Goal: Information Seeking & Learning: Learn about a topic

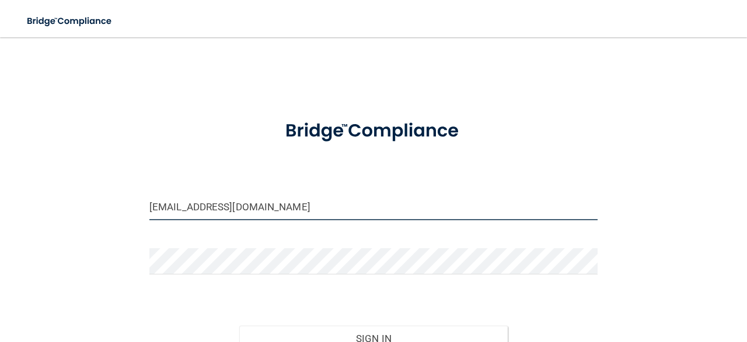
type input "gmalvarado12@yahoo.com"
click at [373, 338] on button "Sign In" at bounding box center [373, 339] width 269 height 26
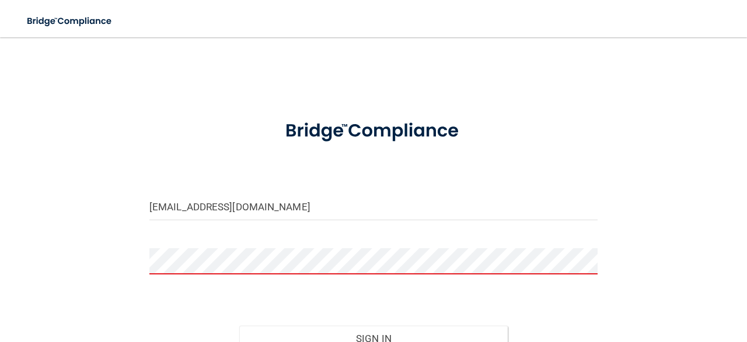
click at [373, 338] on button "Sign In" at bounding box center [373, 339] width 269 height 26
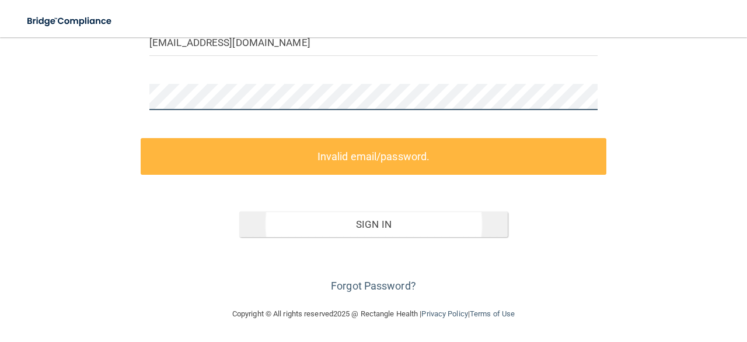
scroll to position [163, 0]
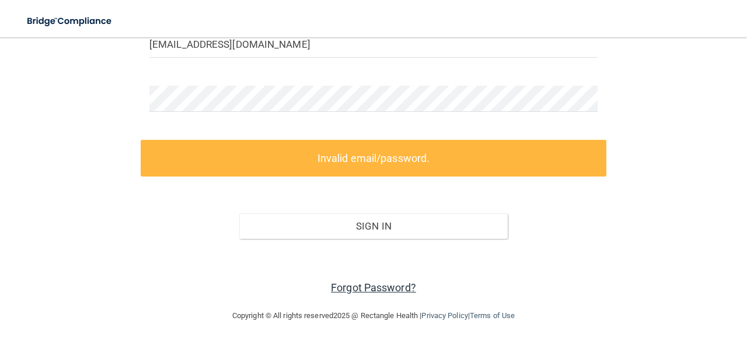
click at [375, 286] on link "Forgot Password?" at bounding box center [373, 288] width 85 height 12
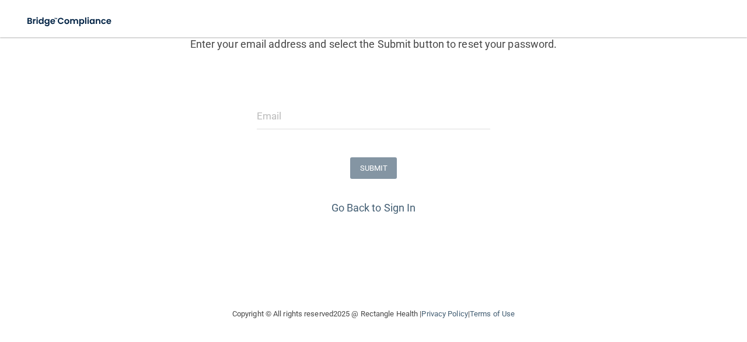
scroll to position [151, 0]
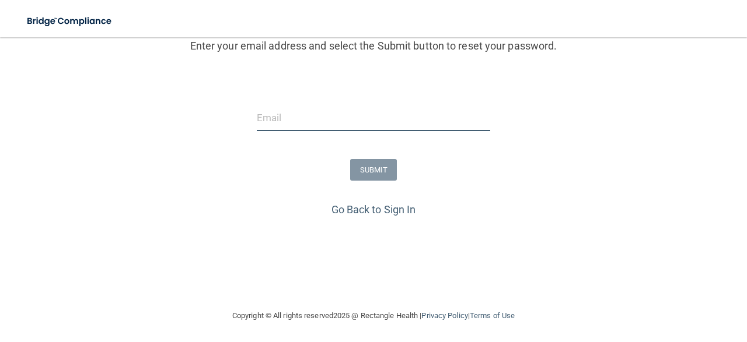
click at [338, 128] on input "email" at bounding box center [373, 118] width 233 height 26
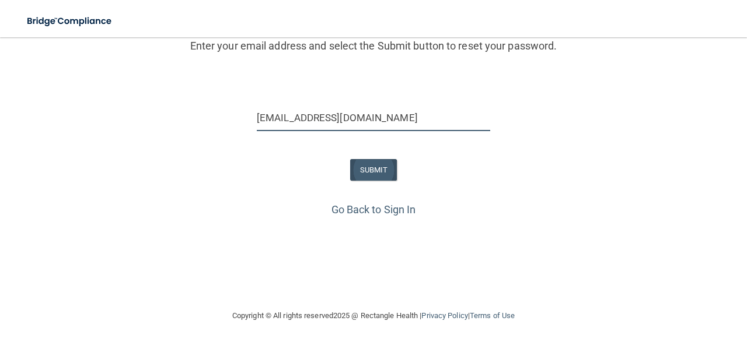
type input "gmalvarado12@yahoo.com"
click at [367, 178] on button "SUBMIT" at bounding box center [373, 170] width 47 height 22
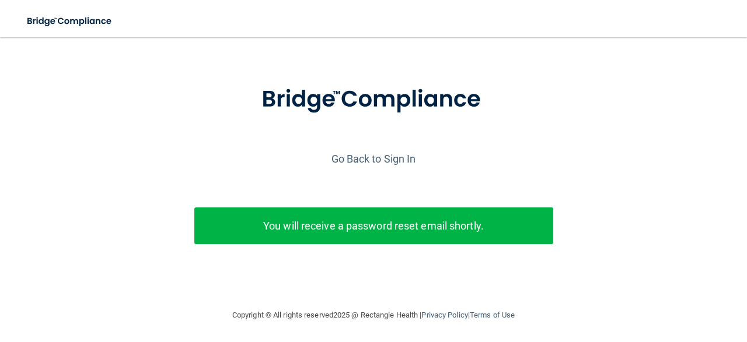
click at [347, 229] on p "You will receive a password reset email shortly." at bounding box center [373, 225] width 341 height 19
click at [353, 223] on p "You will receive a password reset email shortly." at bounding box center [373, 225] width 341 height 19
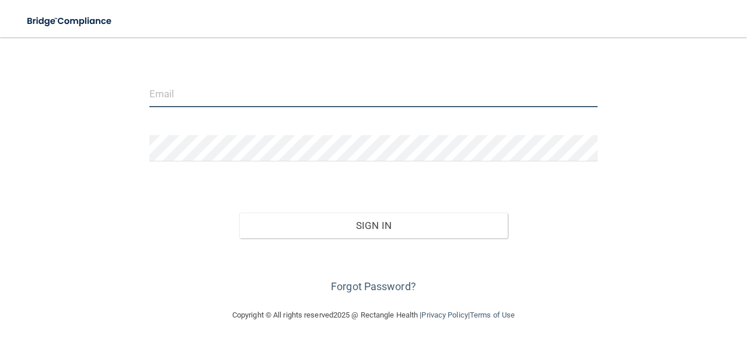
scroll to position [113, 0]
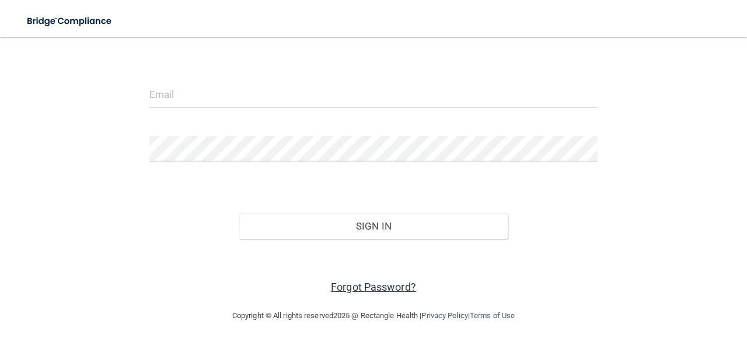
click at [340, 285] on link "Forgot Password?" at bounding box center [373, 287] width 85 height 12
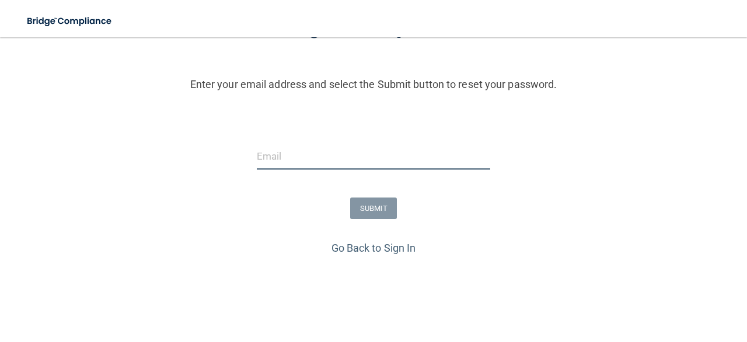
click at [335, 167] on input "email" at bounding box center [373, 157] width 233 height 26
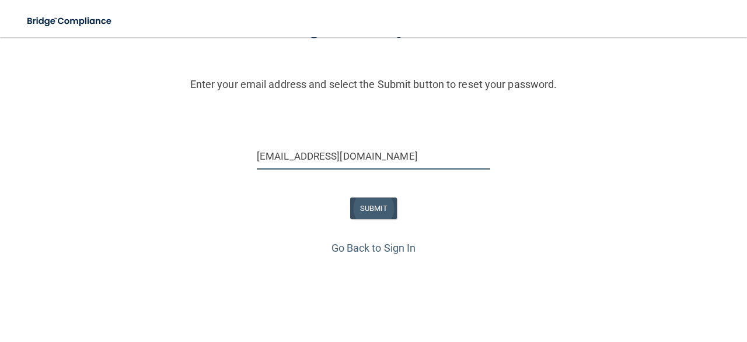
type input "gmalvarado12@yahoo.com"
click at [371, 206] on button "SUBMIT" at bounding box center [373, 209] width 47 height 22
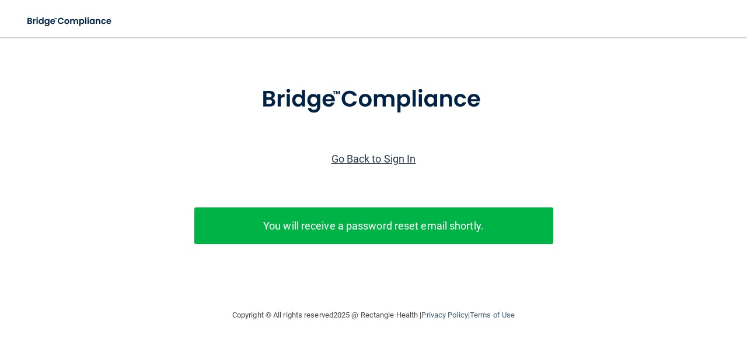
click at [395, 160] on link "Go Back to Sign In" at bounding box center [373, 159] width 85 height 12
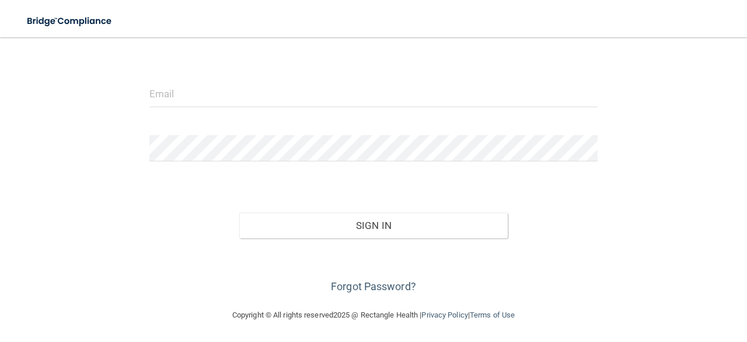
scroll to position [113, 0]
click at [381, 284] on link "Forgot Password?" at bounding box center [373, 287] width 85 height 12
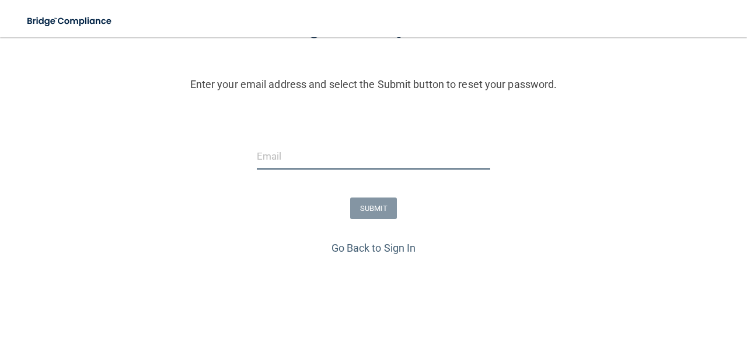
click at [331, 159] on input "email" at bounding box center [373, 157] width 233 height 26
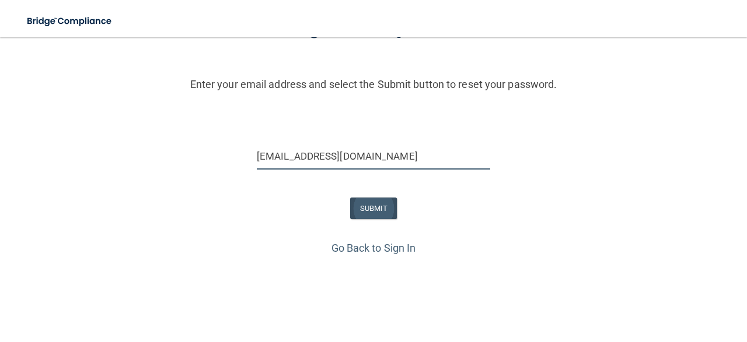
type input "[EMAIL_ADDRESS][DOMAIN_NAME]"
click at [380, 218] on button "SUBMIT" at bounding box center [373, 209] width 47 height 22
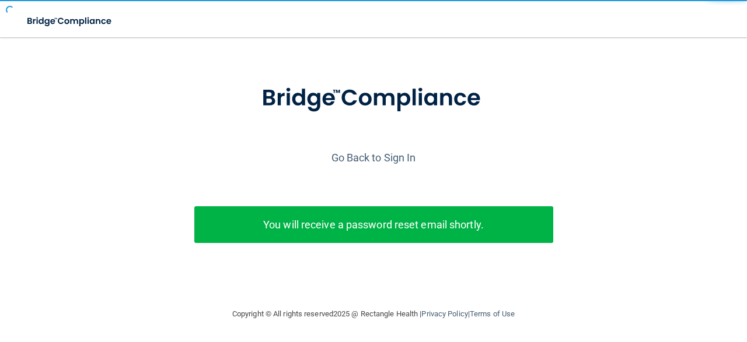
scroll to position [38, 0]
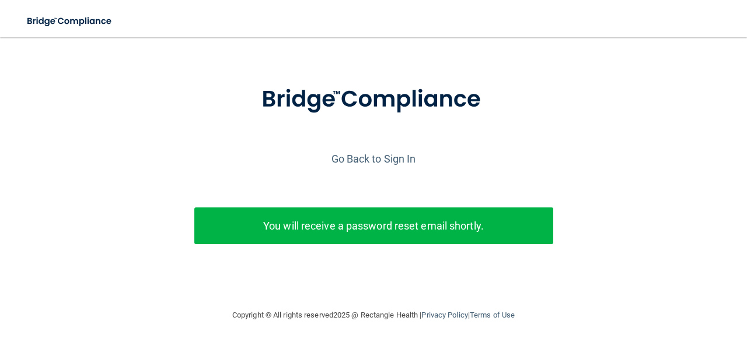
click at [368, 152] on div "Go Back to Sign In" at bounding box center [373, 158] width 753 height 19
click at [368, 158] on link "Go Back to Sign In" at bounding box center [373, 159] width 85 height 12
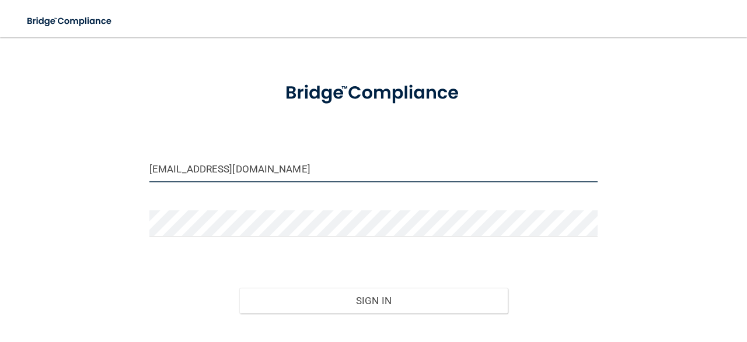
type input "[EMAIL_ADDRESS][DOMAIN_NAME]"
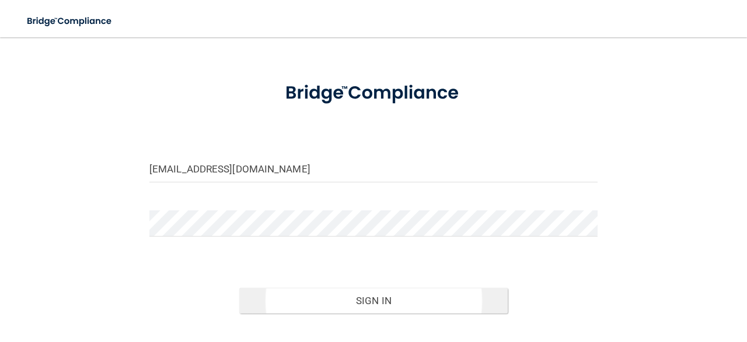
click at [284, 296] on button "Sign In" at bounding box center [373, 301] width 269 height 26
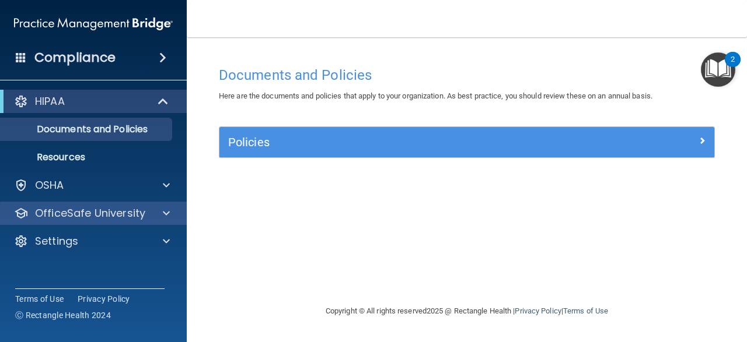
click at [106, 218] on p "OfficeSafe University" at bounding box center [90, 214] width 110 height 14
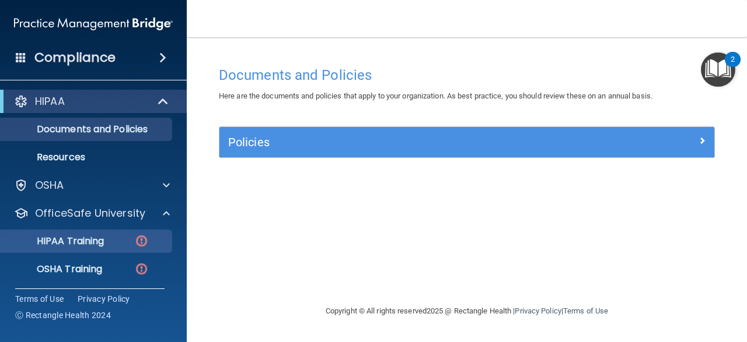
click at [102, 242] on p "HIPAA Training" at bounding box center [56, 242] width 96 height 12
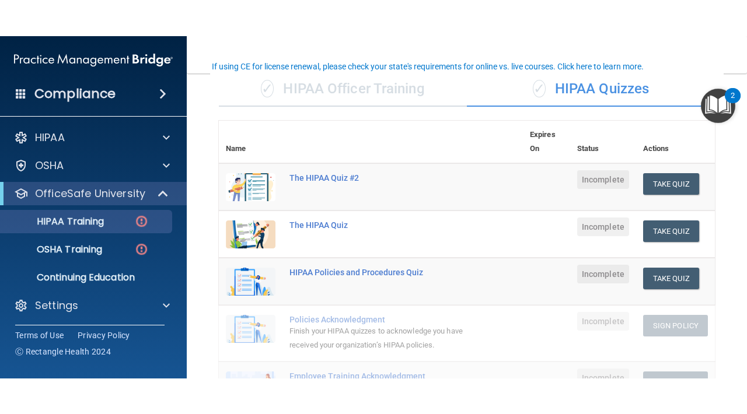
scroll to position [93, 0]
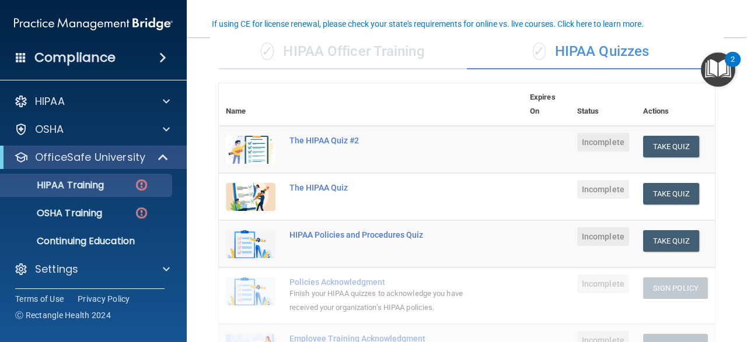
click at [386, 53] on div "✓ HIPAA Officer Training" at bounding box center [343, 51] width 248 height 35
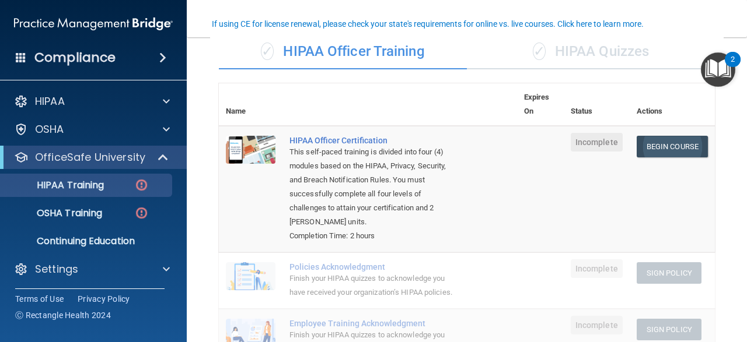
click at [678, 142] on link "Begin Course" at bounding box center [672, 147] width 71 height 22
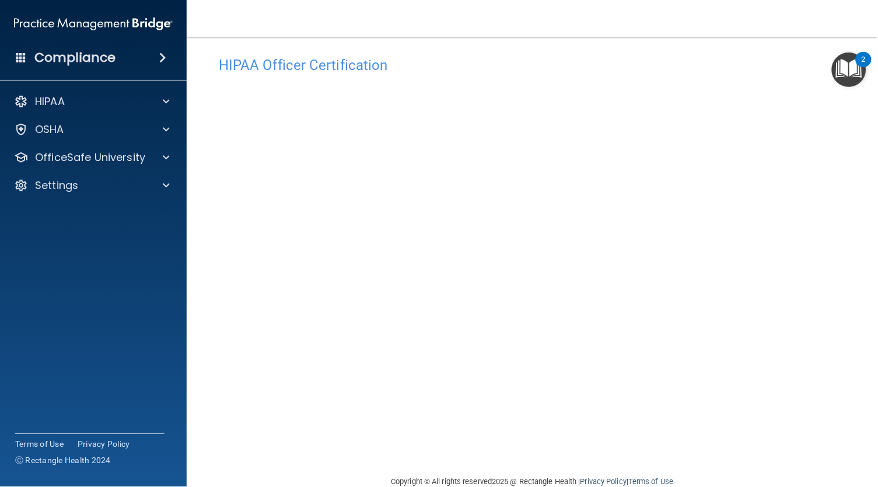
scroll to position [9, 0]
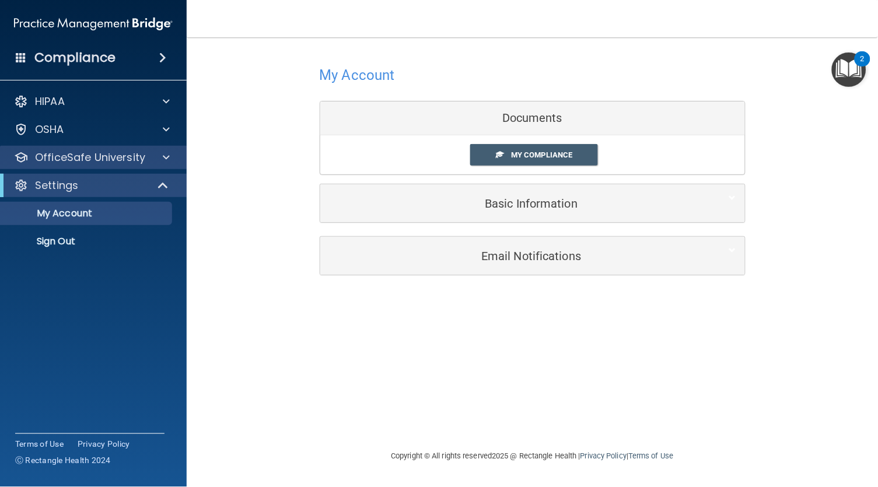
click at [169, 158] on span at bounding box center [166, 158] width 7 height 14
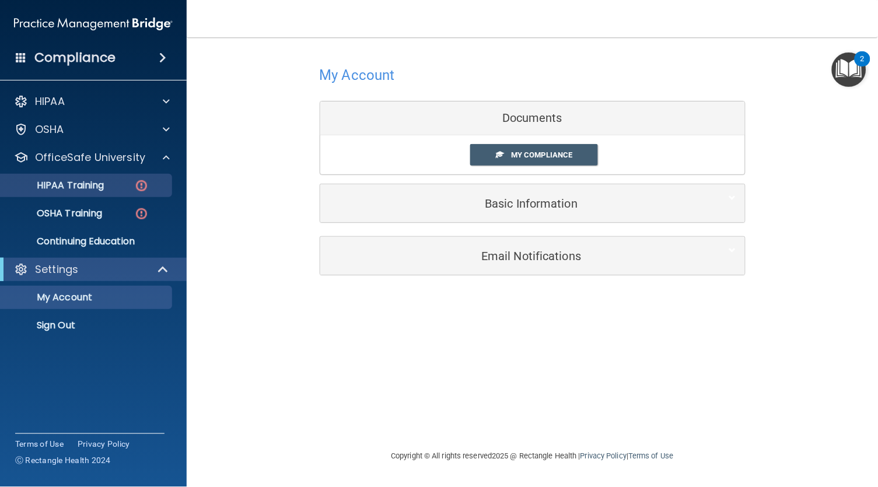
click at [115, 190] on div "HIPAA Training" at bounding box center [87, 186] width 159 height 12
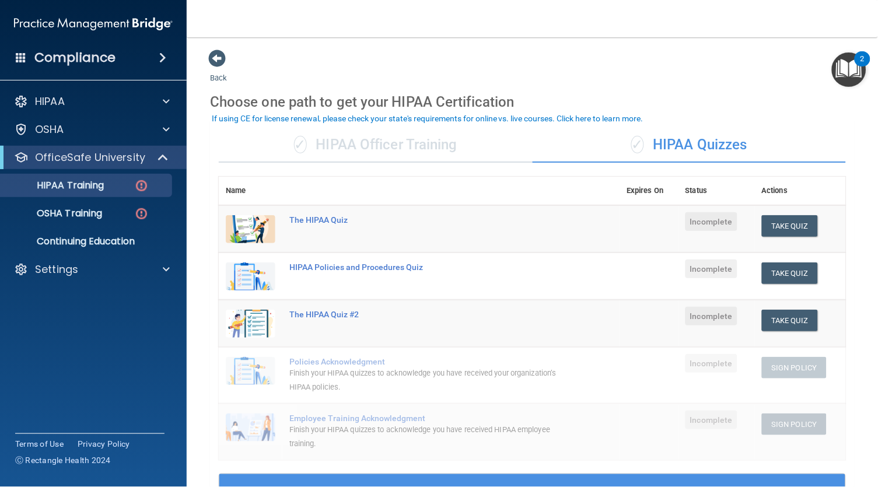
click at [428, 142] on div "✓ HIPAA Officer Training" at bounding box center [376, 145] width 314 height 35
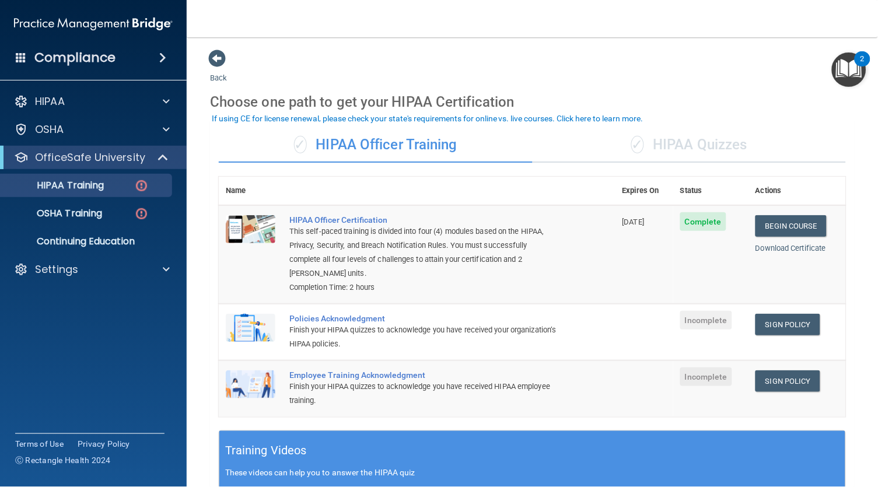
click at [621, 256] on td "[DATE]" at bounding box center [645, 254] width 58 height 99
click at [709, 328] on td "Incomplete" at bounding box center [710, 332] width 75 height 57
click at [796, 324] on link "Sign Policy" at bounding box center [788, 325] width 65 height 22
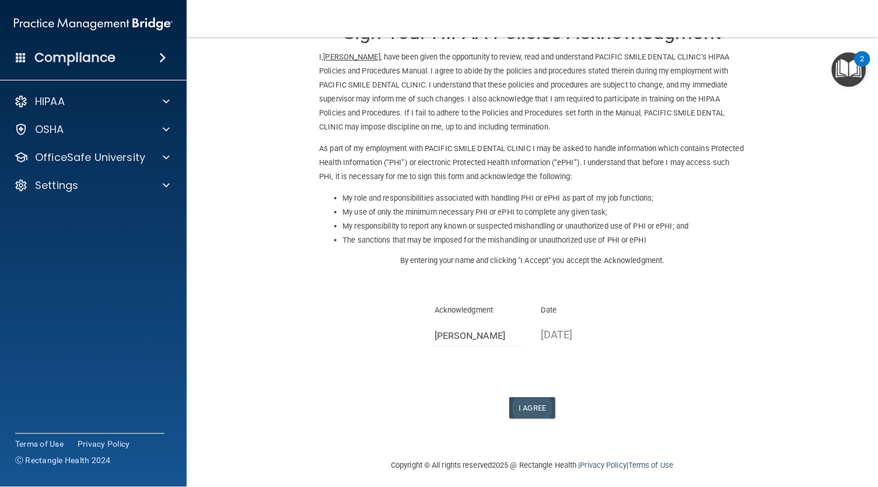
scroll to position [40, 0]
click at [540, 403] on button "I Agree" at bounding box center [532, 409] width 47 height 22
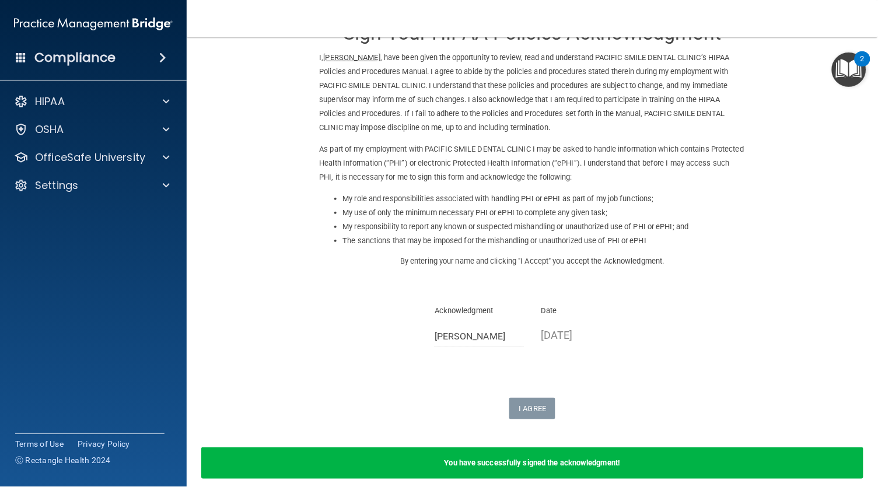
click at [546, 459] on b "You have successfully signed the acknowledgment!" at bounding box center [533, 463] width 176 height 9
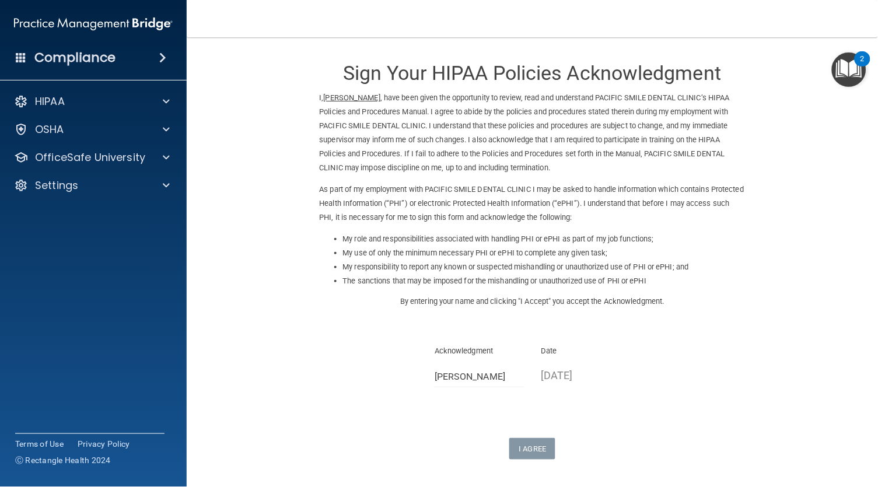
scroll to position [0, 0]
click at [158, 155] on div at bounding box center [164, 158] width 29 height 14
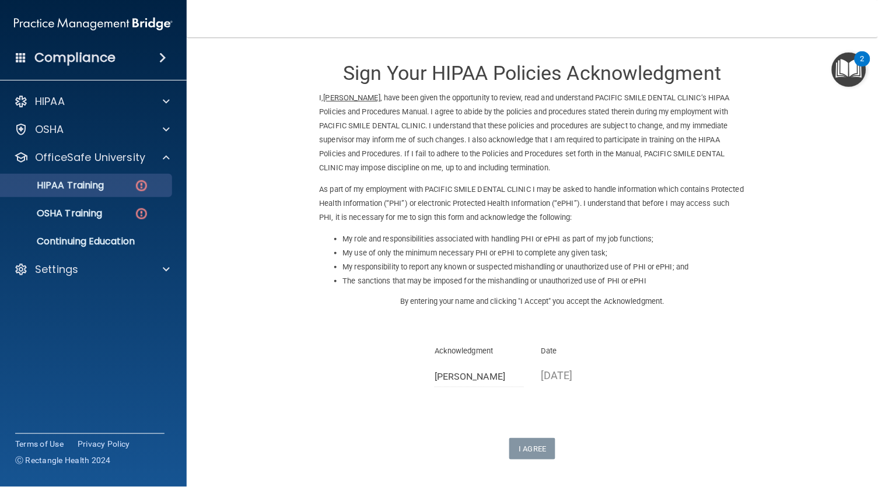
click at [122, 186] on div "HIPAA Training" at bounding box center [87, 186] width 159 height 12
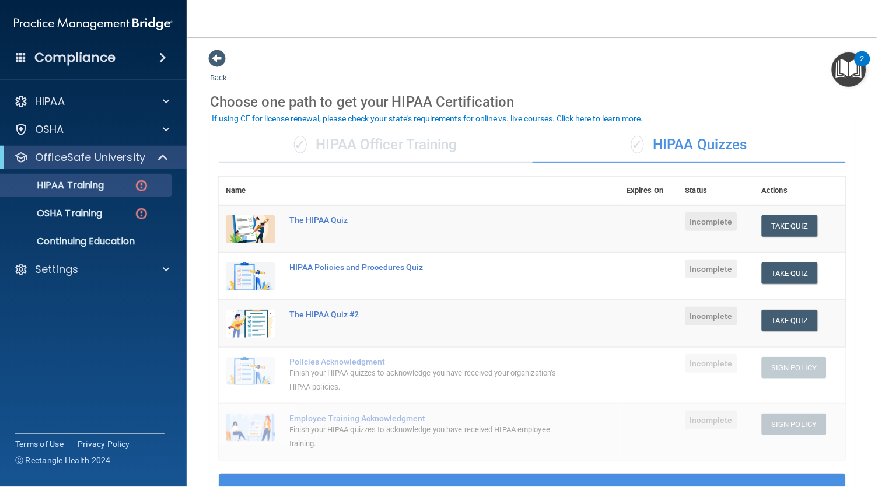
click at [392, 137] on div "✓ HIPAA Officer Training" at bounding box center [376, 145] width 314 height 35
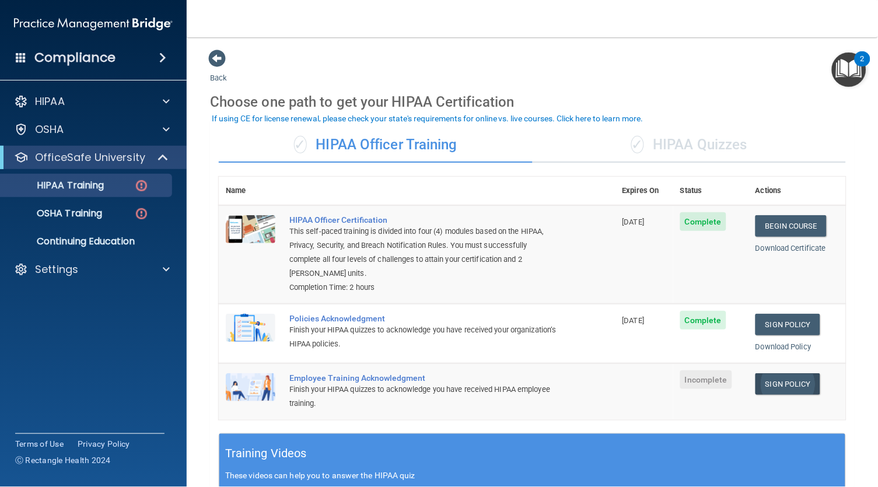
click at [787, 382] on link "Sign Policy" at bounding box center [788, 384] width 65 height 22
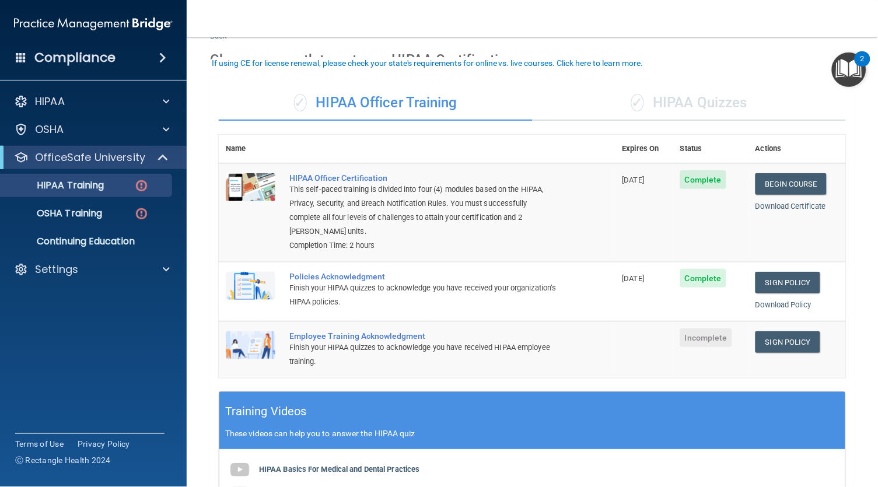
scroll to position [36, 0]
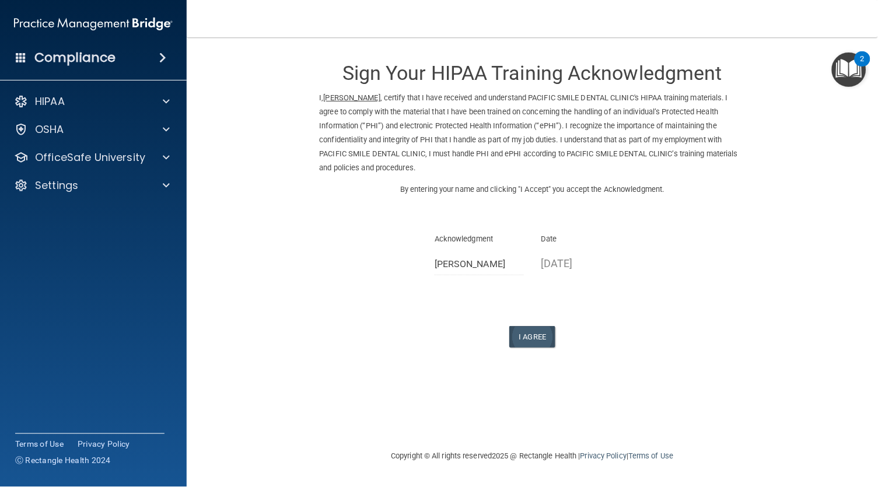
click at [516, 326] on button "I Agree" at bounding box center [532, 337] width 47 height 22
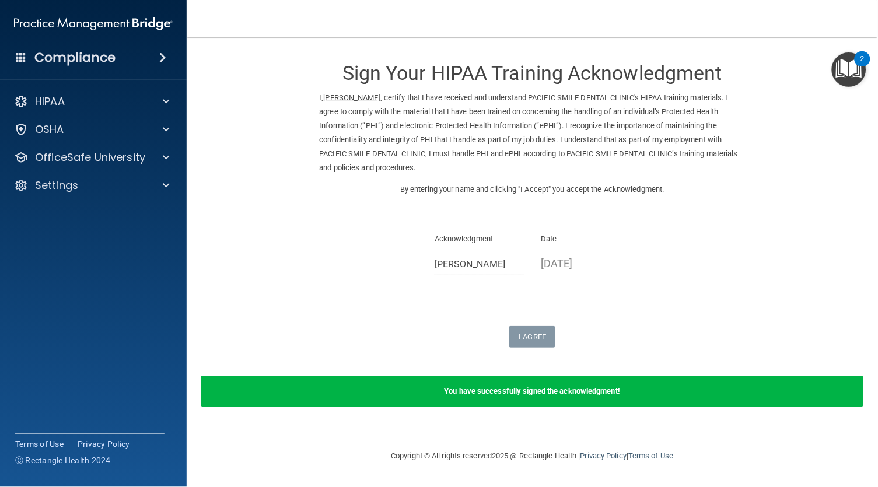
click at [528, 399] on div "You have successfully signed the acknowledgment!" at bounding box center [532, 392] width 662 height 32
click at [528, 389] on b "You have successfully signed the acknowledgment!" at bounding box center [533, 391] width 176 height 9
click at [113, 156] on p "OfficeSafe University" at bounding box center [90, 158] width 110 height 14
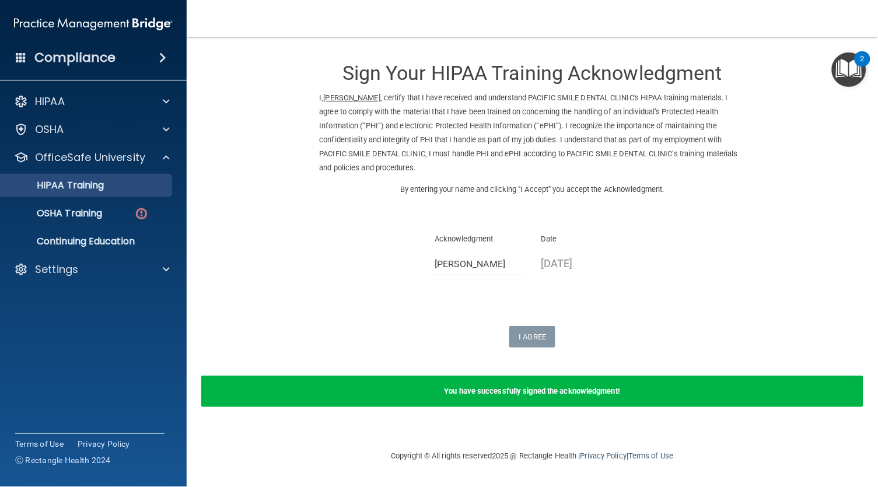
click at [109, 186] on div "HIPAA Training" at bounding box center [87, 186] width 159 height 12
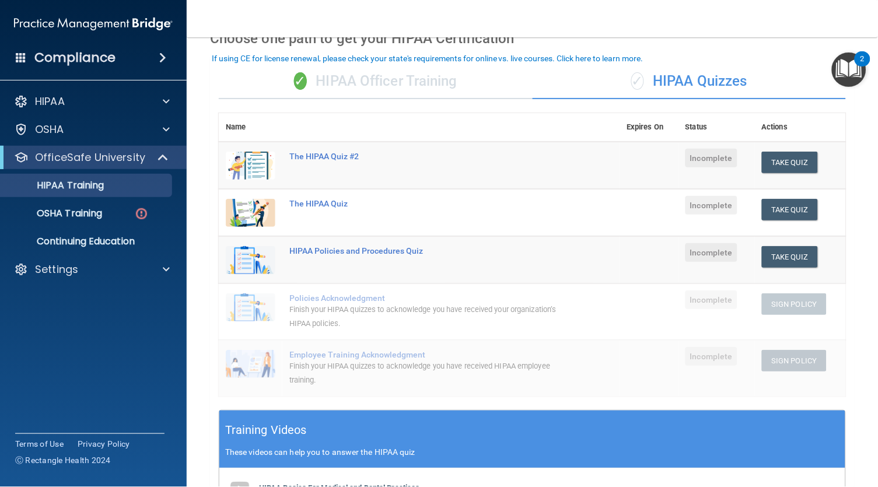
scroll to position [65, 0]
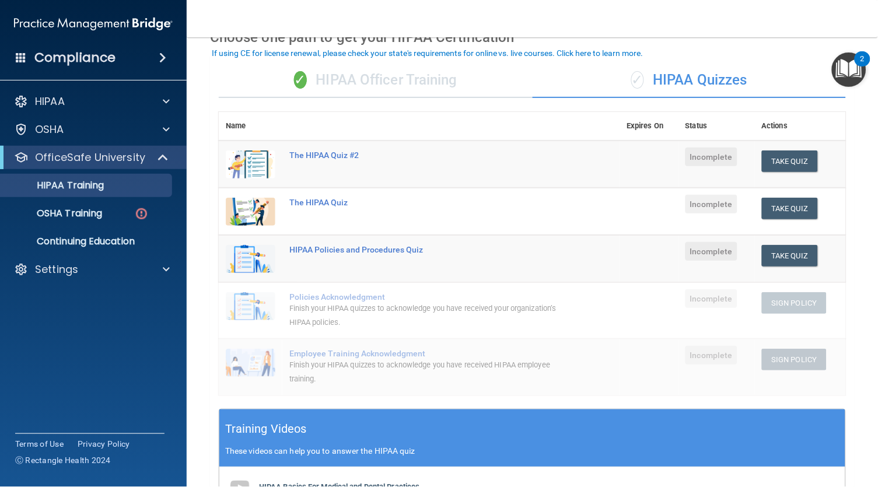
click at [383, 86] on div "✓ HIPAA Officer Training" at bounding box center [376, 80] width 314 height 35
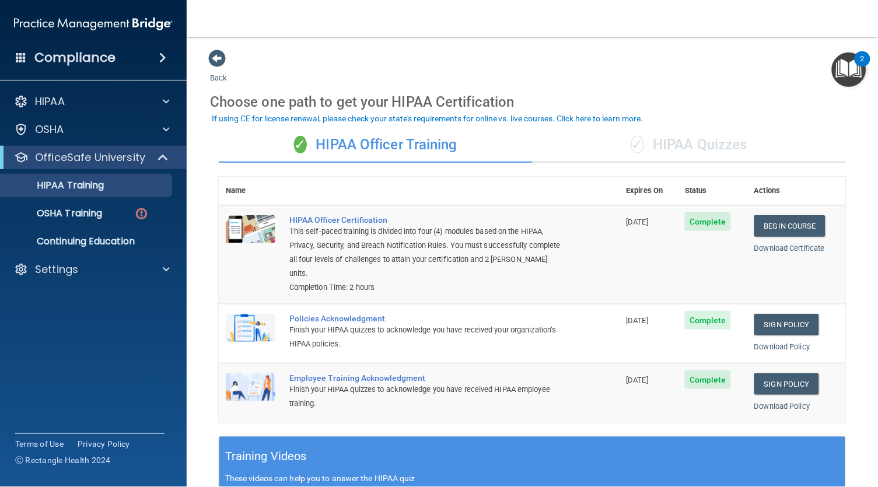
scroll to position [0, 0]
click at [689, 139] on div "✓ HIPAA Quizzes" at bounding box center [690, 145] width 314 height 35
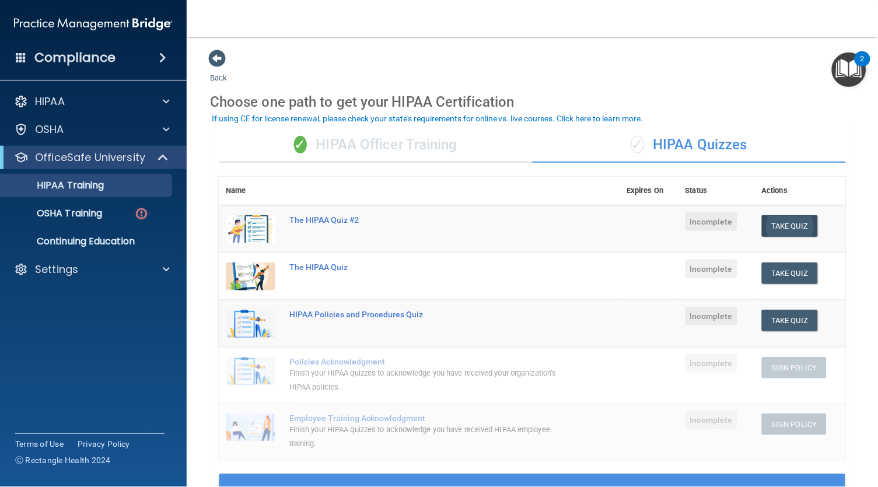
click at [791, 226] on button "Take Quiz" at bounding box center [790, 226] width 56 height 22
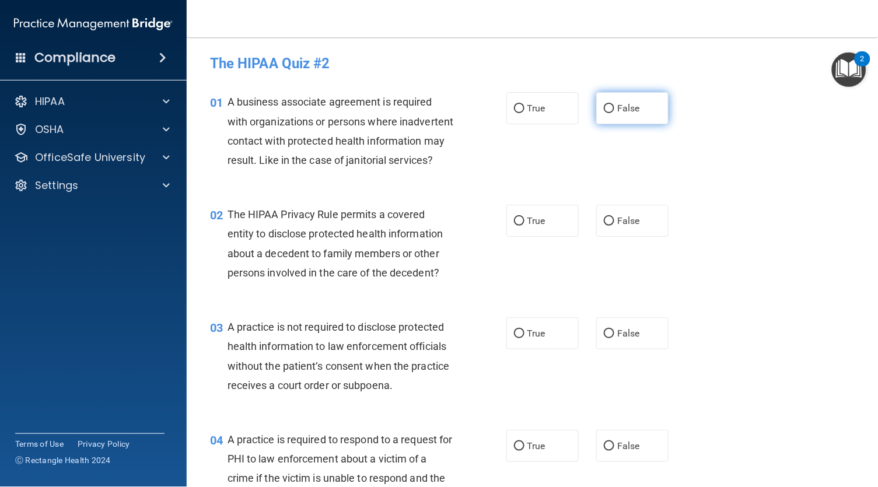
click at [604, 111] on input "False" at bounding box center [609, 108] width 11 height 9
radio input "true"
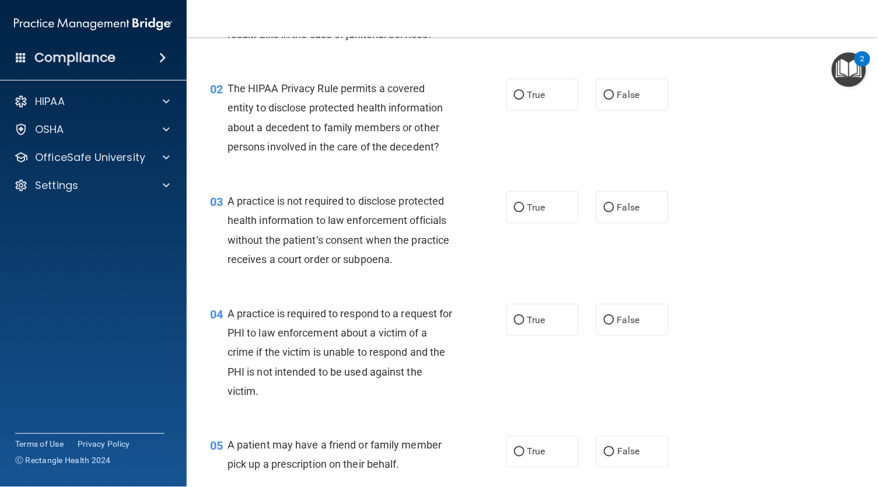
scroll to position [125, 0]
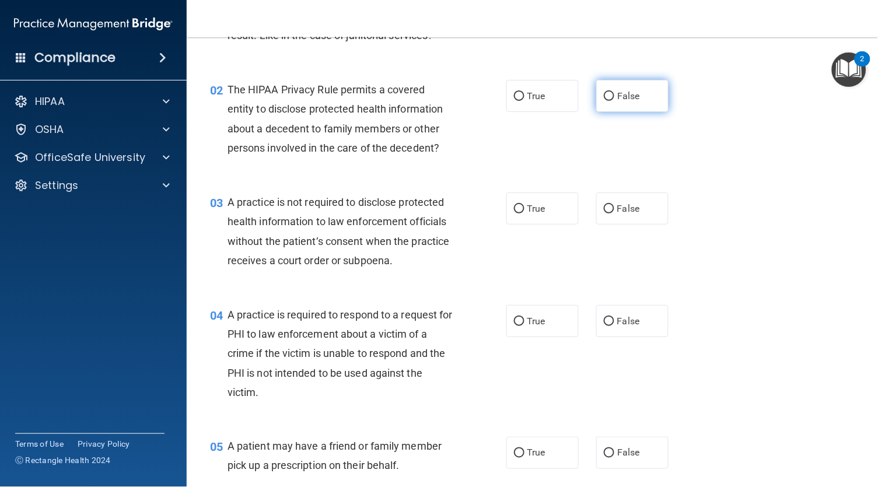
click at [604, 101] on input "False" at bounding box center [609, 96] width 11 height 9
radio input "true"
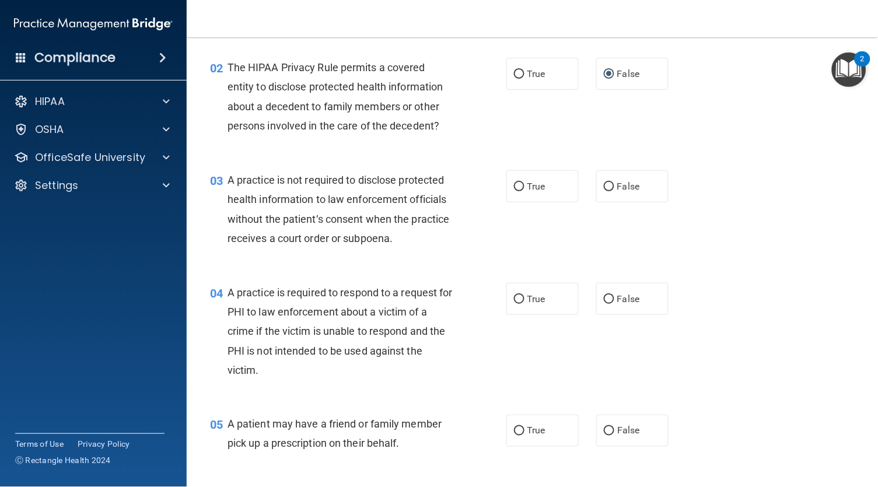
scroll to position [152, 0]
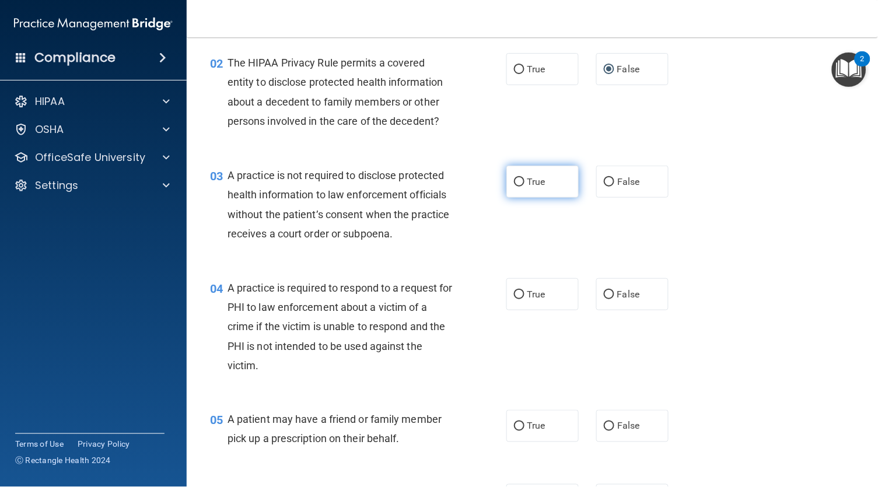
click at [522, 187] on input "True" at bounding box center [519, 182] width 11 height 9
radio input "true"
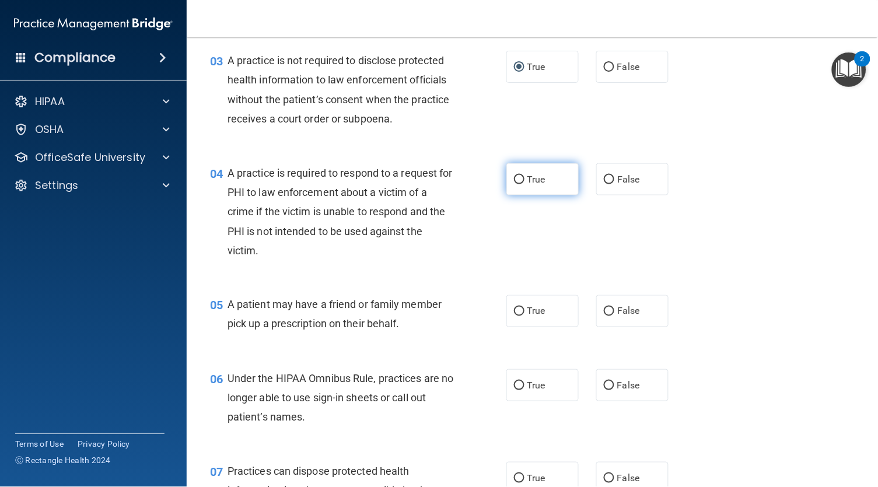
scroll to position [269, 0]
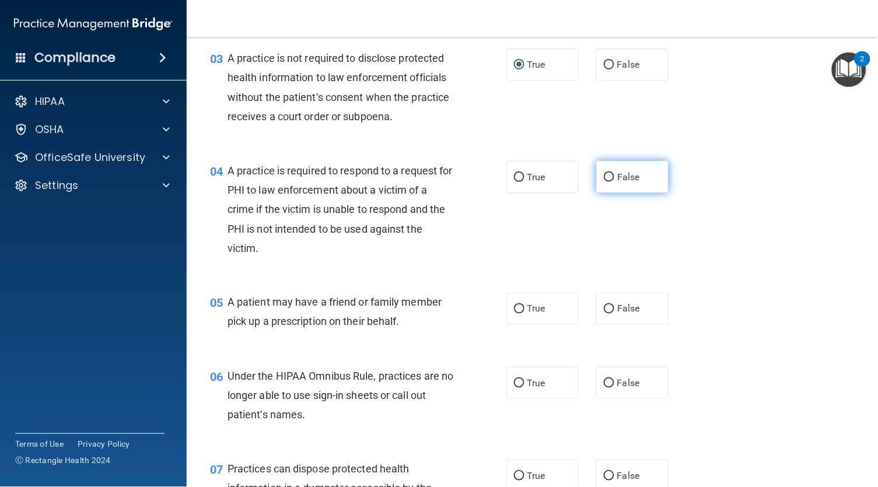
click at [604, 182] on input "False" at bounding box center [609, 177] width 11 height 9
radio input "true"
click at [597, 321] on label "False" at bounding box center [632, 309] width 72 height 32
click at [604, 314] on input "False" at bounding box center [609, 309] width 11 height 9
radio input "true"
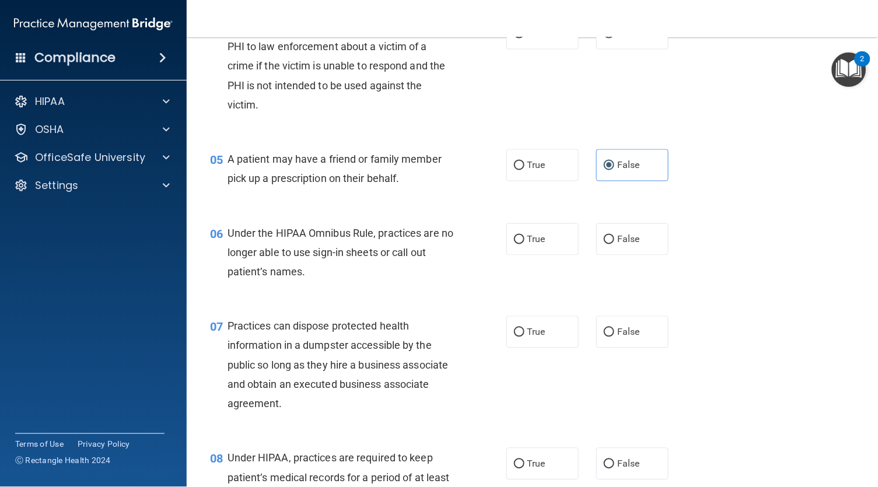
scroll to position [414, 0]
click at [604, 243] on input "False" at bounding box center [609, 239] width 11 height 9
radio input "true"
click at [519, 243] on input "True" at bounding box center [519, 239] width 11 height 9
radio input "true"
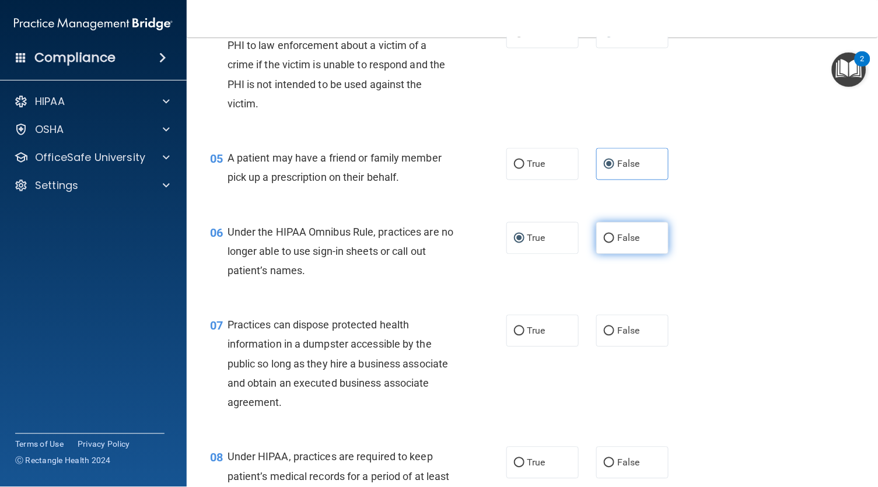
click at [604, 243] on input "False" at bounding box center [609, 239] width 11 height 9
radio input "true"
radio input "false"
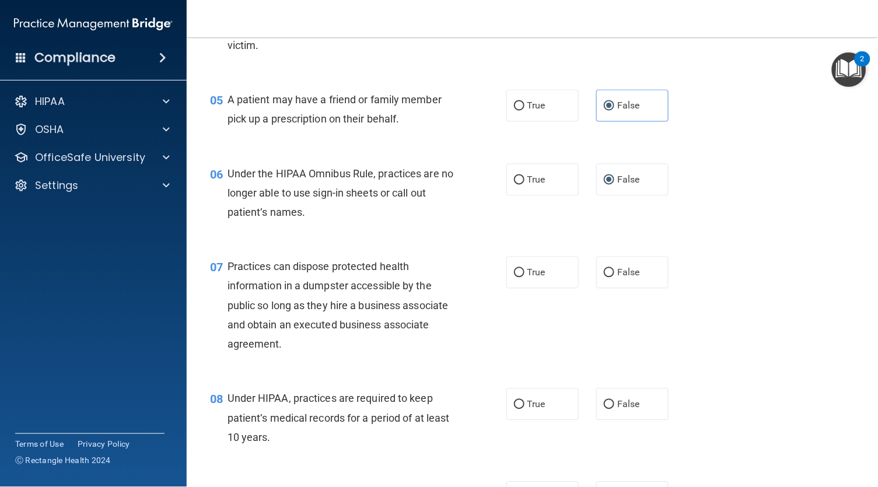
scroll to position [518, 0]
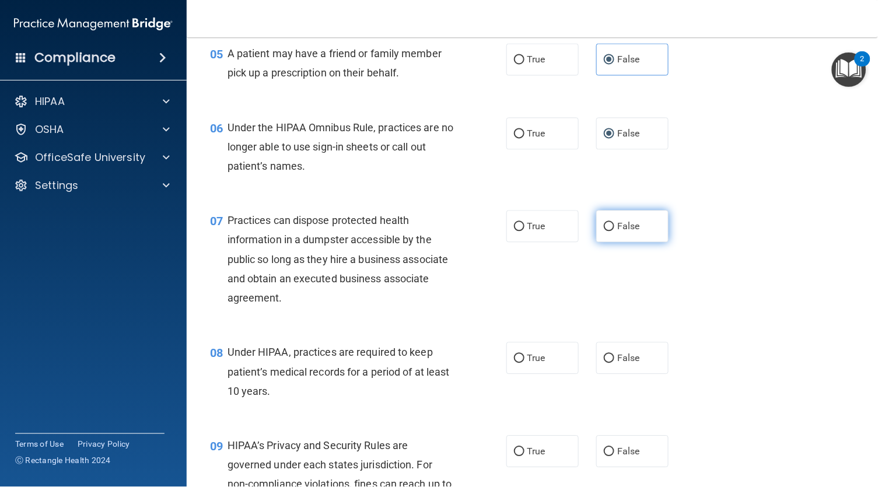
click at [604, 232] on input "False" at bounding box center [609, 227] width 11 height 9
radio input "true"
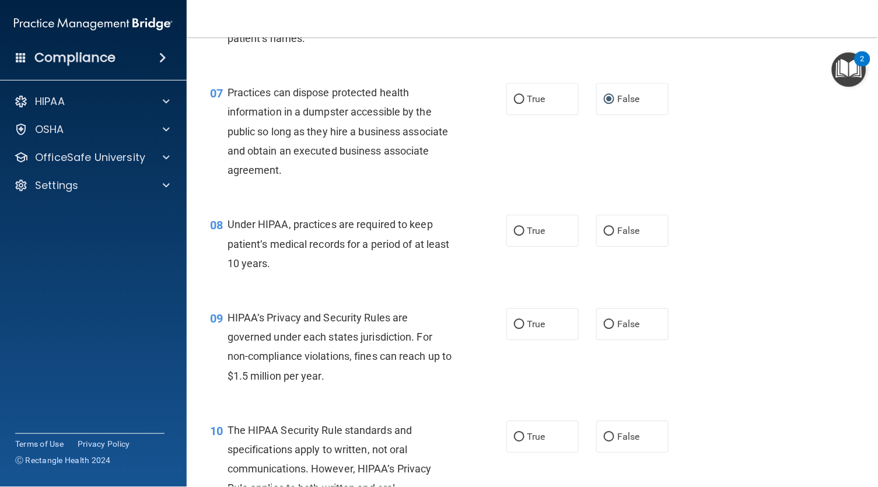
scroll to position [647, 0]
click at [536, 235] on span "True" at bounding box center [536, 229] width 18 height 11
click at [525, 235] on input "True" at bounding box center [519, 230] width 11 height 9
radio input "true"
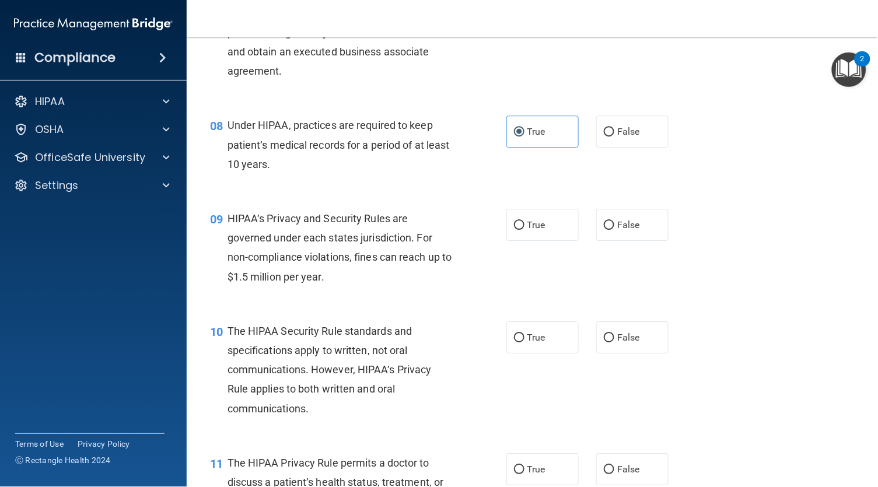
scroll to position [748, 0]
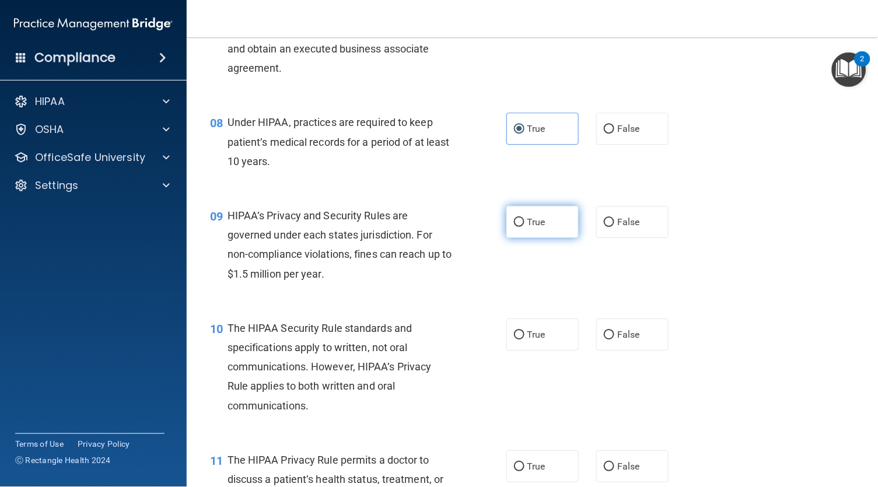
click at [549, 238] on label "True" at bounding box center [542, 222] width 72 height 32
click at [525, 227] on input "True" at bounding box center [519, 222] width 11 height 9
radio input "true"
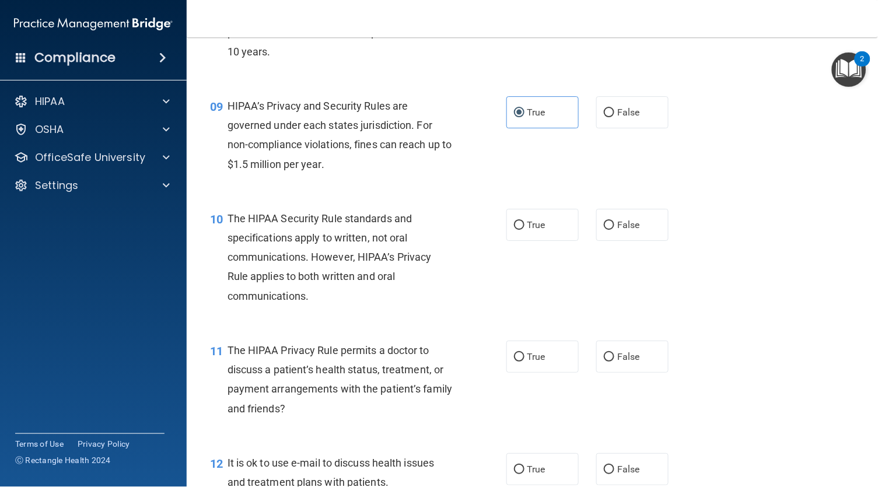
scroll to position [862, 0]
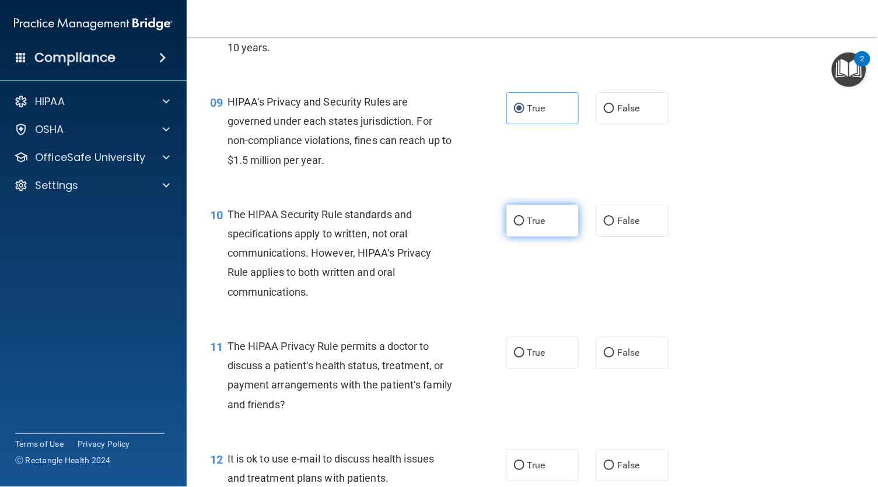
click at [531, 226] on span "True" at bounding box center [536, 220] width 18 height 11
click at [525, 226] on input "True" at bounding box center [519, 221] width 11 height 9
radio input "true"
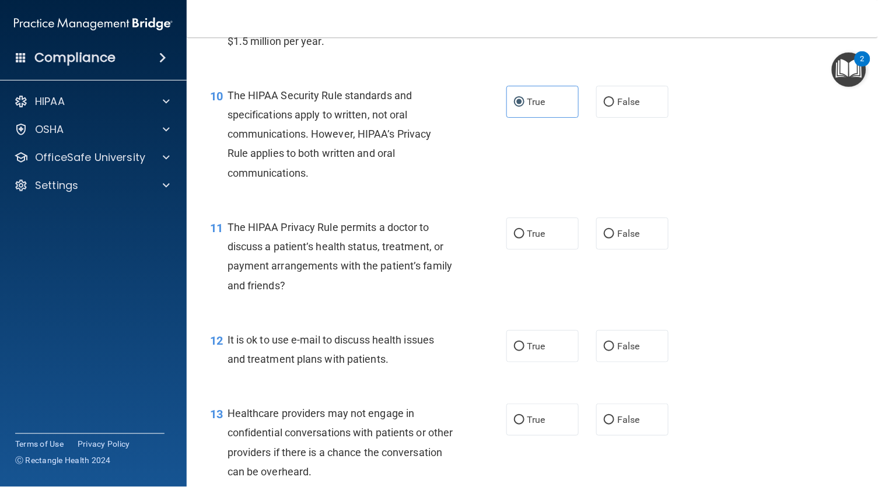
scroll to position [983, 0]
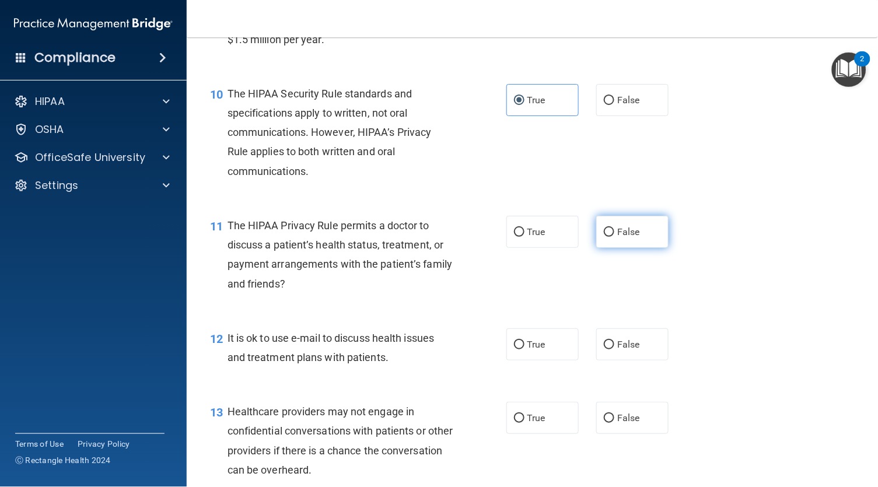
click at [617, 237] on span "False" at bounding box center [628, 231] width 23 height 11
click at [604, 237] on input "False" at bounding box center [609, 232] width 11 height 9
radio input "true"
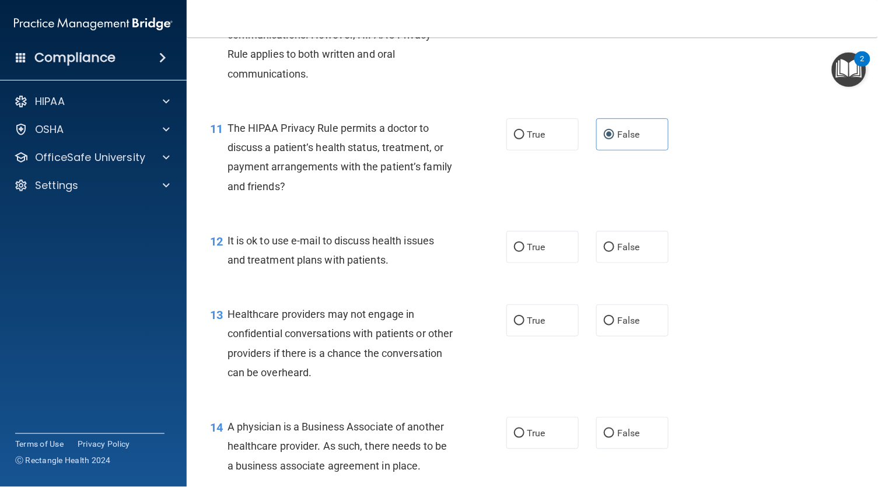
scroll to position [1118, 0]
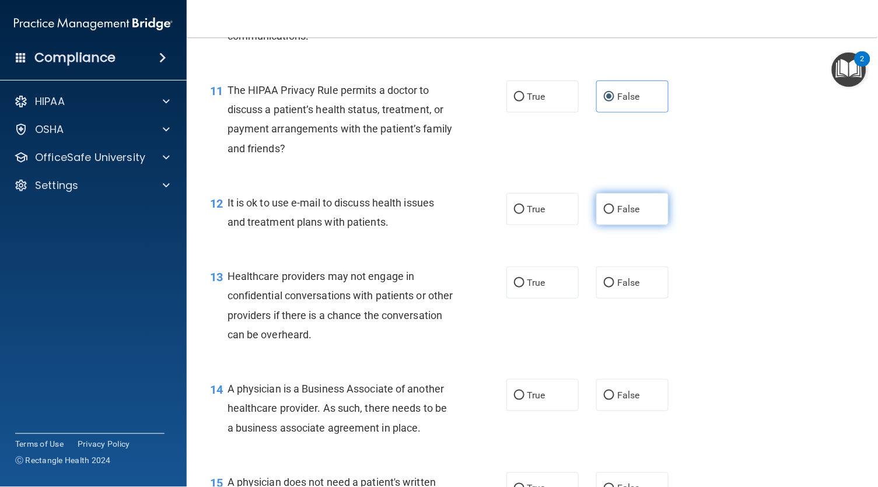
click at [603, 225] on label "False" at bounding box center [632, 209] width 72 height 32
click at [604, 214] on input "False" at bounding box center [609, 209] width 11 height 9
radio input "true"
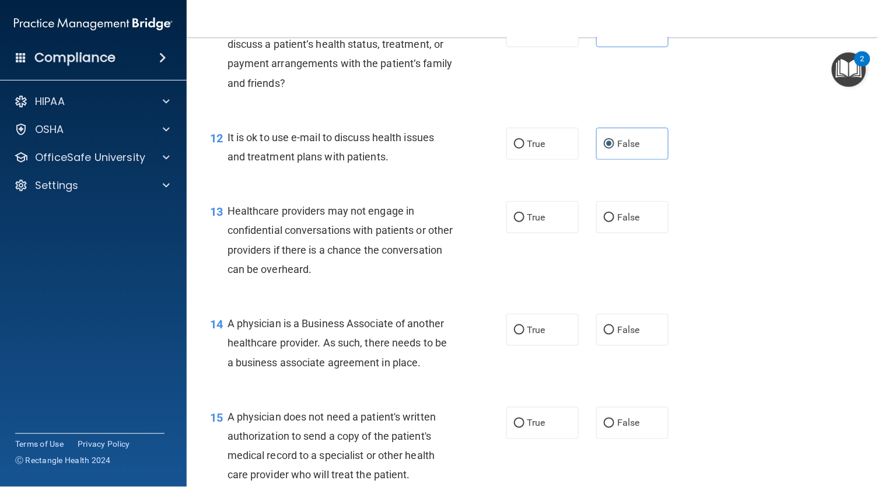
scroll to position [1200, 0]
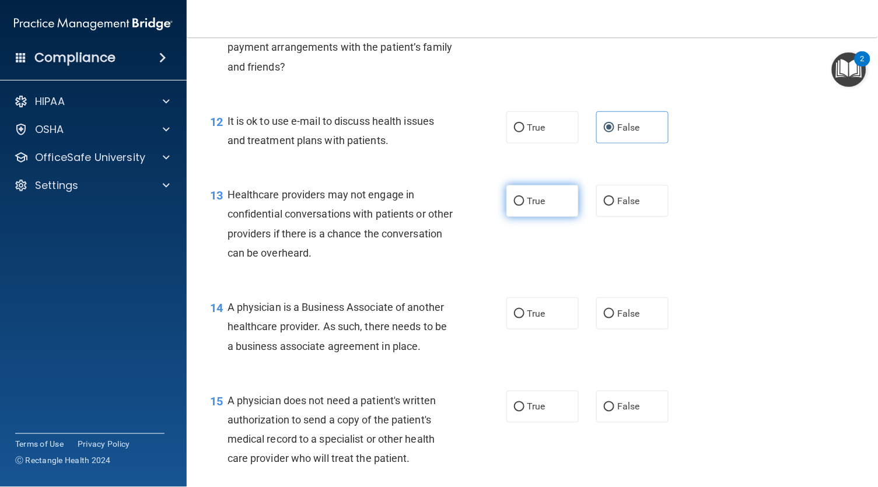
click at [541, 207] on span "True" at bounding box center [536, 200] width 18 height 11
click at [525, 206] on input "True" at bounding box center [519, 201] width 11 height 9
radio input "true"
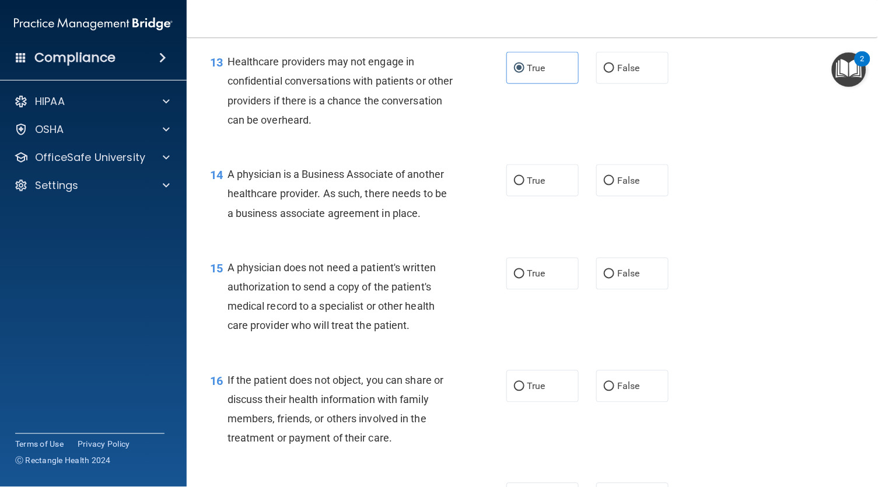
scroll to position [1332, 0]
click at [613, 197] on label "False" at bounding box center [632, 181] width 72 height 32
click at [613, 186] on input "False" at bounding box center [609, 181] width 11 height 9
radio input "true"
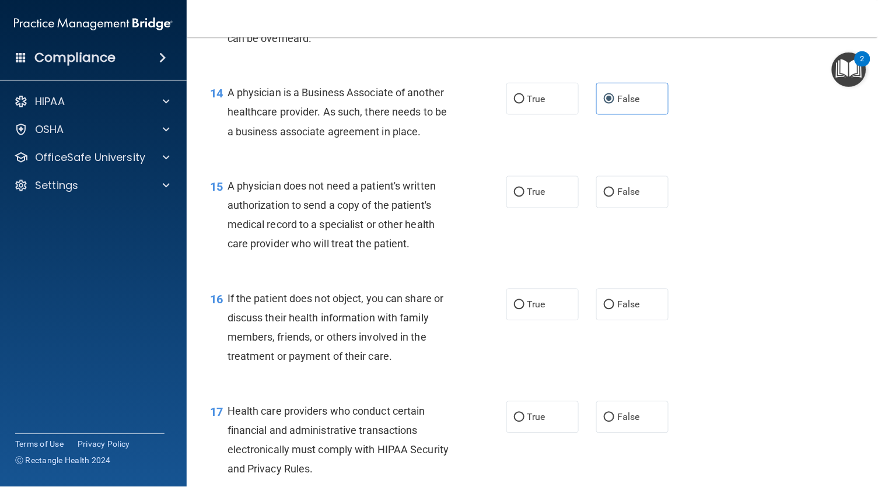
scroll to position [1414, 0]
click at [528, 198] on span "True" at bounding box center [536, 192] width 18 height 11
click at [525, 198] on input "True" at bounding box center [519, 193] width 11 height 9
radio input "true"
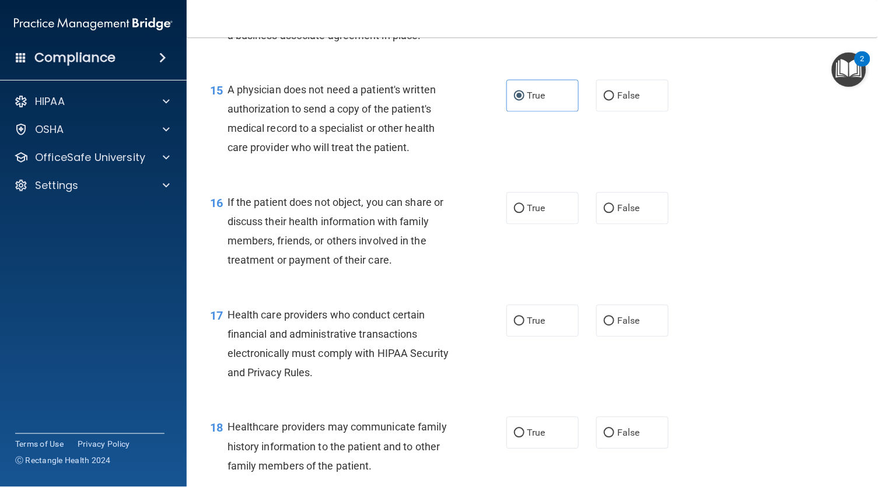
scroll to position [1507, 0]
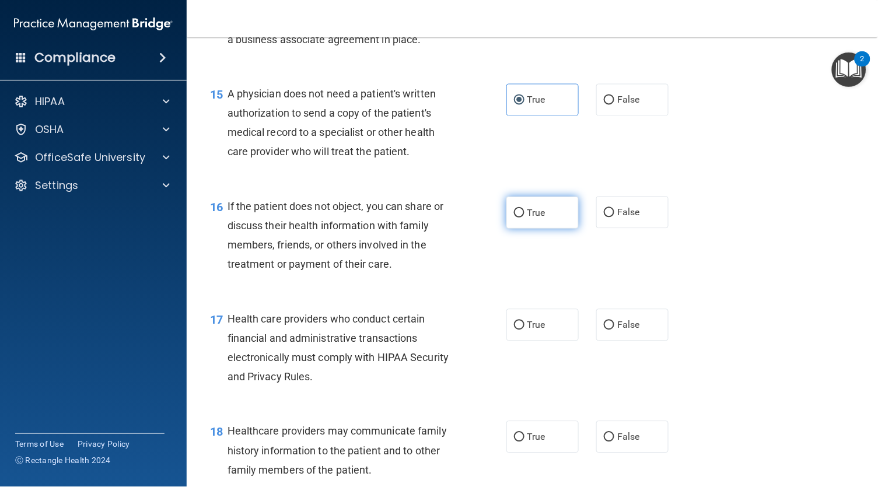
click at [544, 218] on span "True" at bounding box center [536, 212] width 18 height 11
click at [525, 218] on input "True" at bounding box center [519, 213] width 11 height 9
radio input "true"
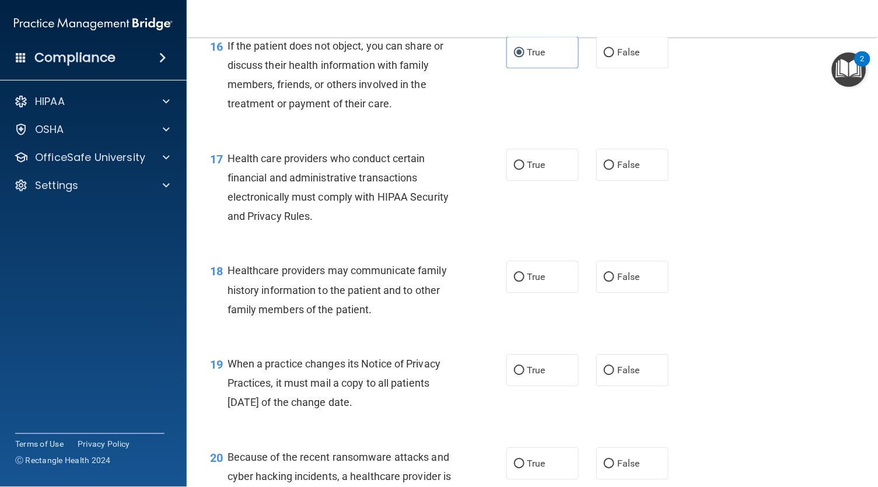
scroll to position [1669, 0]
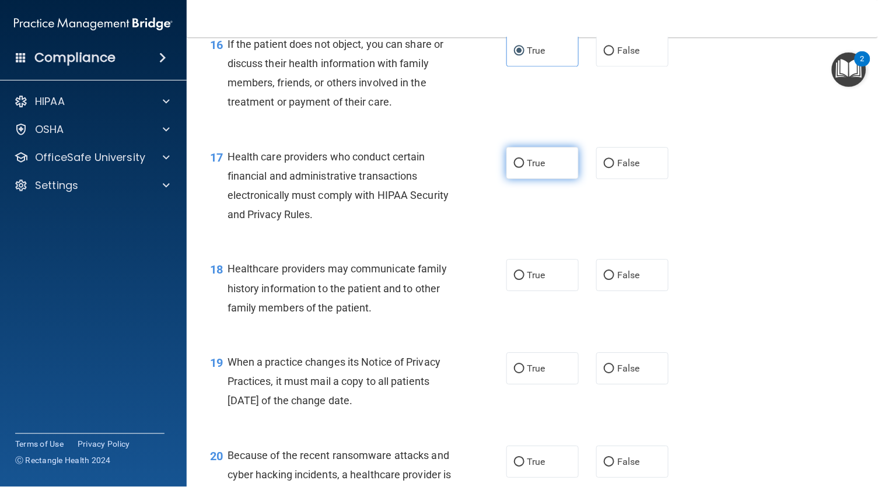
click at [528, 179] on label "True" at bounding box center [542, 163] width 72 height 32
click at [525, 168] on input "True" at bounding box center [519, 163] width 11 height 9
radio input "true"
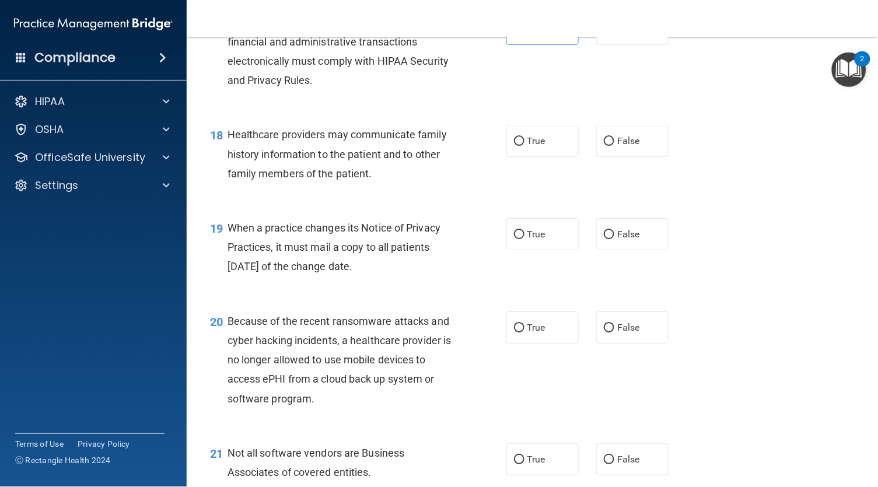
scroll to position [1803, 0]
click at [617, 146] on span "False" at bounding box center [628, 140] width 23 height 11
click at [604, 146] on input "False" at bounding box center [609, 141] width 11 height 9
radio input "true"
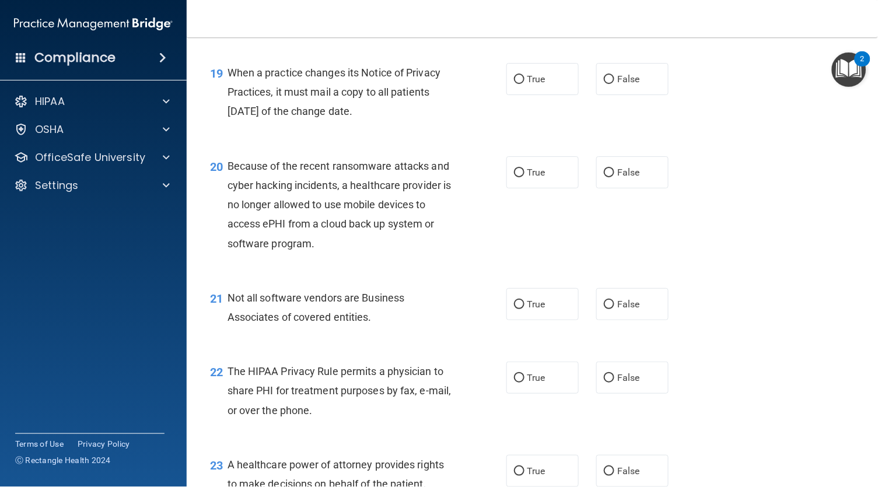
scroll to position [1959, 0]
click at [534, 84] on span "True" at bounding box center [536, 78] width 18 height 11
click at [525, 83] on input "True" at bounding box center [519, 79] width 11 height 9
radio input "true"
click at [617, 177] on span "False" at bounding box center [628, 171] width 23 height 11
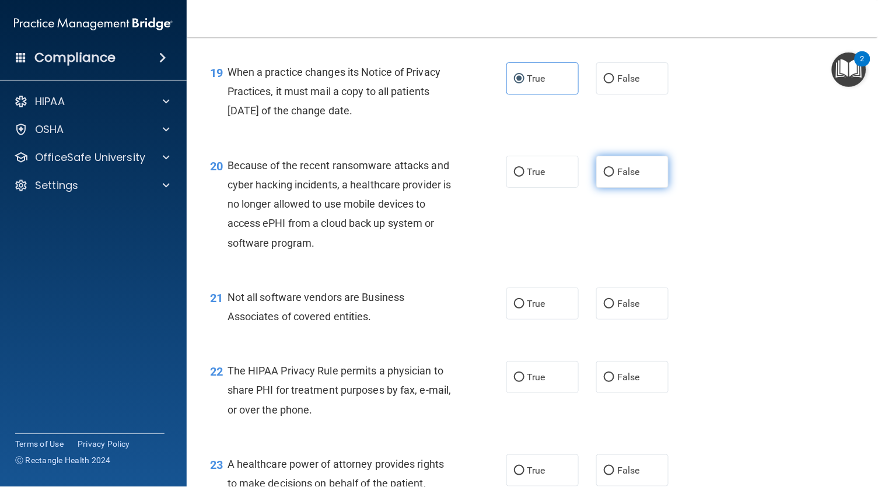
click at [614, 177] on input "False" at bounding box center [609, 172] width 11 height 9
radio input "true"
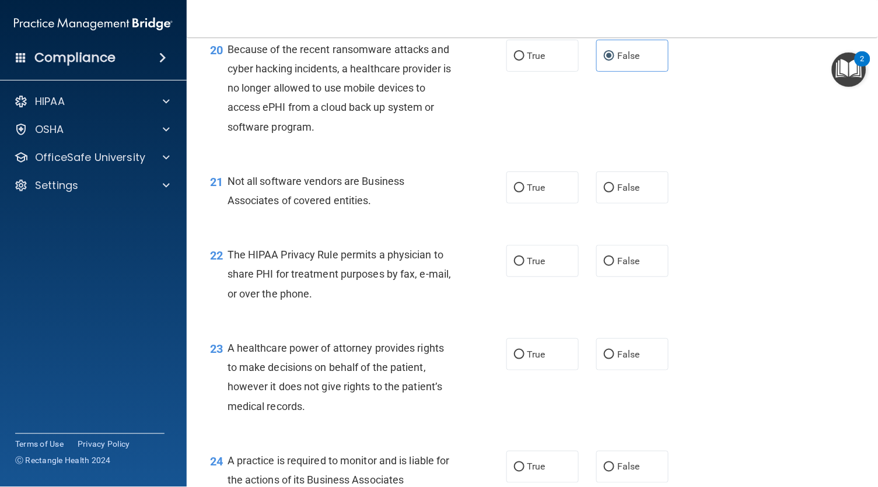
scroll to position [2074, 0]
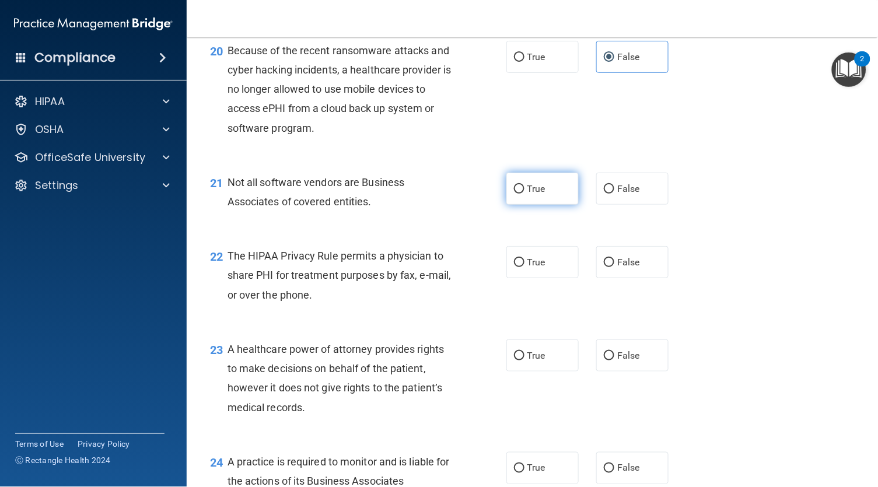
click at [534, 194] on span "True" at bounding box center [536, 188] width 18 height 11
click at [525, 194] on input "True" at bounding box center [519, 189] width 11 height 9
radio input "true"
click at [627, 269] on label "False" at bounding box center [632, 262] width 72 height 32
click at [614, 267] on input "False" at bounding box center [609, 262] width 11 height 9
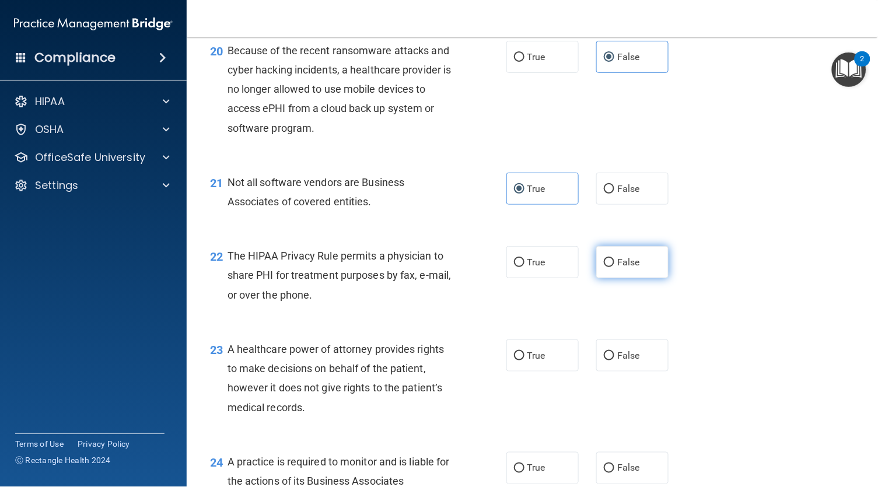
radio input "true"
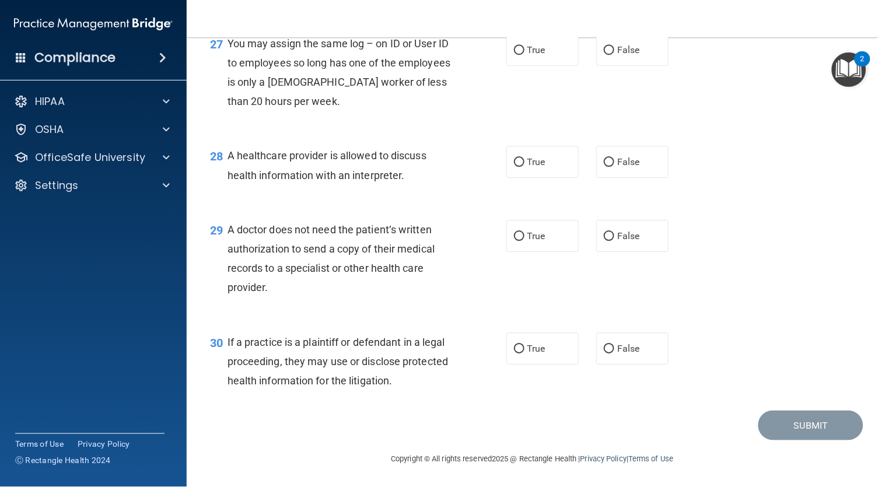
scroll to position [2754, 0]
click at [606, 355] on label "False" at bounding box center [632, 349] width 72 height 32
click at [606, 354] on input "False" at bounding box center [609, 349] width 11 height 9
radio input "true"
click at [550, 235] on label "True" at bounding box center [542, 236] width 72 height 32
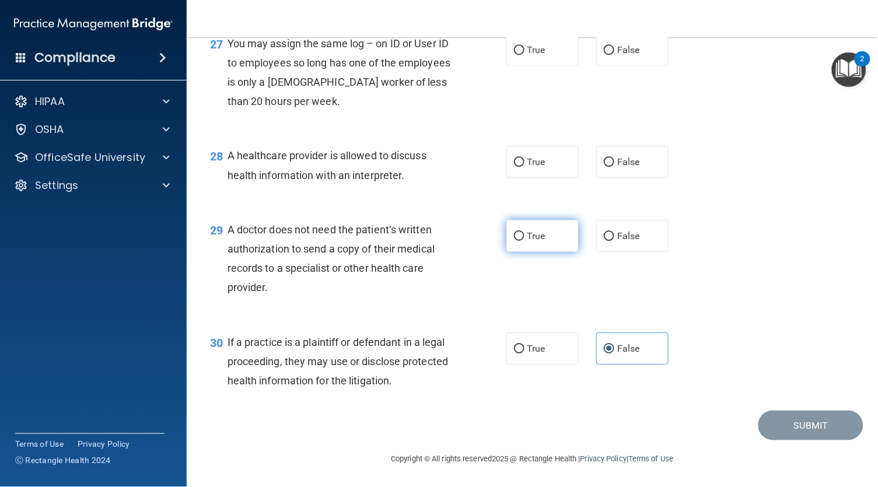
click at [525, 235] on input "True" at bounding box center [519, 236] width 11 height 9
radio input "true"
click at [604, 238] on input "False" at bounding box center [609, 236] width 11 height 9
radio input "true"
radio input "false"
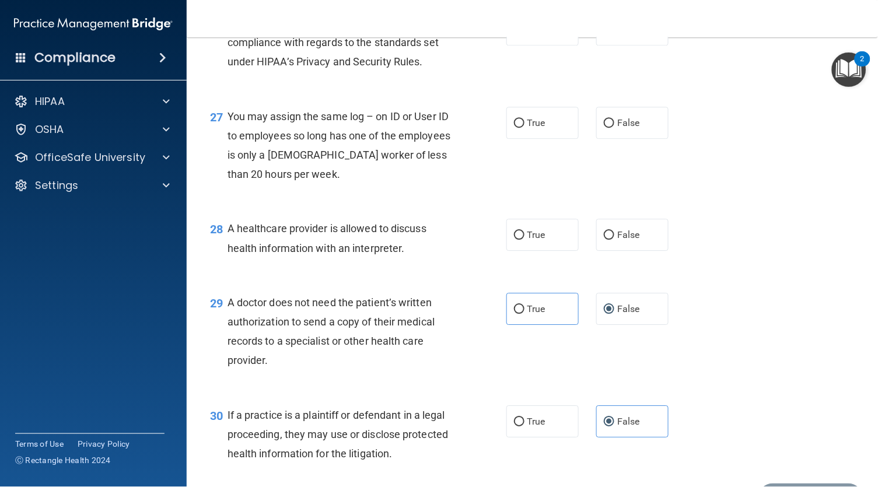
scroll to position [2677, 0]
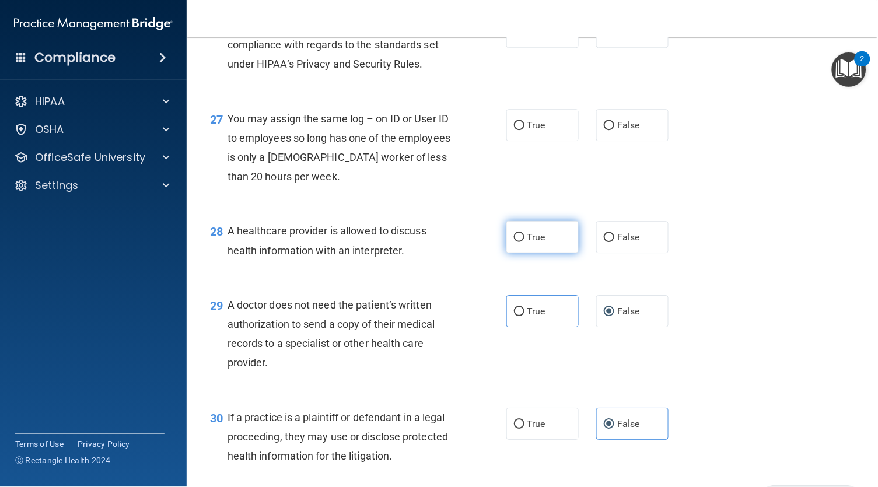
click at [527, 240] on span "True" at bounding box center [536, 237] width 18 height 11
click at [525, 240] on input "True" at bounding box center [519, 237] width 11 height 9
radio input "true"
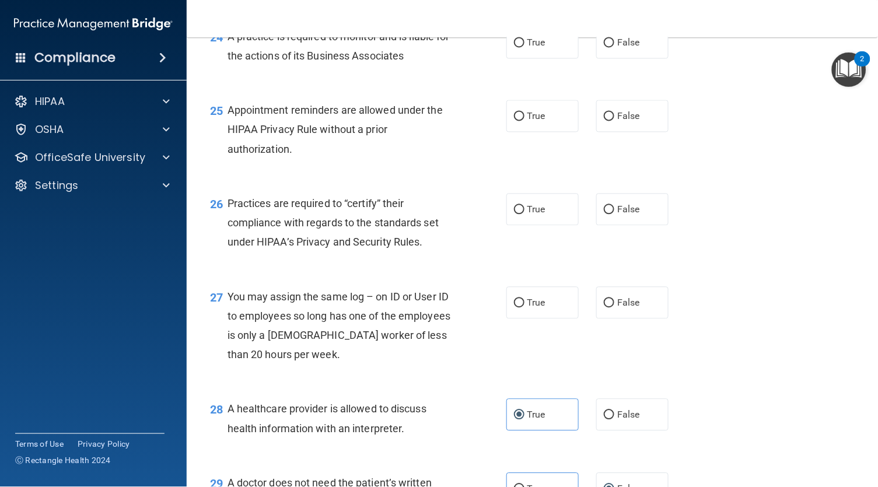
scroll to position [2491, 0]
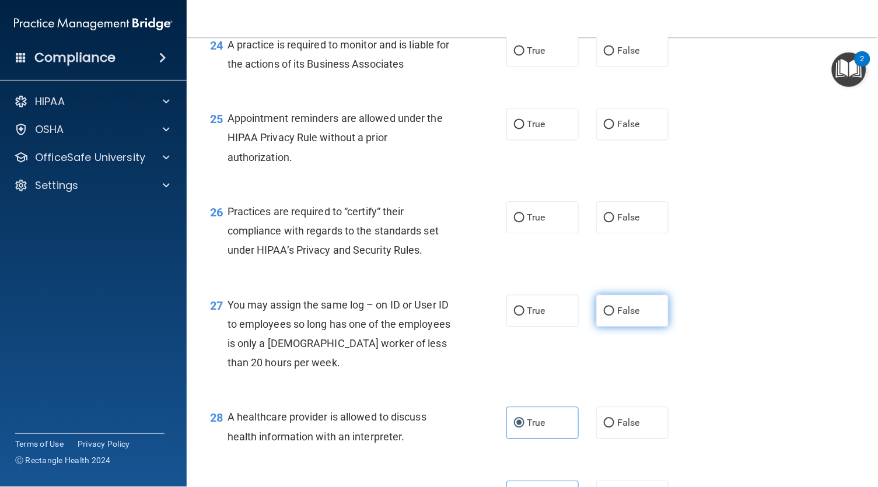
click at [617, 313] on span "False" at bounding box center [628, 311] width 23 height 11
click at [608, 313] on input "False" at bounding box center [609, 311] width 11 height 9
radio input "true"
click at [541, 223] on span "True" at bounding box center [536, 217] width 18 height 11
click at [525, 223] on input "True" at bounding box center [519, 218] width 11 height 9
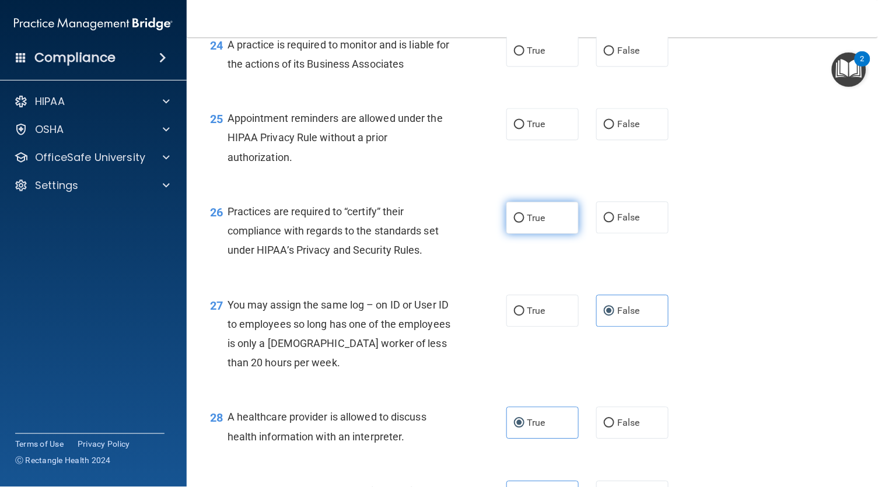
radio input "true"
click at [537, 129] on span "True" at bounding box center [536, 124] width 18 height 11
click at [525, 129] on input "True" at bounding box center [519, 125] width 11 height 9
radio input "true"
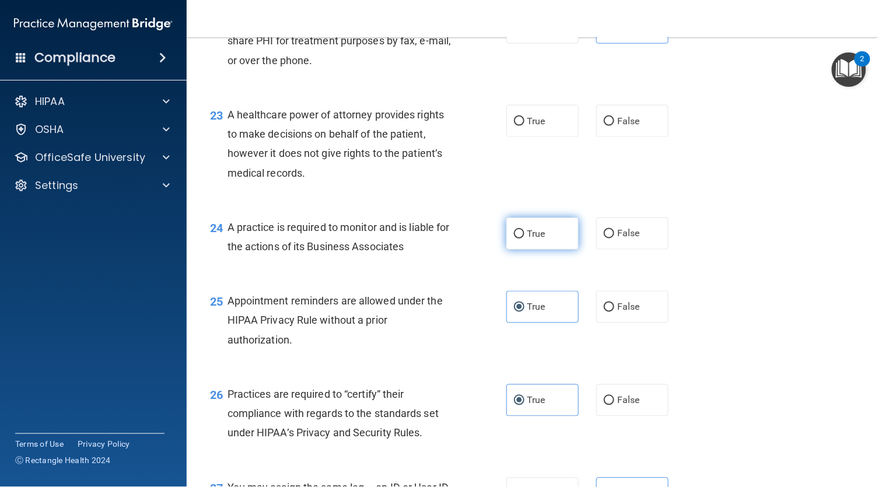
scroll to position [2263, 0]
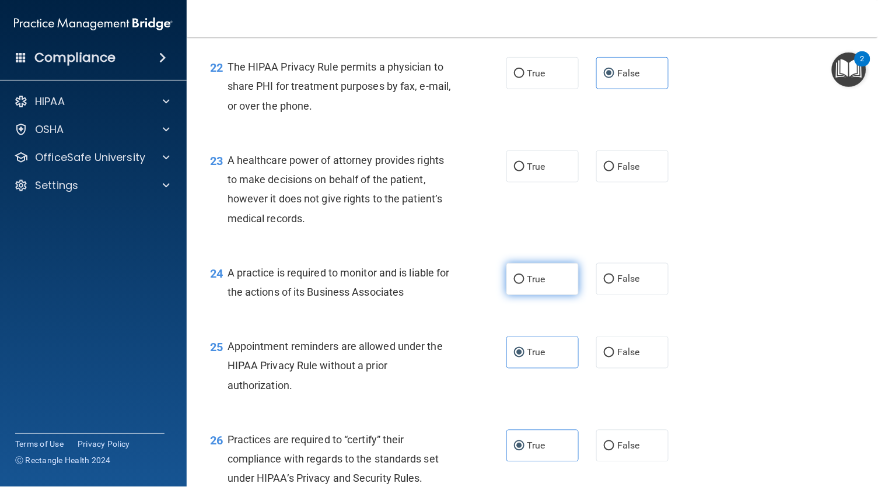
click at [539, 285] on span "True" at bounding box center [536, 279] width 18 height 11
click at [525, 284] on input "True" at bounding box center [519, 279] width 11 height 9
radio input "true"
click at [561, 172] on label "True" at bounding box center [542, 167] width 72 height 32
click at [525, 172] on input "True" at bounding box center [519, 167] width 11 height 9
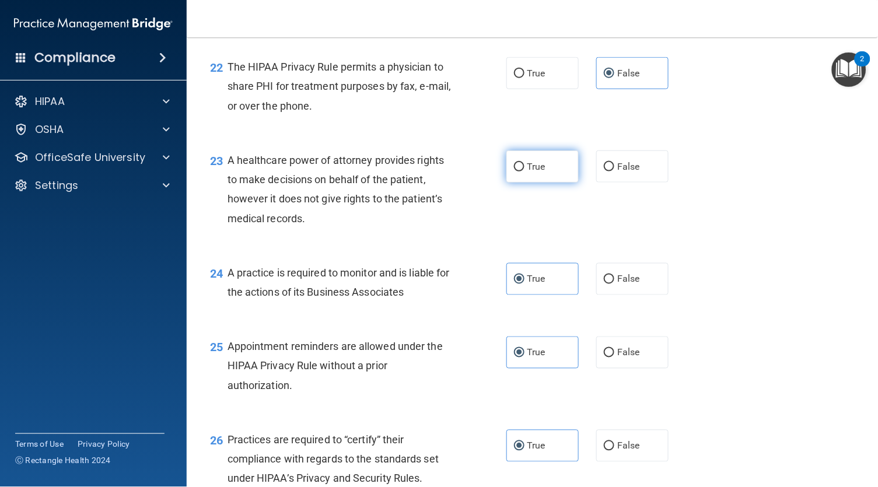
radio input "true"
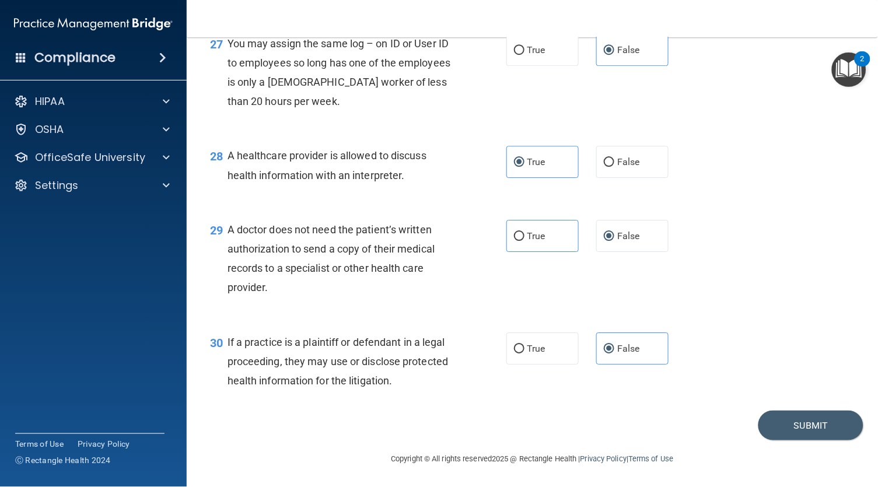
scroll to position [2754, 0]
click at [816, 419] on button "Submit" at bounding box center [811, 426] width 105 height 30
click at [810, 424] on button "Submit" at bounding box center [811, 426] width 105 height 30
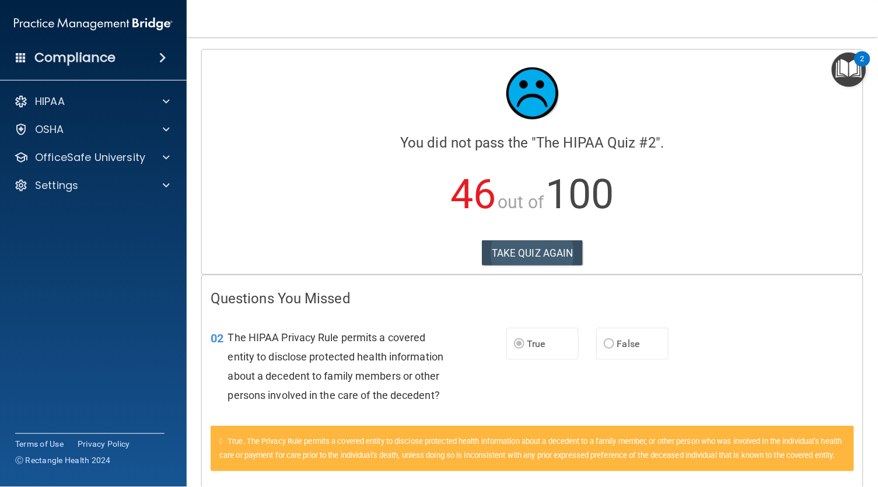
click at [550, 254] on button "TAKE QUIZ AGAIN" at bounding box center [532, 253] width 101 height 26
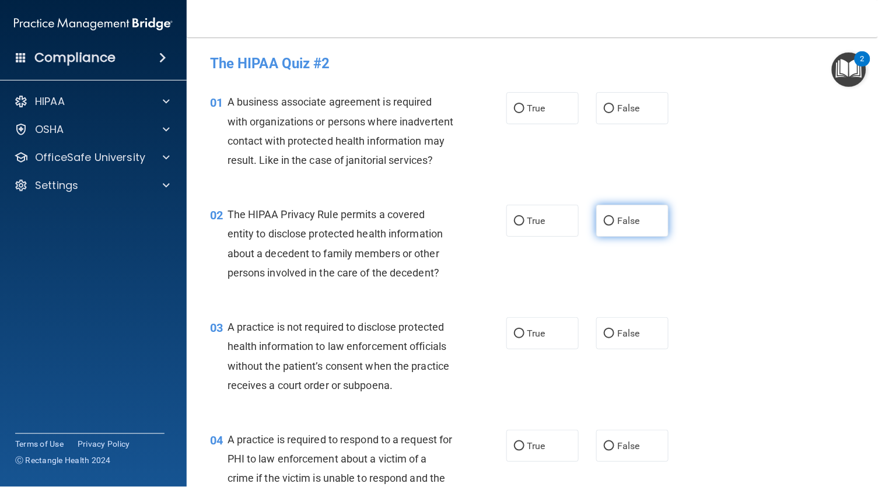
click at [604, 226] on input "False" at bounding box center [609, 221] width 11 height 9
radio input "true"
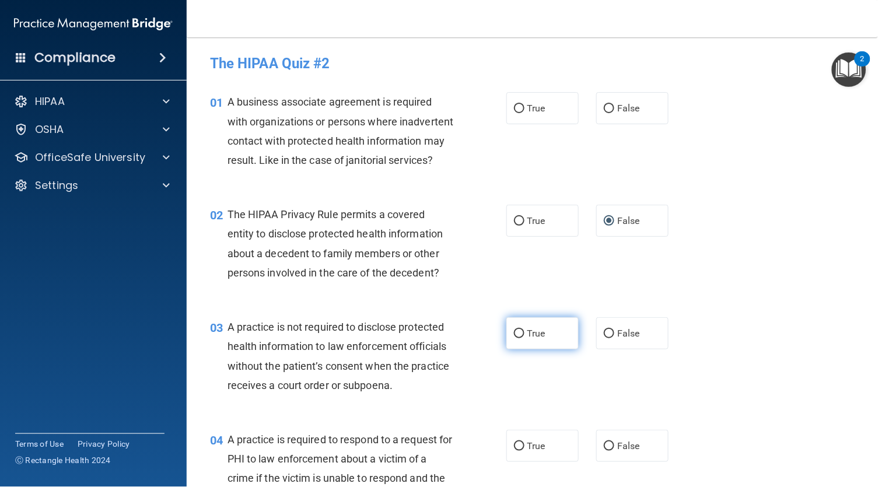
click at [514, 349] on label "True" at bounding box center [542, 333] width 72 height 32
click at [514, 338] on input "True" at bounding box center [519, 334] width 11 height 9
radio input "true"
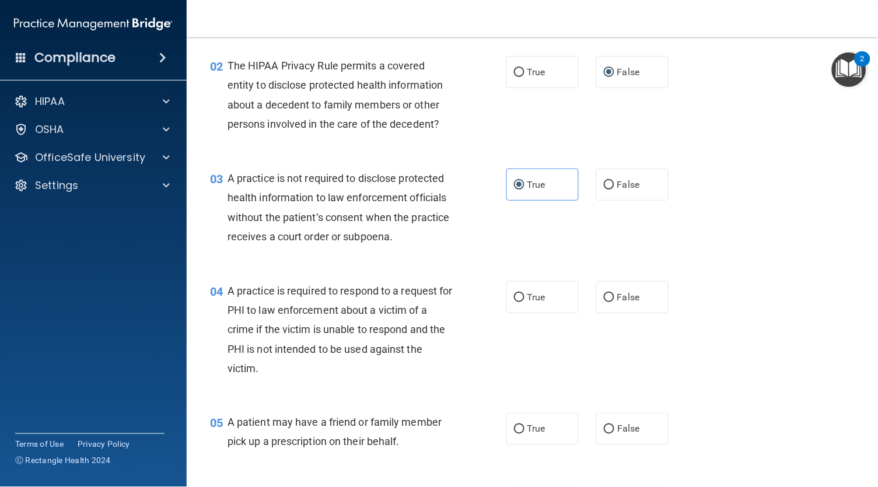
scroll to position [147, 0]
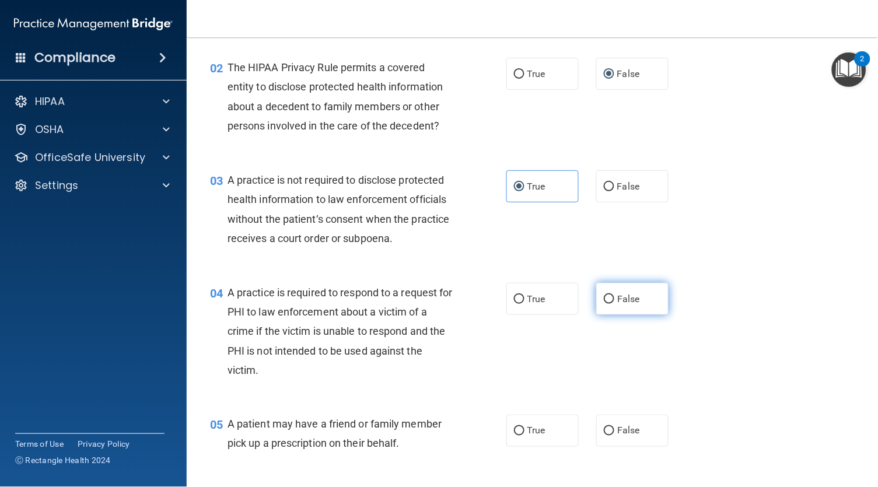
click at [596, 315] on label "False" at bounding box center [632, 299] width 72 height 32
click at [604, 304] on input "False" at bounding box center [609, 299] width 11 height 9
radio input "true"
click at [604, 436] on input "False" at bounding box center [609, 431] width 11 height 9
radio input "true"
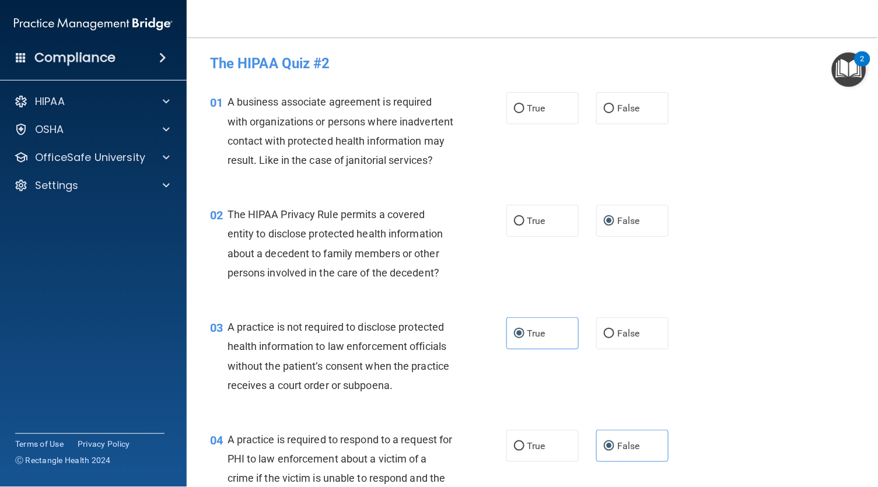
scroll to position [0, 0]
click at [604, 108] on input "False" at bounding box center [609, 108] width 11 height 9
radio input "true"
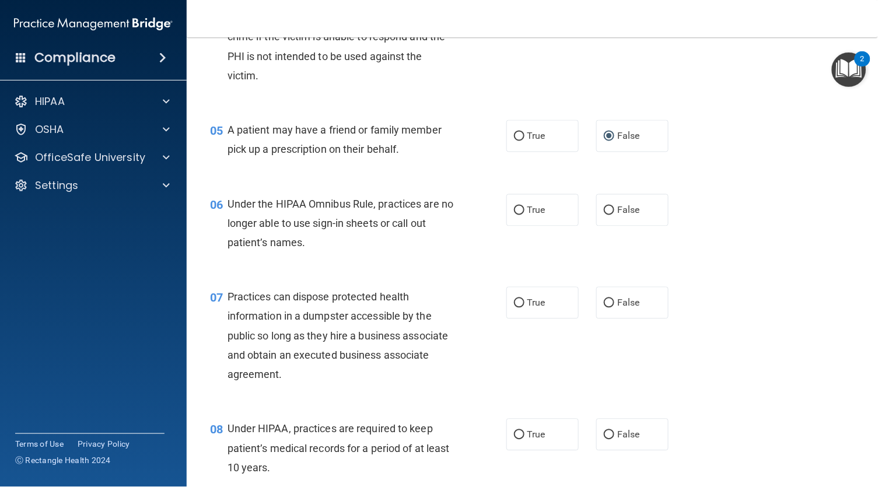
scroll to position [448, 0]
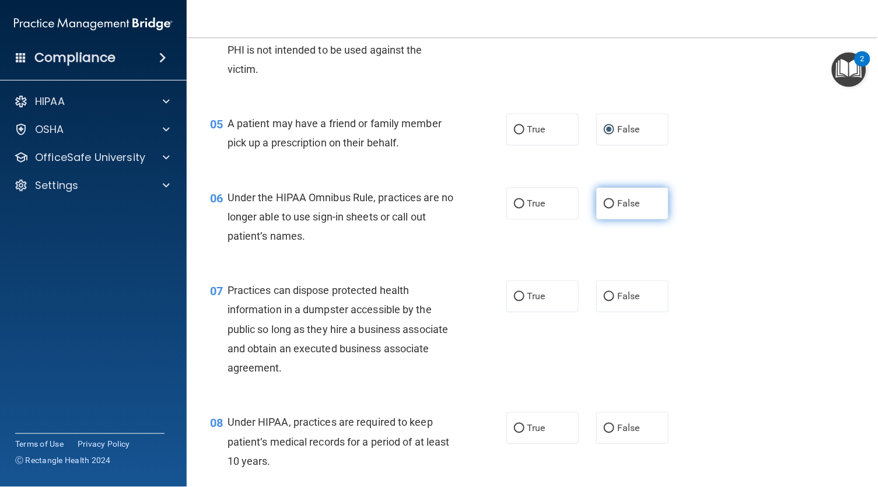
click at [598, 220] on label "False" at bounding box center [632, 204] width 72 height 32
click at [604, 209] on input "False" at bounding box center [609, 204] width 11 height 9
radio input "true"
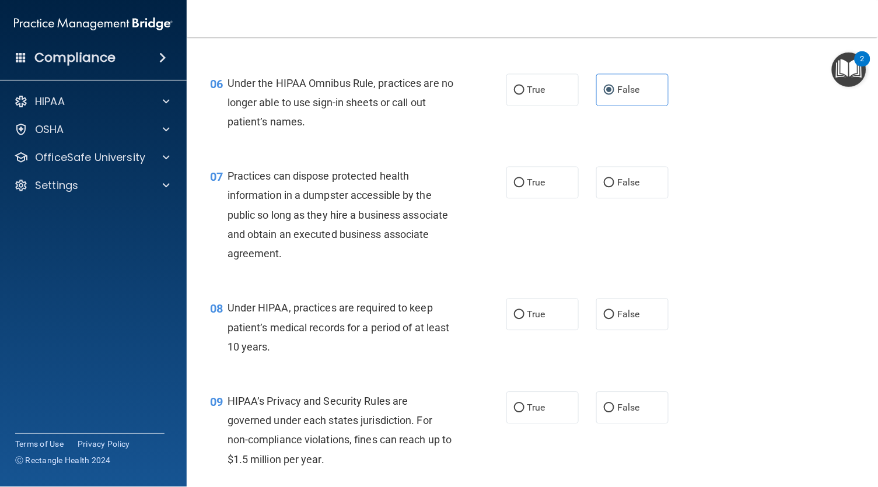
scroll to position [567, 0]
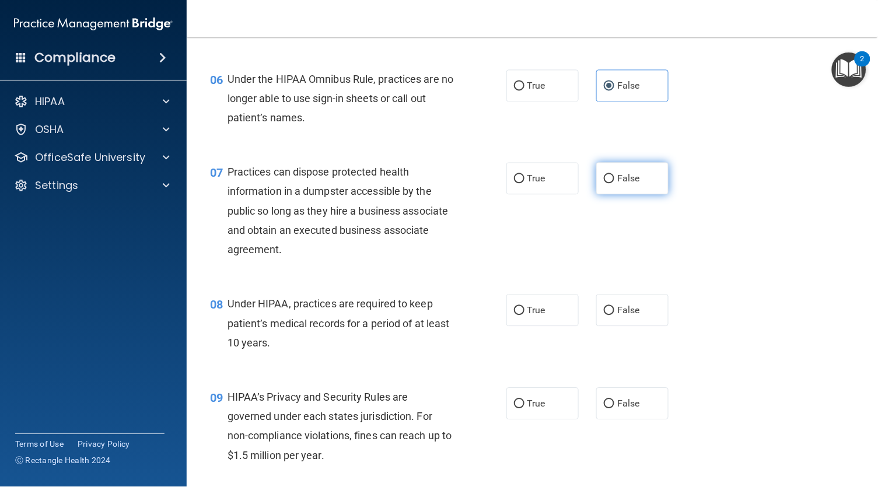
click at [617, 184] on span "False" at bounding box center [628, 178] width 23 height 11
click at [606, 183] on input "False" at bounding box center [609, 178] width 11 height 9
radio input "true"
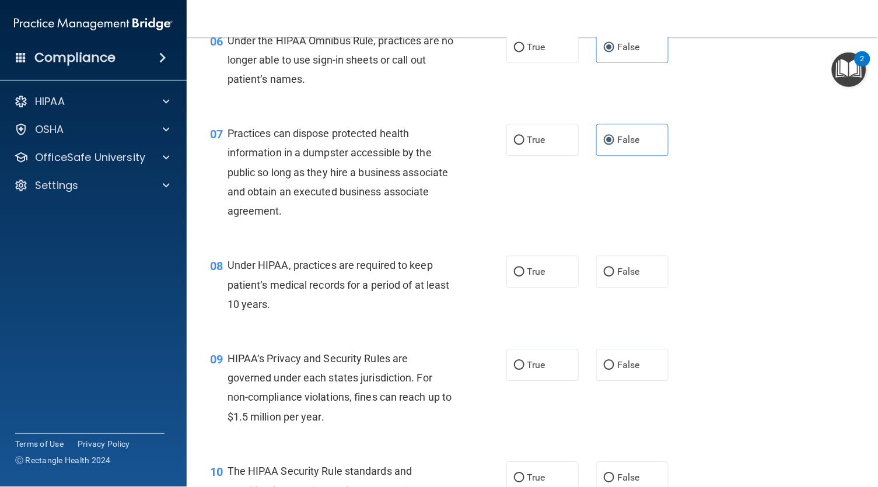
scroll to position [607, 0]
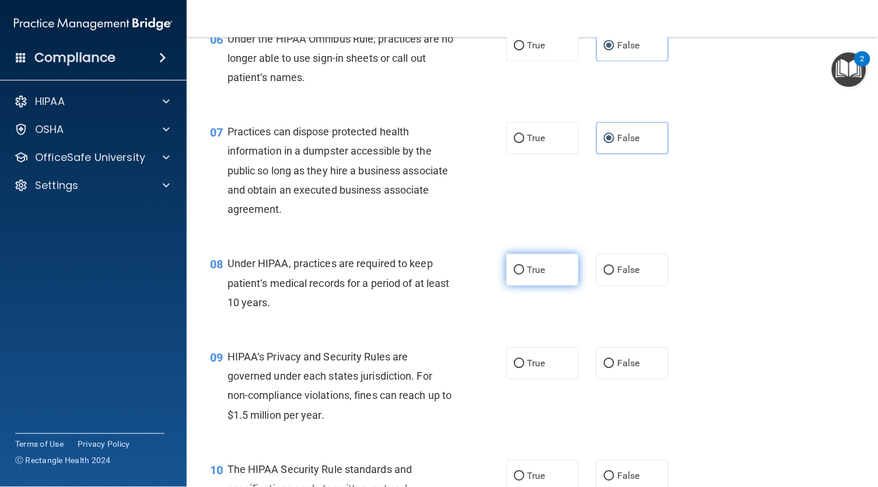
click at [518, 286] on label "True" at bounding box center [542, 270] width 72 height 32
click at [518, 275] on input "True" at bounding box center [519, 270] width 11 height 9
radio input "true"
click at [530, 369] on span "True" at bounding box center [536, 363] width 18 height 11
click at [525, 368] on input "True" at bounding box center [519, 363] width 11 height 9
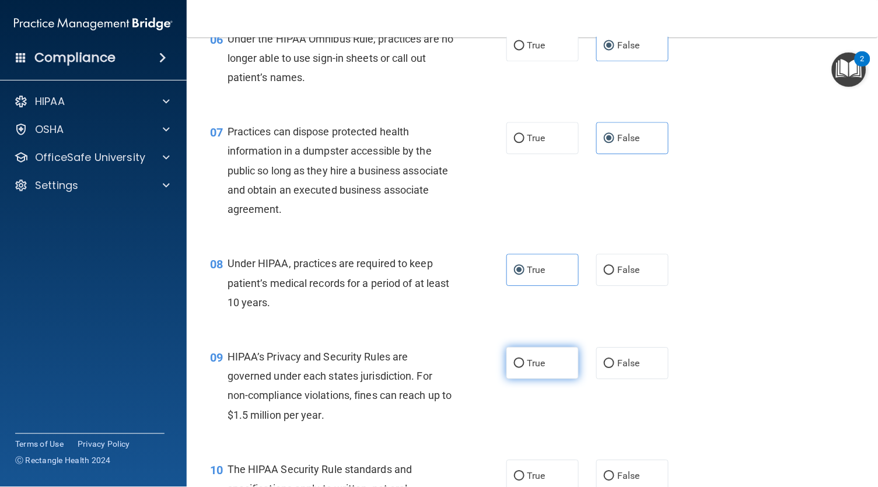
radio input "true"
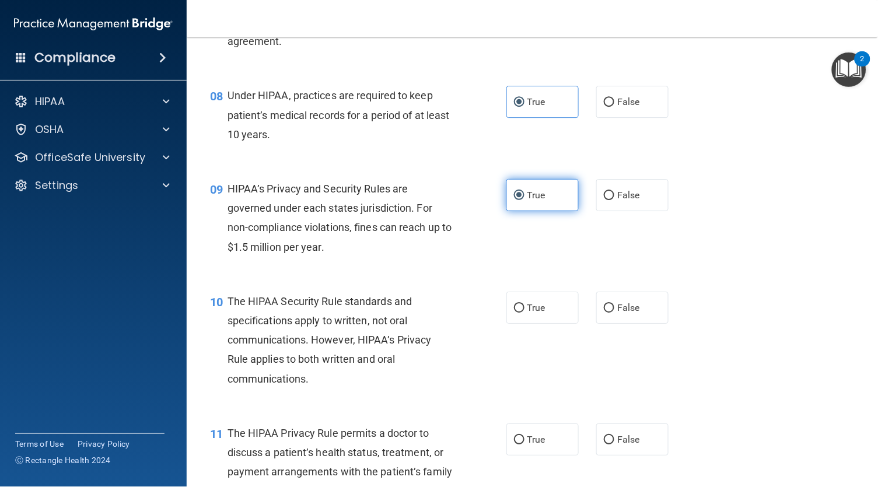
scroll to position [781, 0]
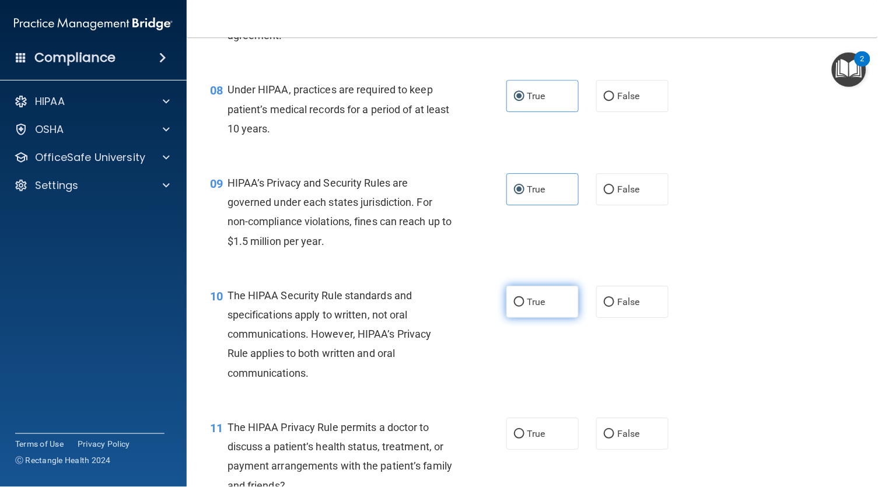
click at [529, 307] on span "True" at bounding box center [536, 301] width 18 height 11
click at [525, 307] on input "True" at bounding box center [519, 302] width 11 height 9
radio input "true"
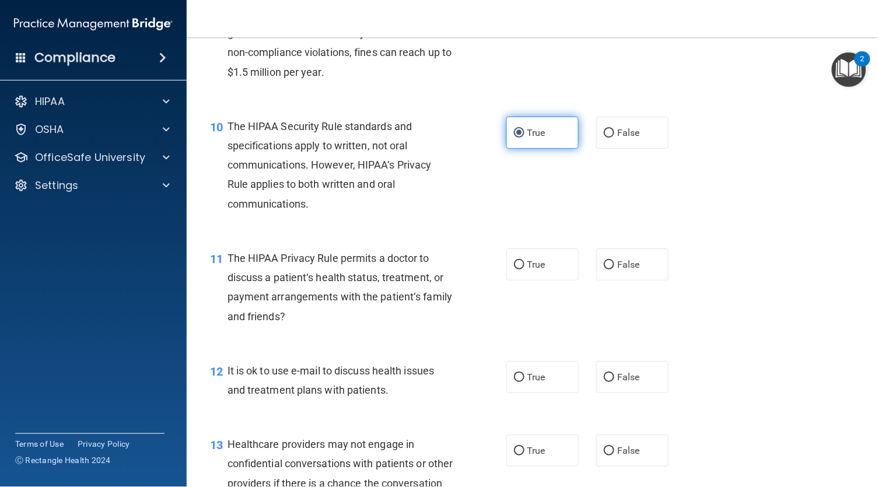
scroll to position [952, 0]
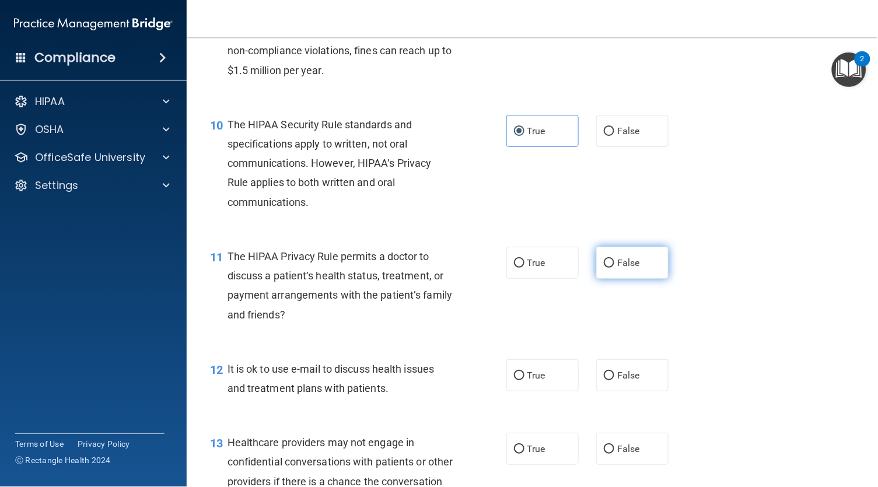
click at [597, 270] on label "False" at bounding box center [632, 263] width 72 height 32
click at [604, 268] on input "False" at bounding box center [609, 263] width 11 height 9
radio input "true"
click at [617, 381] on span "False" at bounding box center [628, 375] width 23 height 11
click at [604, 380] on input "False" at bounding box center [609, 376] width 11 height 9
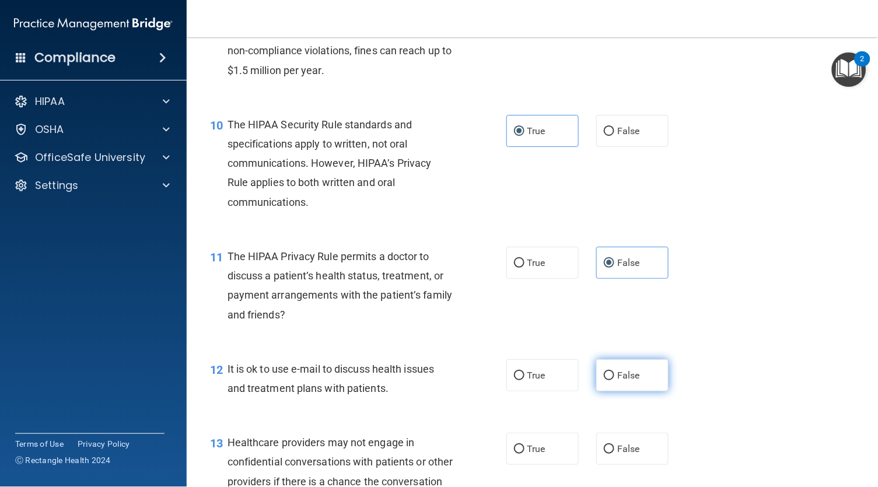
radio input "true"
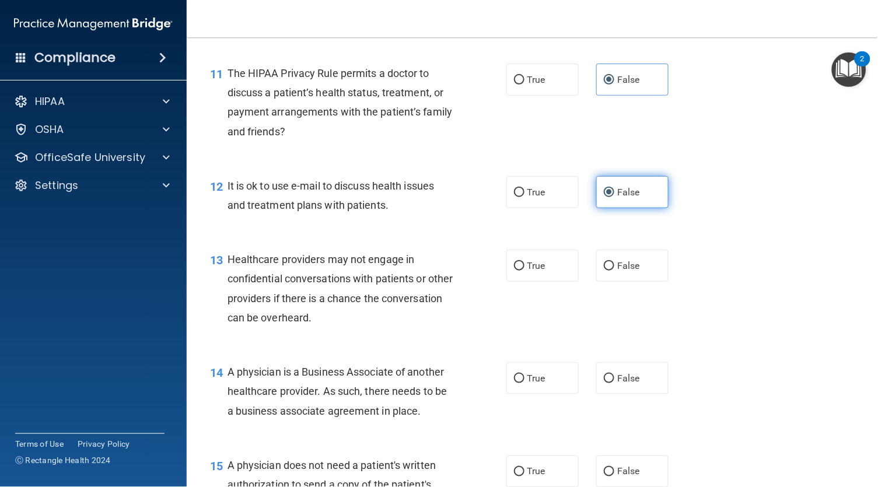
scroll to position [1138, 0]
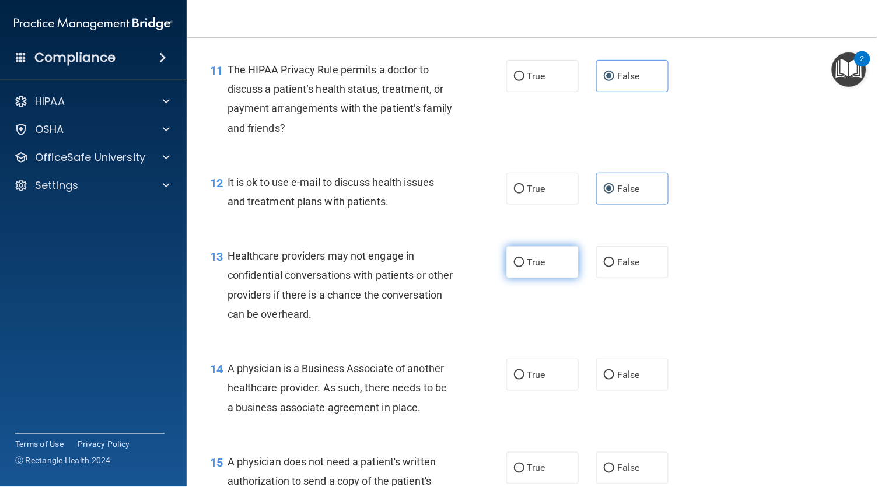
click at [534, 278] on label "True" at bounding box center [542, 262] width 72 height 32
click at [525, 267] on input "True" at bounding box center [519, 262] width 11 height 9
radio input "true"
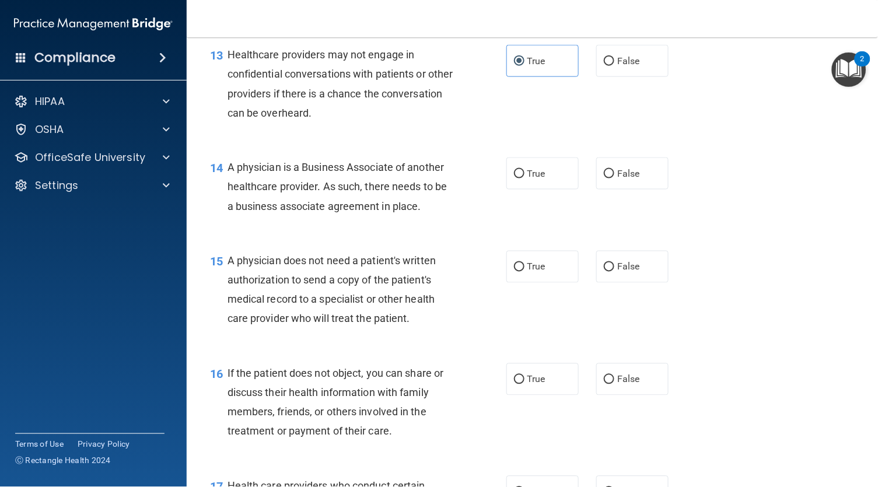
scroll to position [1341, 0]
click at [617, 178] on span "False" at bounding box center [628, 172] width 23 height 11
click at [613, 177] on input "False" at bounding box center [609, 173] width 11 height 9
radio input "true"
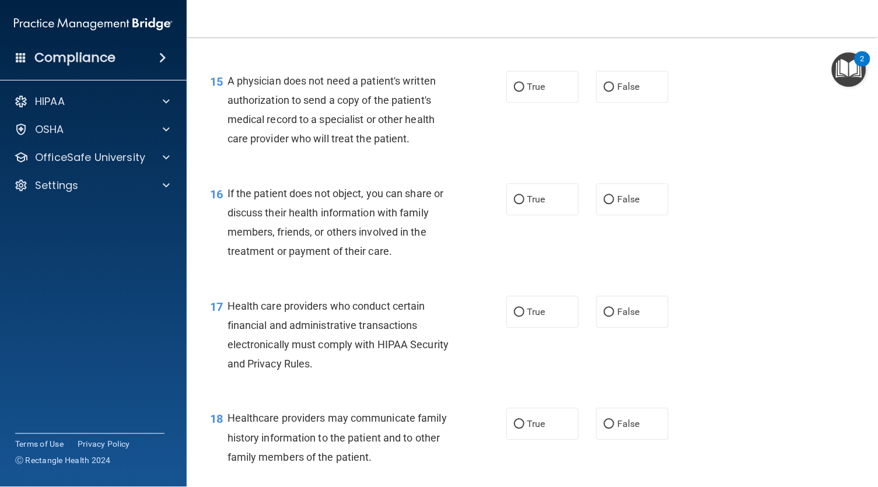
scroll to position [1520, 0]
click at [604, 92] on input "False" at bounding box center [609, 87] width 11 height 9
radio input "true"
click at [520, 204] on input "True" at bounding box center [519, 199] width 11 height 9
radio input "true"
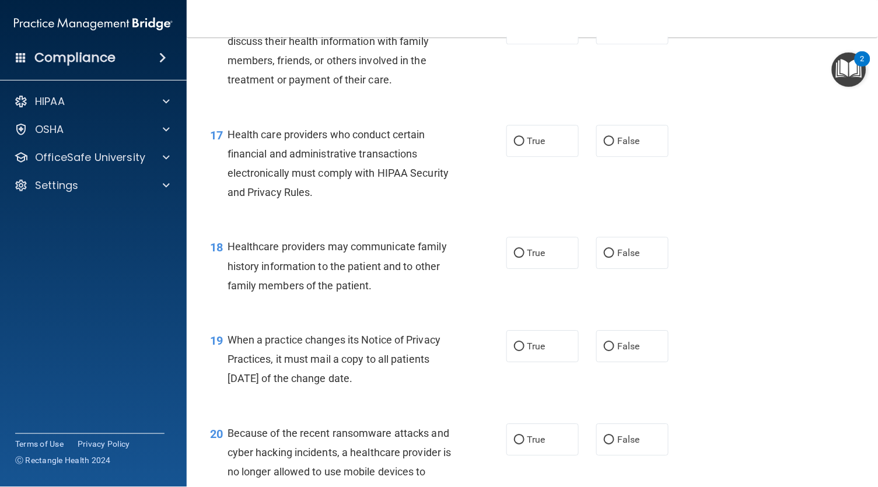
scroll to position [1692, 0]
click at [520, 153] on label "True" at bounding box center [542, 140] width 72 height 32
click at [520, 145] on input "True" at bounding box center [519, 140] width 11 height 9
radio input "true"
click at [596, 268] on label "False" at bounding box center [632, 252] width 72 height 32
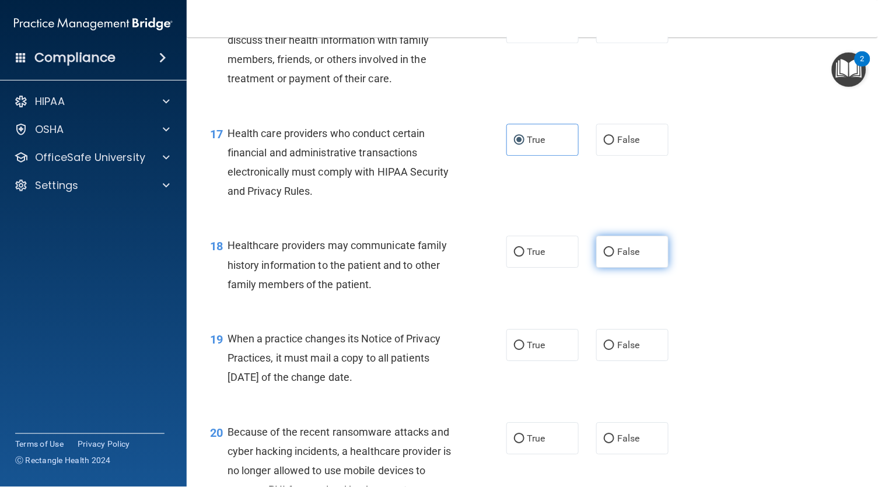
click at [604, 257] on input "False" at bounding box center [609, 252] width 11 height 9
radio input "true"
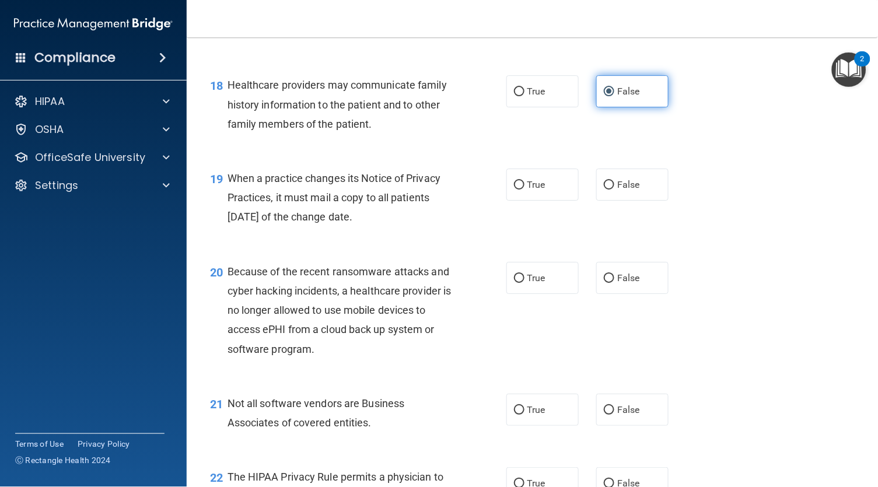
scroll to position [1861, 0]
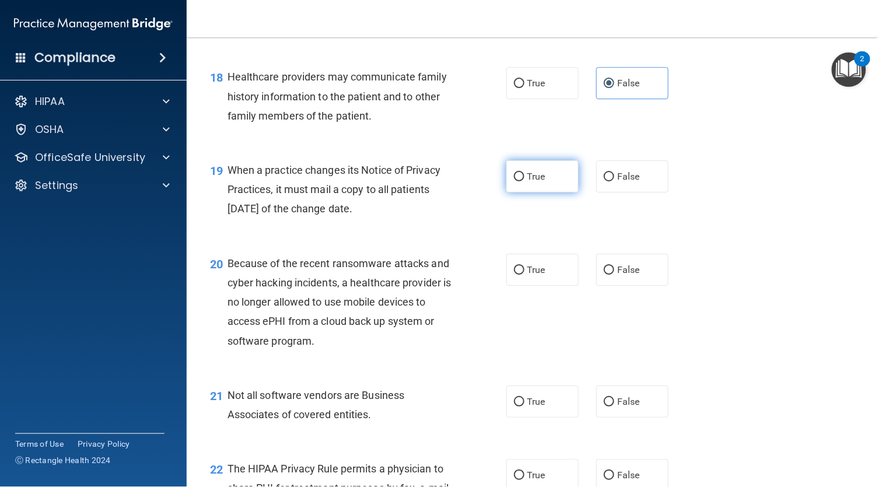
click at [537, 182] on span "True" at bounding box center [536, 176] width 18 height 11
click at [525, 181] on input "True" at bounding box center [519, 177] width 11 height 9
radio input "true"
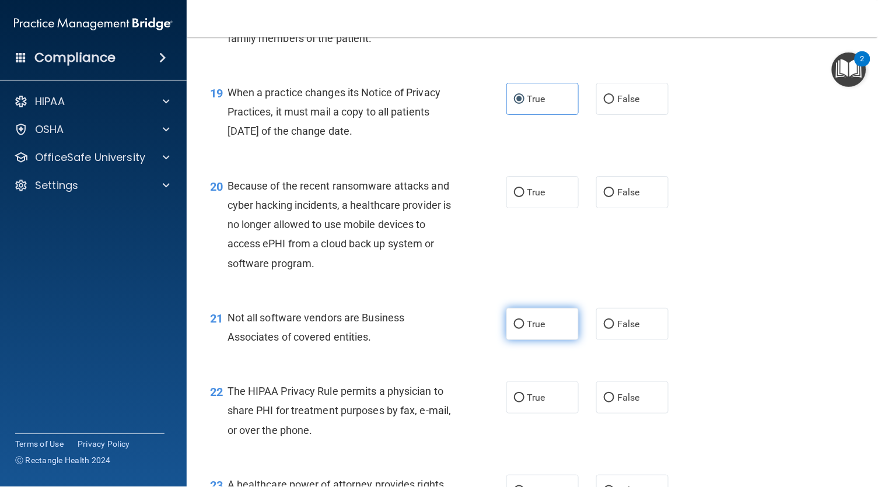
scroll to position [1939, 0]
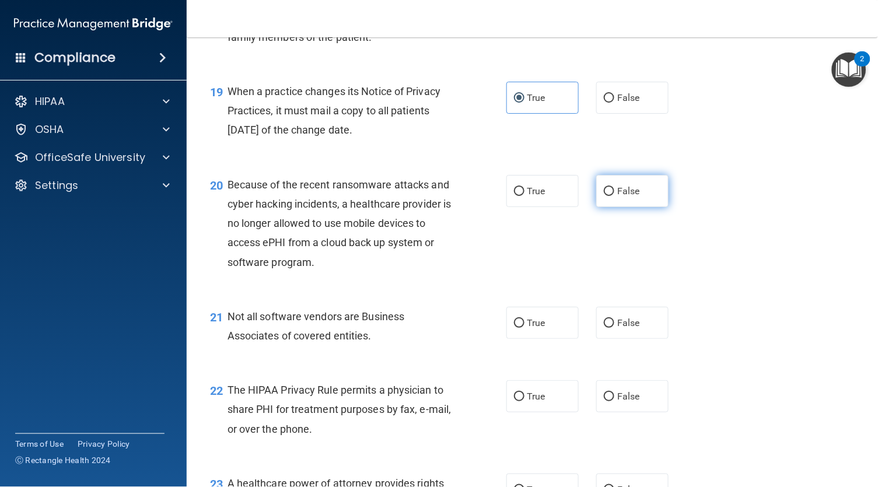
click at [606, 207] on label "False" at bounding box center [632, 191] width 72 height 32
click at [606, 196] on input "False" at bounding box center [609, 191] width 11 height 9
radio input "true"
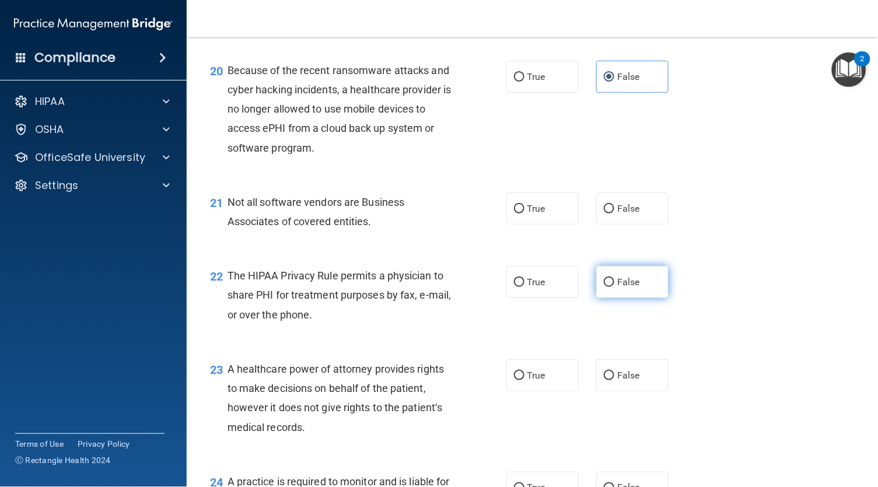
scroll to position [2054, 0]
click at [617, 213] on span "False" at bounding box center [628, 207] width 23 height 11
click at [606, 213] on input "False" at bounding box center [609, 208] width 11 height 9
radio input "true"
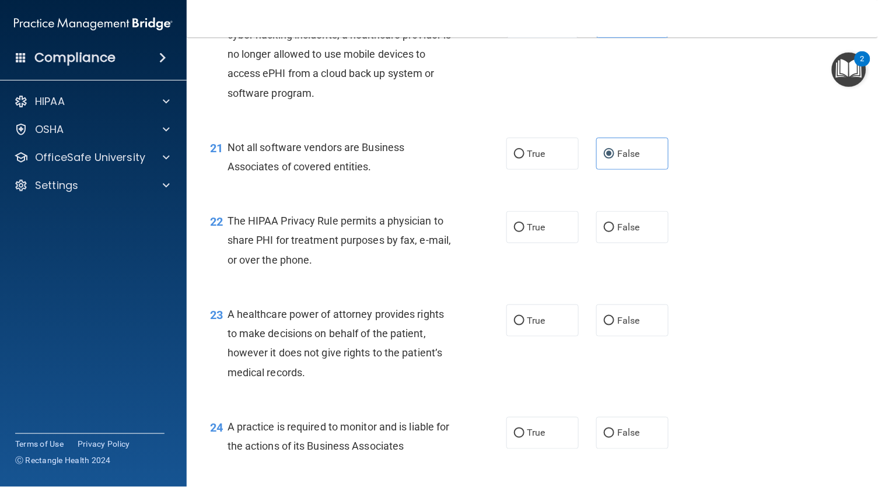
scroll to position [2110, 0]
click at [597, 239] on label "False" at bounding box center [632, 226] width 72 height 32
click at [604, 231] on input "False" at bounding box center [609, 226] width 11 height 9
radio input "true"
click at [524, 326] on label "True" at bounding box center [542, 319] width 72 height 32
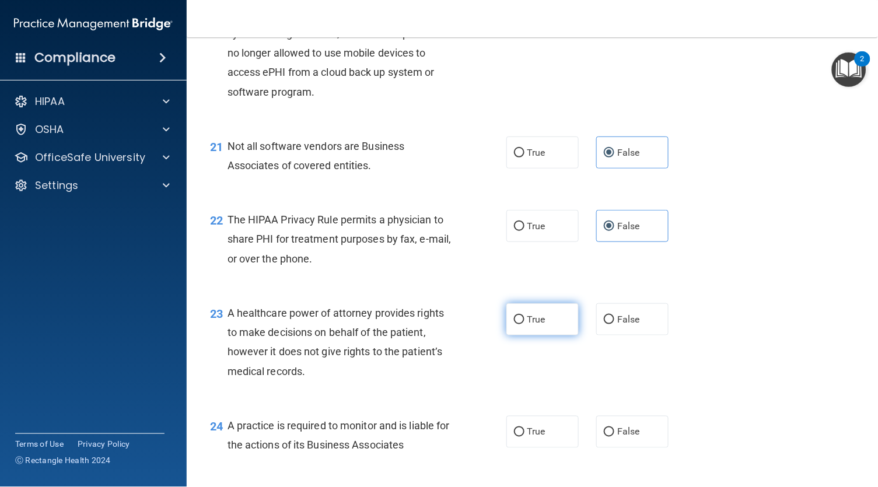
click at [524, 324] on input "True" at bounding box center [519, 320] width 11 height 9
radio input "true"
click at [527, 436] on span "True" at bounding box center [536, 432] width 18 height 11
click at [525, 436] on input "True" at bounding box center [519, 432] width 11 height 9
radio input "true"
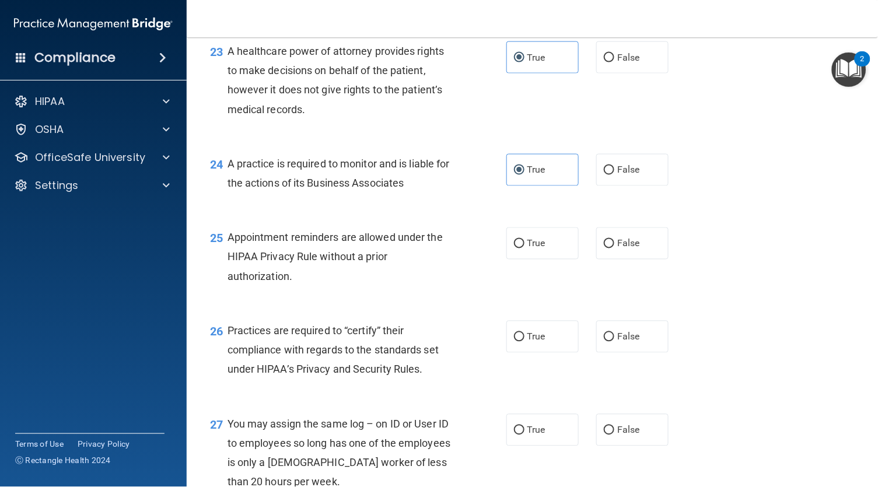
scroll to position [2375, 0]
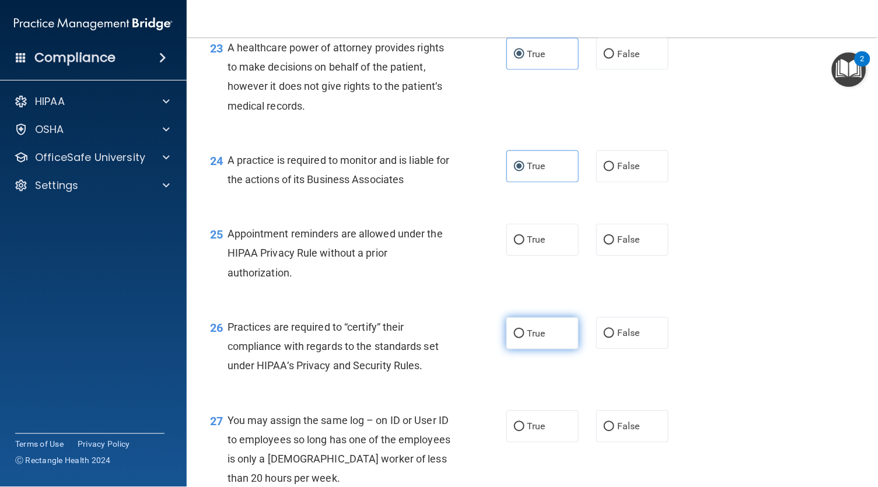
click at [543, 344] on label "True" at bounding box center [542, 333] width 72 height 32
click at [525, 338] on input "True" at bounding box center [519, 334] width 11 height 9
radio input "true"
click at [539, 246] on span "True" at bounding box center [536, 240] width 18 height 11
click at [525, 245] on input "True" at bounding box center [519, 240] width 11 height 9
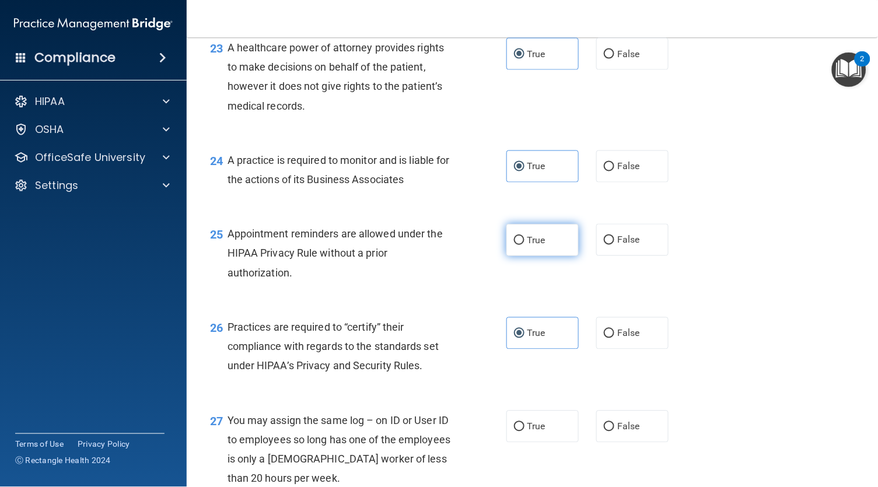
radio input "true"
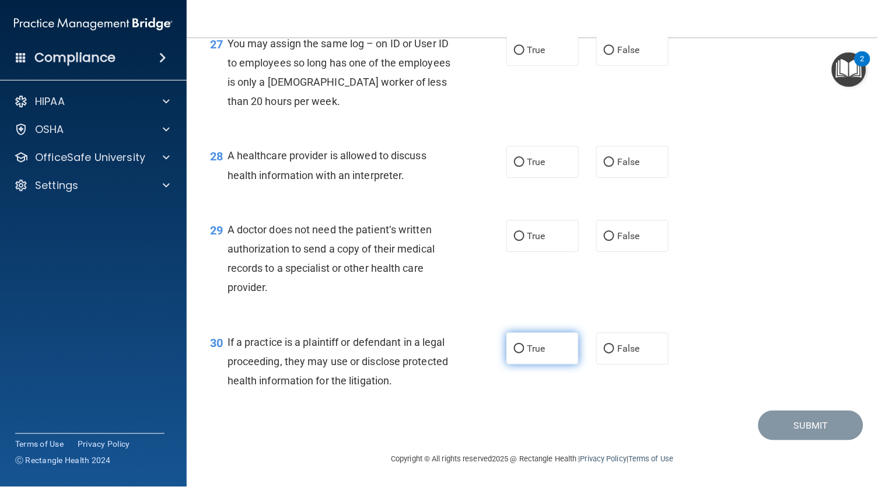
scroll to position [2754, 0]
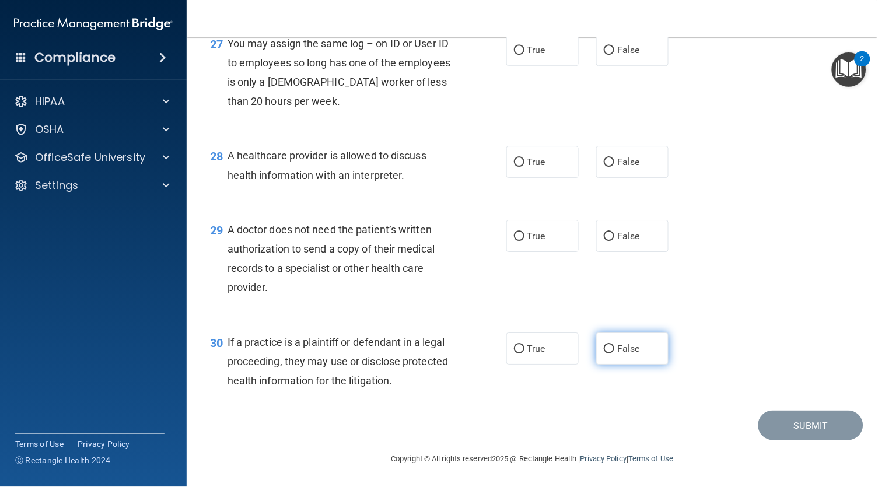
click at [604, 351] on input "False" at bounding box center [609, 349] width 11 height 9
radio input "true"
click at [604, 239] on input "False" at bounding box center [609, 236] width 11 height 9
radio input "true"
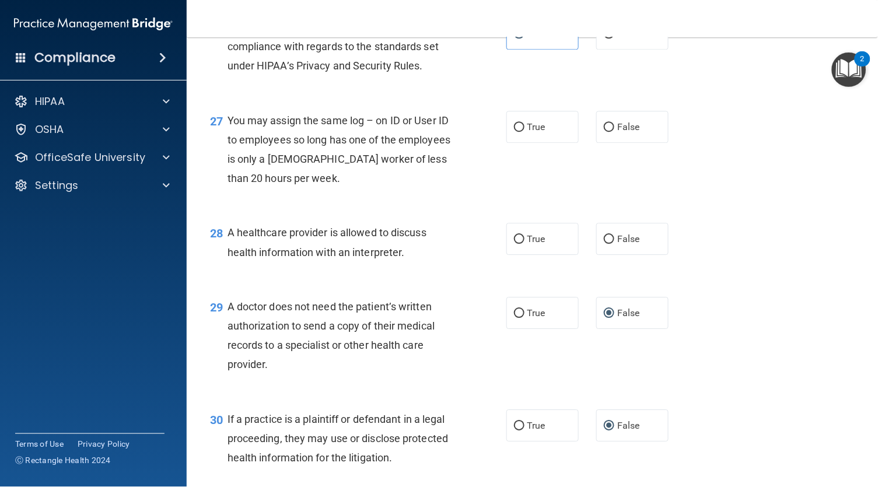
scroll to position [2674, 0]
click at [617, 134] on span "False" at bounding box center [628, 128] width 23 height 11
click at [604, 133] on input "False" at bounding box center [609, 128] width 11 height 9
radio input "true"
click at [526, 242] on label "True" at bounding box center [542, 240] width 72 height 32
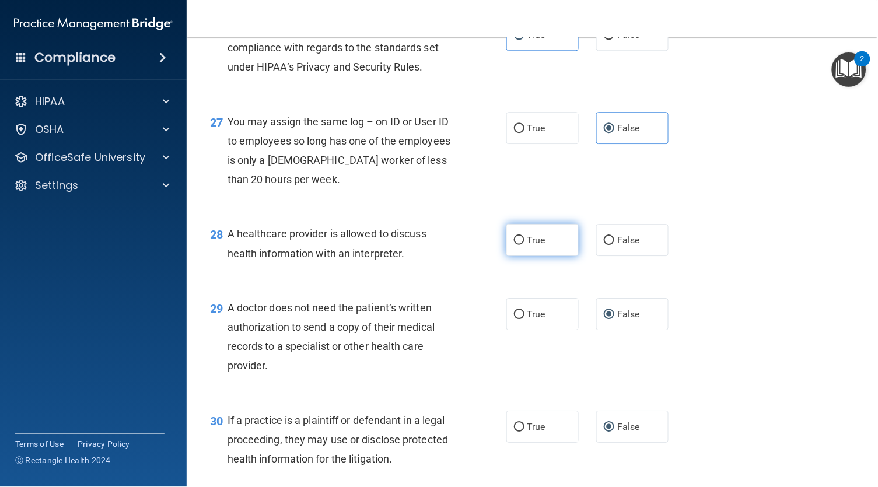
click at [525, 242] on input "True" at bounding box center [519, 240] width 11 height 9
radio input "true"
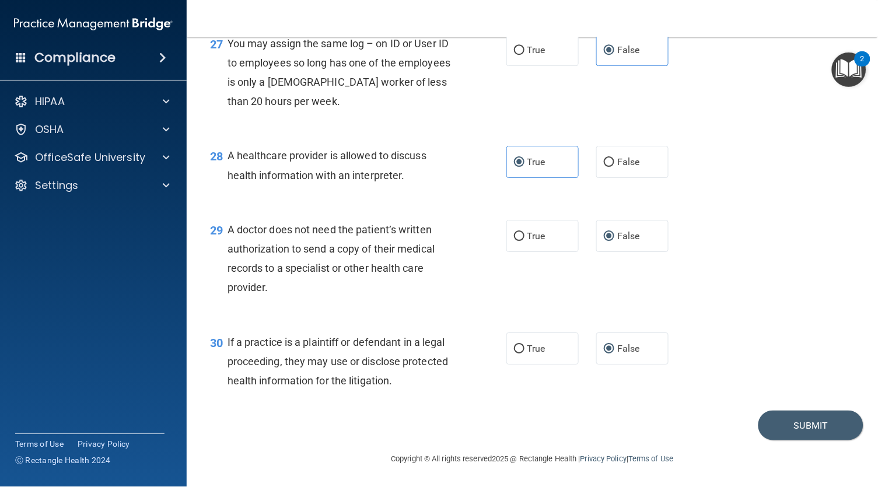
scroll to position [2754, 0]
click at [800, 422] on button "Submit" at bounding box center [811, 426] width 105 height 30
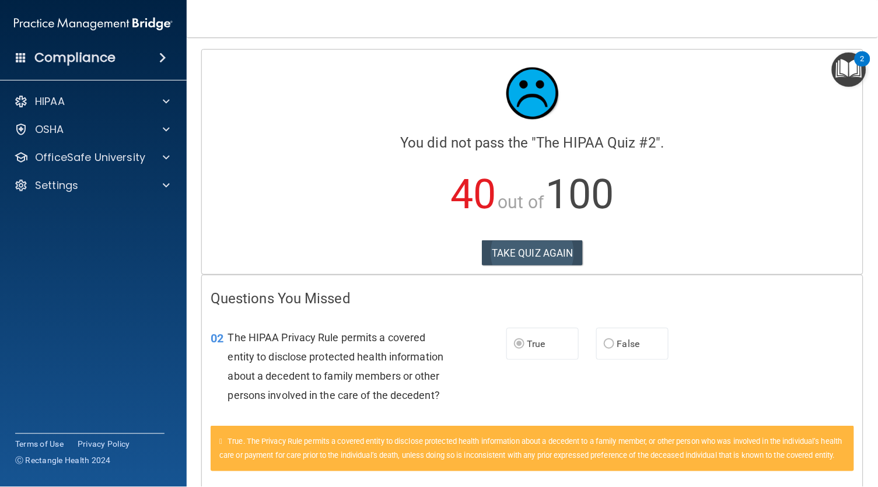
click at [546, 250] on button "TAKE QUIZ AGAIN" at bounding box center [532, 253] width 101 height 26
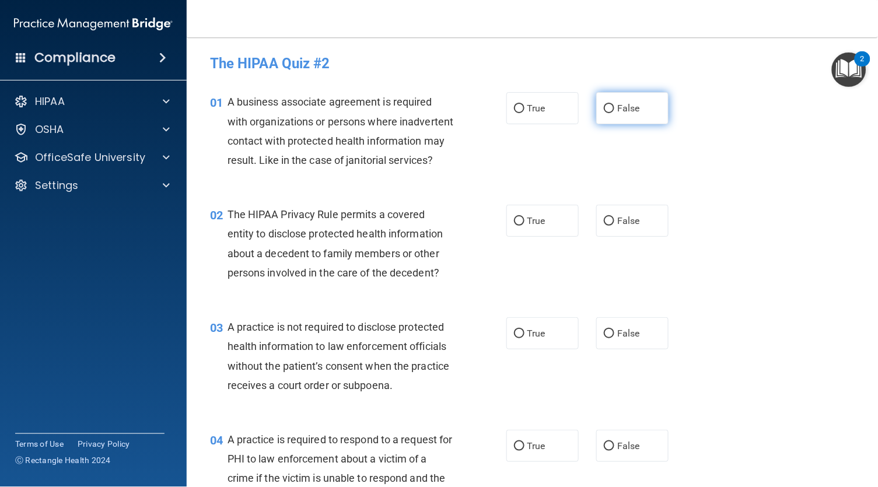
click at [604, 111] on input "False" at bounding box center [609, 108] width 11 height 9
radio input "true"
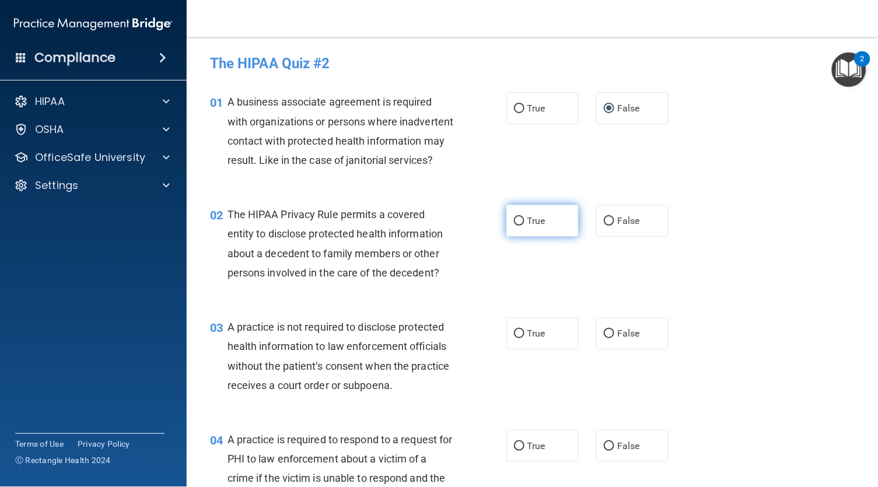
click at [523, 226] on input "True" at bounding box center [519, 221] width 11 height 9
radio input "true"
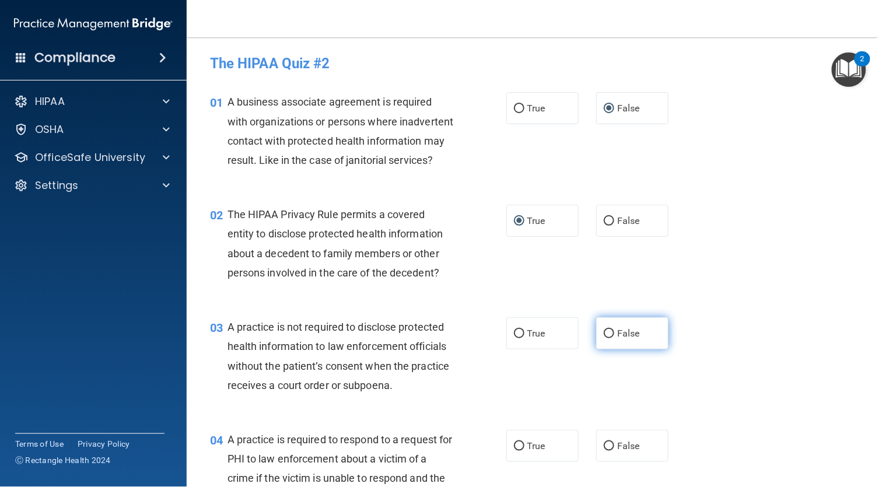
click at [604, 338] on input "False" at bounding box center [609, 334] width 11 height 9
radio input "true"
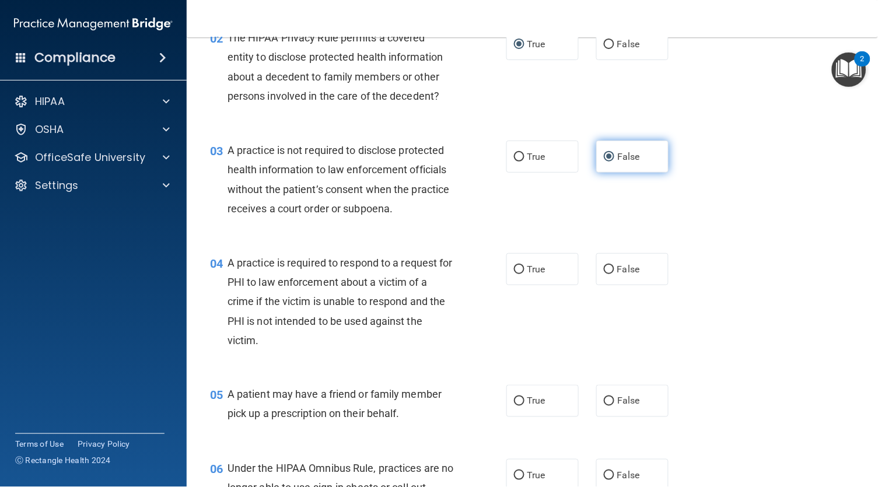
scroll to position [179, 0]
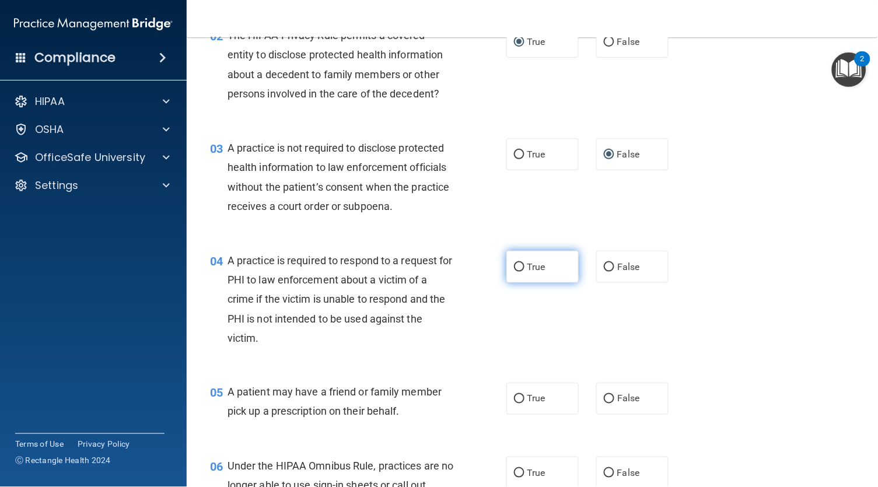
click at [520, 272] on input "True" at bounding box center [519, 267] width 11 height 9
radio input "true"
click at [525, 415] on label "True" at bounding box center [542, 399] width 72 height 32
click at [525, 404] on input "True" at bounding box center [519, 399] width 11 height 9
radio input "true"
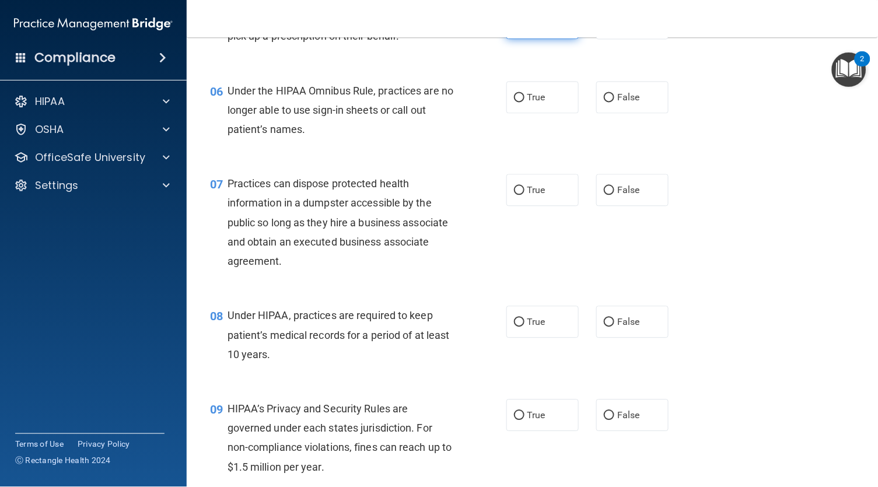
scroll to position [567, 0]
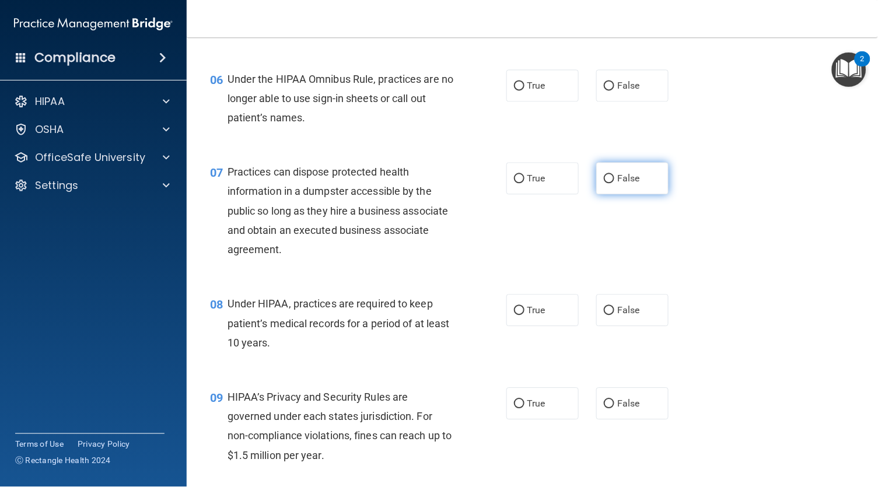
click at [599, 192] on label "False" at bounding box center [632, 178] width 72 height 32
click at [604, 183] on input "False" at bounding box center [609, 178] width 11 height 9
radio input "true"
click at [596, 326] on label "False" at bounding box center [632, 310] width 72 height 32
click at [604, 315] on input "False" at bounding box center [609, 310] width 11 height 9
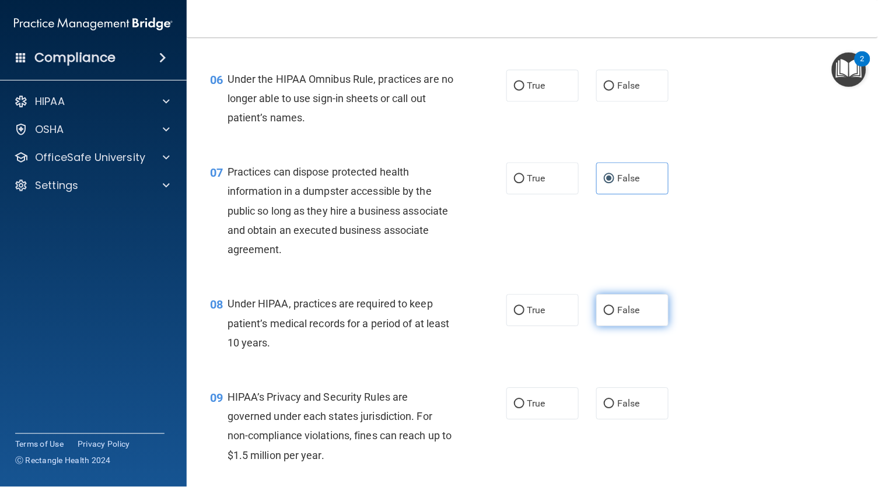
radio input "true"
click at [604, 408] on input "False" at bounding box center [609, 404] width 11 height 9
radio input "true"
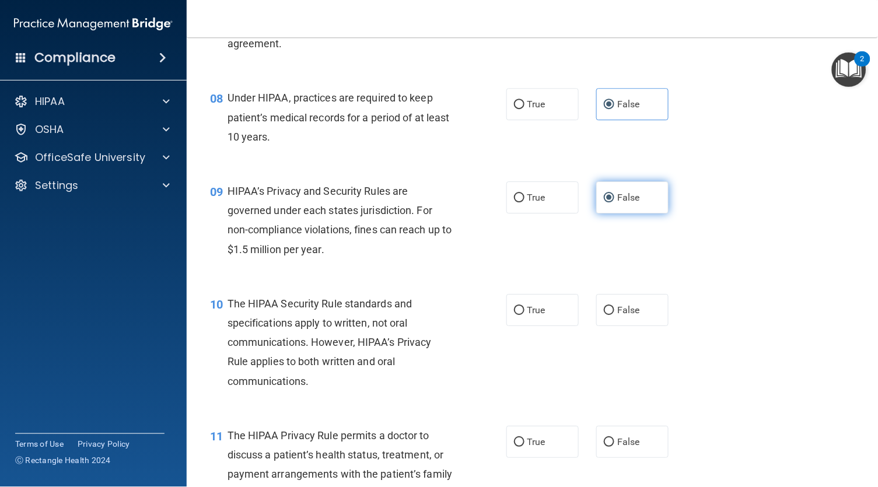
scroll to position [817, 0]
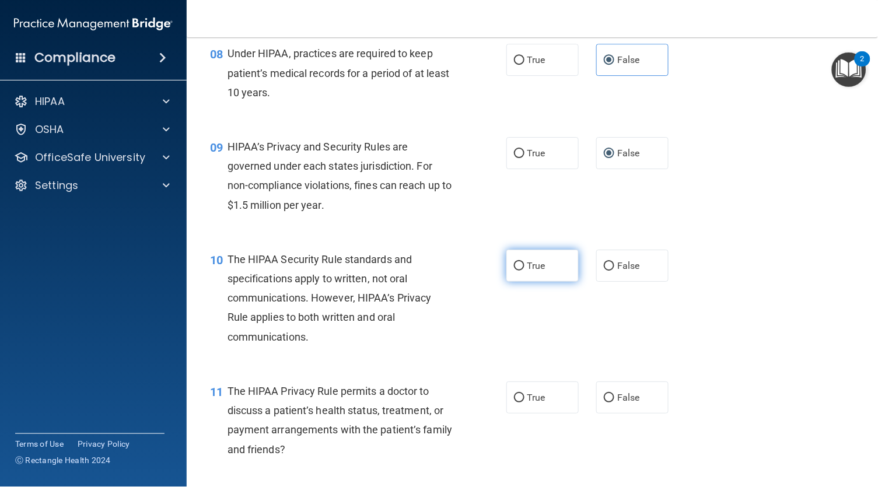
click at [515, 282] on label "True" at bounding box center [542, 266] width 72 height 32
click at [515, 271] on input "True" at bounding box center [519, 266] width 11 height 9
radio input "true"
click at [518, 403] on input "True" at bounding box center [519, 398] width 11 height 9
radio input "true"
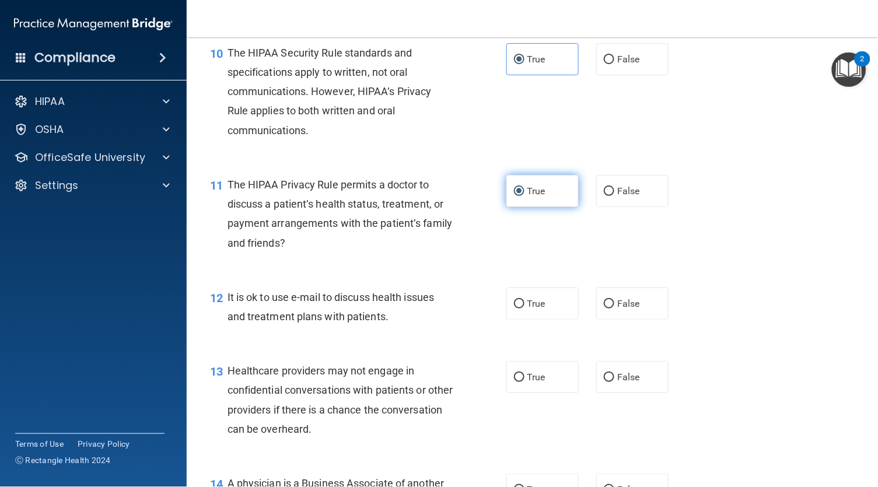
scroll to position [1024, 0]
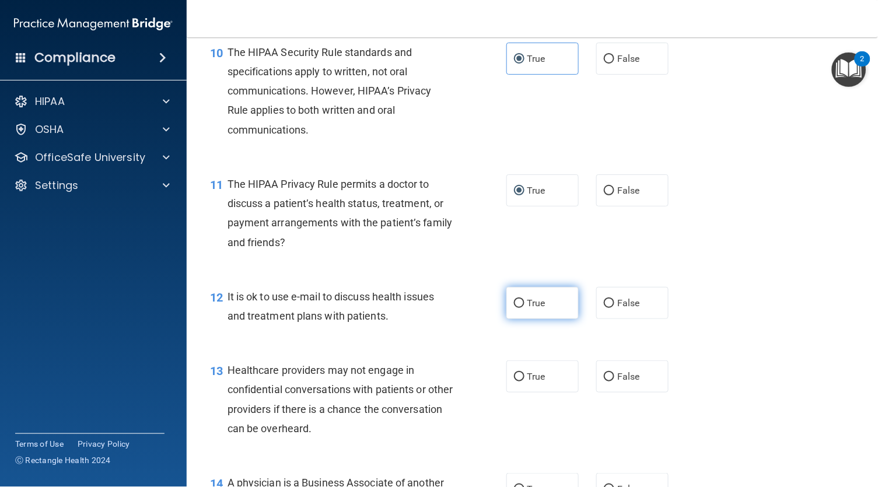
click at [520, 308] on input "True" at bounding box center [519, 303] width 11 height 9
radio input "true"
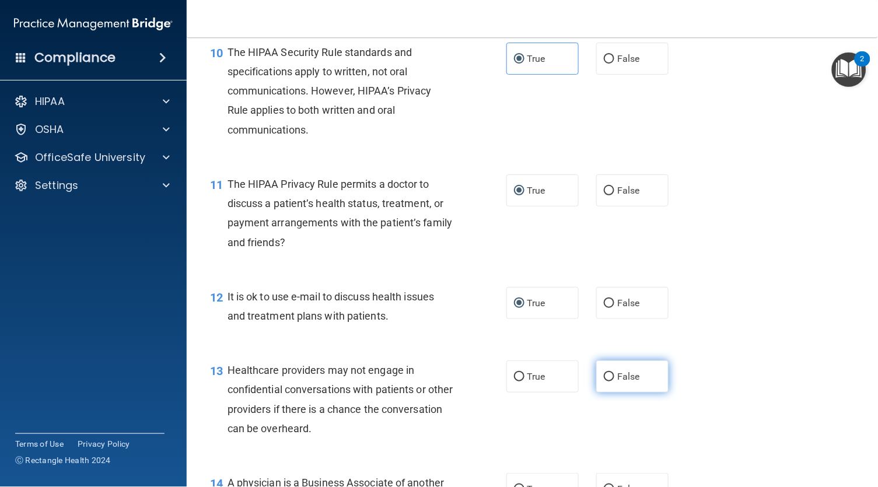
click at [604, 382] on input "False" at bounding box center [609, 377] width 11 height 9
radio input "true"
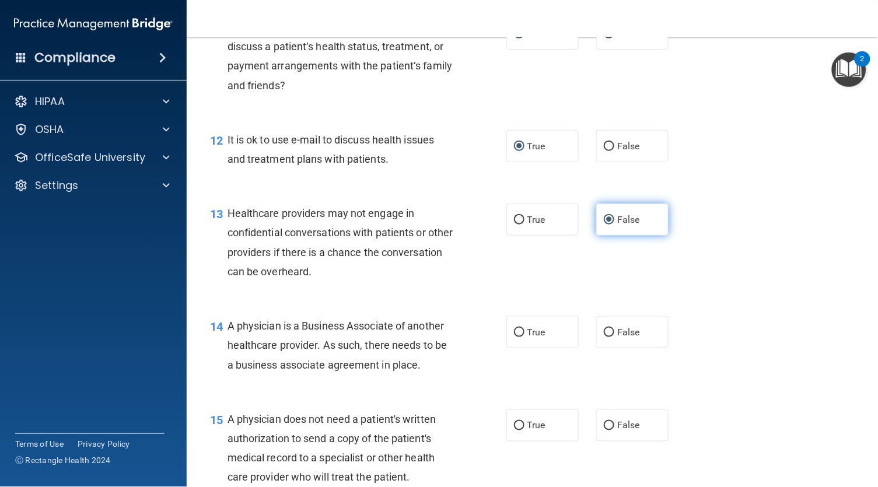
scroll to position [1209, 0]
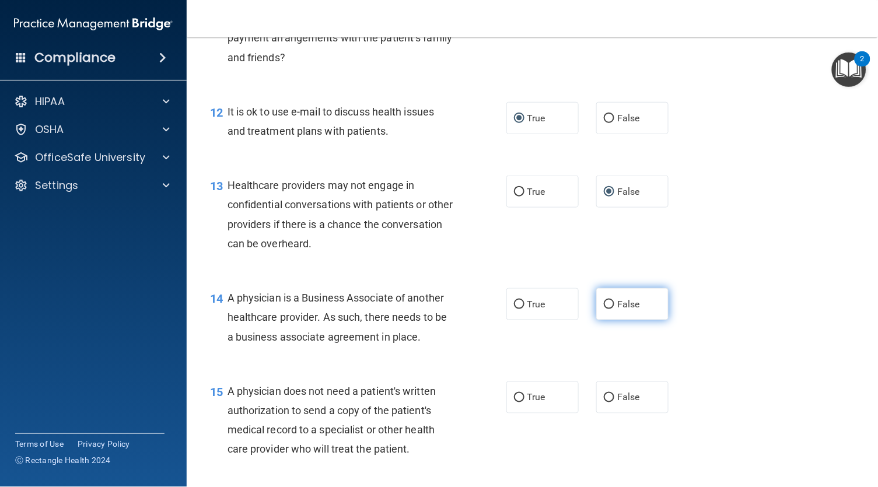
click at [604, 306] on label "False" at bounding box center [632, 304] width 72 height 32
click at [604, 306] on input "False" at bounding box center [609, 304] width 11 height 9
radio input "true"
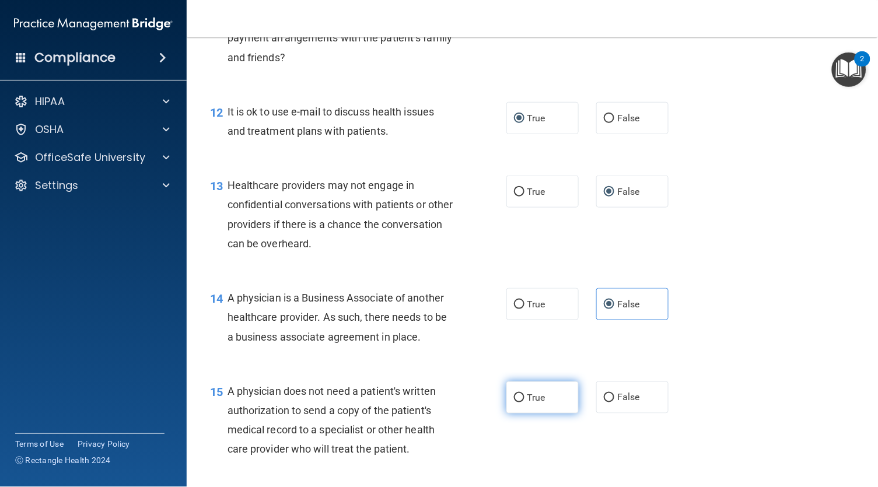
click at [527, 402] on span "True" at bounding box center [536, 397] width 18 height 11
click at [525, 402] on input "True" at bounding box center [519, 398] width 11 height 9
radio input "true"
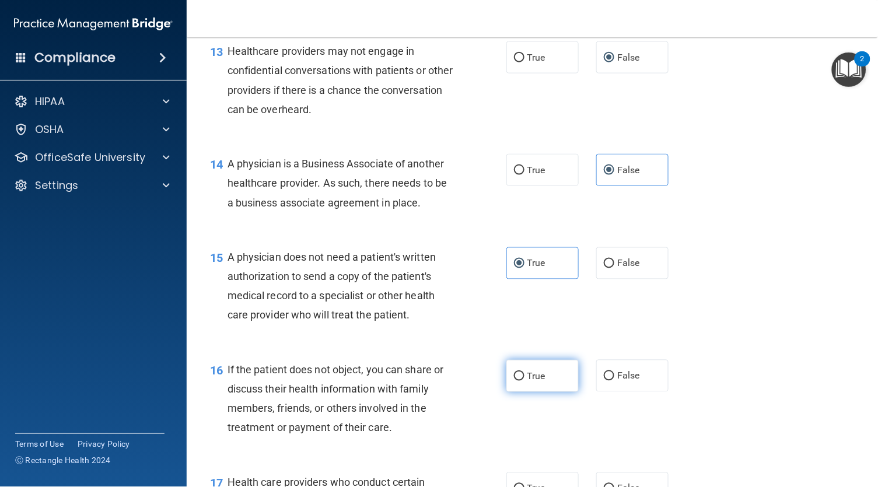
click at [530, 382] on span "True" at bounding box center [536, 375] width 18 height 11
click at [525, 381] on input "True" at bounding box center [519, 376] width 11 height 9
radio input "true"
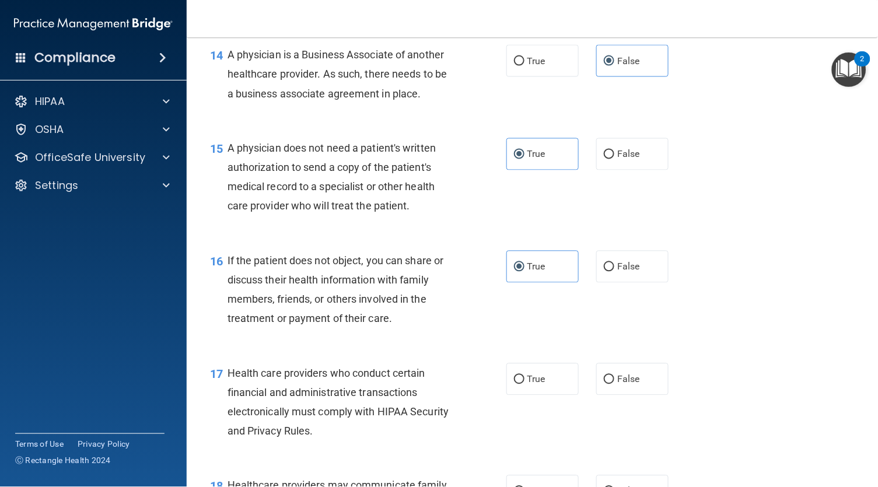
scroll to position [1461, 0]
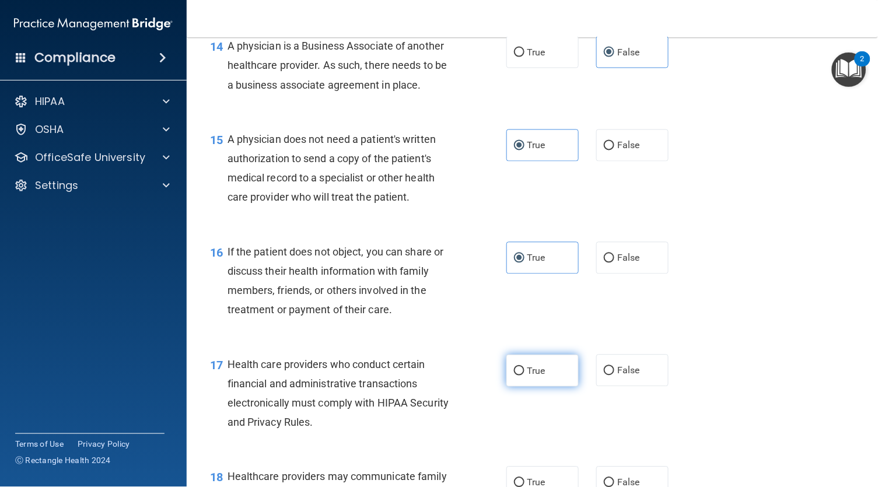
click at [523, 386] on label "True" at bounding box center [542, 371] width 72 height 32
click at [523, 376] on input "True" at bounding box center [519, 371] width 11 height 9
radio input "true"
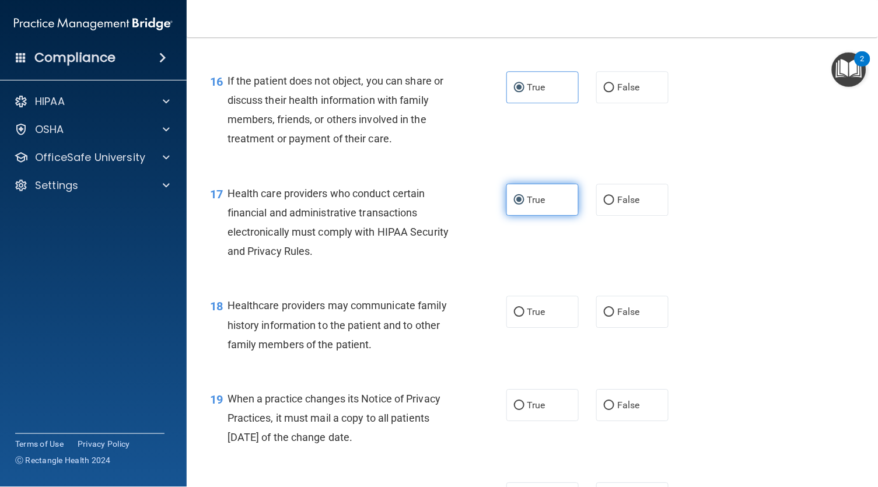
scroll to position [1633, 0]
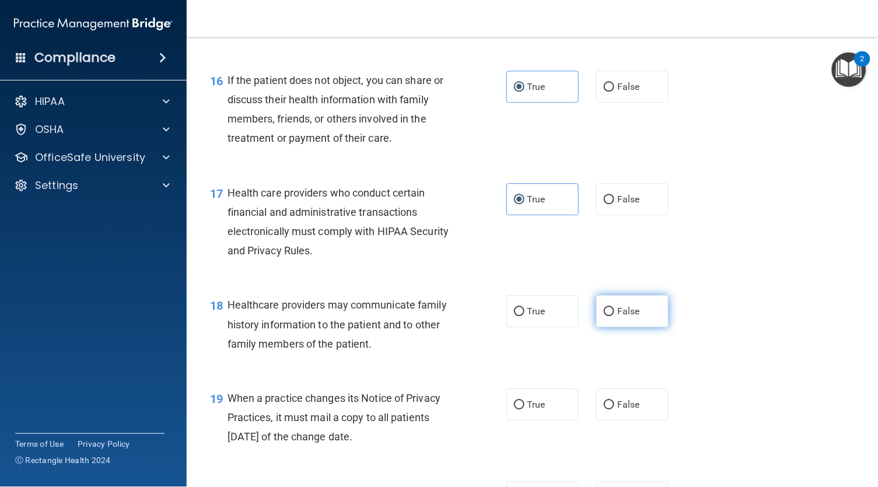
click at [604, 316] on input "False" at bounding box center [609, 311] width 11 height 9
radio input "true"
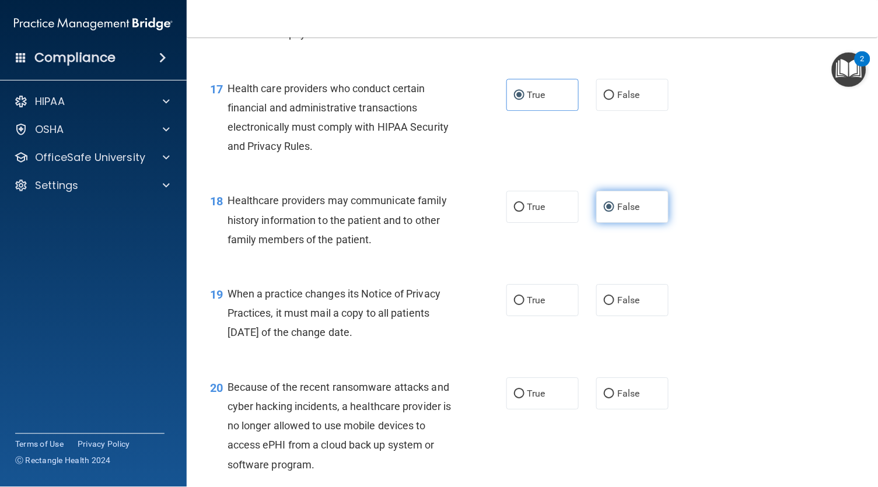
scroll to position [1741, 0]
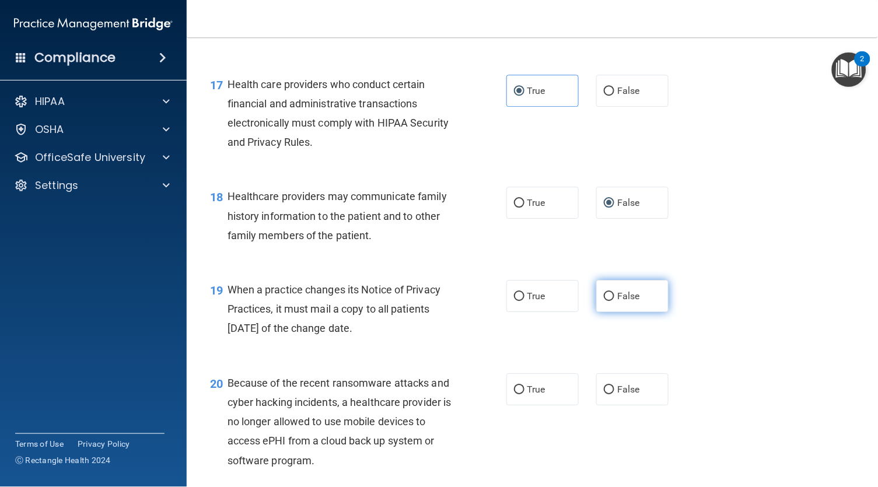
click at [604, 301] on input "False" at bounding box center [609, 296] width 11 height 9
radio input "true"
click at [604, 394] on input "False" at bounding box center [609, 390] width 11 height 9
radio input "true"
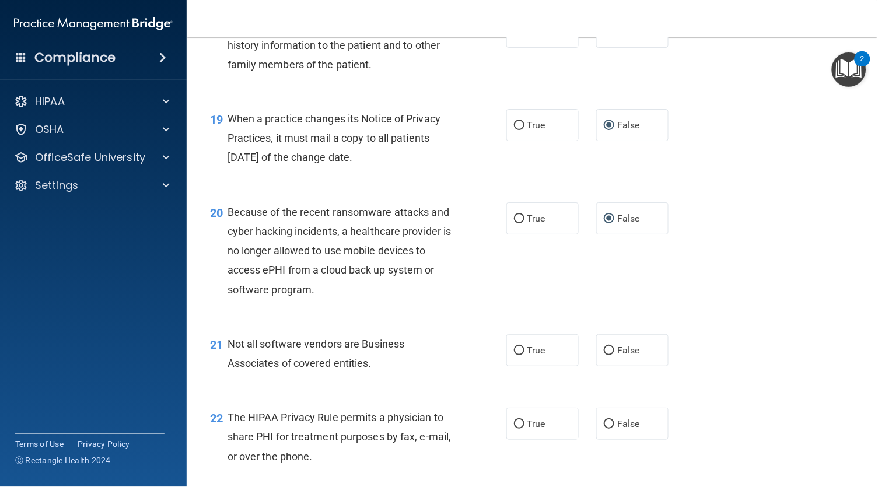
scroll to position [1914, 0]
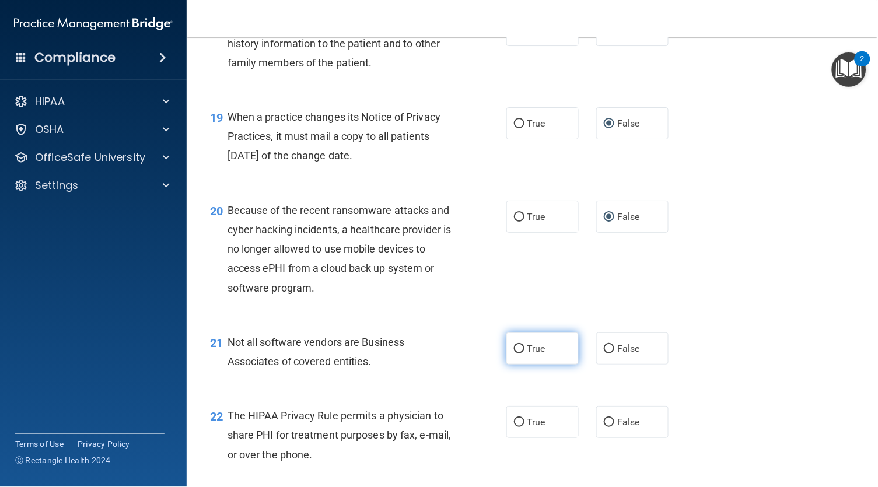
click at [522, 351] on input "True" at bounding box center [519, 349] width 11 height 9
radio input "true"
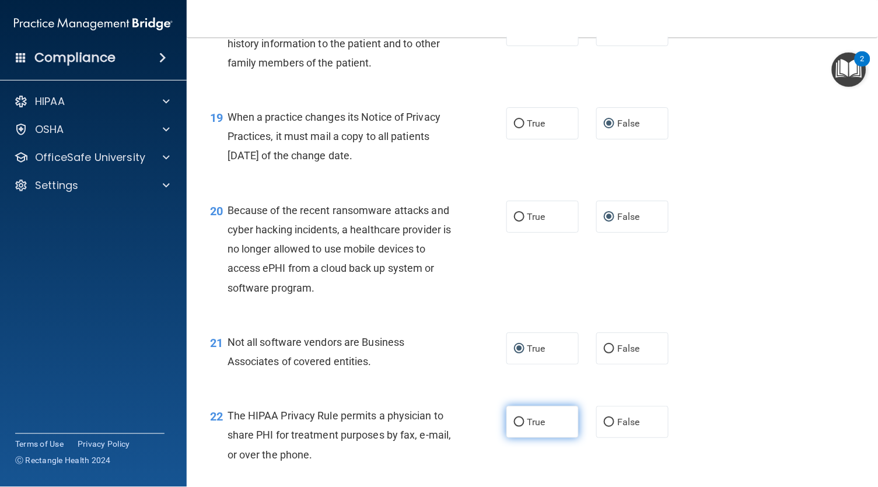
click at [524, 427] on input "True" at bounding box center [519, 422] width 11 height 9
radio input "true"
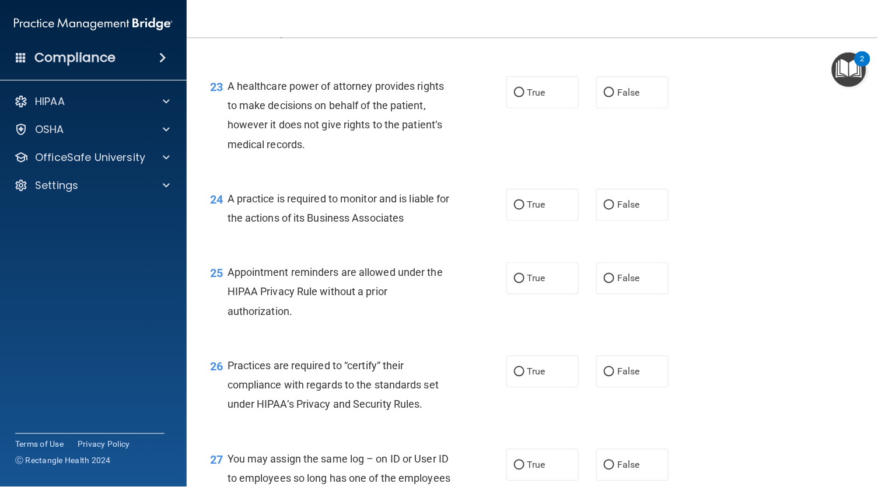
scroll to position [2336, 0]
click at [604, 211] on input "False" at bounding box center [609, 206] width 11 height 9
radio input "true"
click at [604, 95] on input "False" at bounding box center [609, 93] width 11 height 9
radio input "true"
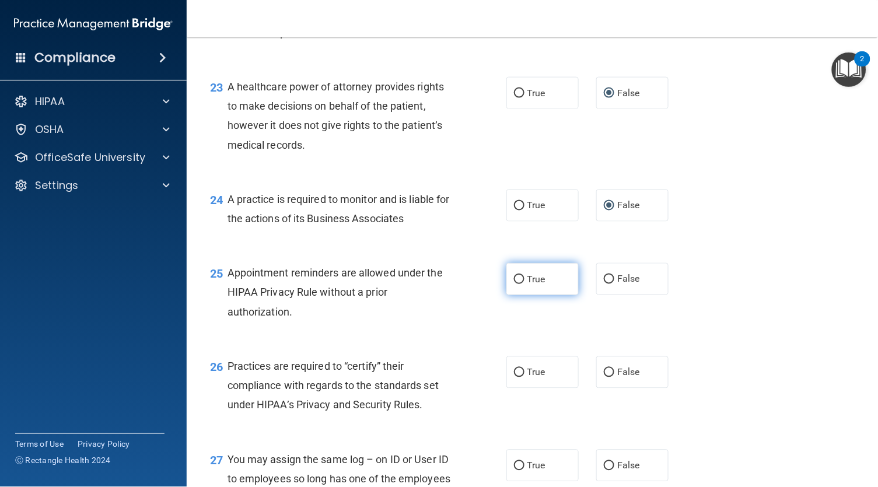
click at [522, 293] on label "True" at bounding box center [542, 279] width 72 height 32
click at [522, 284] on input "True" at bounding box center [519, 279] width 11 height 9
radio input "true"
click at [604, 282] on input "False" at bounding box center [609, 279] width 11 height 9
radio input "true"
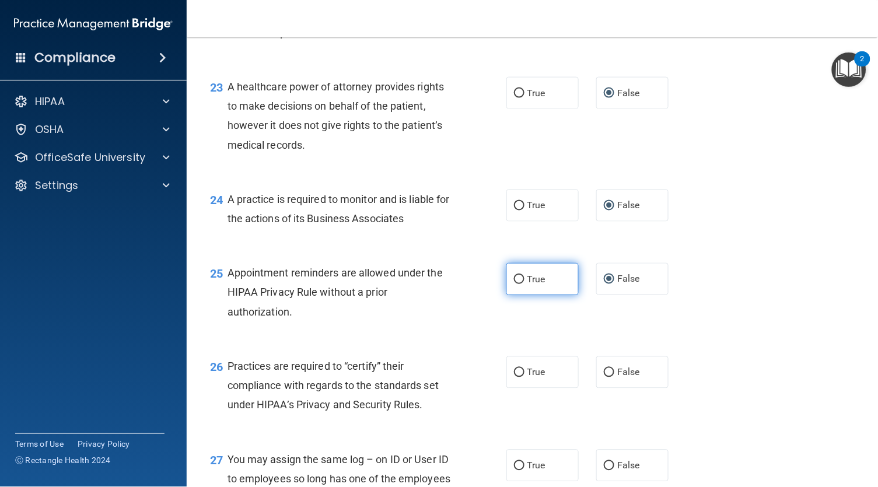
click at [529, 284] on span "True" at bounding box center [536, 279] width 18 height 11
click at [525, 284] on input "True" at bounding box center [519, 279] width 11 height 9
radio input "true"
radio input "false"
click at [604, 378] on input "False" at bounding box center [609, 373] width 11 height 9
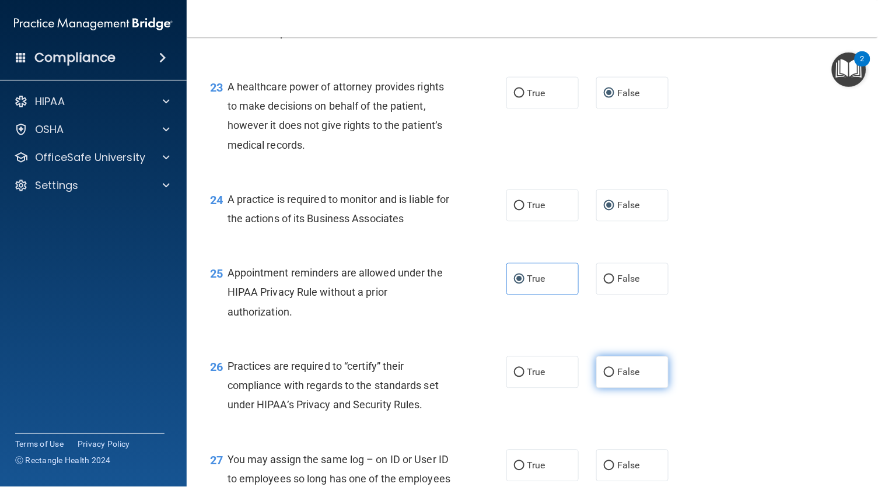
radio input "true"
click at [604, 466] on input "False" at bounding box center [609, 466] width 11 height 9
radio input "true"
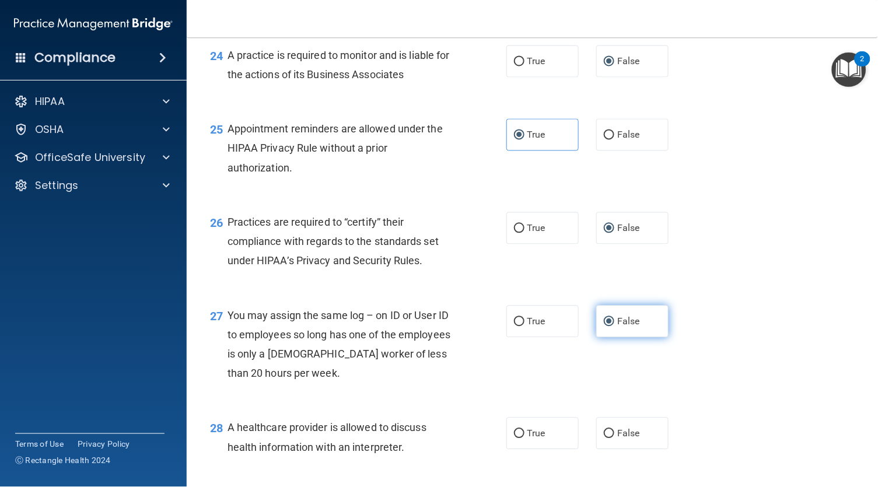
scroll to position [2482, 0]
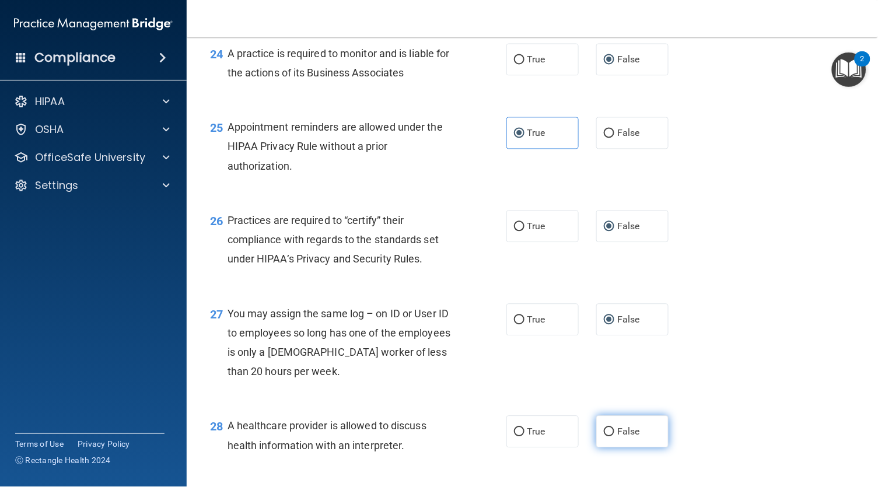
click at [596, 442] on label "False" at bounding box center [632, 432] width 72 height 32
click at [604, 437] on input "False" at bounding box center [609, 432] width 11 height 9
radio input "true"
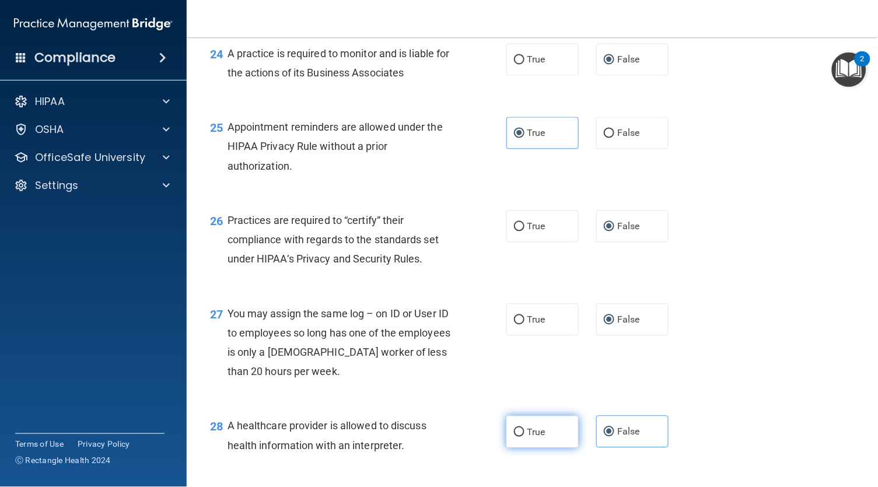
click at [527, 438] on span "True" at bounding box center [536, 432] width 18 height 11
click at [525, 437] on input "True" at bounding box center [519, 432] width 11 height 9
radio input "true"
radio input "false"
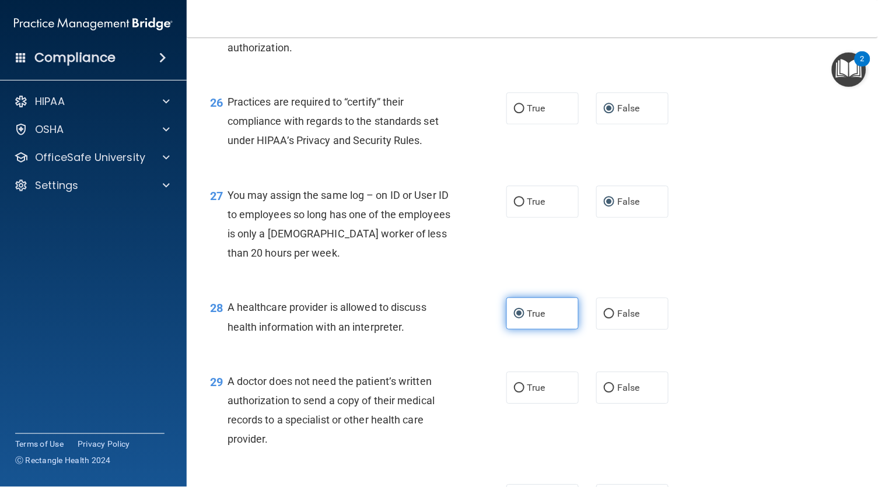
scroll to position [2603, 0]
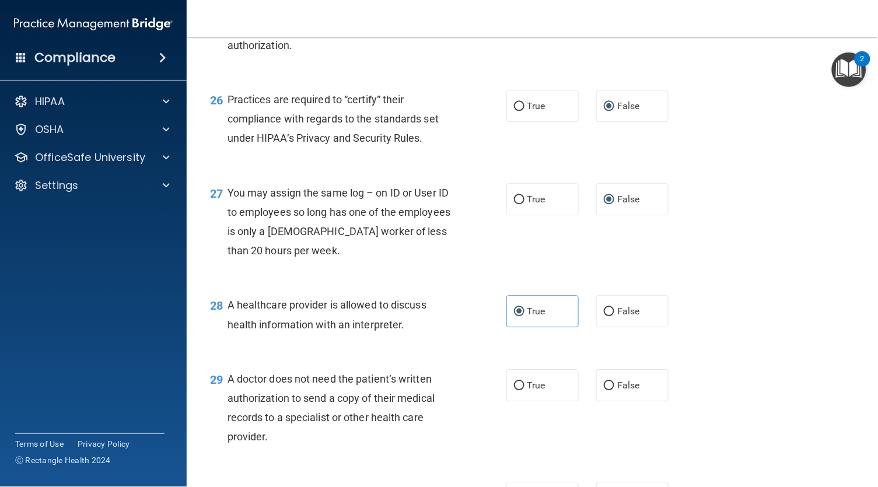
click at [532, 364] on div "29 A doctor does not need the patient’s written authorization to send a copy of…" at bounding box center [532, 411] width 662 height 113
click at [527, 389] on span "True" at bounding box center [536, 385] width 18 height 11
click at [525, 389] on input "True" at bounding box center [519, 386] width 11 height 9
radio input "true"
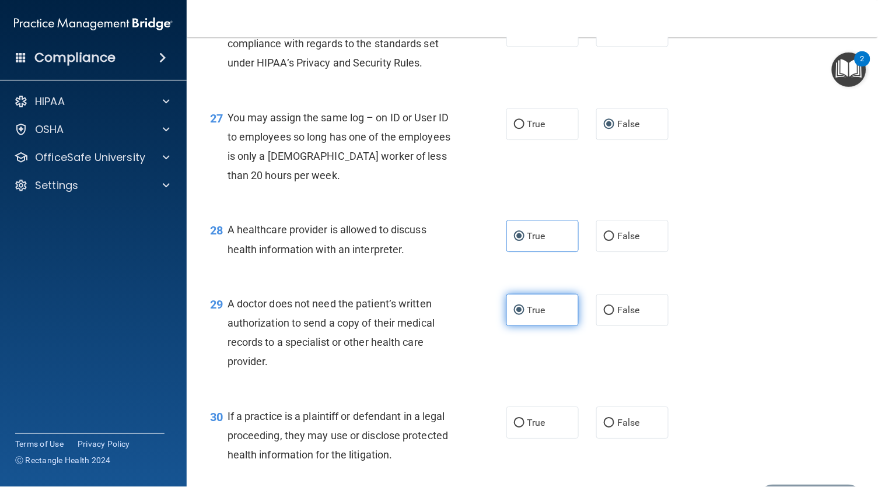
scroll to position [2683, 0]
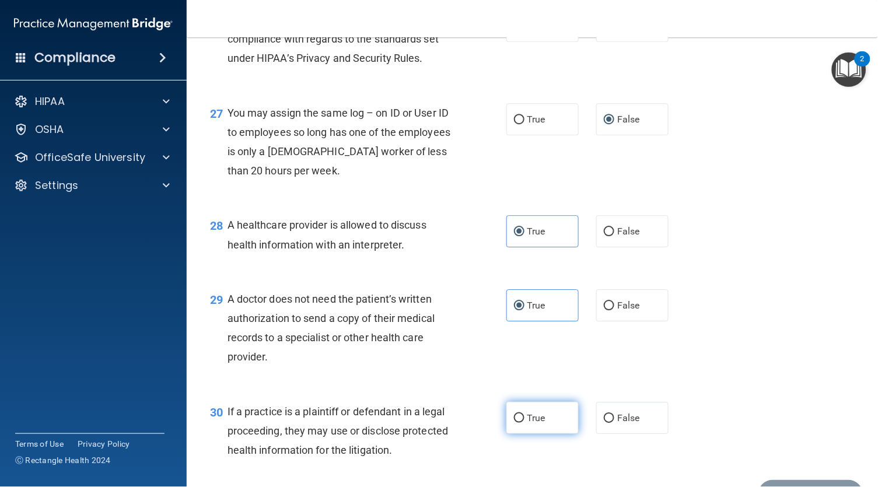
click at [526, 415] on label "True" at bounding box center [542, 418] width 72 height 32
click at [525, 415] on input "True" at bounding box center [519, 418] width 11 height 9
radio input "true"
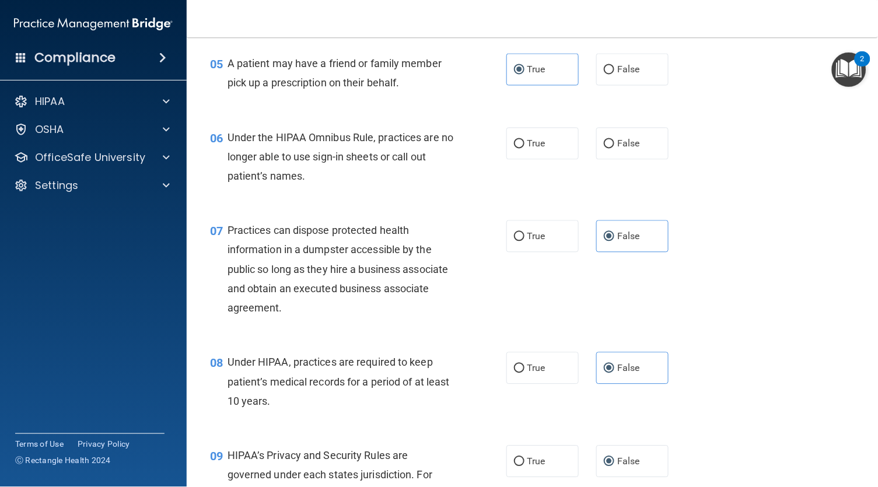
scroll to position [508, 0]
click at [617, 150] on span "False" at bounding box center [628, 144] width 23 height 11
click at [606, 149] on input "False" at bounding box center [609, 145] width 11 height 9
radio input "true"
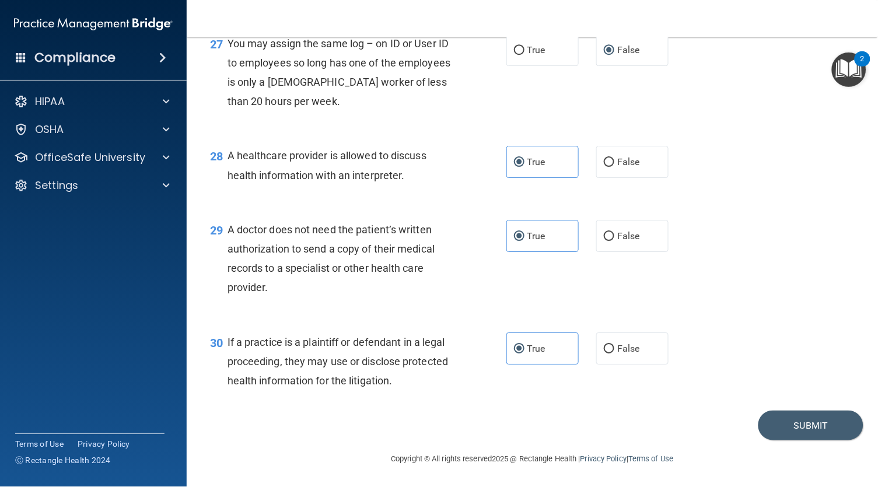
scroll to position [2754, 0]
click at [831, 419] on button "Submit" at bounding box center [811, 426] width 105 height 30
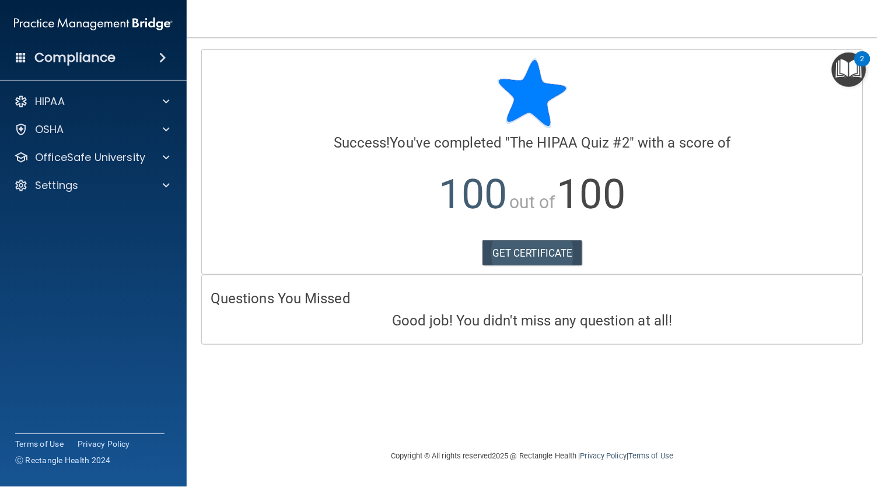
click at [527, 249] on link "GET CERTIFICATE" at bounding box center [533, 253] width 100 height 26
click at [158, 155] on div at bounding box center [164, 158] width 29 height 14
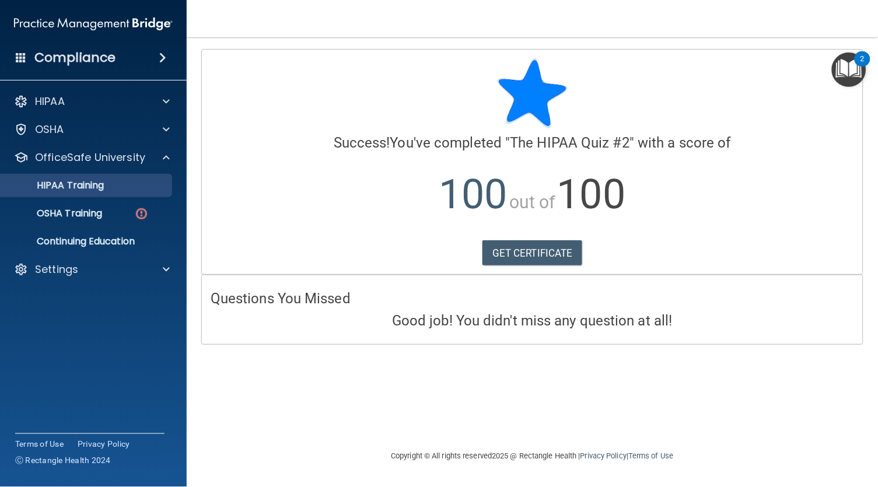
click at [114, 188] on div "HIPAA Training" at bounding box center [87, 186] width 159 height 12
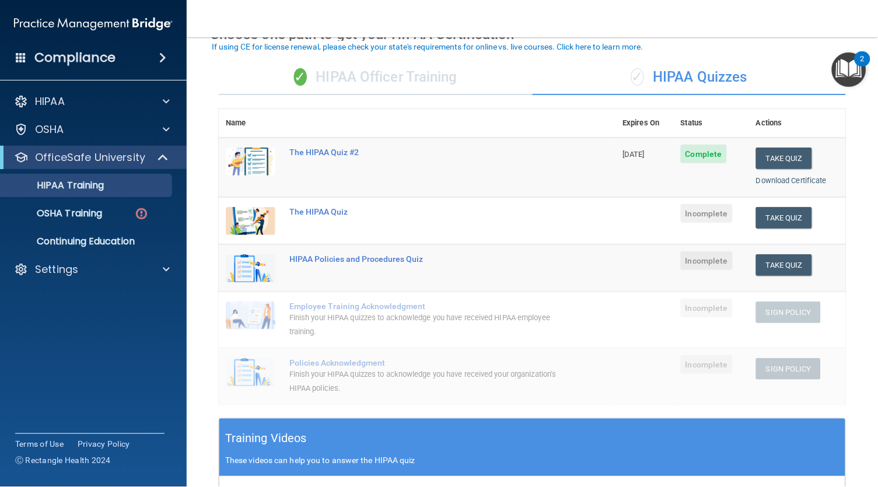
scroll to position [72, 0]
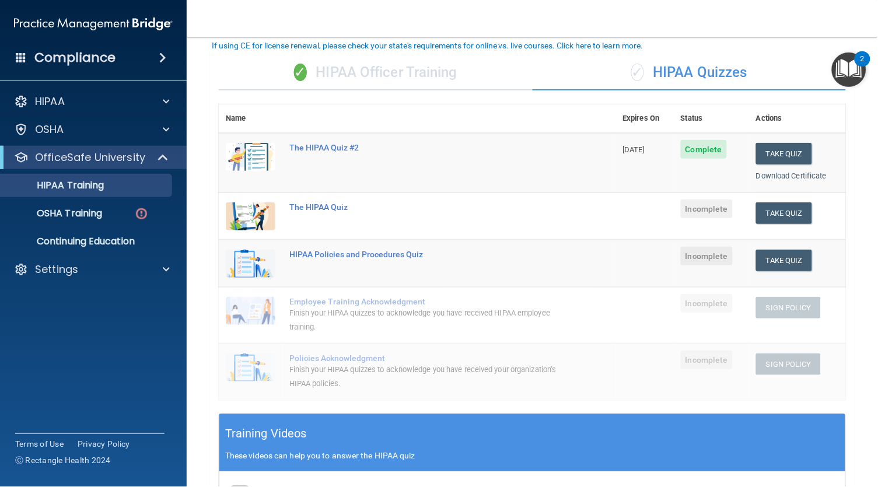
click at [141, 160] on p "OfficeSafe University" at bounding box center [90, 158] width 110 height 14
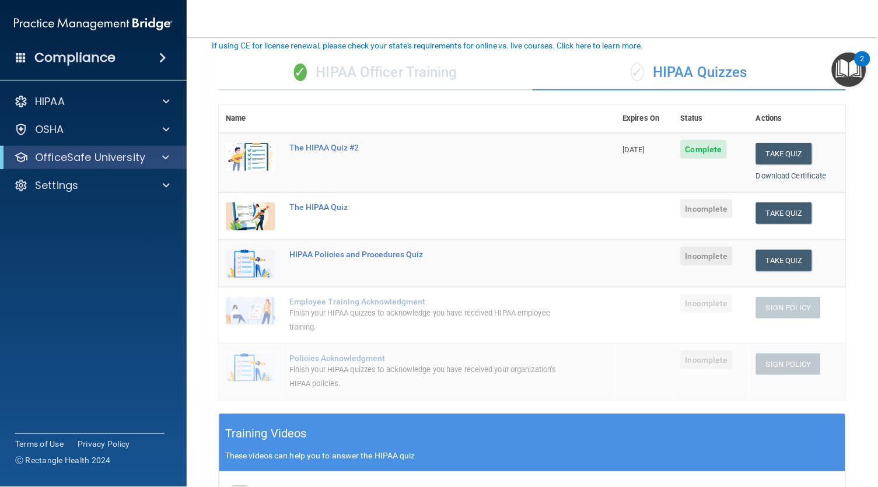
click at [141, 160] on p "OfficeSafe University" at bounding box center [90, 158] width 110 height 14
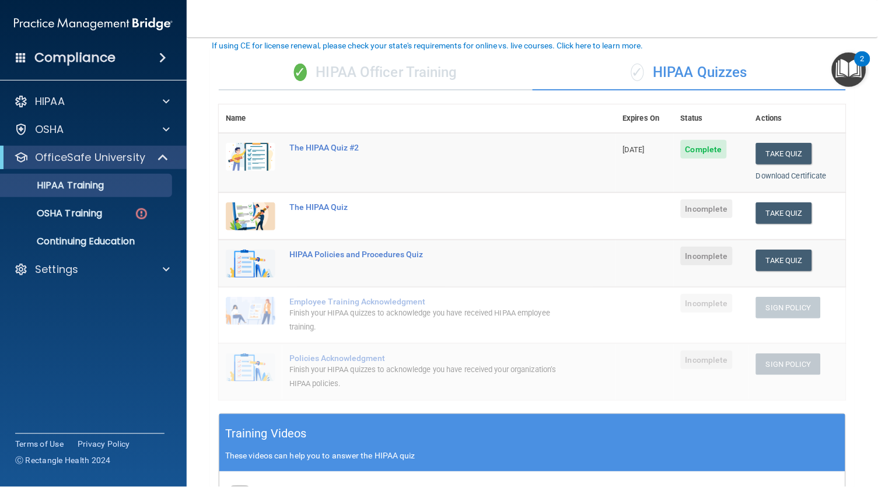
click at [379, 74] on div "✓ HIPAA Officer Training" at bounding box center [376, 72] width 314 height 35
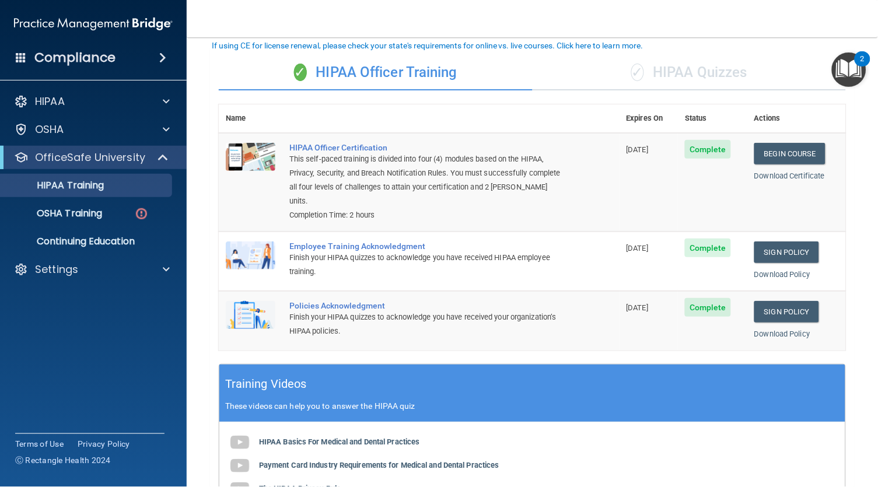
click at [718, 75] on div "✓ HIPAA Quizzes" at bounding box center [690, 72] width 314 height 35
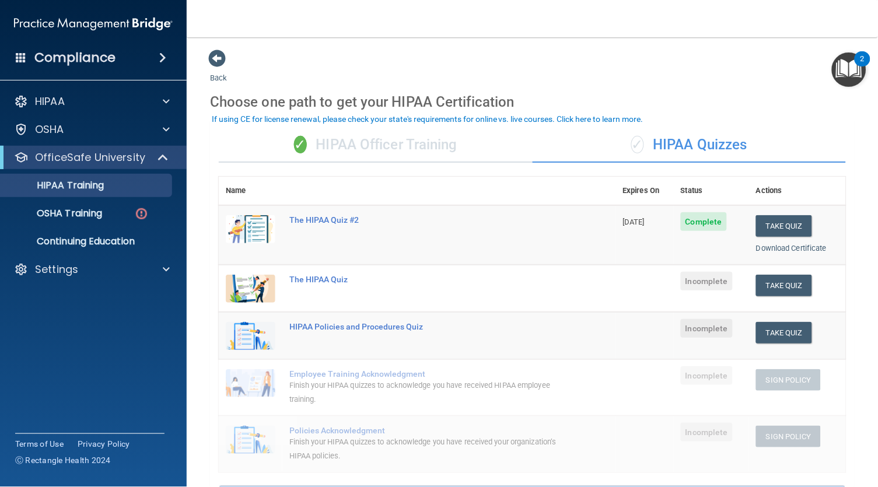
scroll to position [0, 0]
click at [93, 208] on p "OSHA Training" at bounding box center [55, 214] width 95 height 12
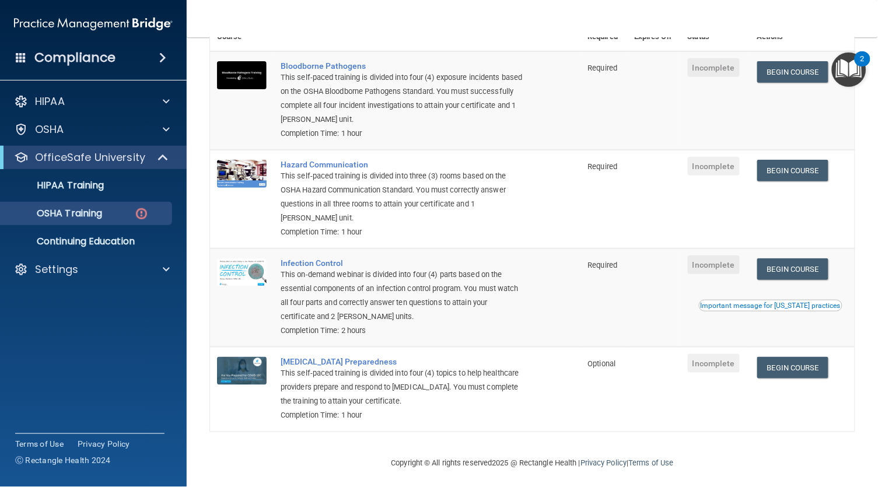
scroll to position [111, 0]
click at [790, 361] on link "Begin Course" at bounding box center [792, 369] width 71 height 22
click at [103, 190] on p "HIPAA Training" at bounding box center [56, 186] width 96 height 12
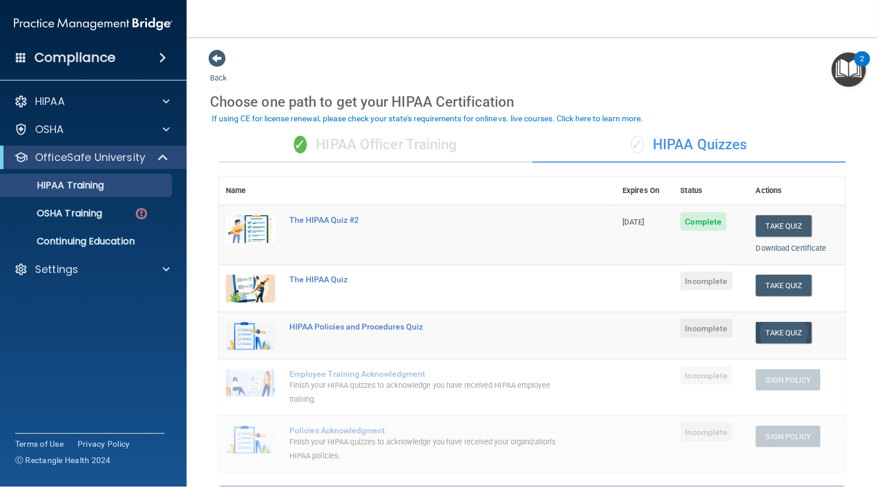
click at [791, 324] on button "Take Quiz" at bounding box center [784, 333] width 56 height 22
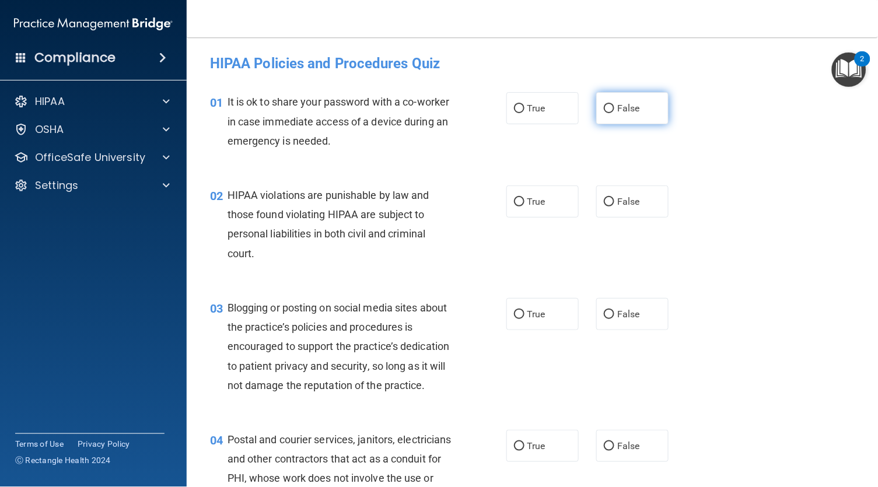
click at [617, 110] on span "False" at bounding box center [628, 108] width 23 height 11
click at [604, 110] on input "False" at bounding box center [609, 108] width 11 height 9
radio input "true"
click at [526, 209] on label "True" at bounding box center [542, 202] width 72 height 32
click at [525, 207] on input "True" at bounding box center [519, 202] width 11 height 9
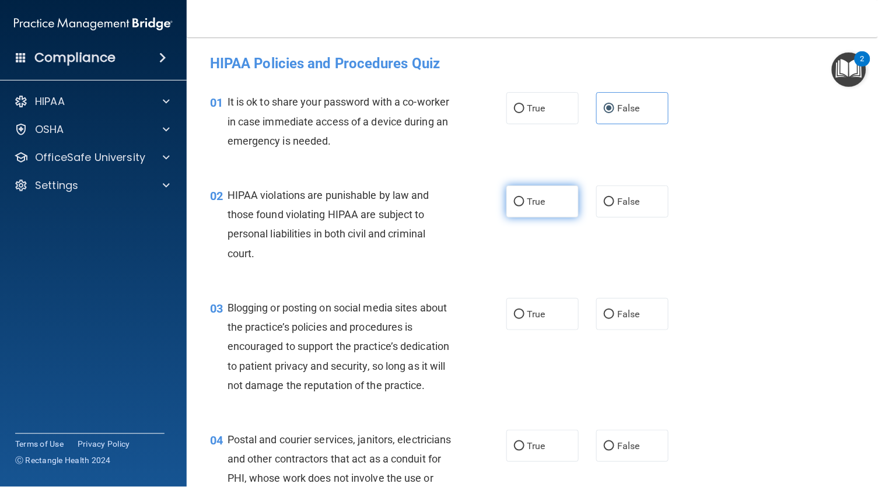
radio input "true"
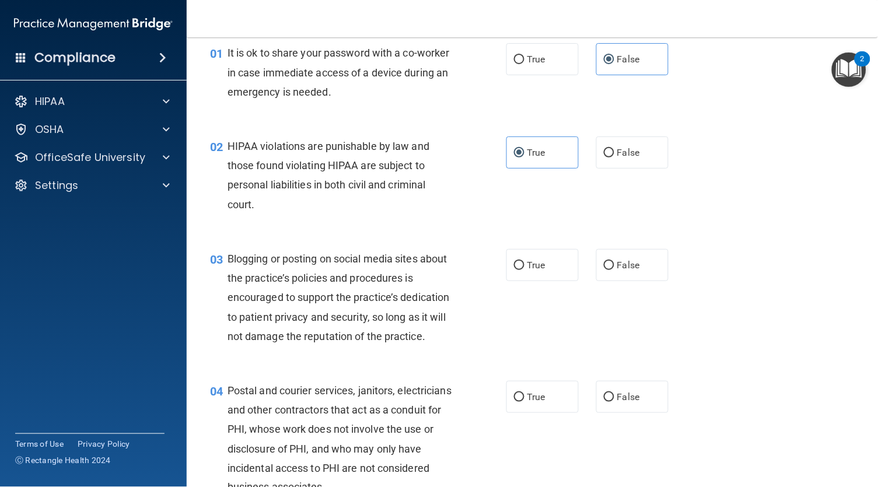
scroll to position [57, 0]
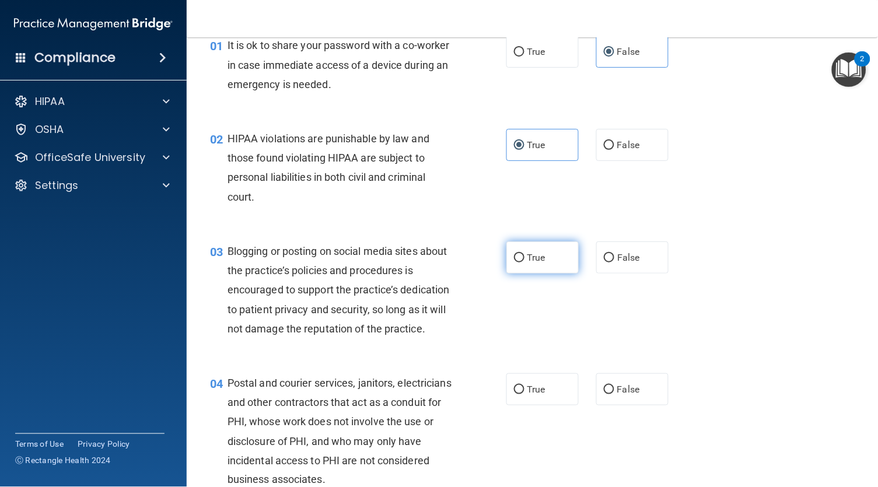
click at [530, 261] on label "True" at bounding box center [542, 258] width 72 height 32
click at [525, 261] on input "True" at bounding box center [519, 258] width 11 height 9
radio input "true"
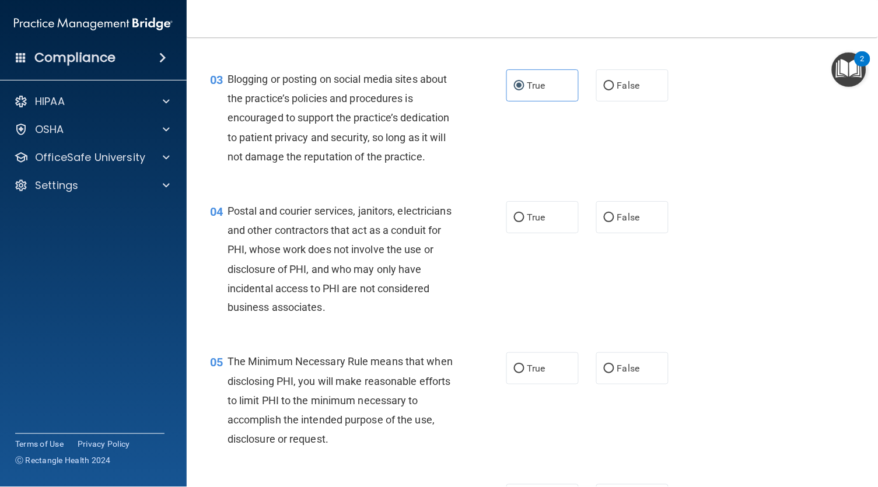
scroll to position [230, 0]
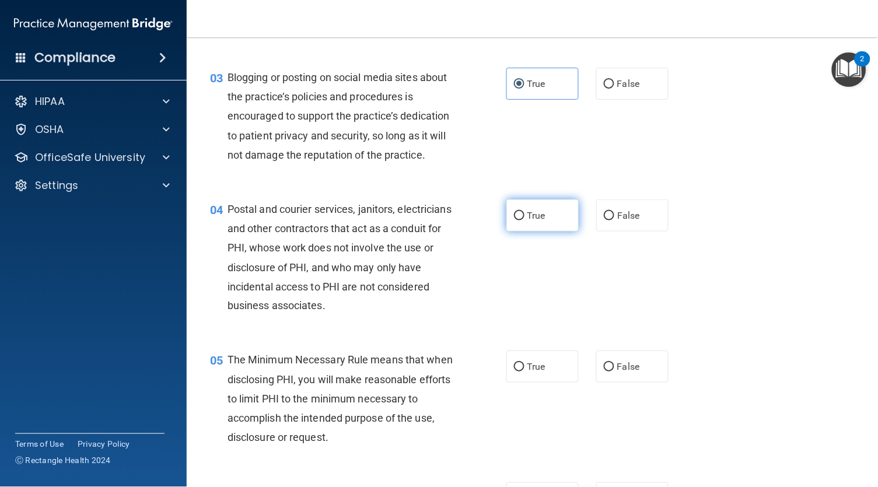
click at [530, 220] on label "True" at bounding box center [542, 216] width 72 height 32
click at [525, 220] on input "True" at bounding box center [519, 216] width 11 height 9
radio input "true"
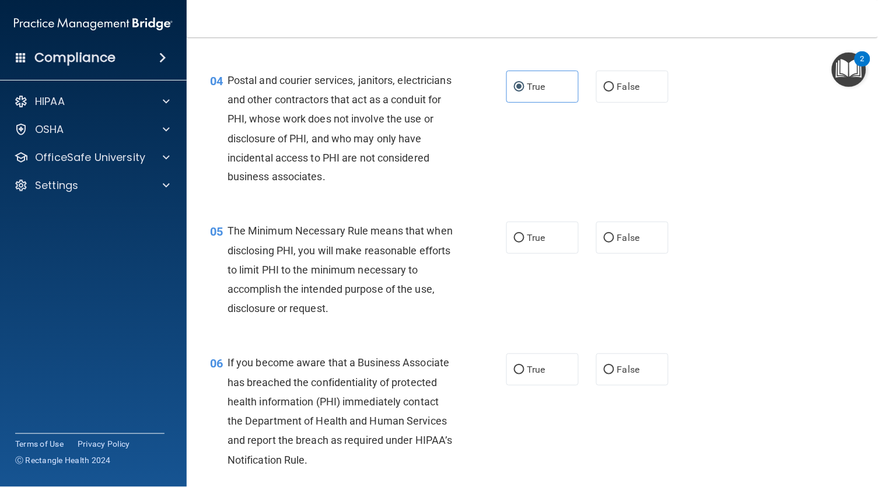
scroll to position [366, 0]
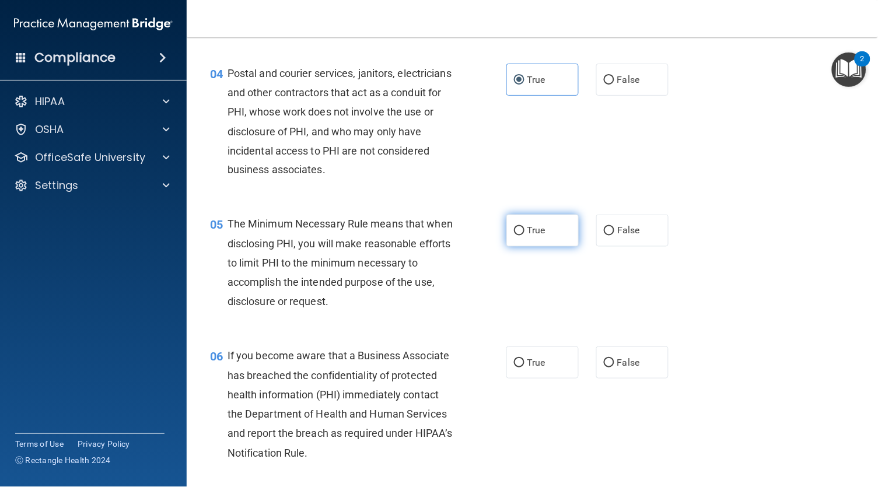
click at [530, 220] on label "True" at bounding box center [542, 231] width 72 height 32
click at [525, 227] on input "True" at bounding box center [519, 231] width 11 height 9
radio input "true"
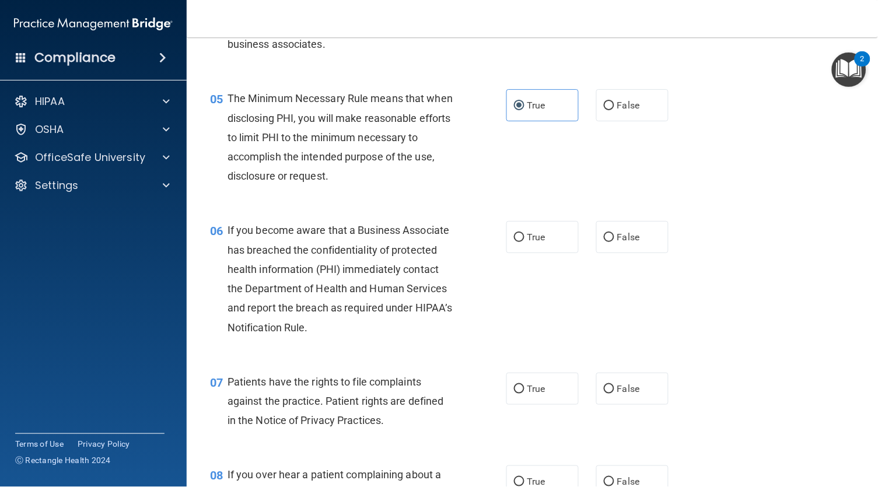
scroll to position [495, 0]
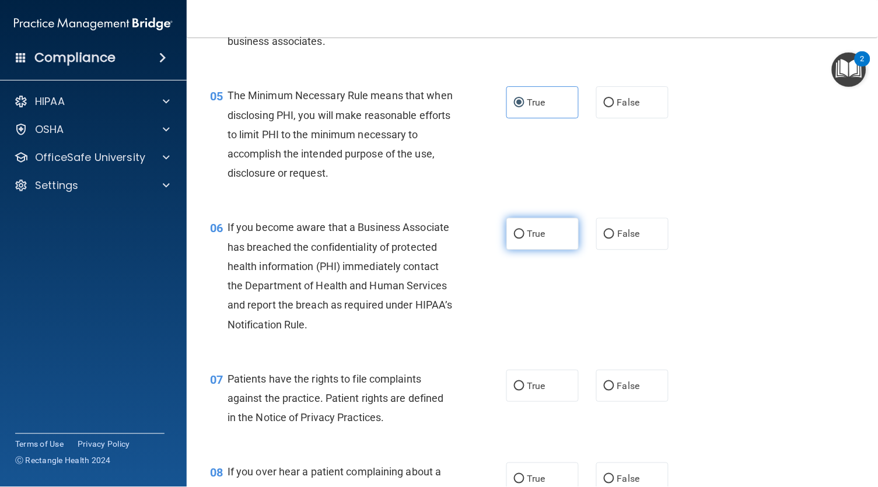
click at [536, 232] on span "True" at bounding box center [536, 234] width 18 height 11
click at [525, 232] on input "True" at bounding box center [519, 234] width 11 height 9
radio input "true"
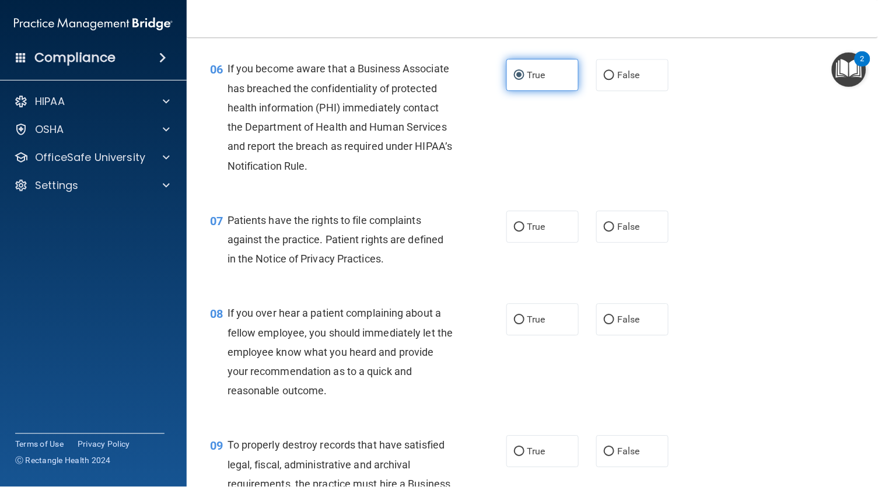
scroll to position [662, 0]
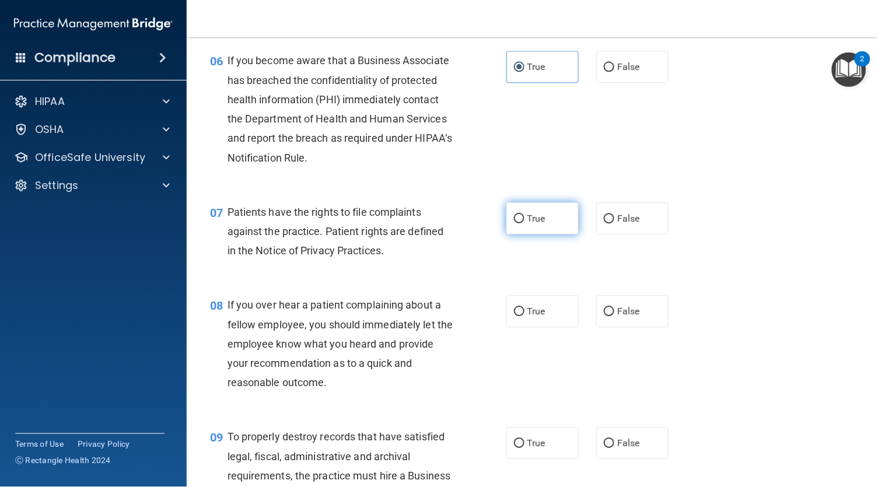
click at [524, 215] on input "True" at bounding box center [519, 219] width 11 height 9
radio input "true"
click at [410, 371] on div "If you over hear a patient complaining about a fellow employee, you should imme…" at bounding box center [345, 343] width 235 height 97
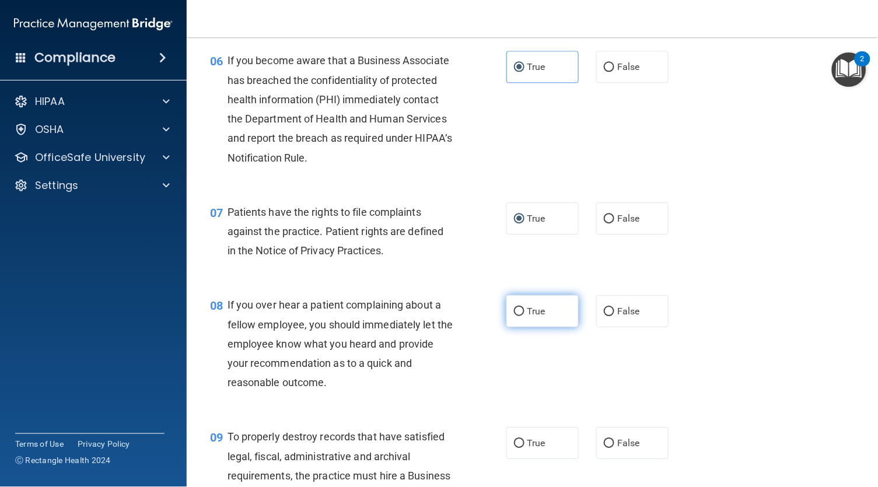
click at [536, 306] on span "True" at bounding box center [536, 311] width 18 height 11
click at [525, 307] on input "True" at bounding box center [519, 311] width 11 height 9
radio input "true"
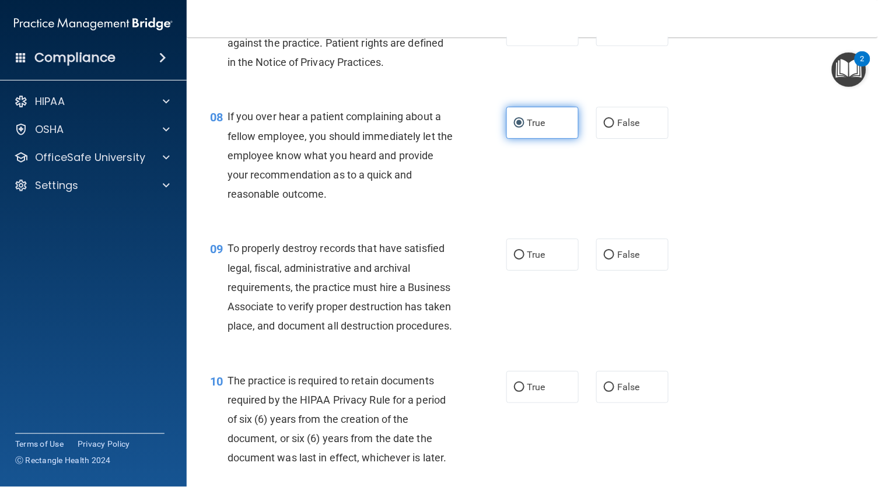
scroll to position [854, 0]
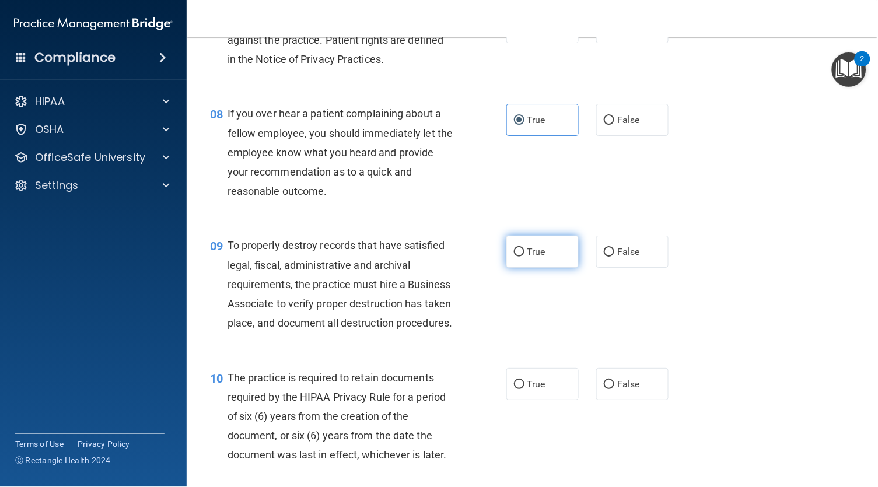
click at [539, 246] on span "True" at bounding box center [536, 251] width 18 height 11
click at [525, 248] on input "True" at bounding box center [519, 252] width 11 height 9
radio input "true"
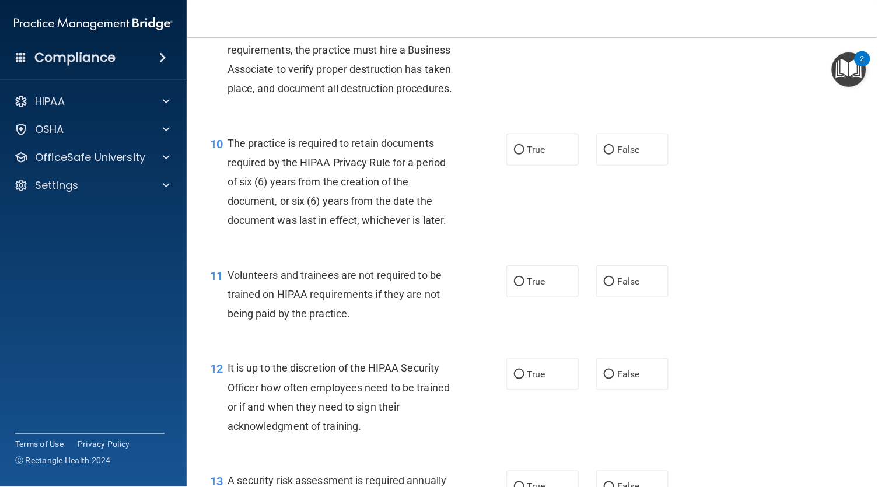
scroll to position [1091, 0]
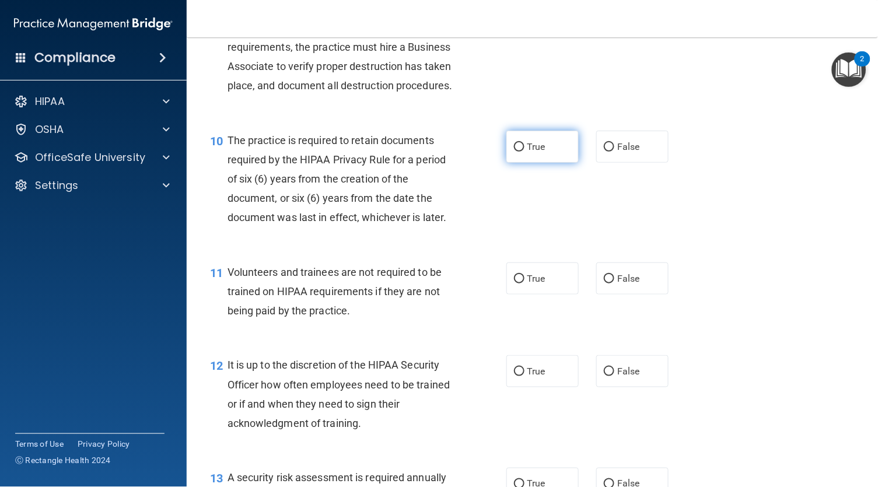
click at [523, 152] on input "True" at bounding box center [519, 147] width 11 height 9
radio input "true"
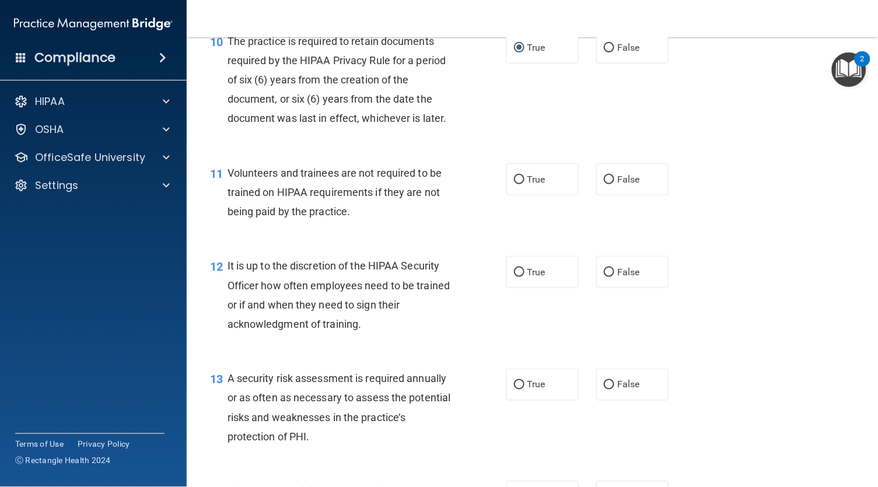
scroll to position [1203, 0]
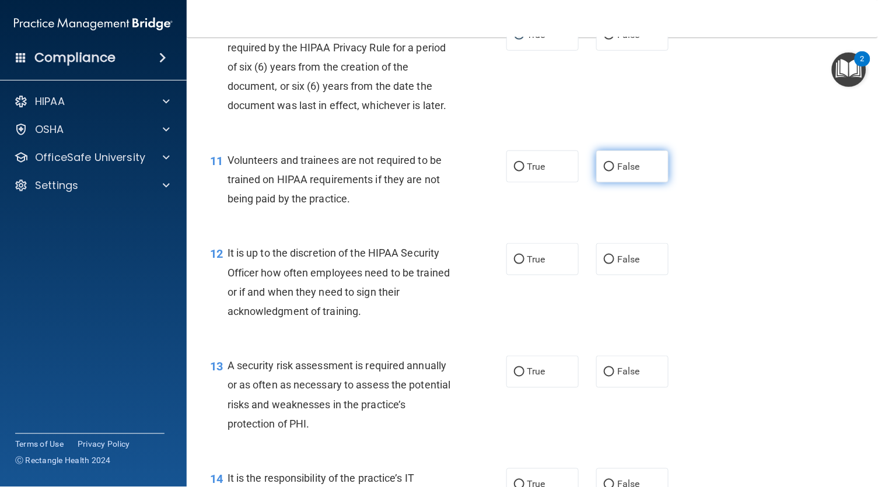
click at [604, 172] on input "False" at bounding box center [609, 167] width 11 height 9
radio input "true"
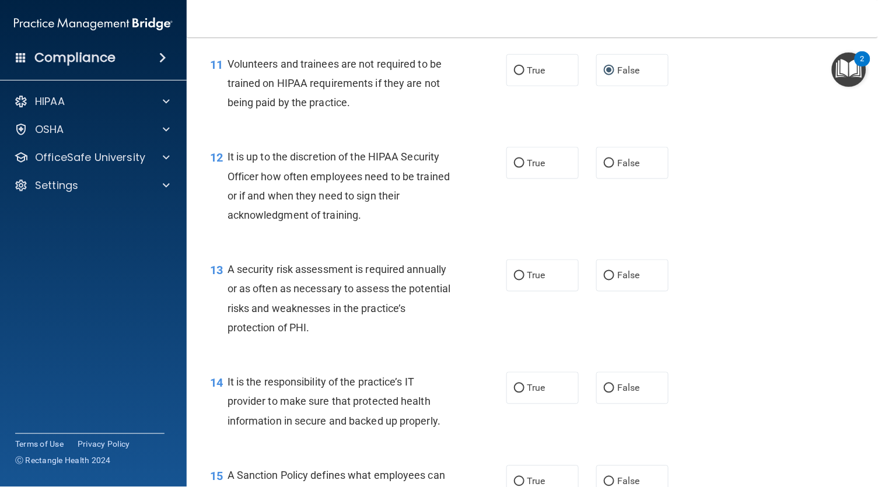
scroll to position [1297, 0]
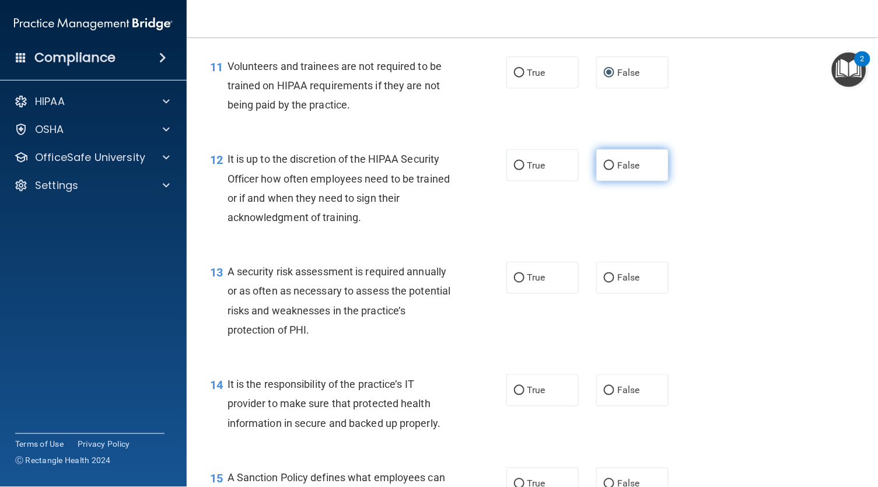
click at [604, 170] on input "False" at bounding box center [609, 166] width 11 height 9
radio input "true"
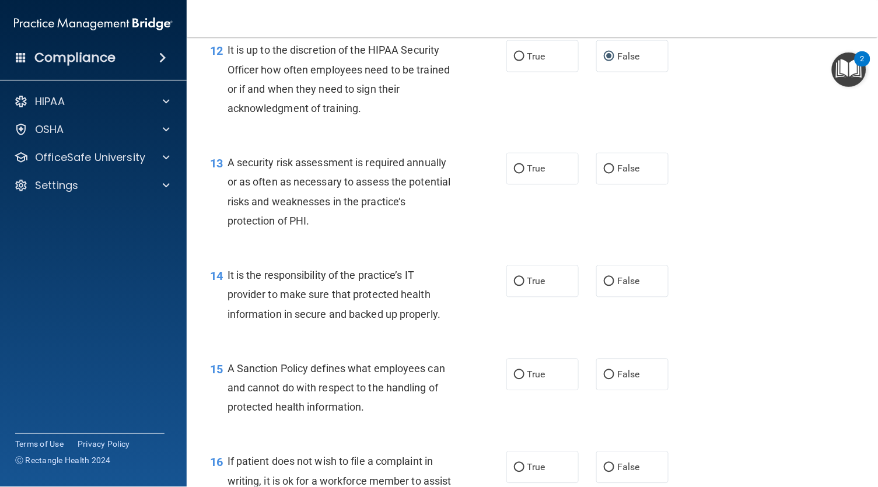
scroll to position [1412, 0]
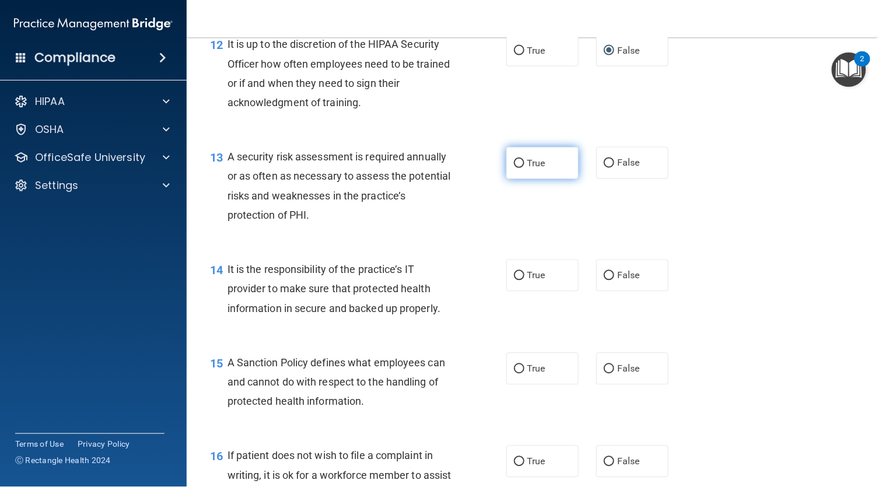
click at [528, 169] on span "True" at bounding box center [536, 163] width 18 height 11
click at [525, 168] on input "True" at bounding box center [519, 163] width 11 height 9
radio input "true"
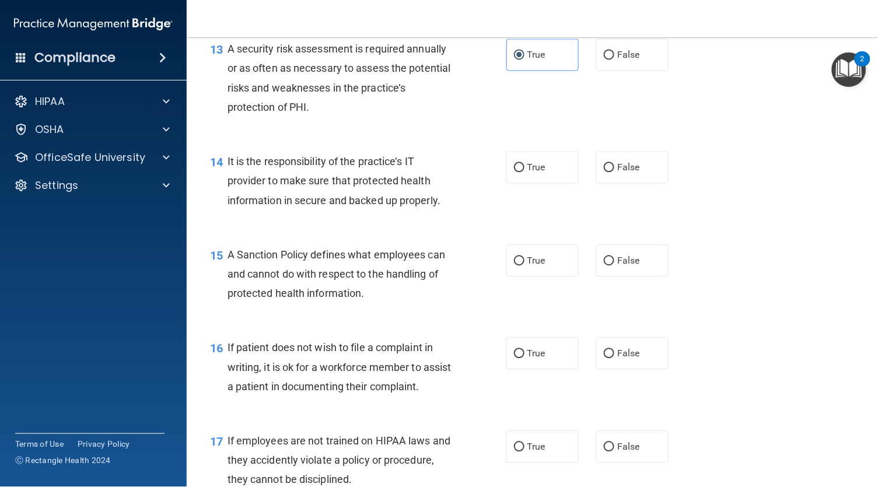
scroll to position [1523, 0]
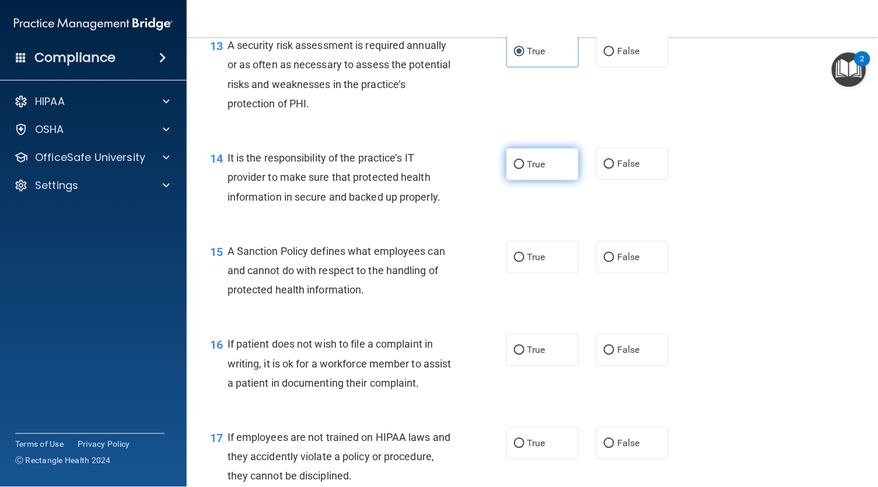
click at [523, 169] on input "True" at bounding box center [519, 164] width 11 height 9
radio input "true"
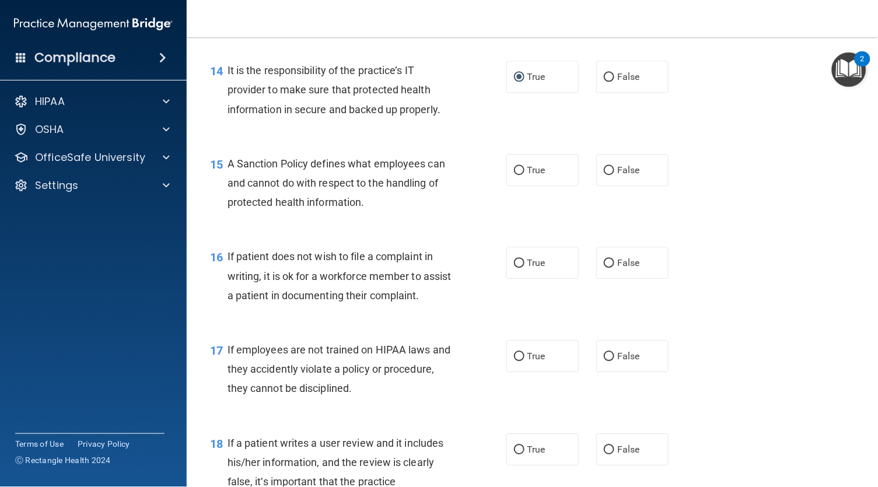
scroll to position [1614, 0]
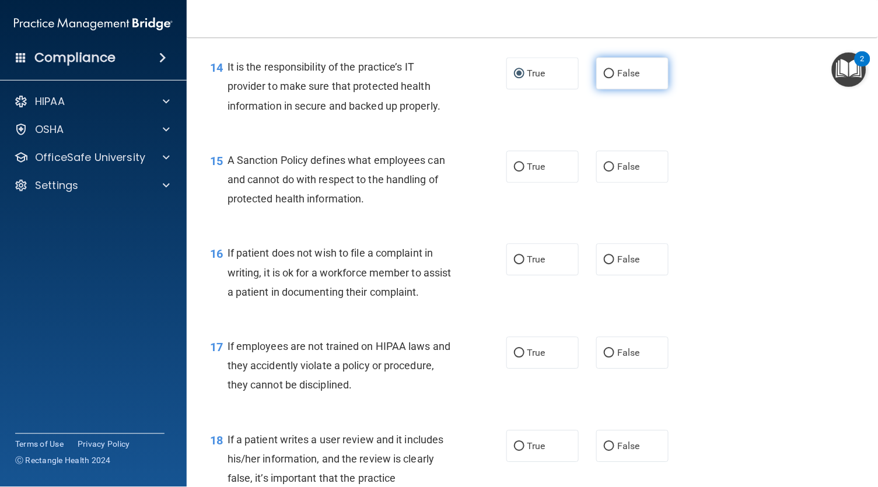
click at [617, 79] on span "False" at bounding box center [628, 73] width 23 height 11
click at [614, 78] on input "False" at bounding box center [609, 73] width 11 height 9
radio input "true"
radio input "false"
click at [617, 172] on span "False" at bounding box center [628, 166] width 23 height 11
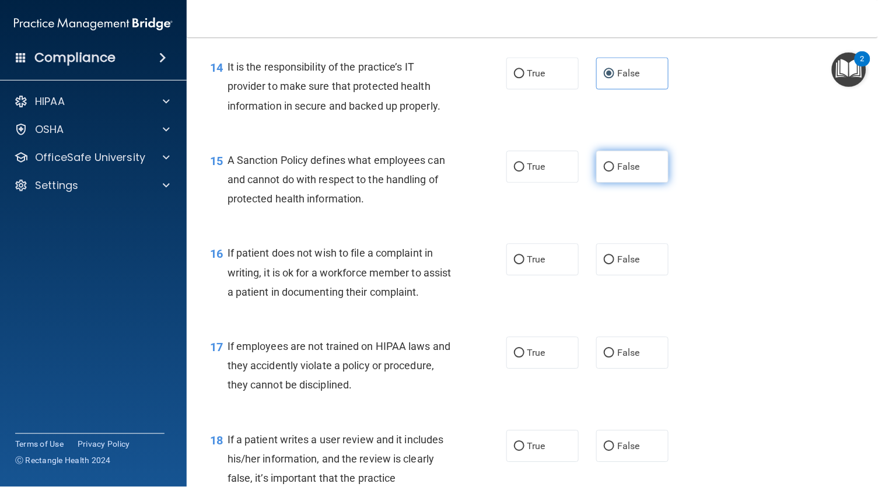
click at [604, 172] on input "False" at bounding box center [609, 167] width 11 height 9
radio input "true"
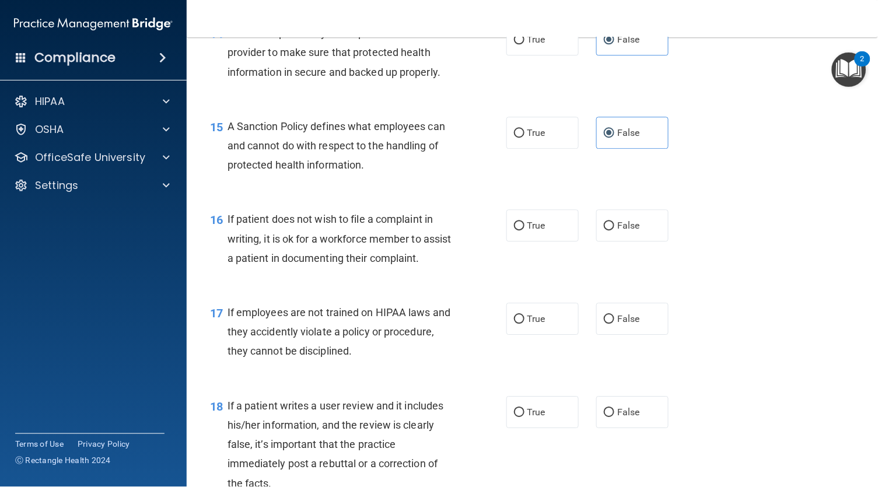
scroll to position [1654, 0]
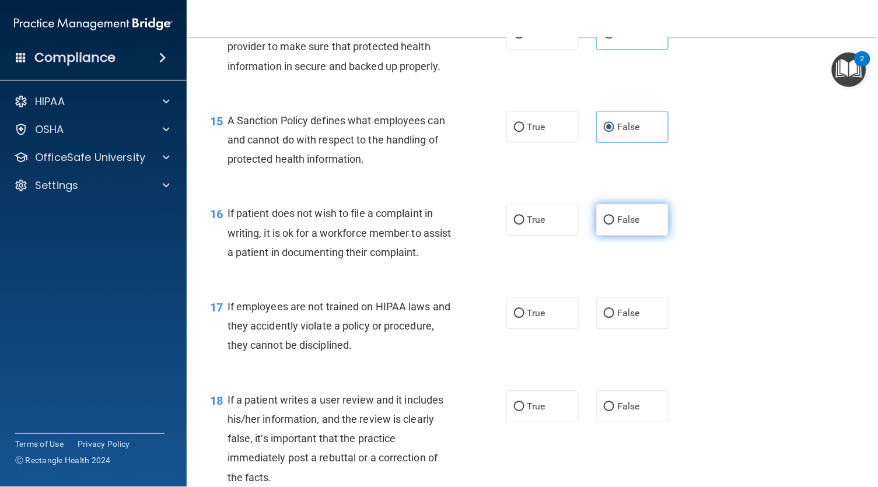
click at [598, 225] on label "False" at bounding box center [632, 220] width 72 height 32
click at [604, 225] on input "False" at bounding box center [609, 220] width 11 height 9
radio input "true"
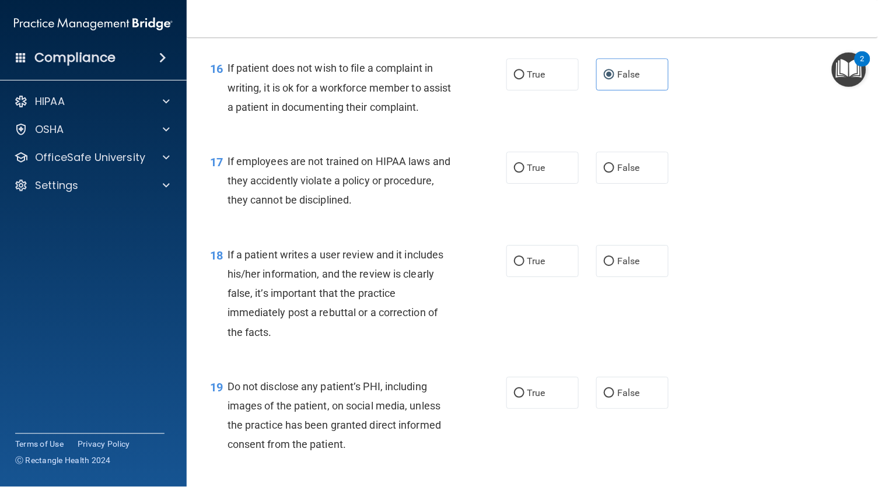
scroll to position [1801, 0]
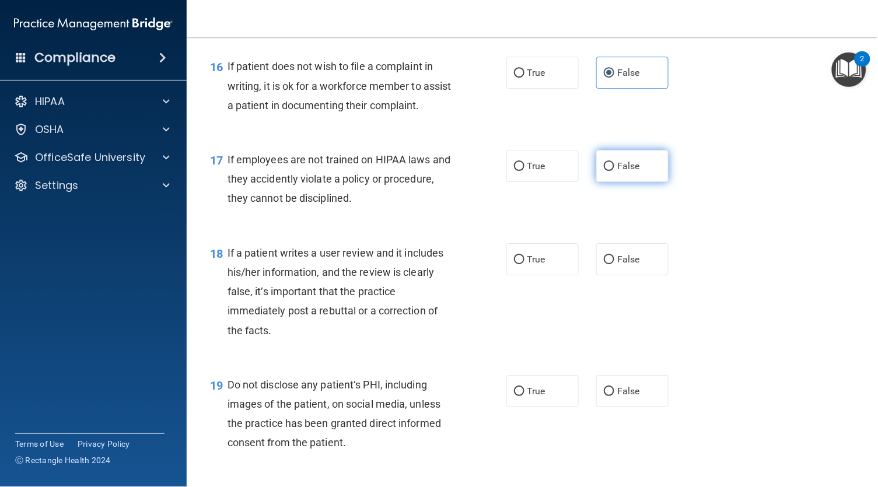
click at [617, 170] on span "False" at bounding box center [628, 165] width 23 height 11
click at [613, 170] on input "False" at bounding box center [609, 166] width 11 height 9
radio input "true"
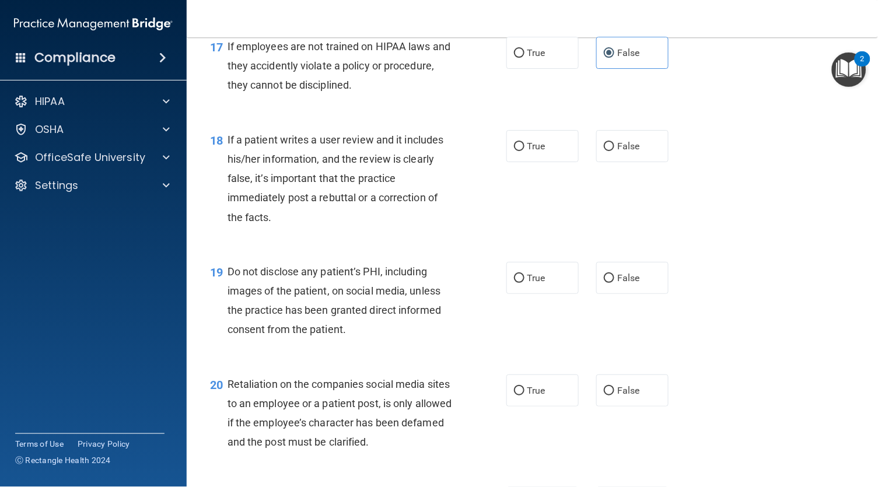
scroll to position [1916, 0]
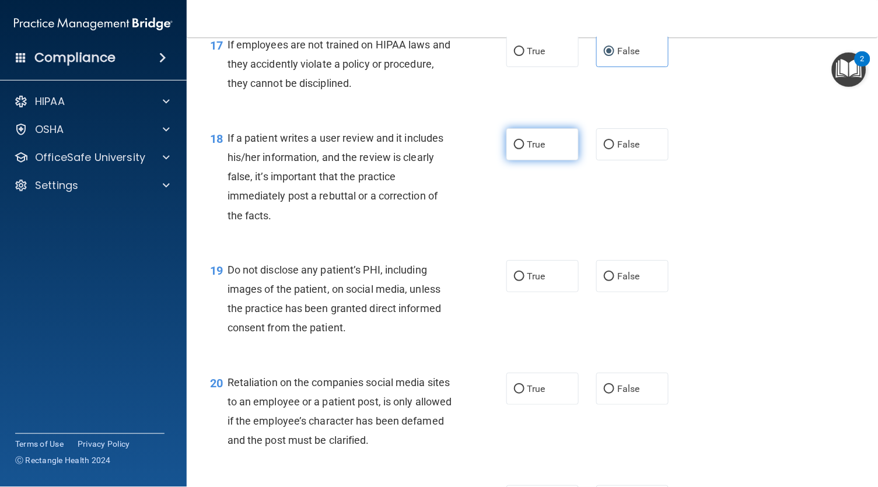
click at [537, 159] on label "True" at bounding box center [542, 144] width 72 height 32
click at [525, 149] on input "True" at bounding box center [519, 145] width 11 height 9
radio input "true"
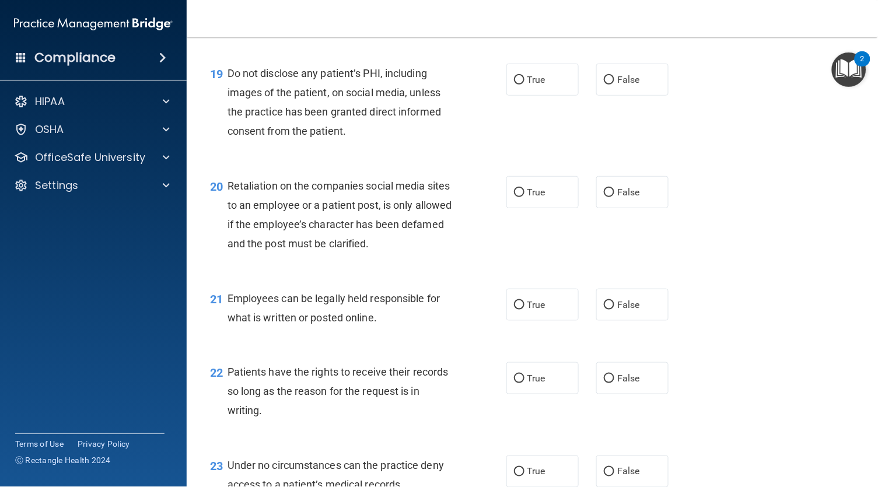
scroll to position [2114, 0]
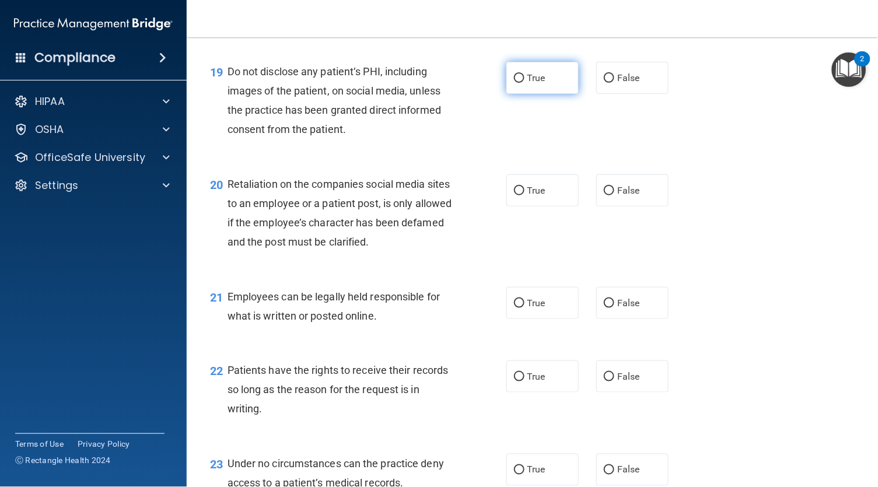
click at [526, 88] on label "True" at bounding box center [542, 78] width 72 height 32
click at [525, 83] on input "True" at bounding box center [519, 78] width 11 height 9
radio input "true"
click at [621, 191] on span "False" at bounding box center [628, 190] width 23 height 11
click at [614, 191] on input "False" at bounding box center [609, 191] width 11 height 9
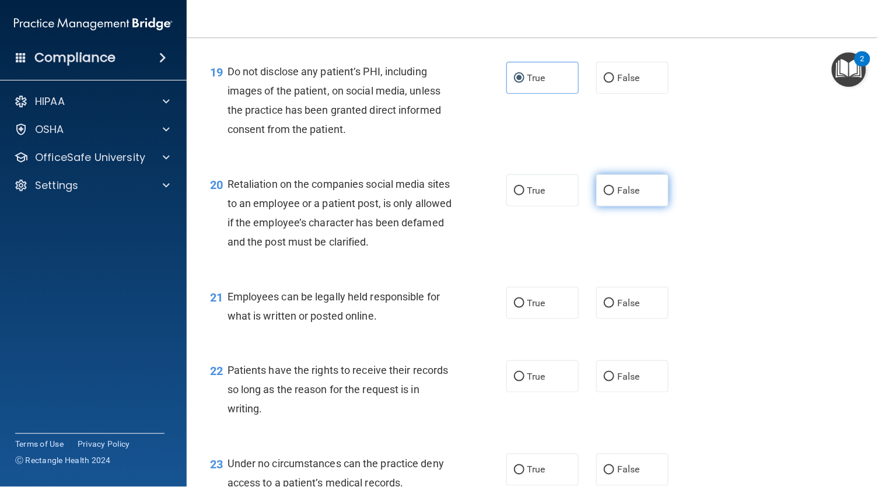
radio input "true"
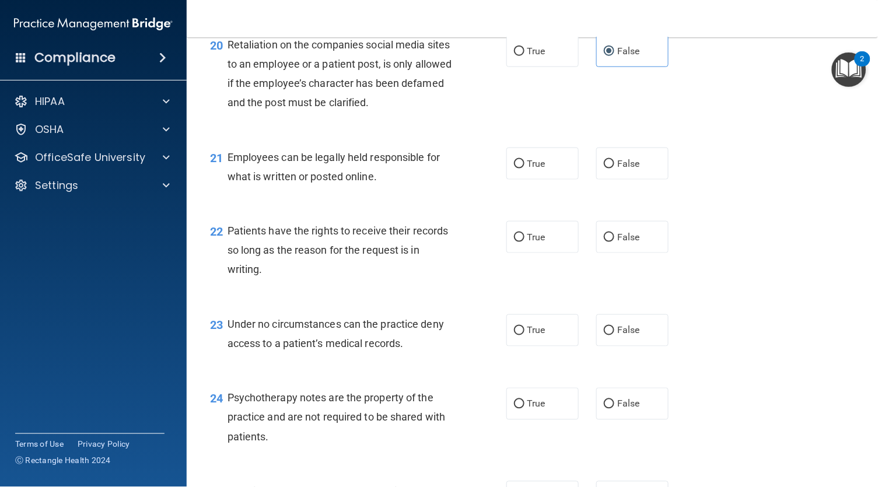
scroll to position [2261, 0]
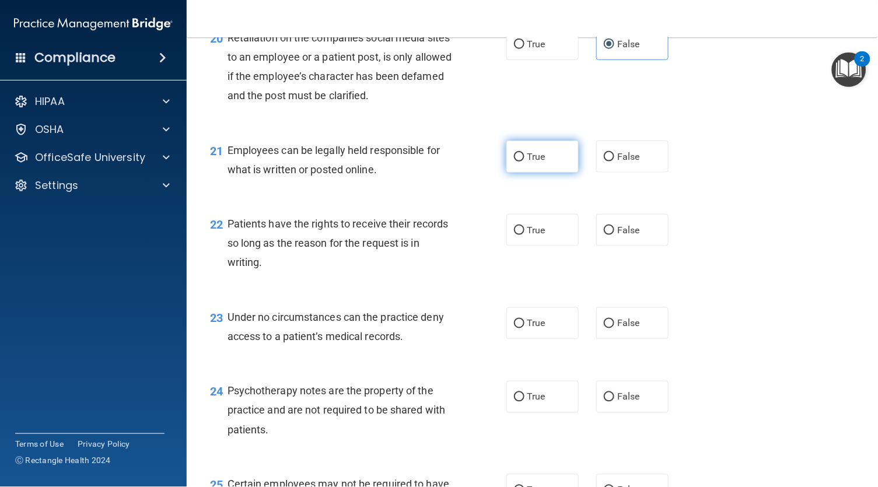
click at [532, 160] on span "True" at bounding box center [536, 156] width 18 height 11
click at [525, 160] on input "True" at bounding box center [519, 157] width 11 height 9
radio input "true"
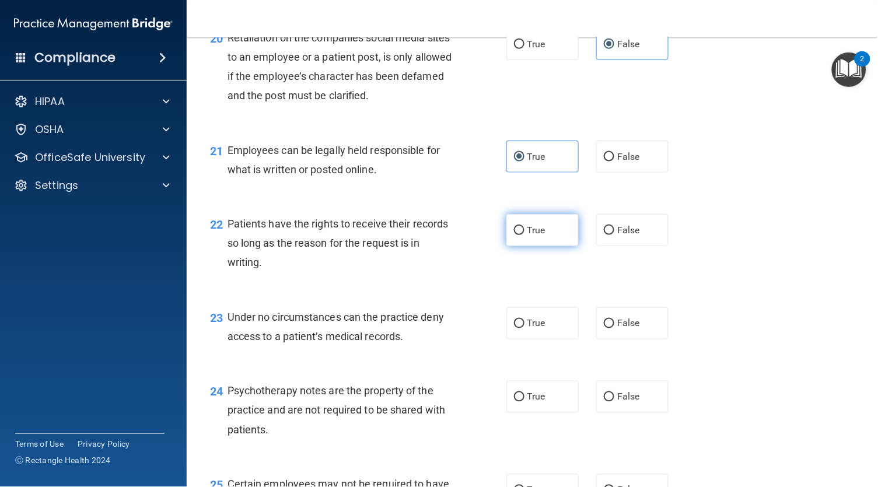
click at [547, 239] on label "True" at bounding box center [542, 230] width 72 height 32
click at [525, 235] on input "True" at bounding box center [519, 230] width 11 height 9
radio input "true"
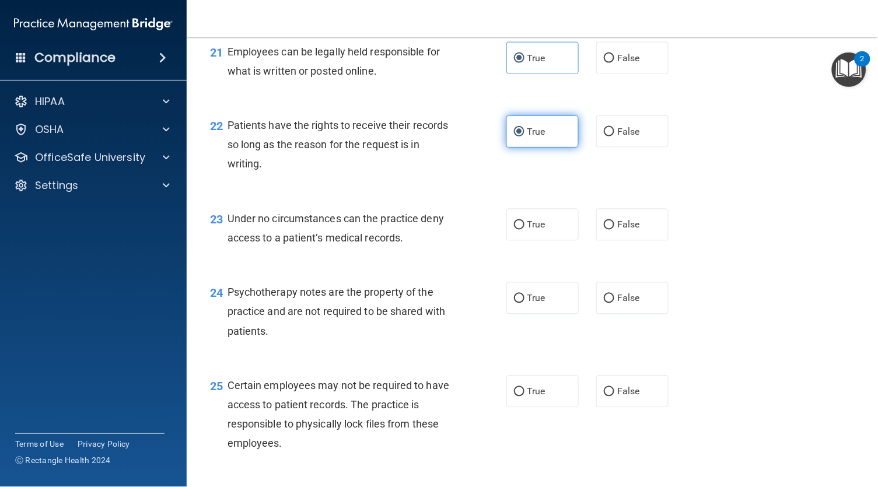
scroll to position [2381, 0]
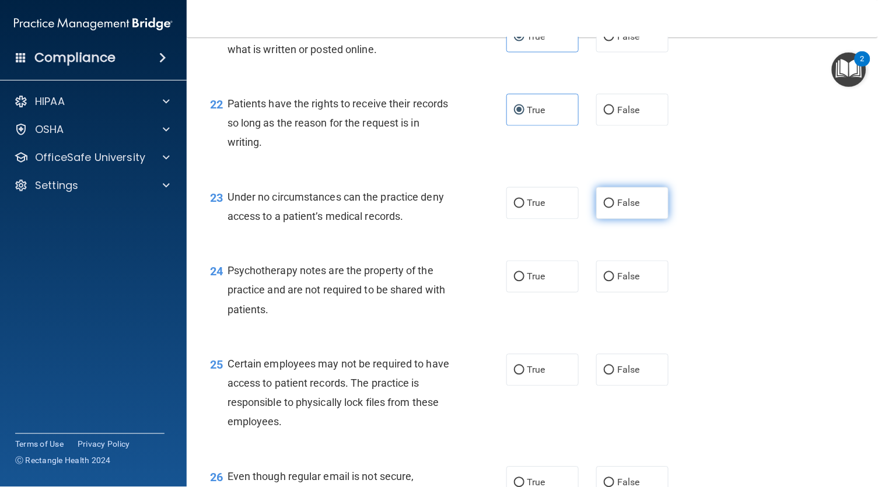
click at [617, 208] on span "False" at bounding box center [628, 203] width 23 height 11
click at [605, 208] on input "False" at bounding box center [609, 204] width 11 height 9
radio input "true"
click at [299, 316] on div "Psychotherapy notes are the property of the practice and are not required to be…" at bounding box center [345, 290] width 235 height 58
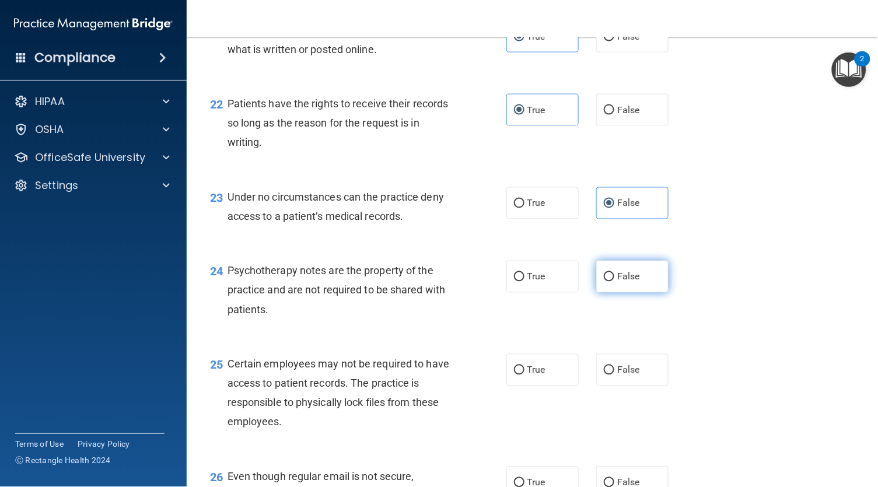
click at [616, 287] on label "False" at bounding box center [632, 277] width 72 height 32
click at [614, 282] on input "False" at bounding box center [609, 277] width 11 height 9
radio input "true"
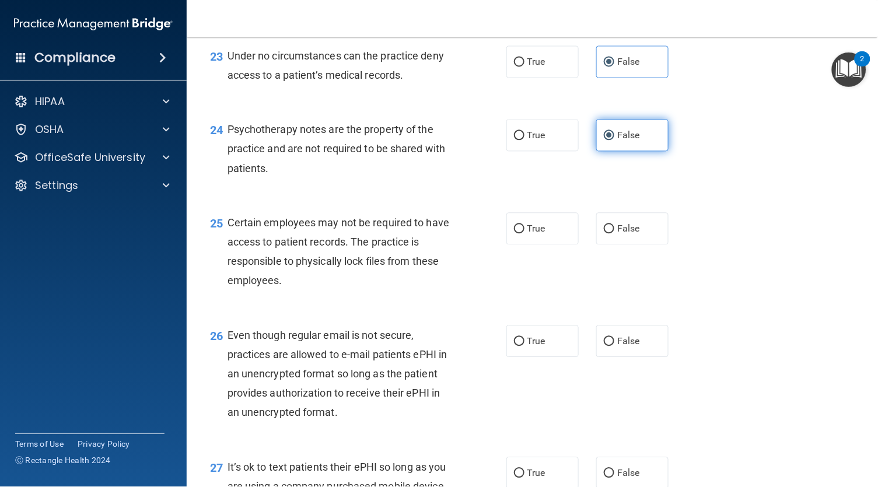
scroll to position [2550, 0]
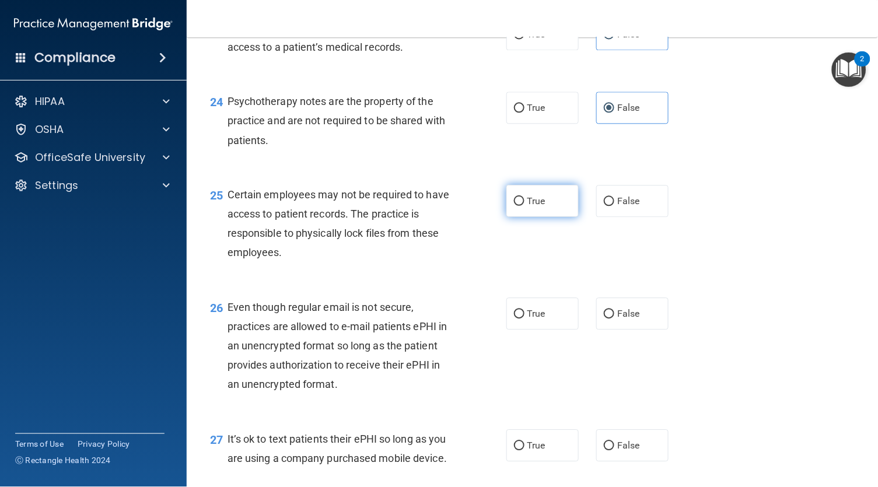
click at [557, 208] on label "True" at bounding box center [542, 201] width 72 height 32
click at [525, 206] on input "True" at bounding box center [519, 201] width 11 height 9
radio input "true"
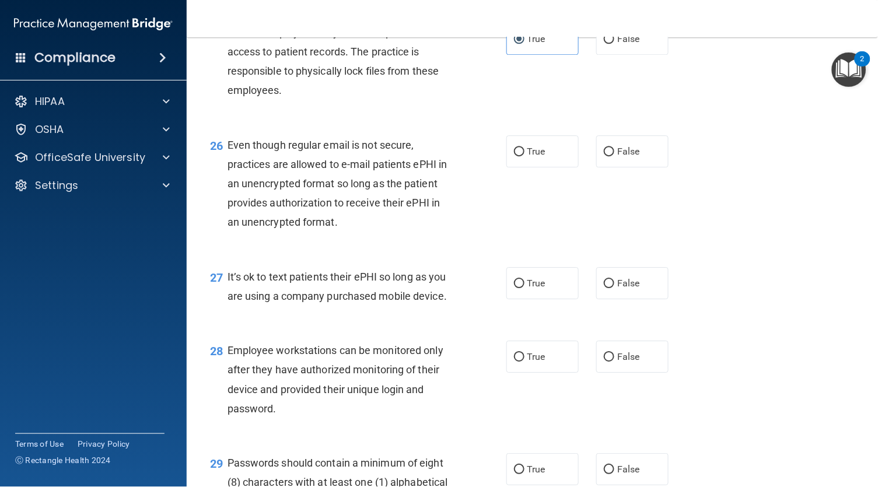
scroll to position [2719, 0]
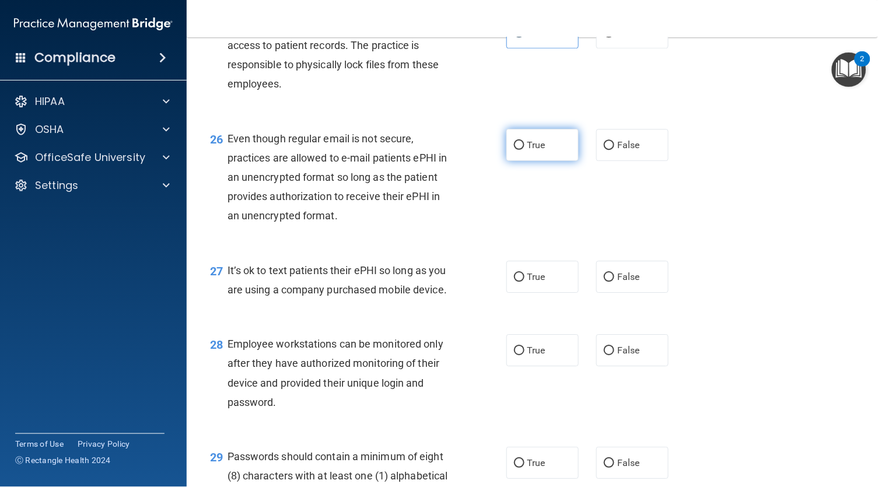
click at [529, 150] on span "True" at bounding box center [536, 144] width 18 height 11
click at [525, 150] on input "True" at bounding box center [519, 145] width 11 height 9
radio input "true"
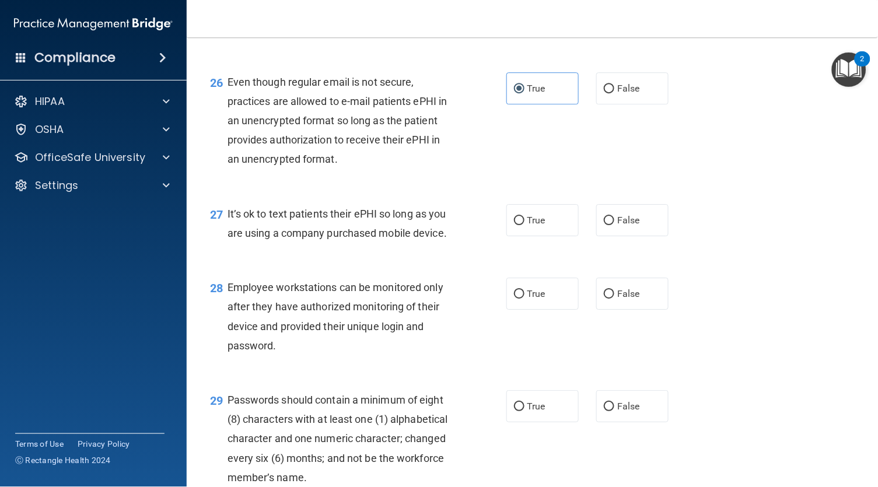
scroll to position [2789, 0]
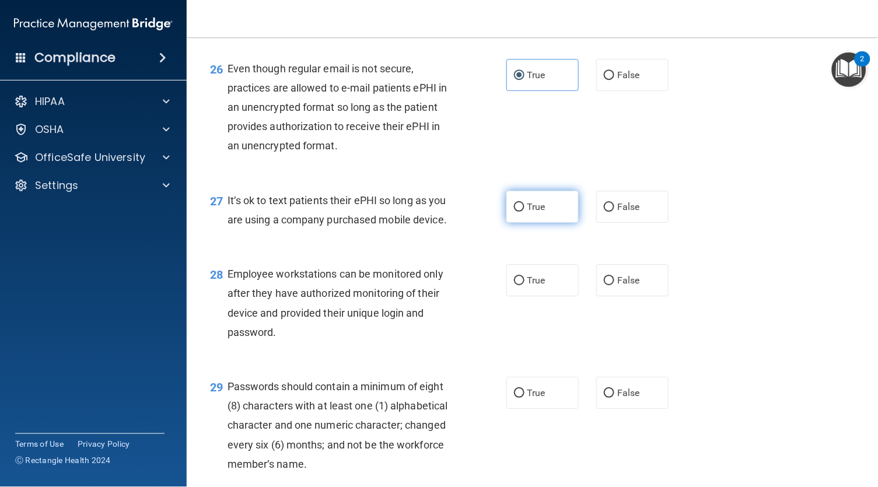
click at [535, 212] on span "True" at bounding box center [536, 206] width 18 height 11
click at [525, 212] on input "True" at bounding box center [519, 207] width 11 height 9
radio input "true"
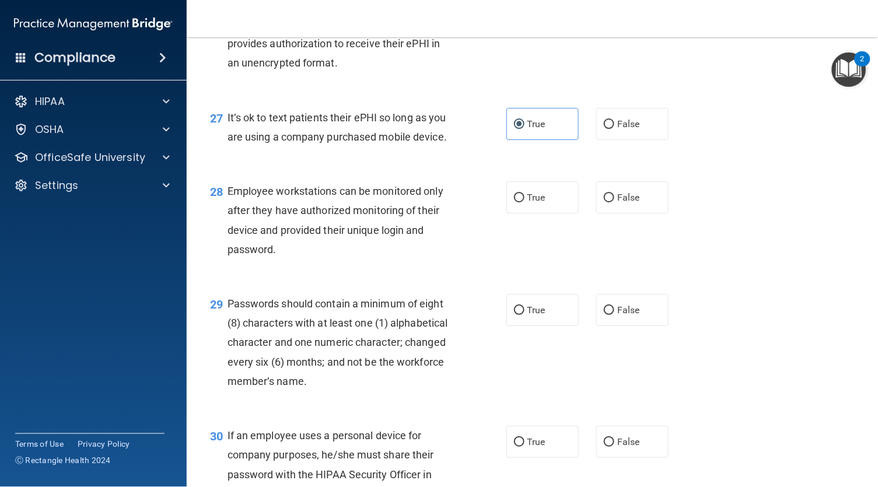
scroll to position [2876, 0]
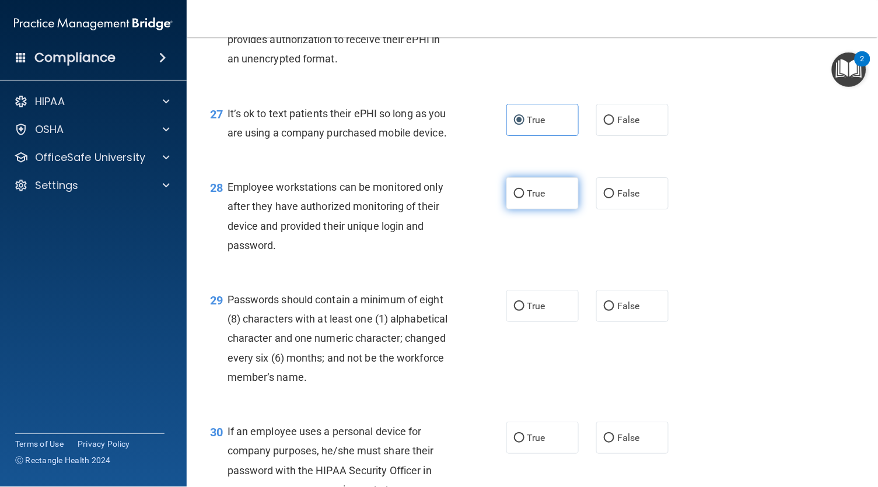
click at [520, 195] on input "True" at bounding box center [519, 194] width 11 height 9
radio input "true"
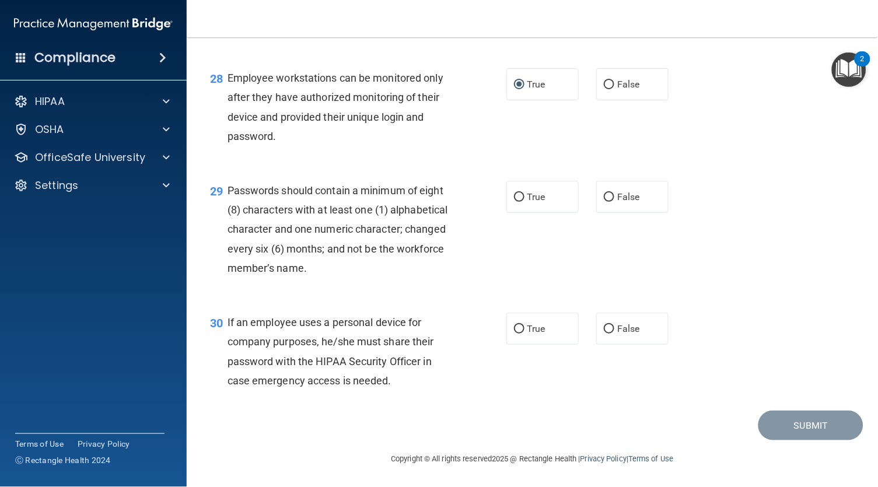
scroll to position [2984, 0]
click at [526, 205] on label "True" at bounding box center [542, 197] width 72 height 32
click at [525, 202] on input "True" at bounding box center [519, 198] width 11 height 9
radio input "true"
click at [541, 331] on span "True" at bounding box center [536, 329] width 18 height 11
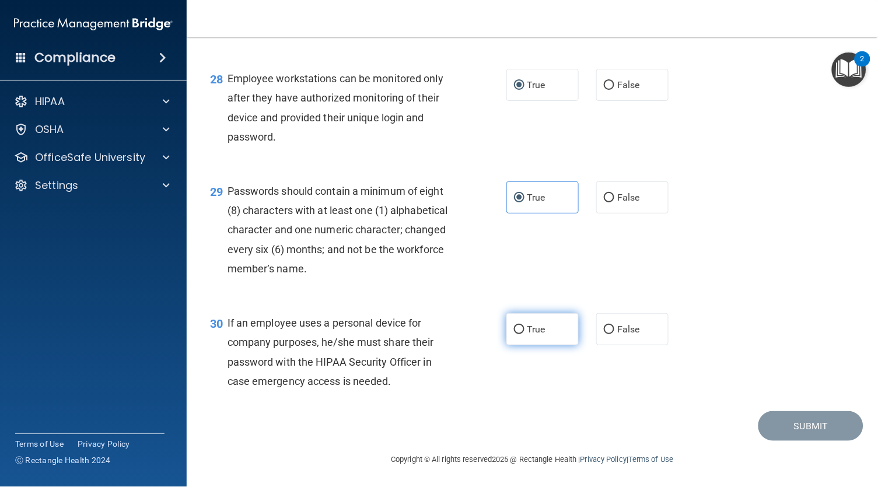
click at [525, 331] on input "True" at bounding box center [519, 330] width 11 height 9
radio input "true"
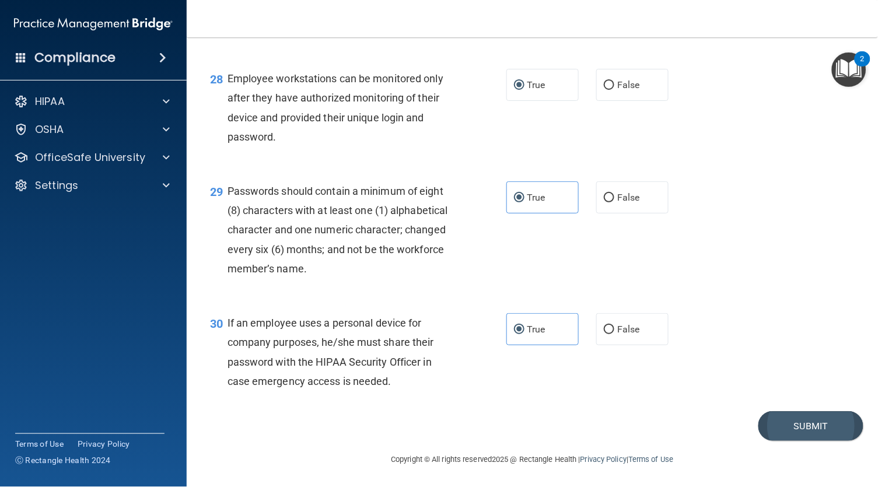
click at [845, 421] on button "Submit" at bounding box center [811, 426] width 105 height 30
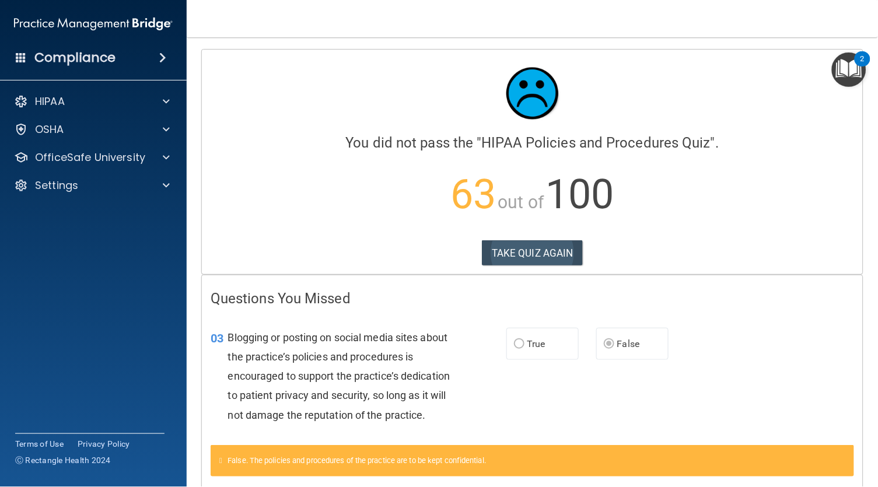
click at [544, 252] on button "TAKE QUIZ AGAIN" at bounding box center [532, 253] width 101 height 26
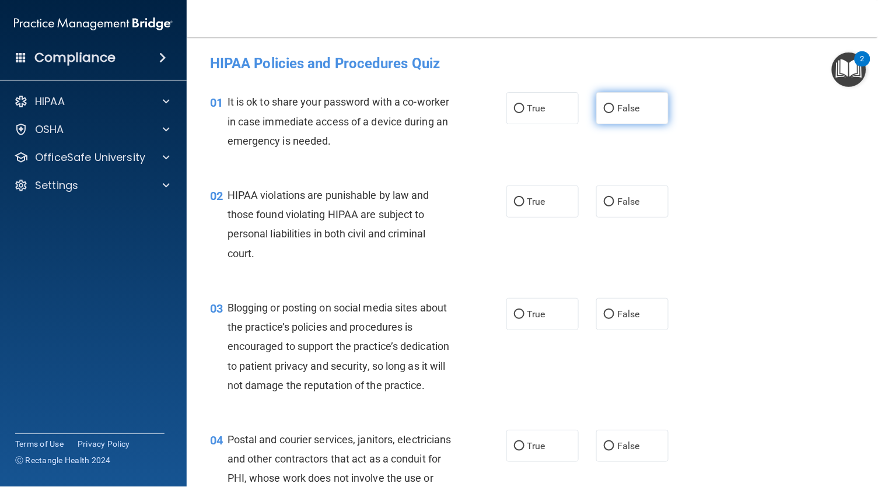
click at [617, 103] on span "False" at bounding box center [628, 108] width 23 height 11
click at [609, 104] on input "False" at bounding box center [609, 108] width 11 height 9
radio input "true"
click at [530, 201] on span "True" at bounding box center [536, 201] width 18 height 11
click at [525, 201] on input "True" at bounding box center [519, 202] width 11 height 9
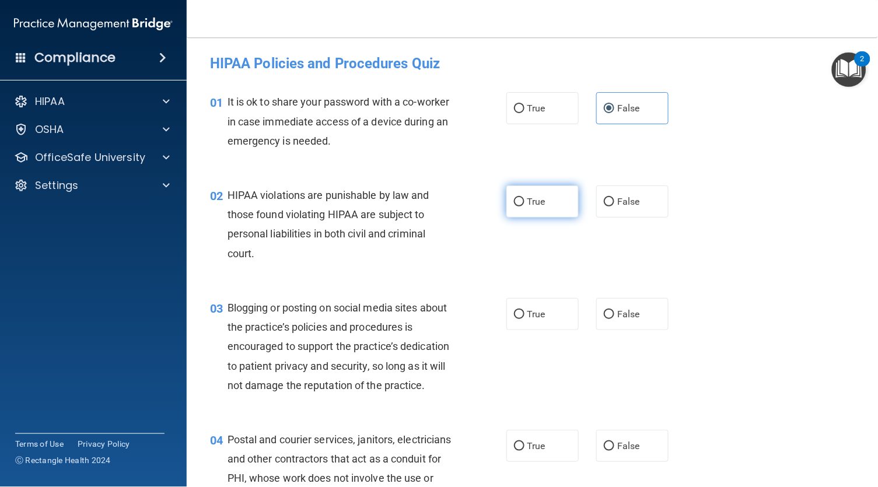
radio input "true"
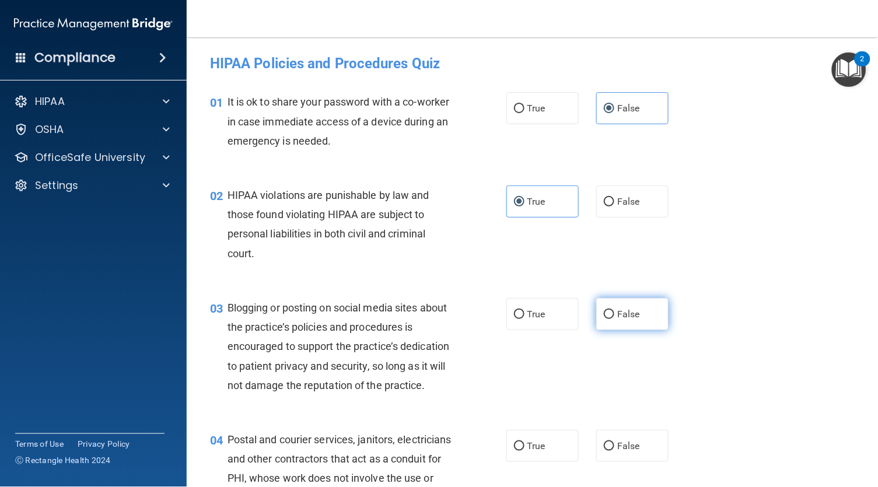
click at [604, 316] on input "False" at bounding box center [609, 314] width 11 height 9
radio input "true"
click at [534, 442] on span "True" at bounding box center [536, 446] width 18 height 11
click at [525, 442] on input "True" at bounding box center [519, 446] width 11 height 9
radio input "true"
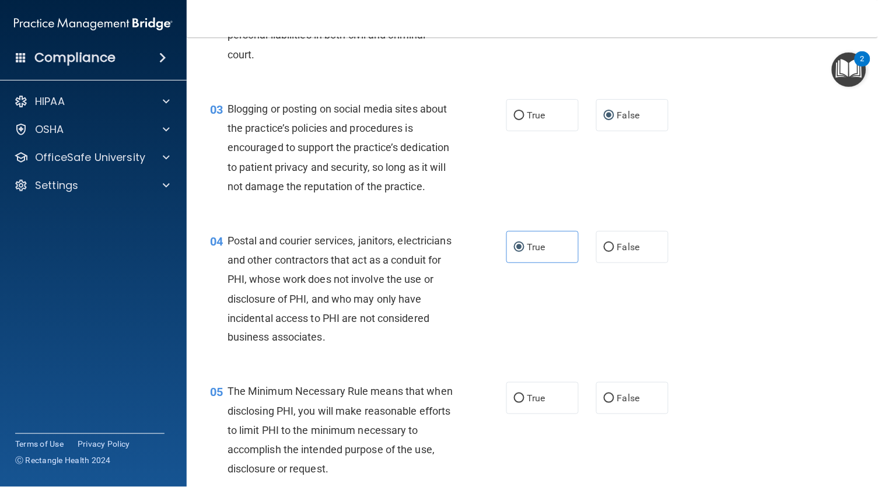
scroll to position [208, 0]
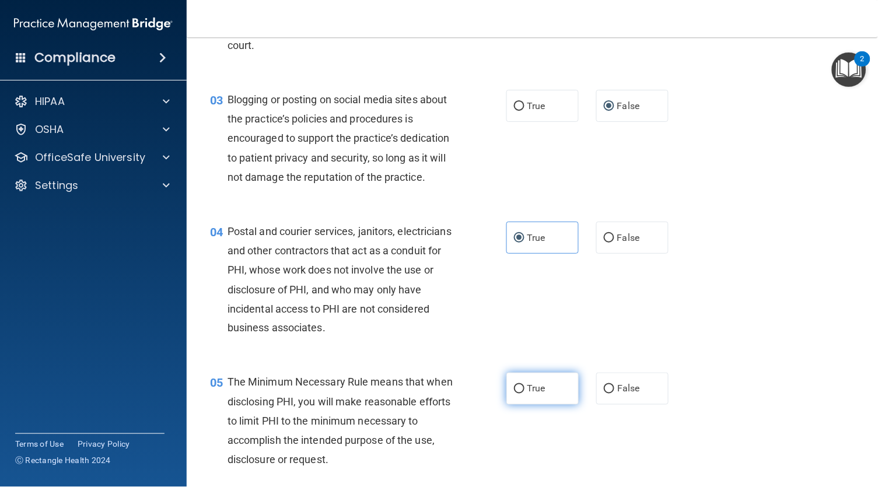
click at [525, 374] on label "True" at bounding box center [542, 389] width 72 height 32
click at [525, 385] on input "True" at bounding box center [519, 389] width 11 height 9
radio input "true"
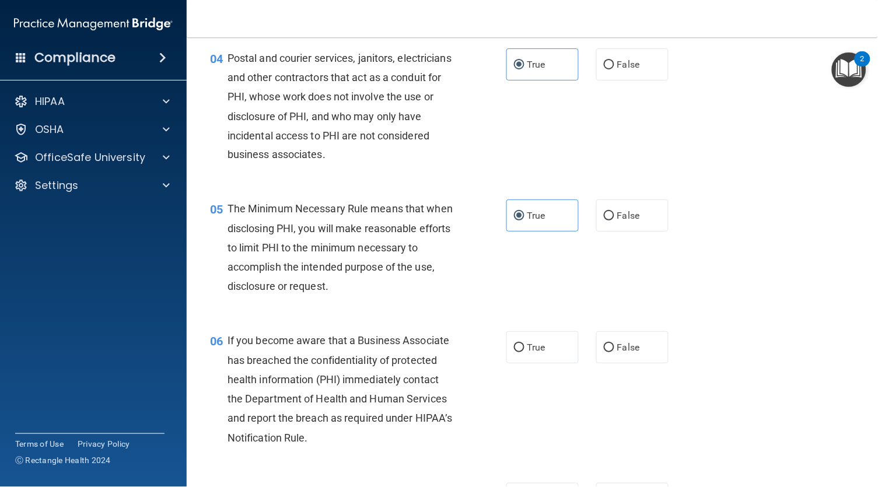
scroll to position [415, 0]
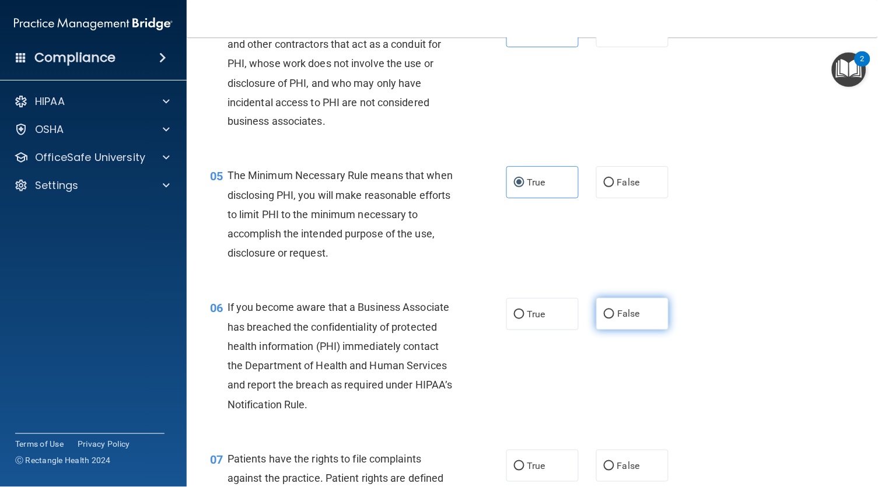
click at [604, 313] on input "False" at bounding box center [609, 314] width 11 height 9
radio input "true"
click at [527, 464] on span "True" at bounding box center [536, 465] width 18 height 11
click at [525, 464] on input "True" at bounding box center [519, 466] width 11 height 9
radio input "true"
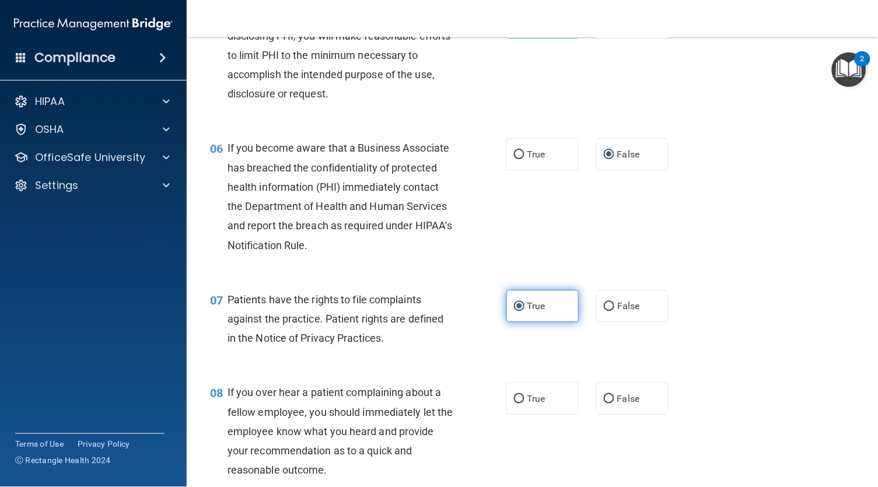
scroll to position [577, 0]
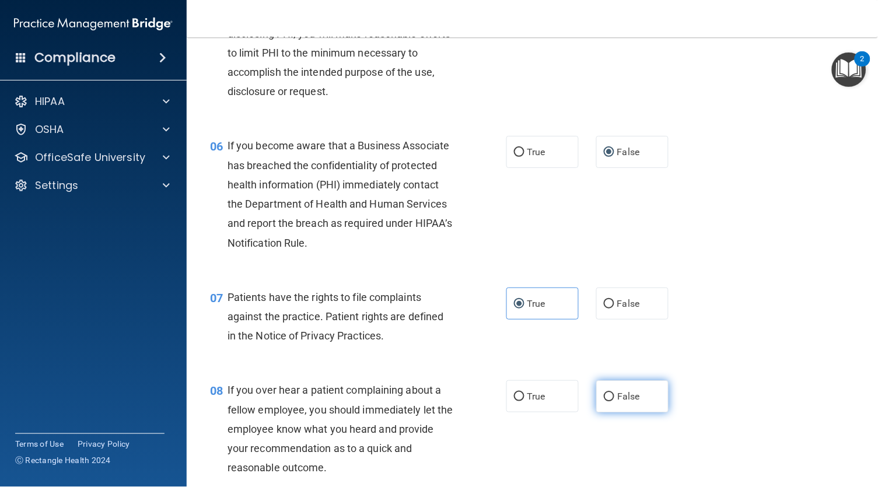
click at [604, 393] on input "False" at bounding box center [609, 397] width 11 height 9
radio input "true"
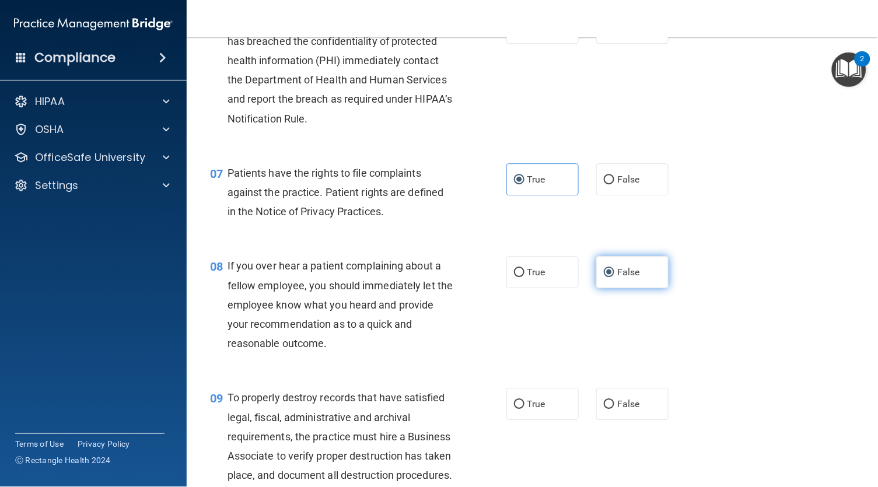
scroll to position [707, 0]
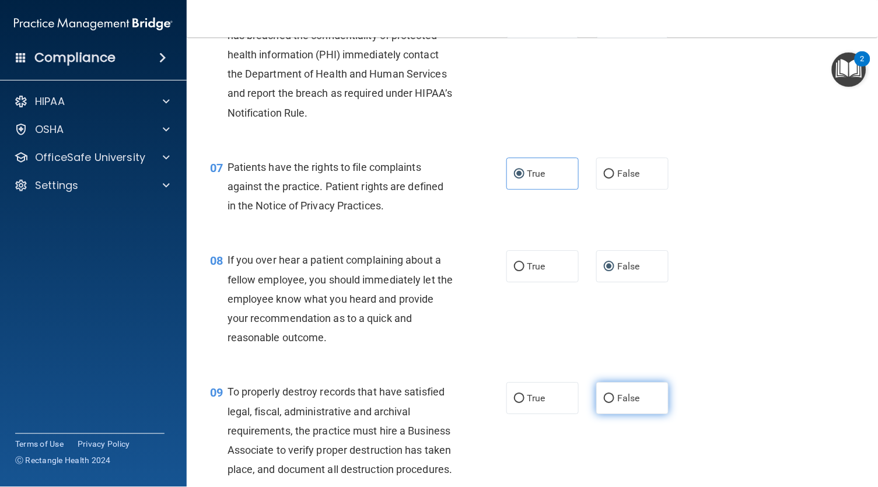
click at [604, 394] on input "False" at bounding box center [609, 398] width 11 height 9
radio input "true"
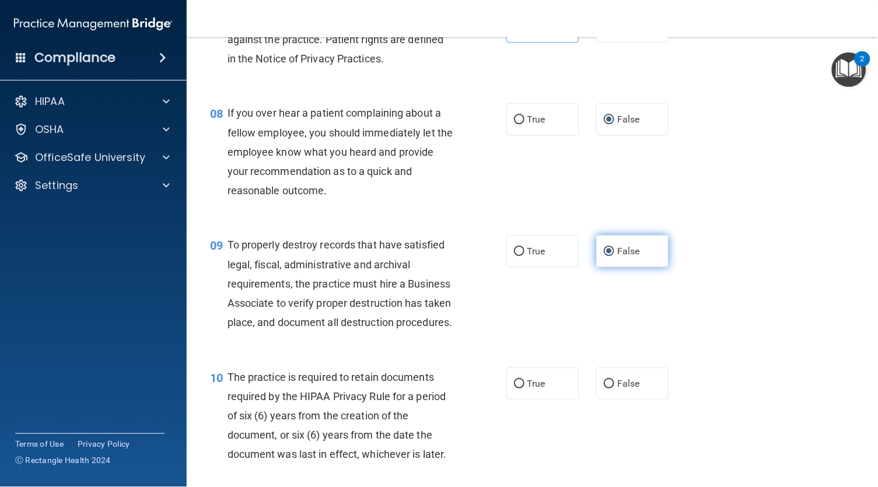
scroll to position [857, 0]
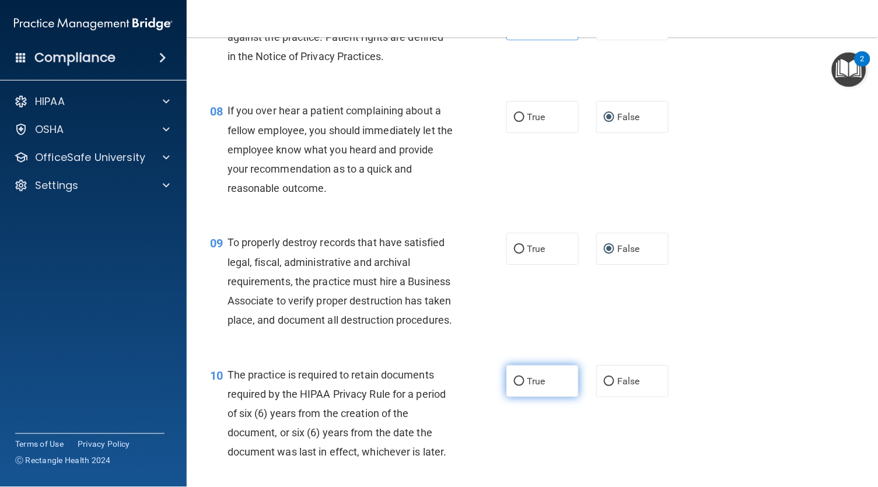
click at [538, 387] on span "True" at bounding box center [536, 381] width 18 height 11
click at [525, 386] on input "True" at bounding box center [519, 382] width 11 height 9
radio input "true"
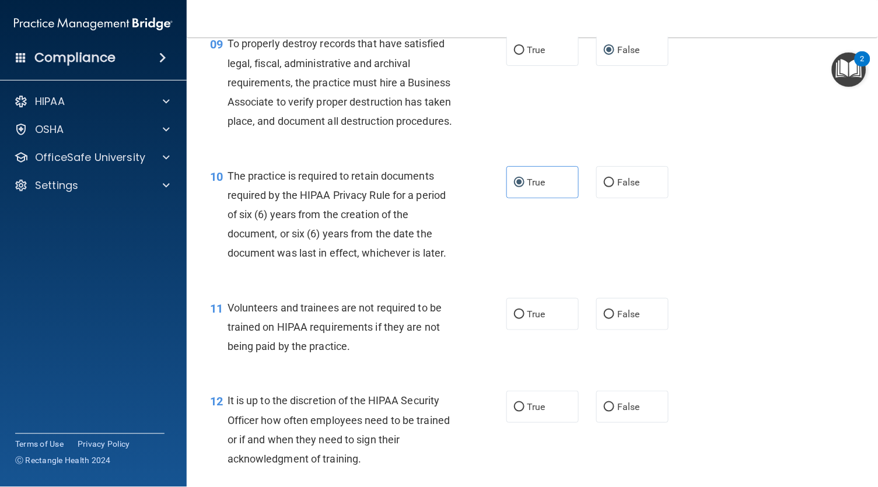
scroll to position [1072, 0]
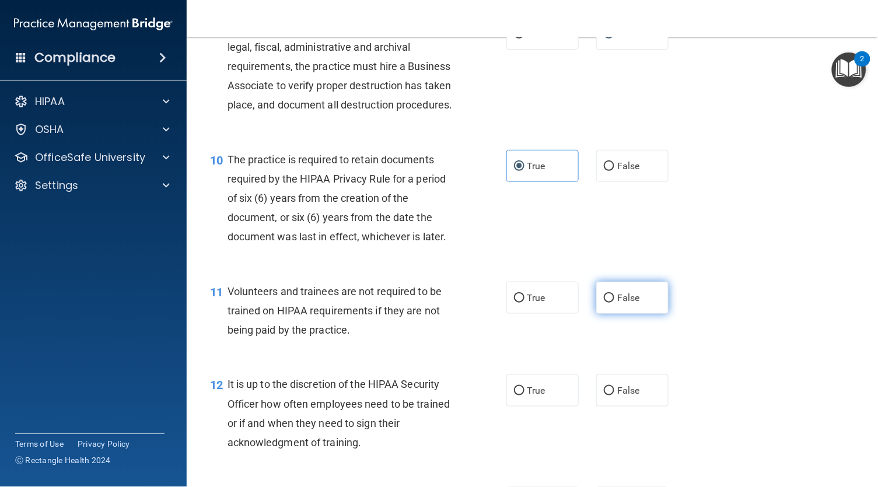
click at [604, 303] on input "False" at bounding box center [609, 298] width 11 height 9
radio input "true"
click at [604, 396] on input "False" at bounding box center [609, 391] width 11 height 9
radio input "true"
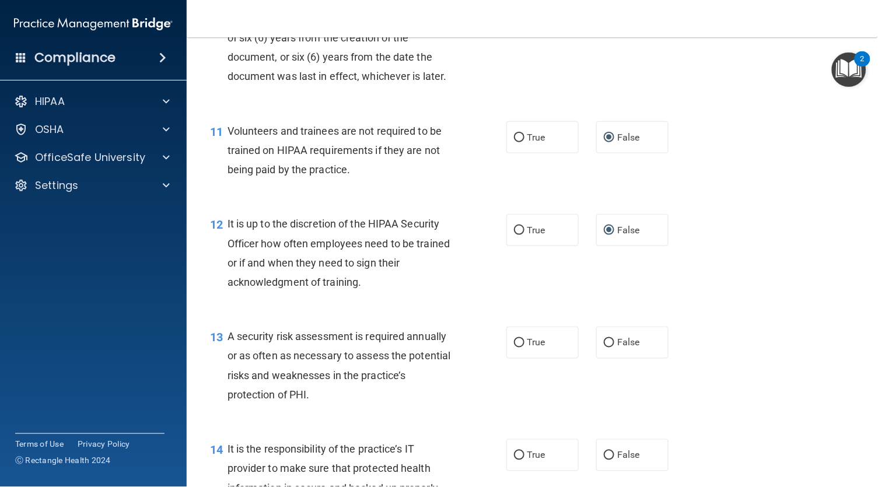
scroll to position [1234, 0]
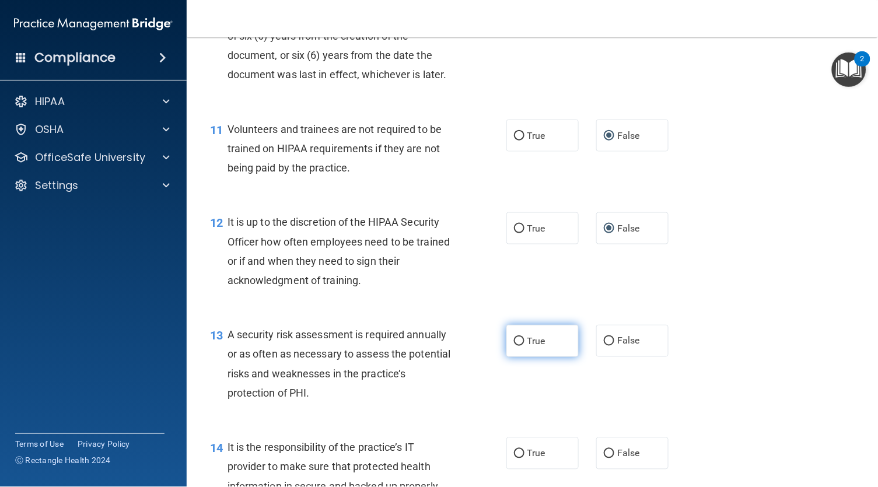
click at [526, 348] on label "True" at bounding box center [542, 341] width 72 height 32
click at [525, 346] on input "True" at bounding box center [519, 341] width 11 height 9
radio input "true"
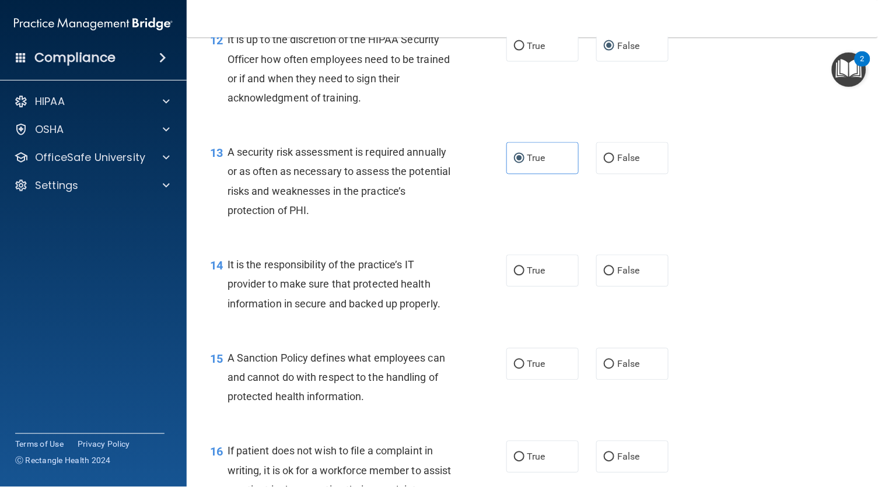
scroll to position [1420, 0]
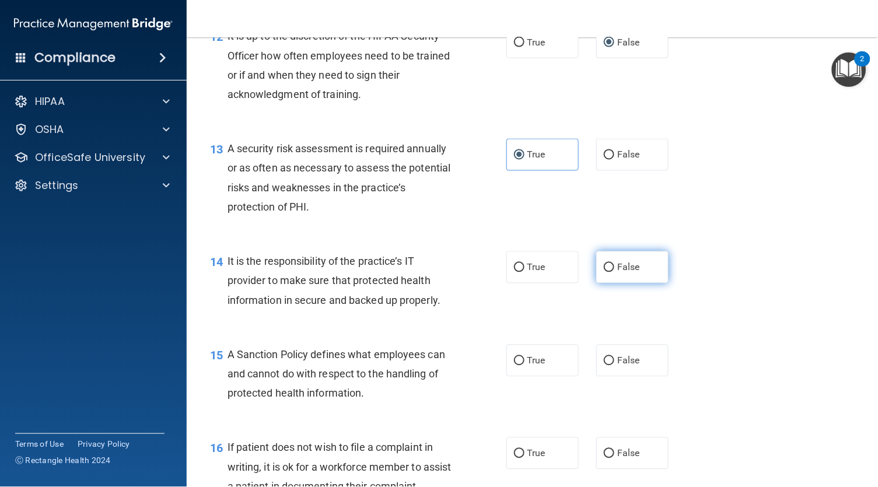
click at [617, 273] on span "False" at bounding box center [628, 267] width 23 height 11
click at [604, 272] on input "False" at bounding box center [609, 268] width 11 height 9
radio input "true"
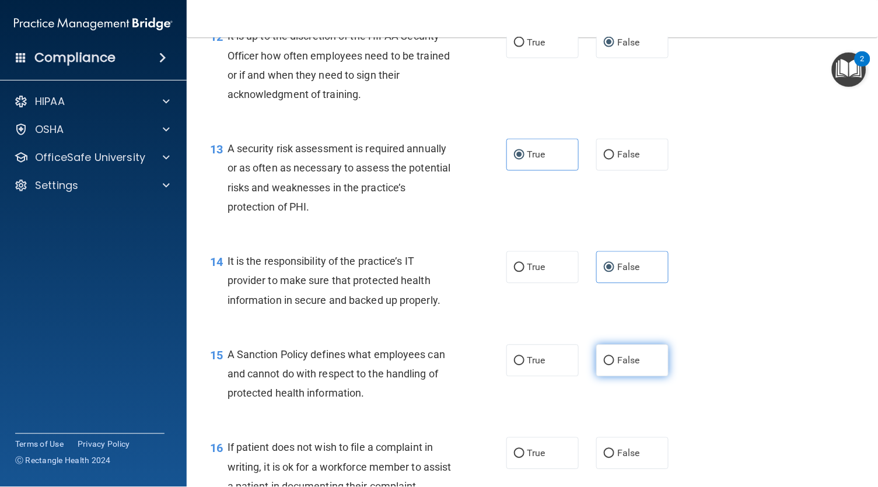
click at [597, 370] on label "False" at bounding box center [632, 361] width 72 height 32
click at [604, 366] on input "False" at bounding box center [609, 361] width 11 height 9
radio input "true"
click at [526, 464] on label "True" at bounding box center [542, 454] width 72 height 32
click at [525, 459] on input "True" at bounding box center [519, 454] width 11 height 9
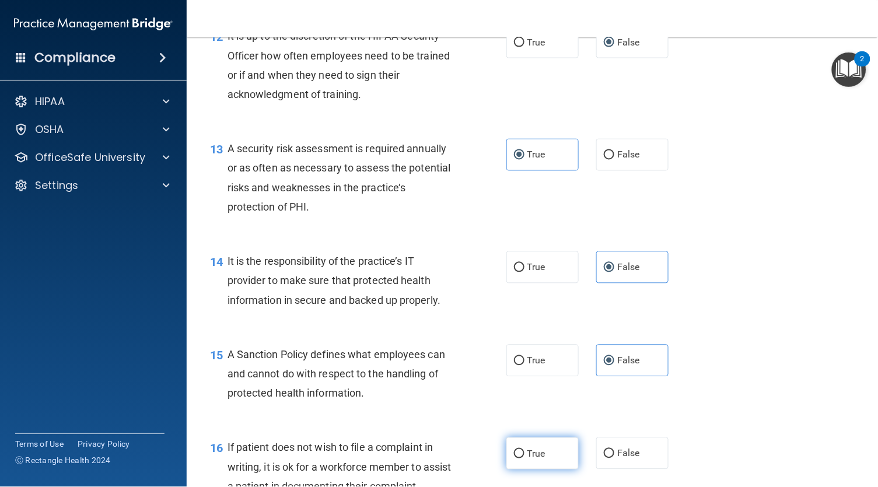
radio input "true"
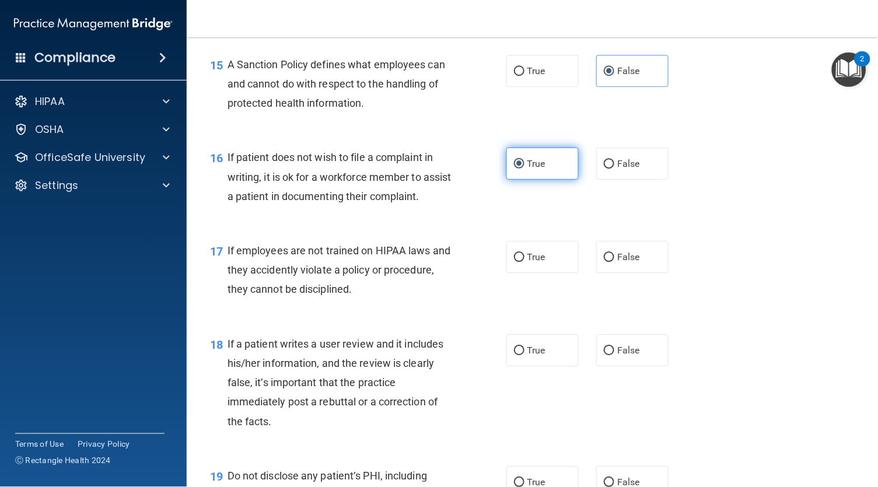
scroll to position [1712, 0]
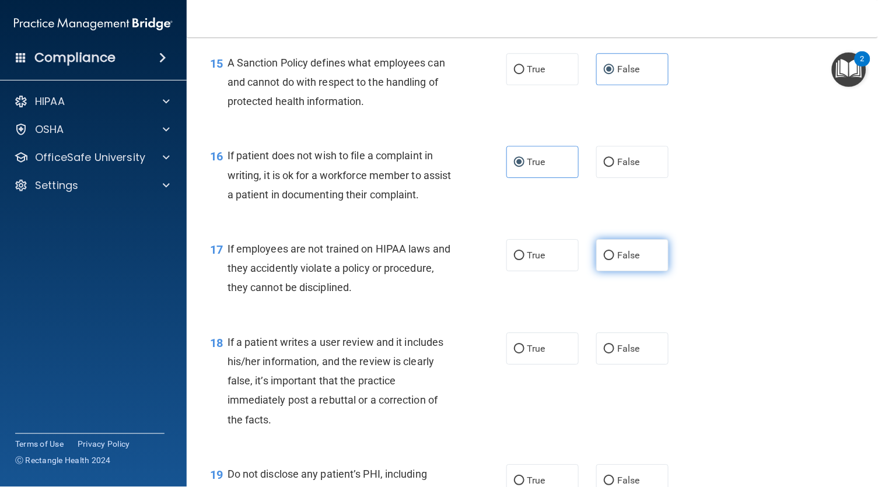
click at [604, 260] on input "False" at bounding box center [609, 255] width 11 height 9
radio input "true"
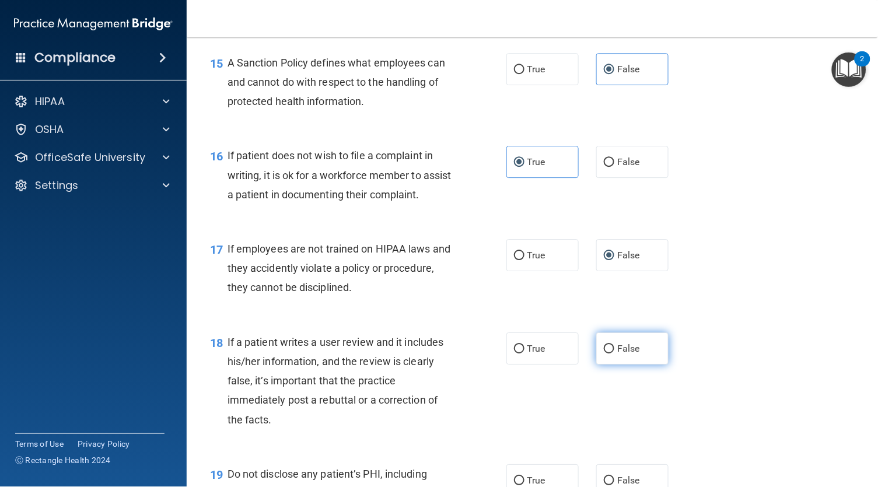
click at [604, 351] on input "False" at bounding box center [609, 349] width 11 height 9
radio input "true"
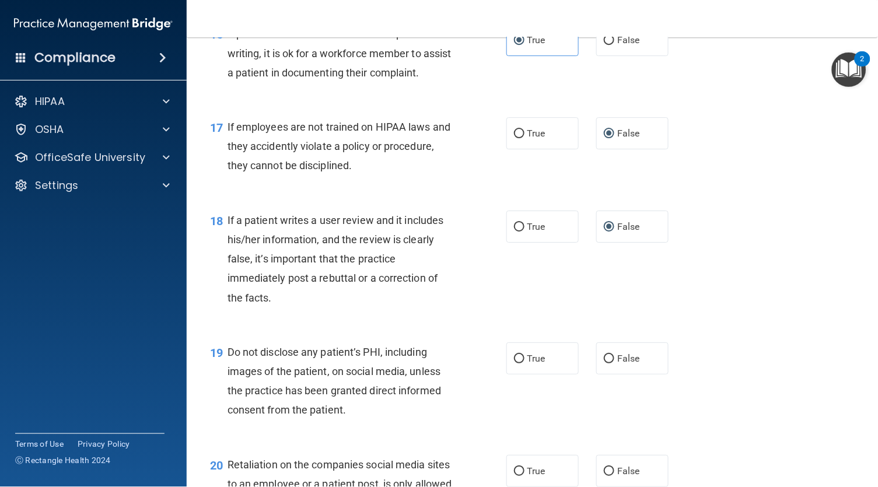
scroll to position [1838, 0]
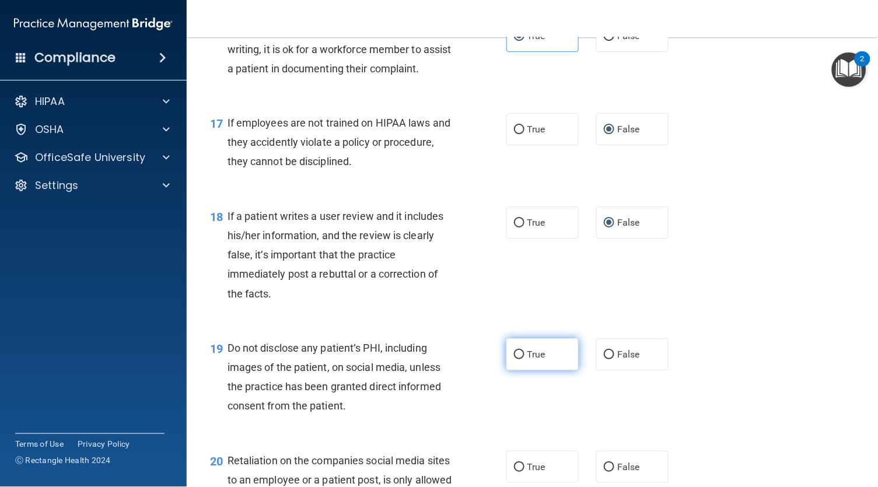
click at [512, 358] on label "True" at bounding box center [542, 354] width 72 height 32
click at [514, 358] on input "True" at bounding box center [519, 355] width 11 height 9
radio input "true"
click at [604, 472] on input "False" at bounding box center [609, 467] width 11 height 9
radio input "true"
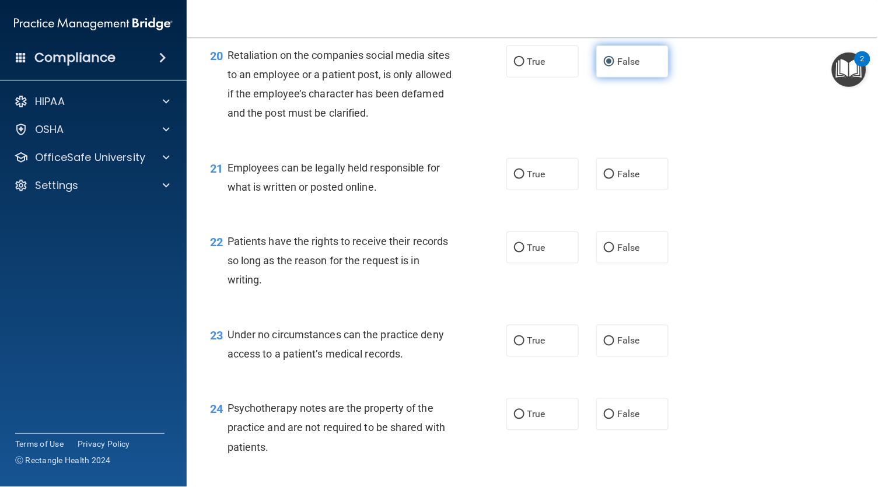
scroll to position [2245, 0]
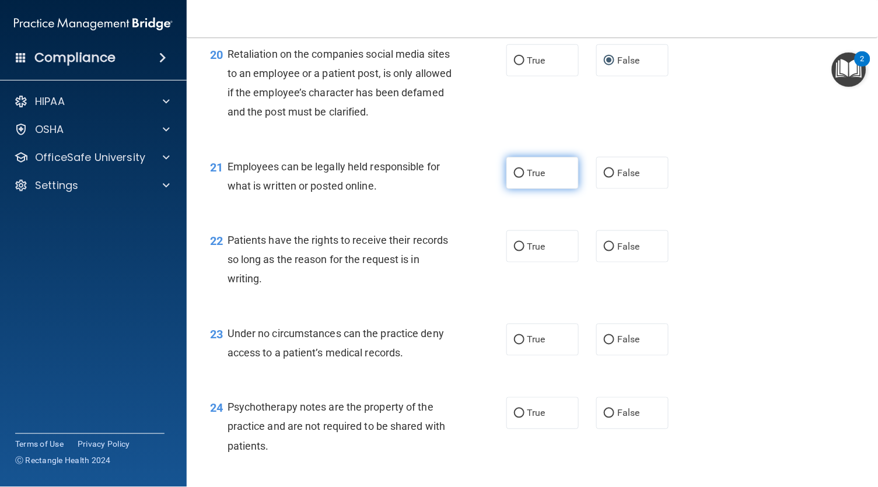
click at [523, 186] on label "True" at bounding box center [542, 173] width 72 height 32
click at [523, 178] on input "True" at bounding box center [519, 173] width 11 height 9
radio input "true"
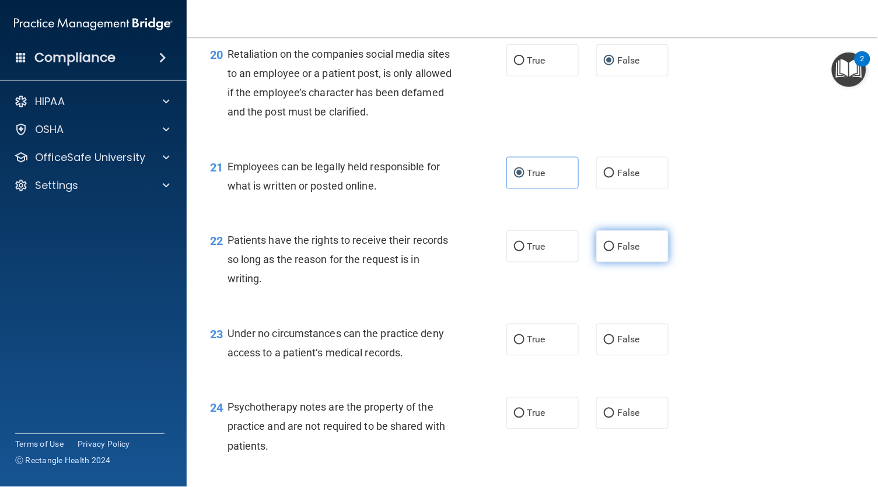
click at [596, 244] on label "False" at bounding box center [632, 246] width 72 height 32
click at [604, 244] on input "False" at bounding box center [609, 247] width 11 height 9
radio input "true"
click at [604, 343] on input "False" at bounding box center [609, 340] width 11 height 9
radio input "true"
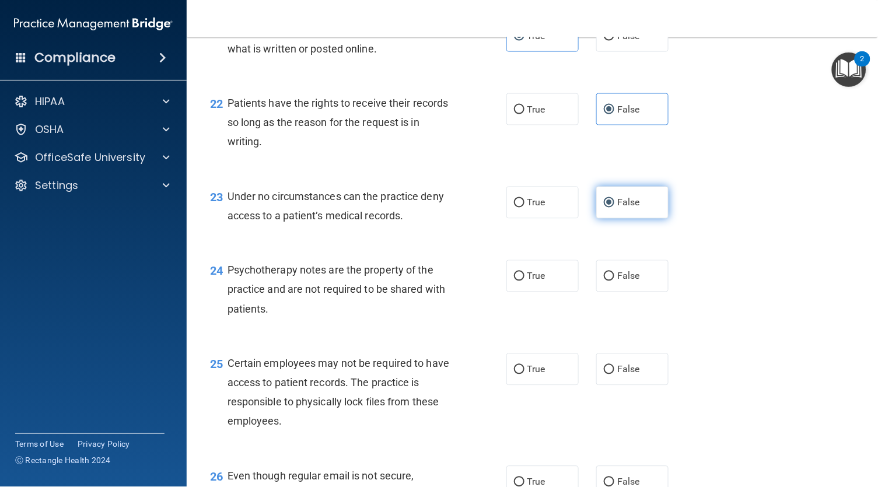
scroll to position [2390, 0]
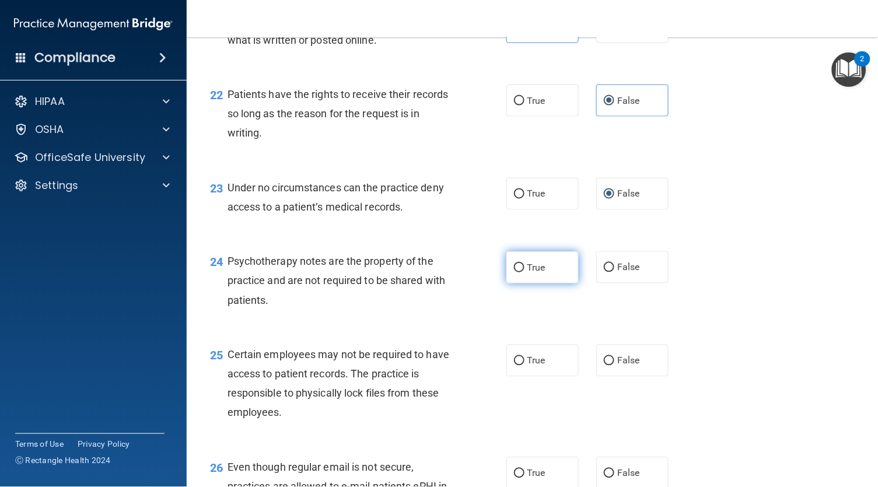
click at [534, 273] on span "True" at bounding box center [536, 267] width 18 height 11
click at [525, 272] on input "True" at bounding box center [519, 268] width 11 height 9
radio input "true"
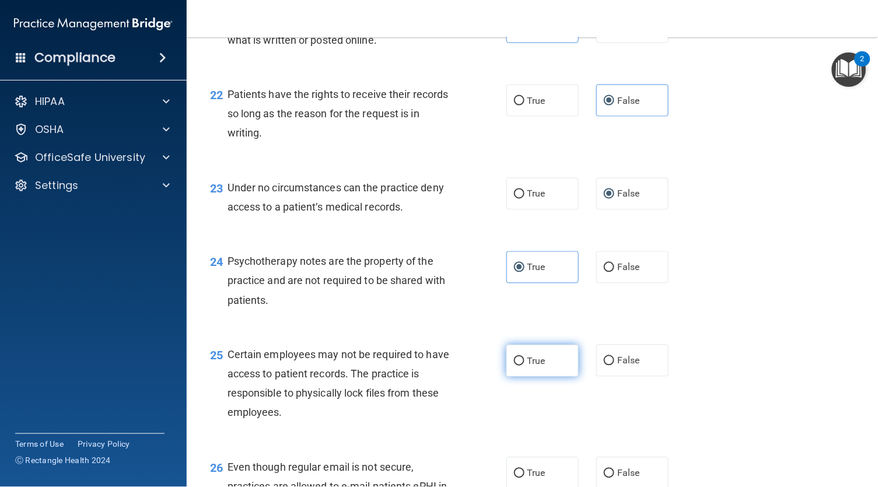
click at [527, 361] on span "True" at bounding box center [536, 360] width 18 height 11
click at [525, 361] on input "True" at bounding box center [519, 361] width 11 height 9
radio input "true"
click at [524, 473] on input "True" at bounding box center [519, 474] width 11 height 9
radio input "true"
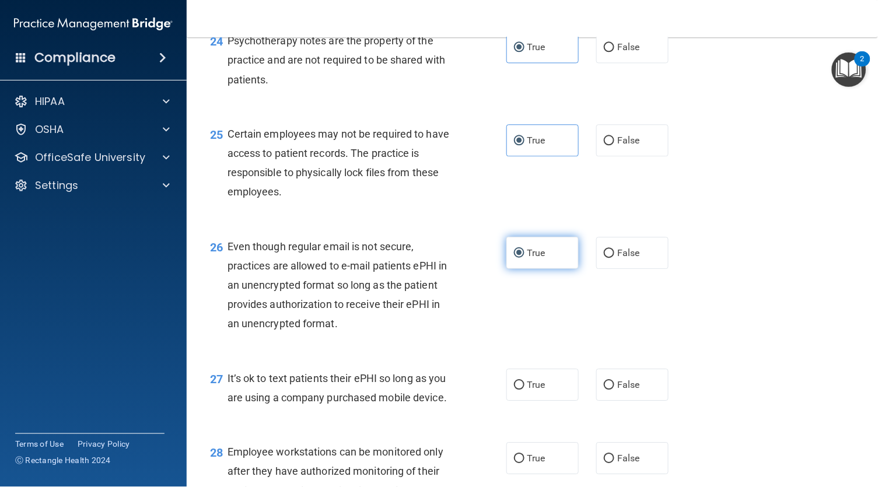
scroll to position [2616, 0]
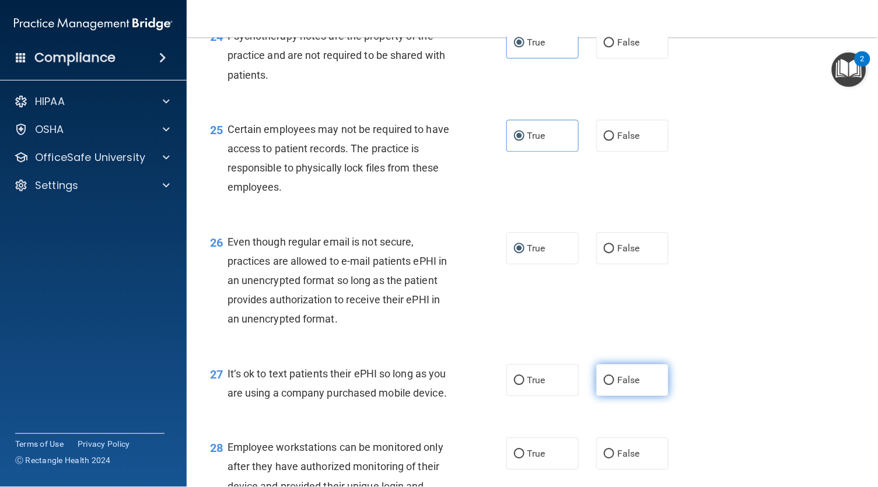
click at [604, 382] on input "False" at bounding box center [609, 380] width 11 height 9
radio input "true"
click at [596, 445] on label "False" at bounding box center [632, 454] width 72 height 32
click at [604, 450] on input "False" at bounding box center [609, 454] width 11 height 9
radio input "true"
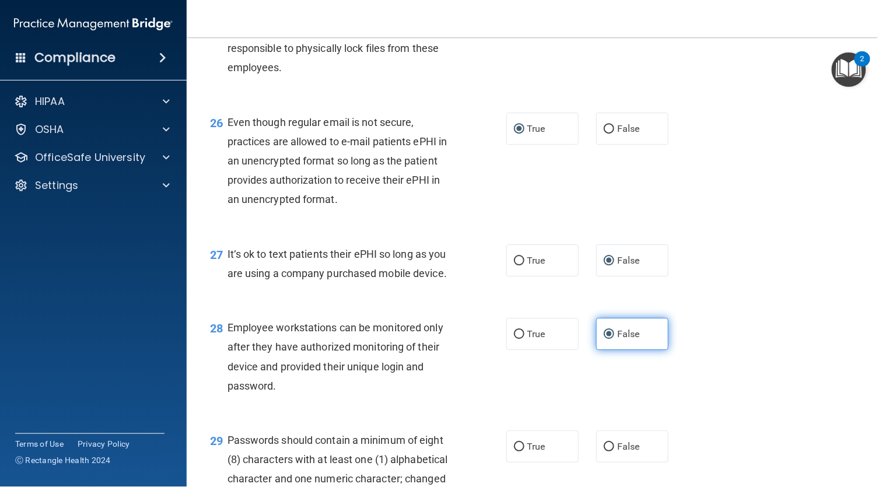
scroll to position [2741, 0]
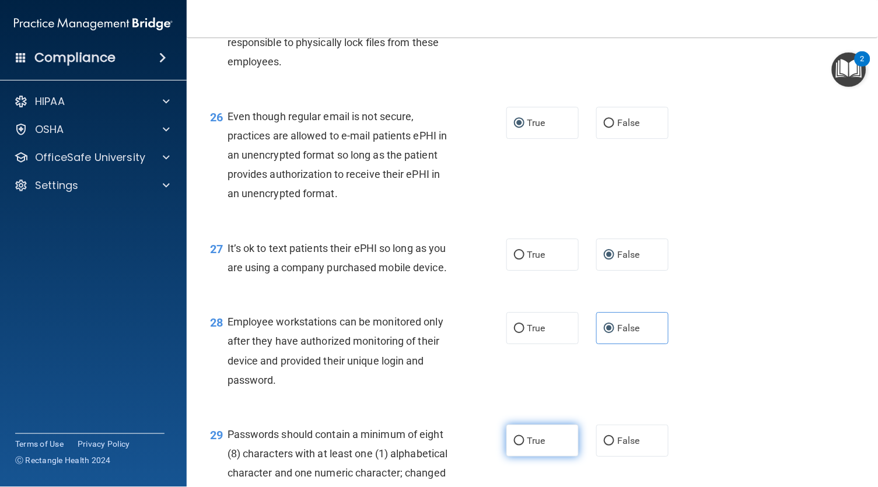
click at [522, 441] on input "True" at bounding box center [519, 441] width 11 height 9
radio input "true"
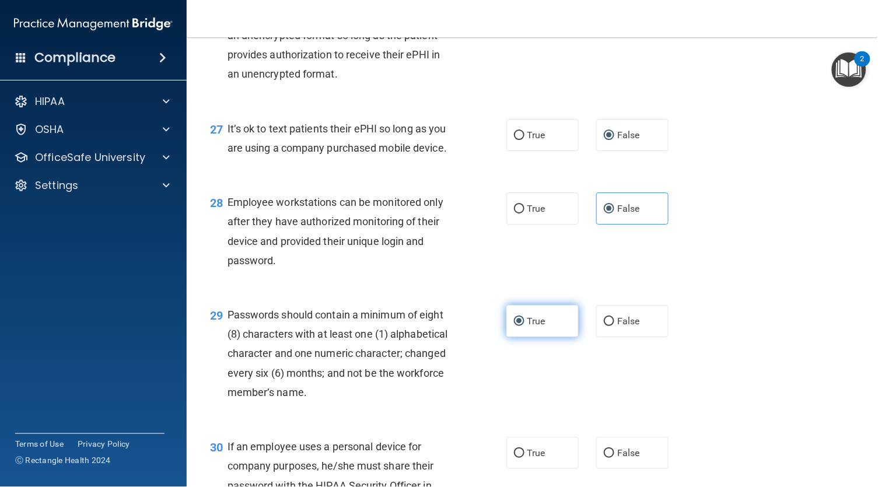
scroll to position [2873, 0]
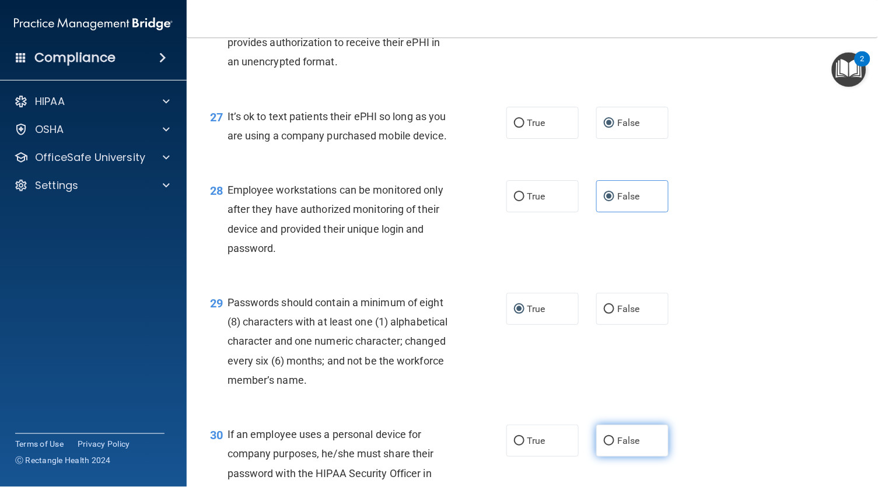
click at [597, 444] on label "False" at bounding box center [632, 441] width 72 height 32
click at [604, 444] on input "False" at bounding box center [609, 441] width 11 height 9
radio input "true"
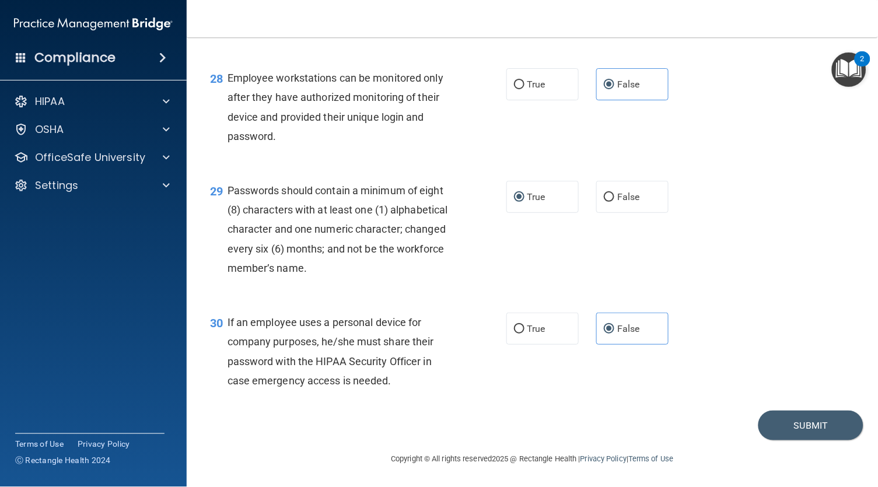
scroll to position [2984, 0]
click at [806, 432] on button "Submit" at bounding box center [811, 426] width 105 height 30
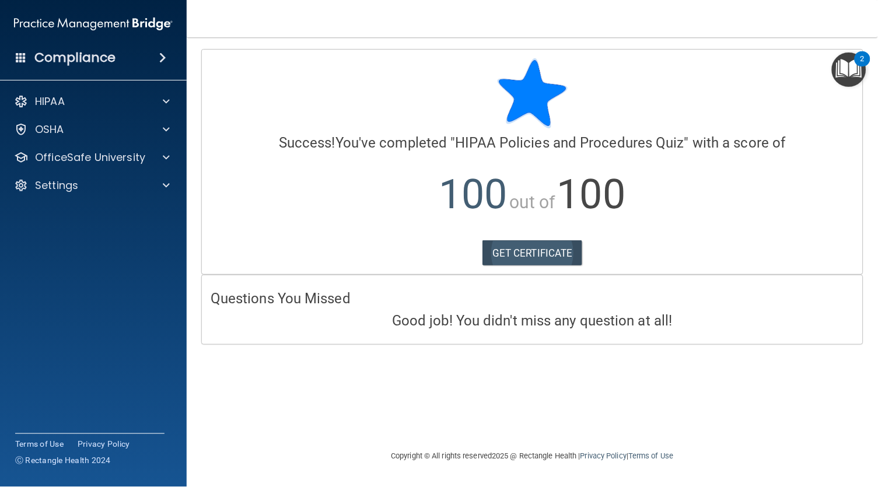
click at [562, 251] on link "GET CERTIFICATE" at bounding box center [533, 253] width 100 height 26
click at [79, 135] on div "OSHA" at bounding box center [77, 130] width 145 height 14
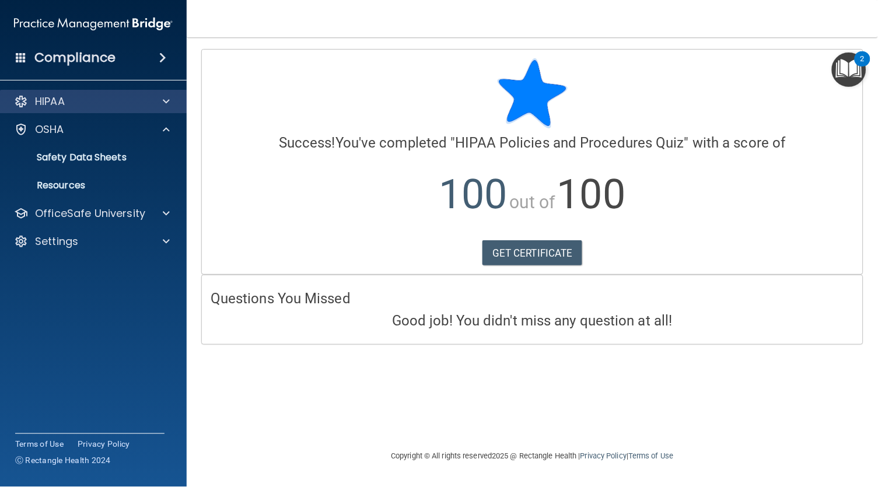
click at [86, 110] on div "HIPAA" at bounding box center [93, 101] width 187 height 23
click at [42, 99] on p "HIPAA" at bounding box center [50, 102] width 30 height 14
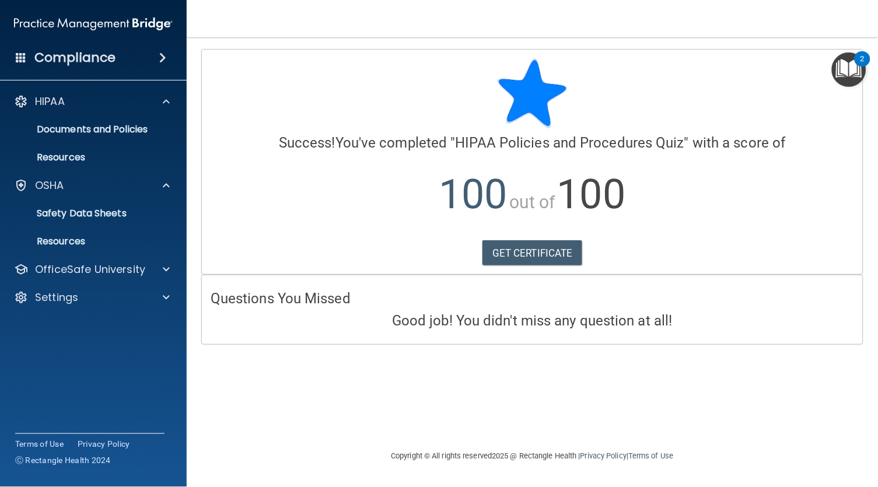
click at [81, 53] on h4 "Compliance" at bounding box center [74, 58] width 81 height 16
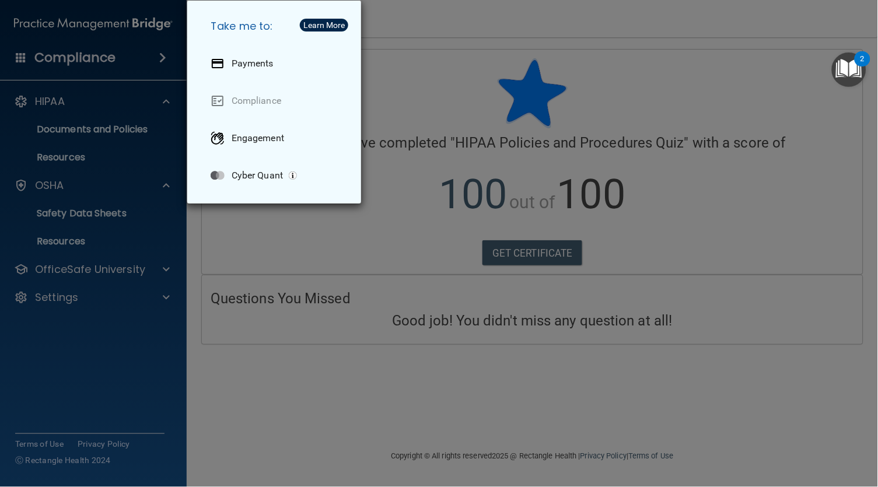
click at [86, 274] on div "Take me to: Payments Compliance Engagement Cyber Quant" at bounding box center [439, 243] width 878 height 487
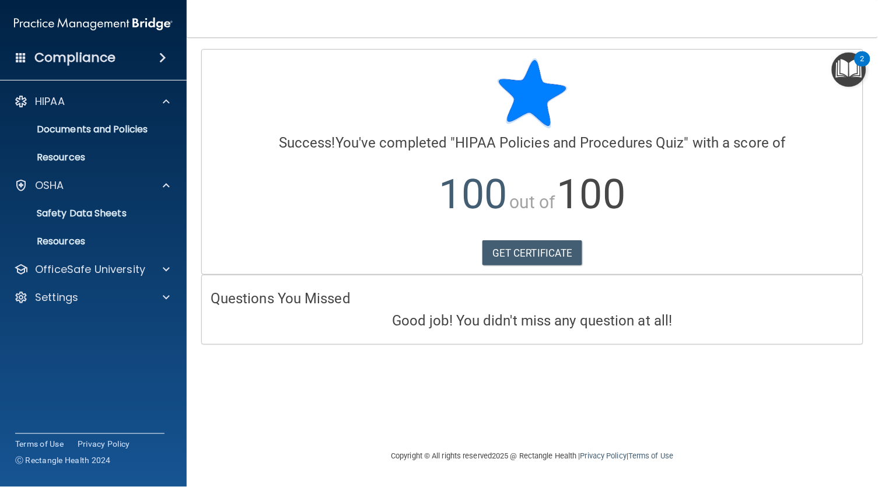
click at [86, 274] on p "OfficeSafe University" at bounding box center [90, 270] width 110 height 14
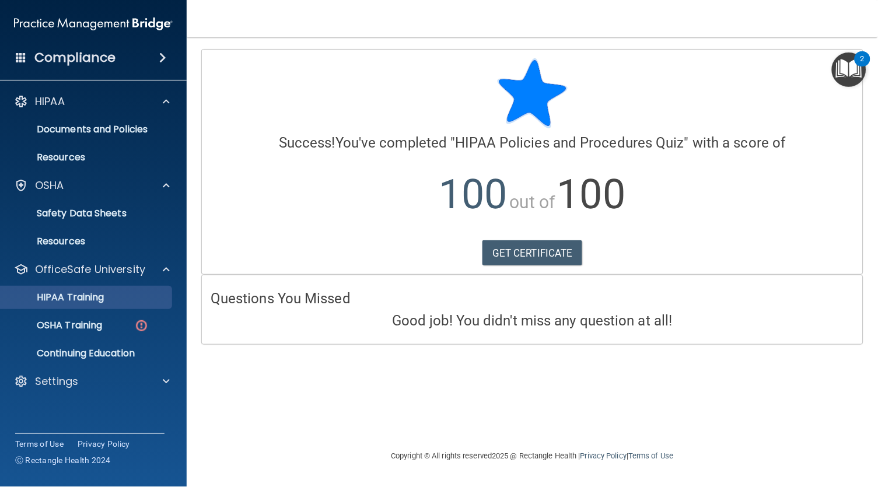
click at [87, 299] on p "HIPAA Training" at bounding box center [56, 298] width 96 height 12
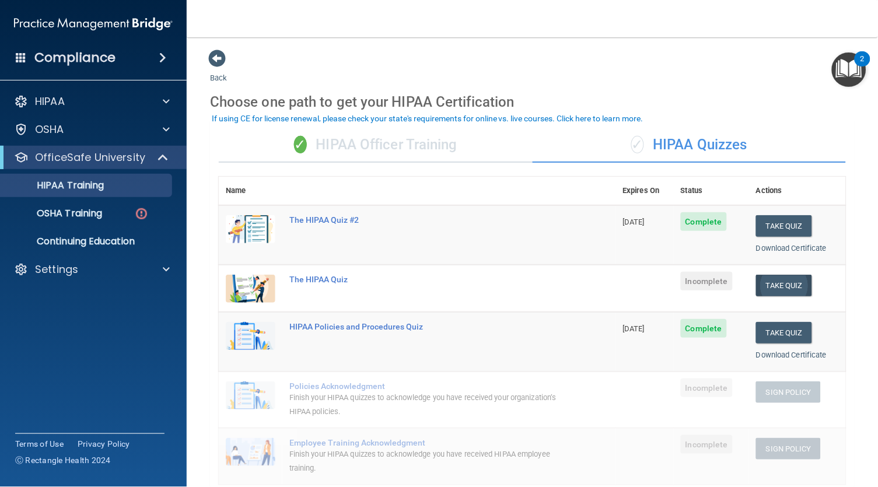
click at [796, 277] on button "Take Quiz" at bounding box center [784, 286] width 56 height 22
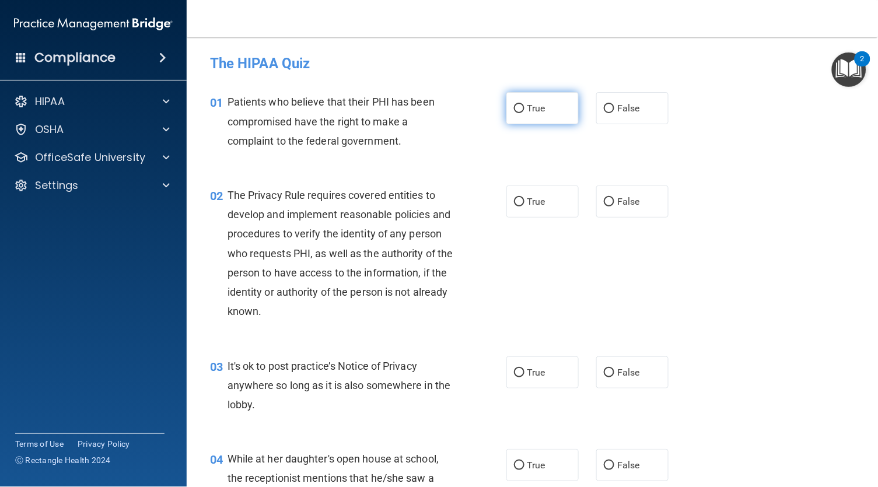
click at [520, 110] on input "True" at bounding box center [519, 108] width 11 height 9
radio input "true"
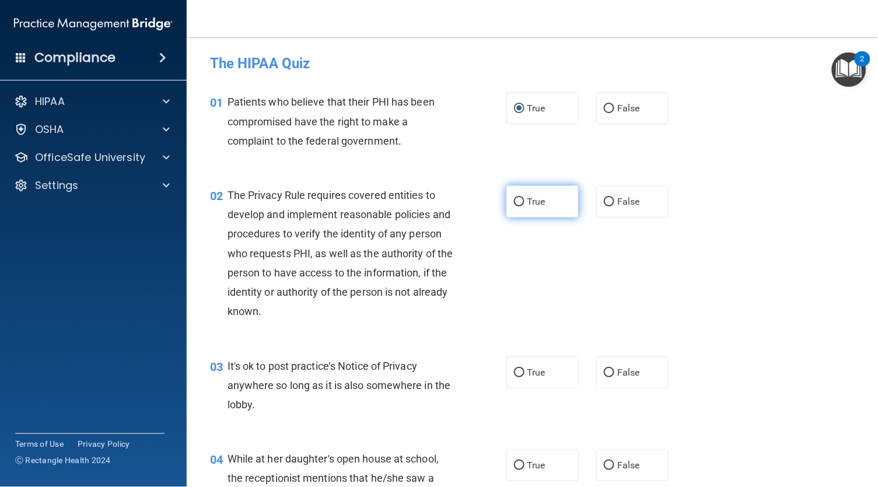
click at [523, 199] on input "True" at bounding box center [519, 202] width 11 height 9
radio input "true"
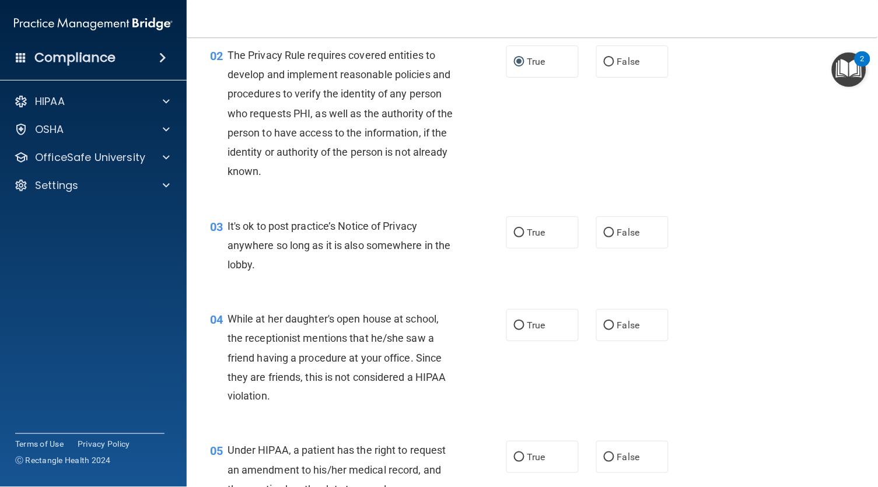
scroll to position [173, 0]
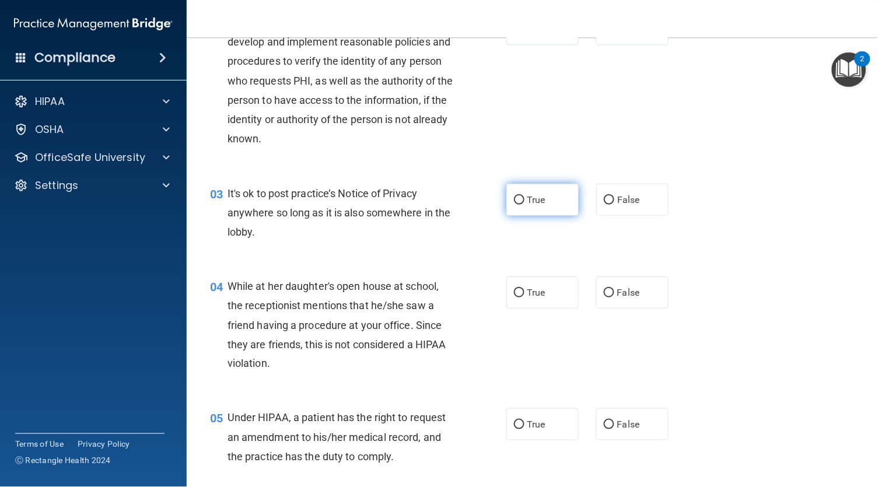
click at [531, 196] on span "True" at bounding box center [536, 199] width 18 height 11
click at [525, 196] on input "True" at bounding box center [519, 200] width 11 height 9
radio input "true"
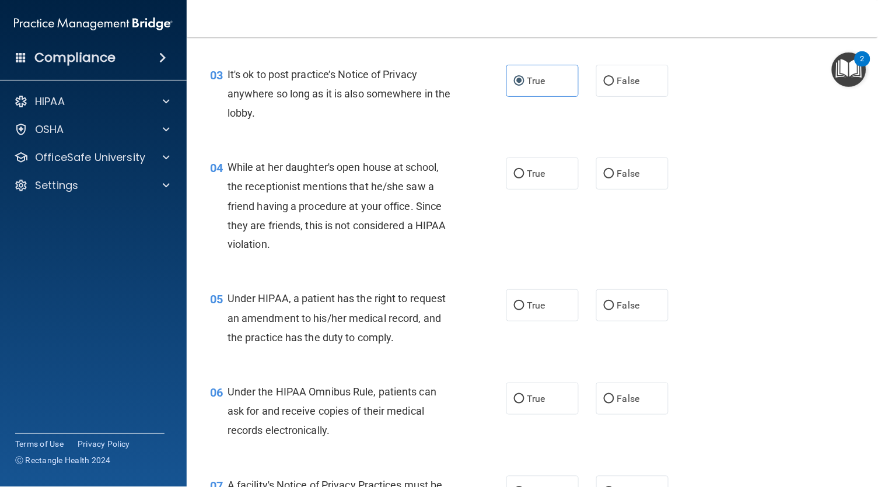
scroll to position [310, 0]
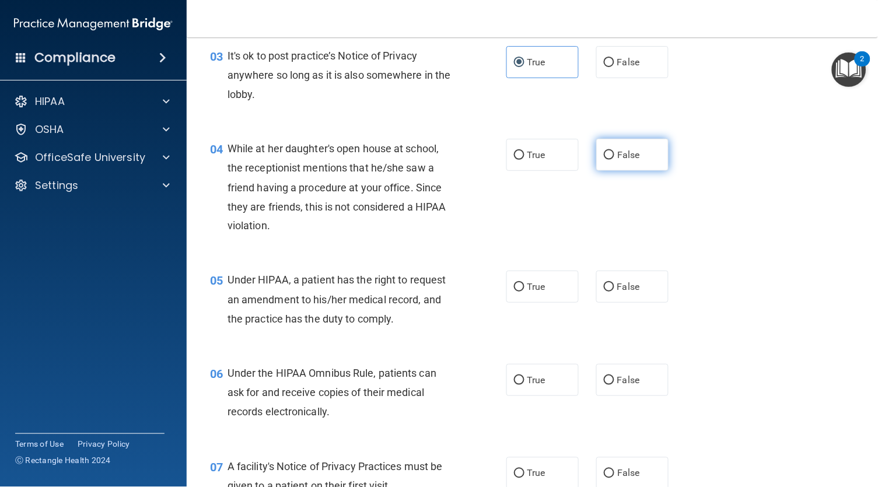
click at [617, 151] on span "False" at bounding box center [628, 154] width 23 height 11
click at [606, 151] on input "False" at bounding box center [609, 155] width 11 height 9
radio input "true"
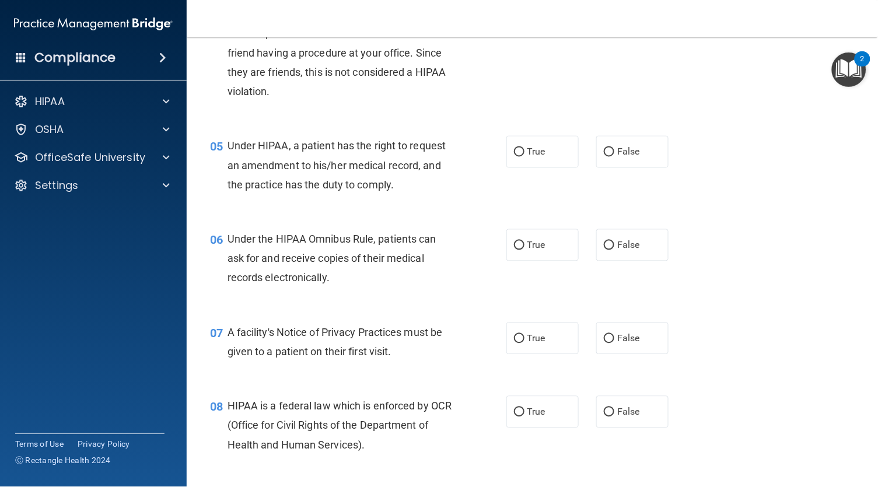
scroll to position [449, 0]
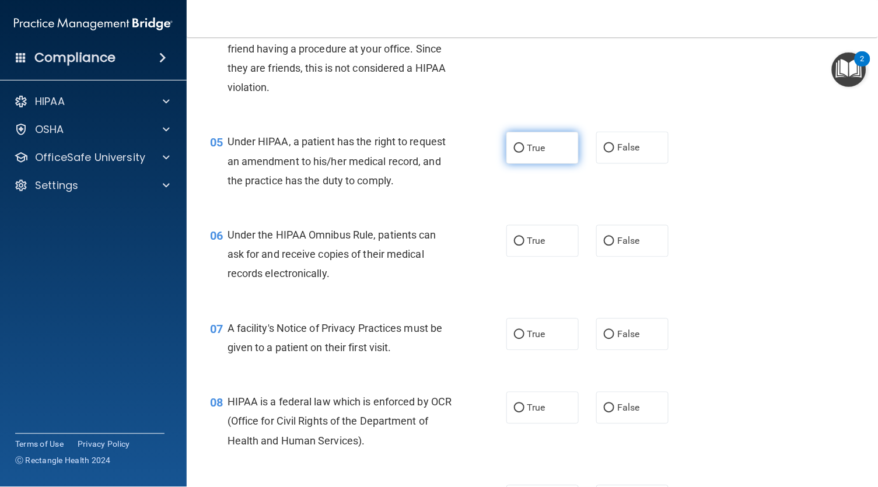
click at [535, 148] on span "True" at bounding box center [536, 147] width 18 height 11
click at [525, 148] on input "True" at bounding box center [519, 148] width 11 height 9
radio input "true"
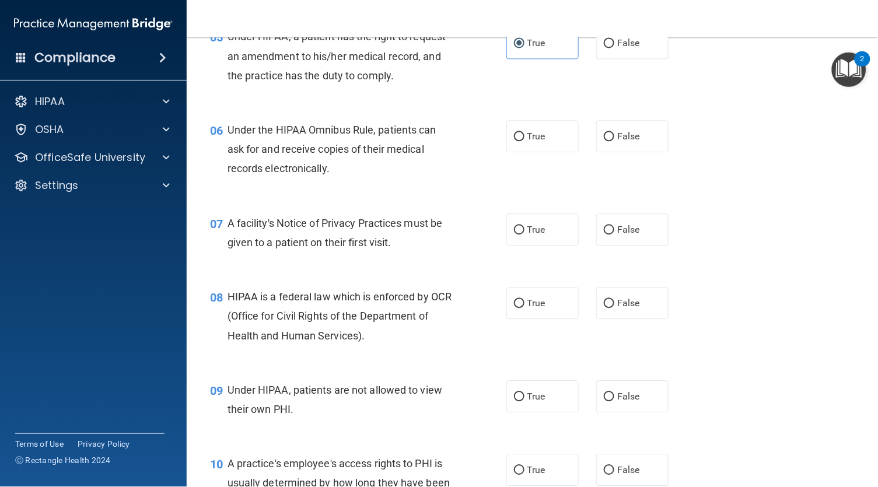
scroll to position [557, 0]
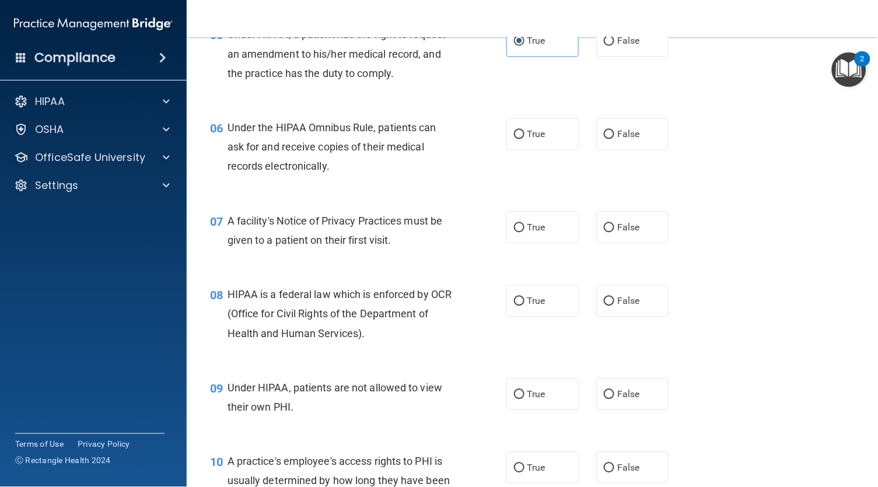
click at [528, 147] on div "06 Under the HIPAA Omnibus Rule, patients can ask for and receive copies of the…" at bounding box center [532, 149] width 662 height 93
click at [528, 132] on span "True" at bounding box center [536, 133] width 18 height 11
click at [525, 132] on input "True" at bounding box center [519, 134] width 11 height 9
radio input "true"
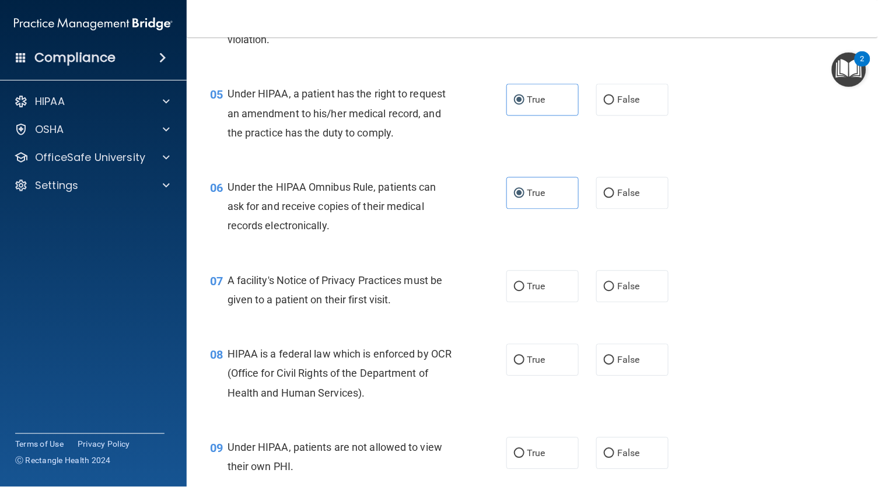
scroll to position [500, 0]
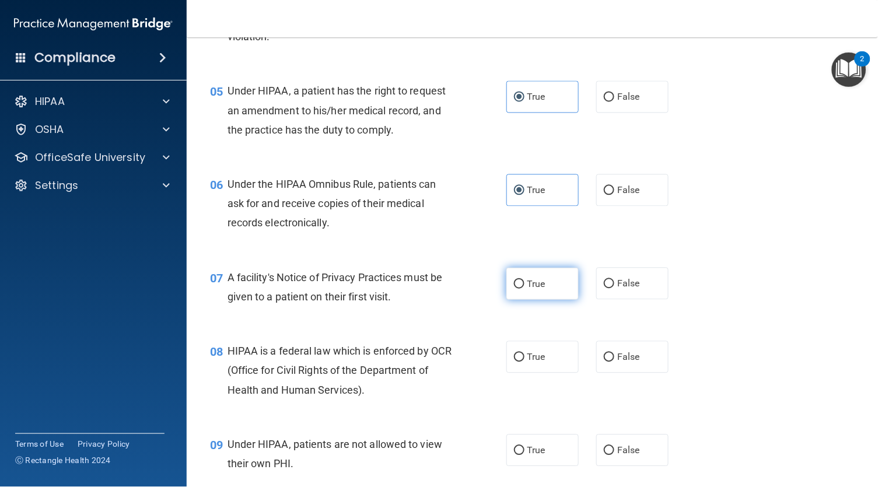
click at [522, 283] on input "True" at bounding box center [519, 284] width 11 height 9
radio input "true"
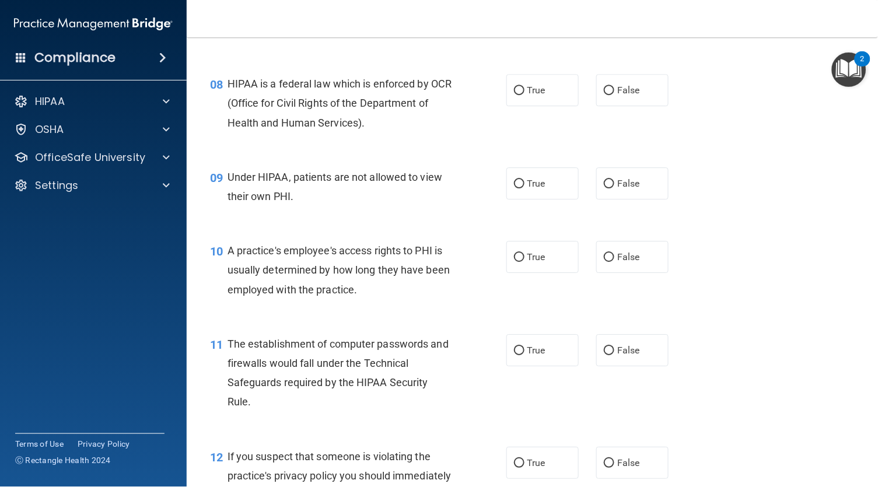
scroll to position [773, 0]
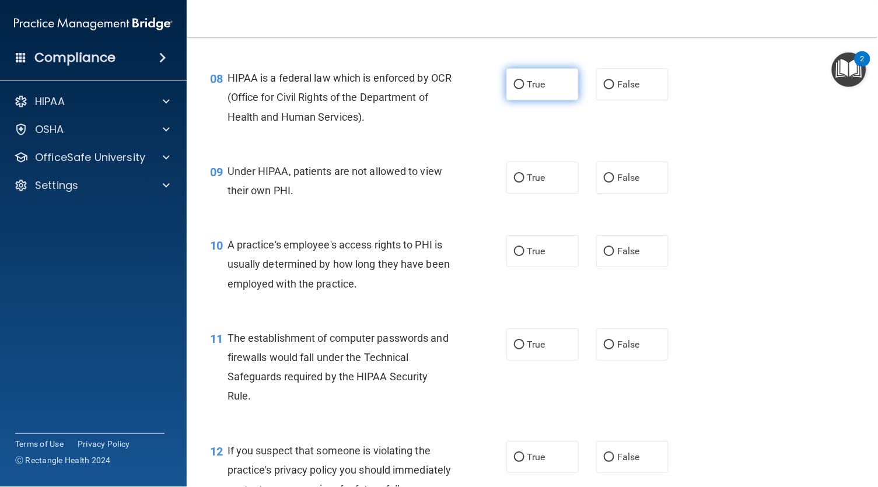
click at [538, 79] on span "True" at bounding box center [536, 84] width 18 height 11
click at [525, 81] on input "True" at bounding box center [519, 85] width 11 height 9
radio input "true"
click at [617, 172] on span "False" at bounding box center [628, 177] width 23 height 11
click at [606, 174] on input "False" at bounding box center [609, 178] width 11 height 9
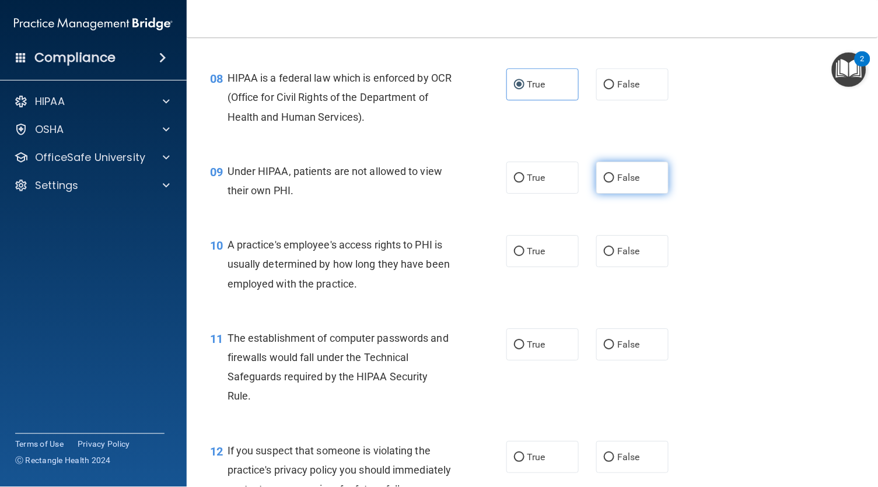
radio input "true"
click at [617, 250] on span "False" at bounding box center [628, 251] width 23 height 11
click at [604, 250] on input "False" at bounding box center [609, 251] width 11 height 9
radio input "true"
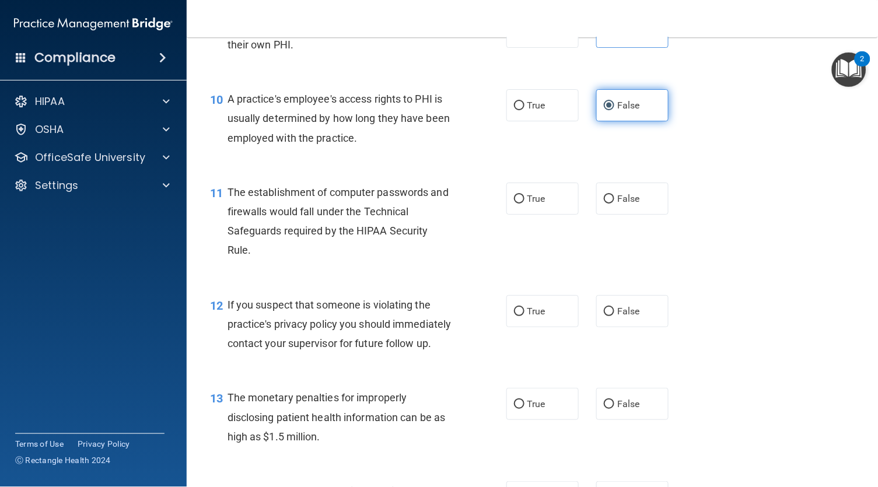
scroll to position [923, 0]
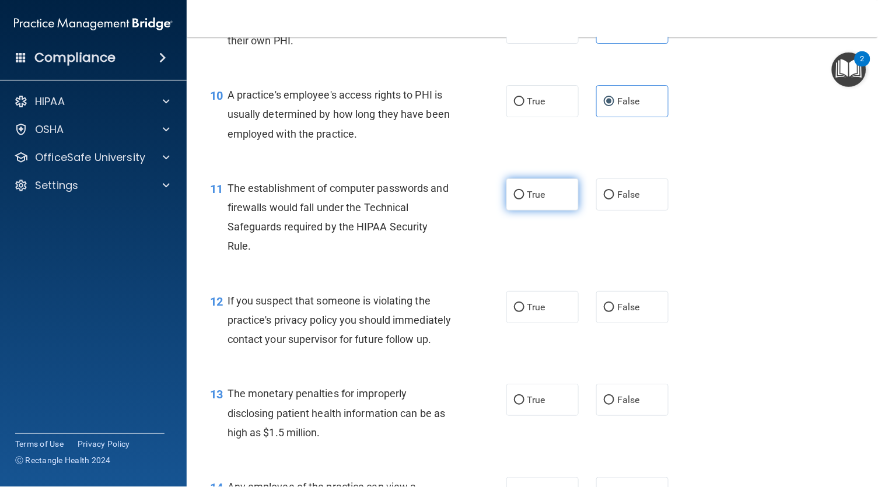
click at [519, 191] on input "True" at bounding box center [519, 195] width 11 height 9
radio input "true"
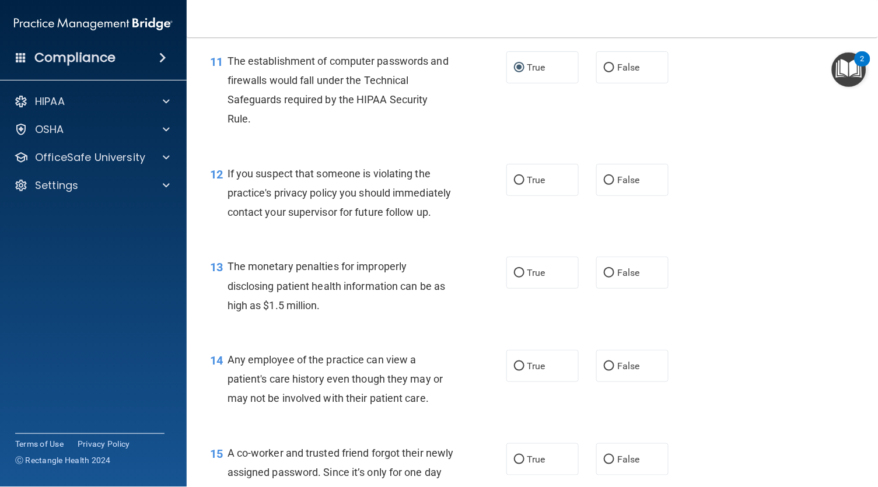
scroll to position [1051, 0]
click at [526, 163] on label "True" at bounding box center [542, 179] width 72 height 32
click at [525, 175] on input "True" at bounding box center [519, 179] width 11 height 9
radio input "true"
click at [530, 266] on span "True" at bounding box center [536, 271] width 18 height 11
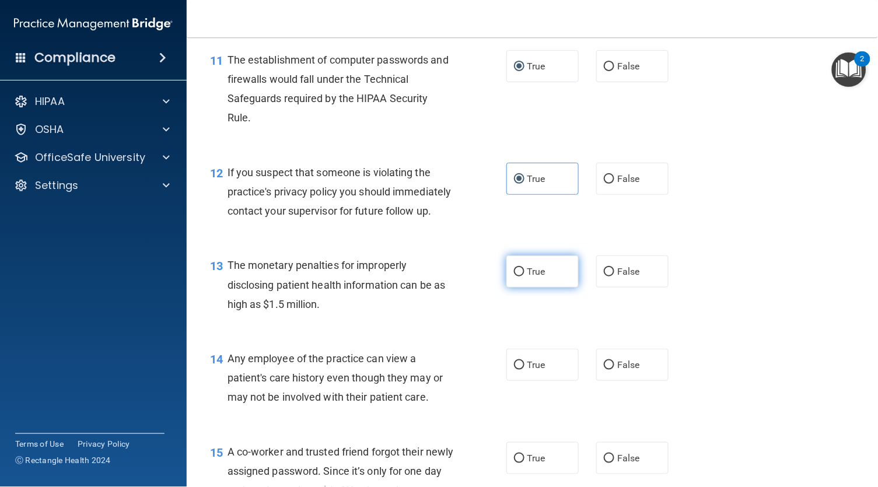
click at [525, 268] on input "True" at bounding box center [519, 272] width 11 height 9
radio input "true"
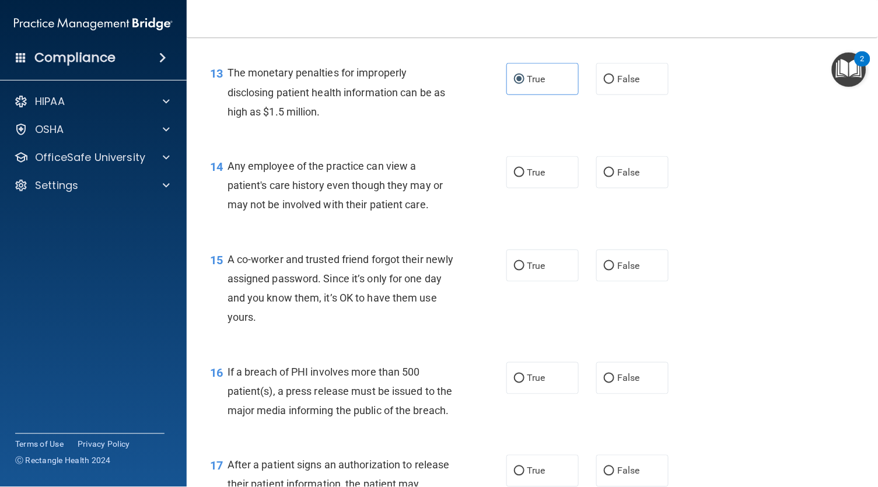
scroll to position [1249, 0]
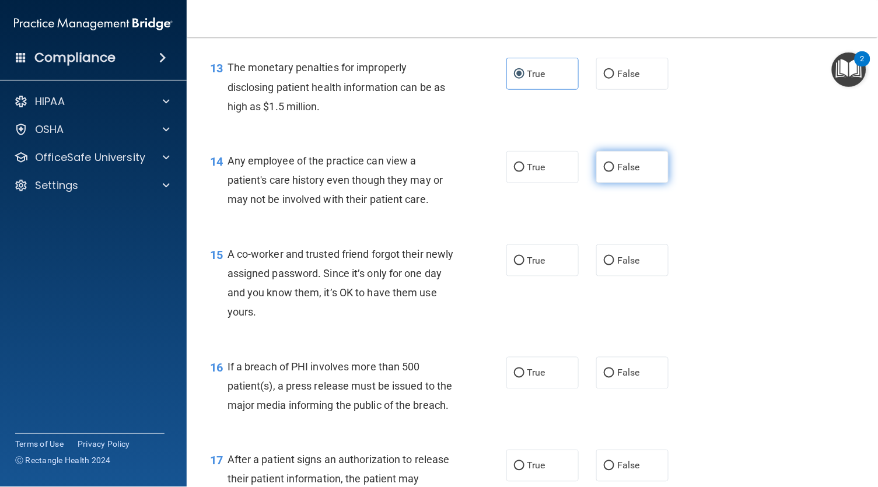
click at [604, 163] on input "False" at bounding box center [609, 167] width 11 height 9
radio input "true"
click at [617, 255] on span "False" at bounding box center [628, 260] width 23 height 11
click at [611, 257] on input "False" at bounding box center [609, 261] width 11 height 9
radio input "true"
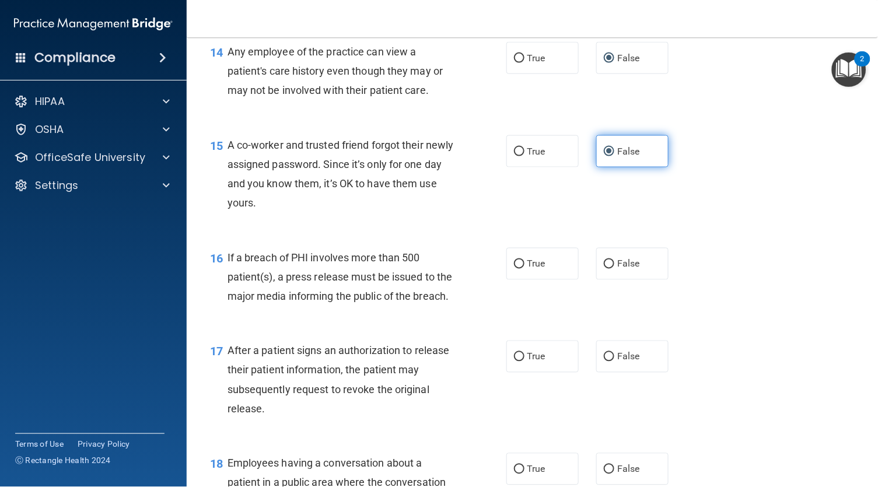
scroll to position [1378, 0]
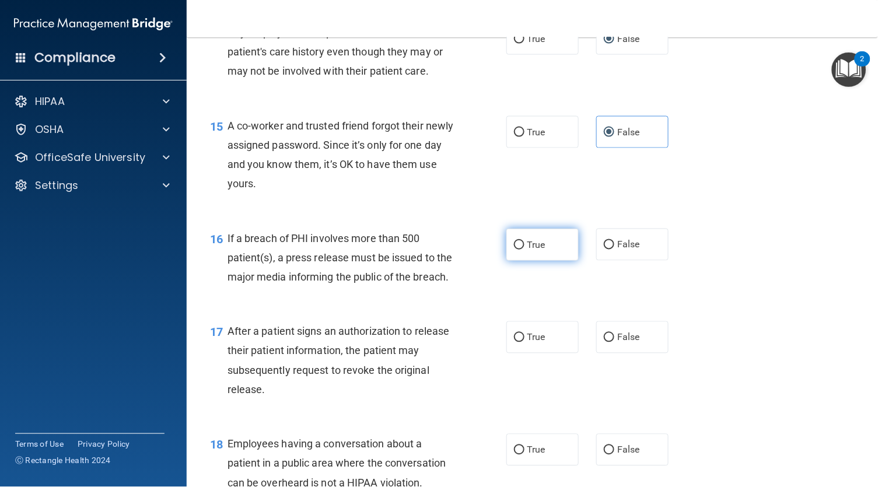
click at [524, 241] on input "True" at bounding box center [519, 245] width 11 height 9
radio input "true"
click at [623, 229] on label "False" at bounding box center [632, 245] width 72 height 32
click at [614, 241] on input "False" at bounding box center [609, 245] width 11 height 9
radio input "true"
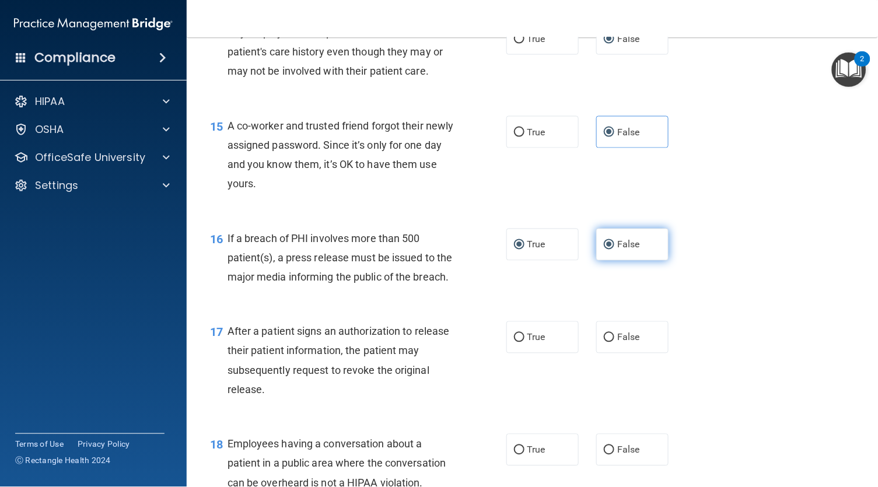
radio input "false"
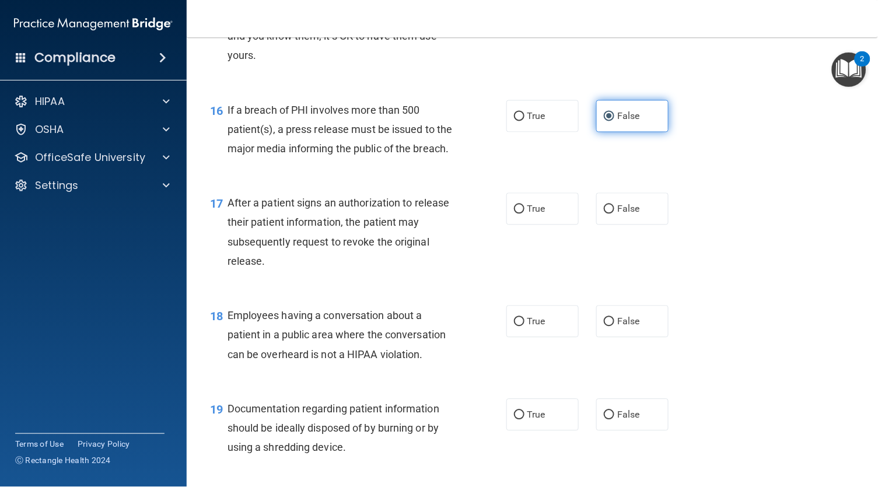
scroll to position [1507, 0]
click at [543, 202] on span "True" at bounding box center [536, 207] width 18 height 11
click at [525, 204] on input "True" at bounding box center [519, 208] width 11 height 9
radio input "true"
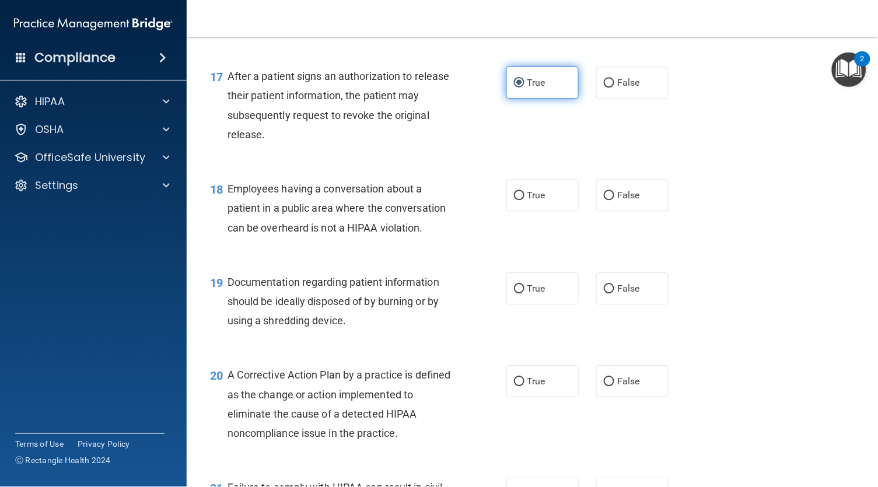
scroll to position [1641, 0]
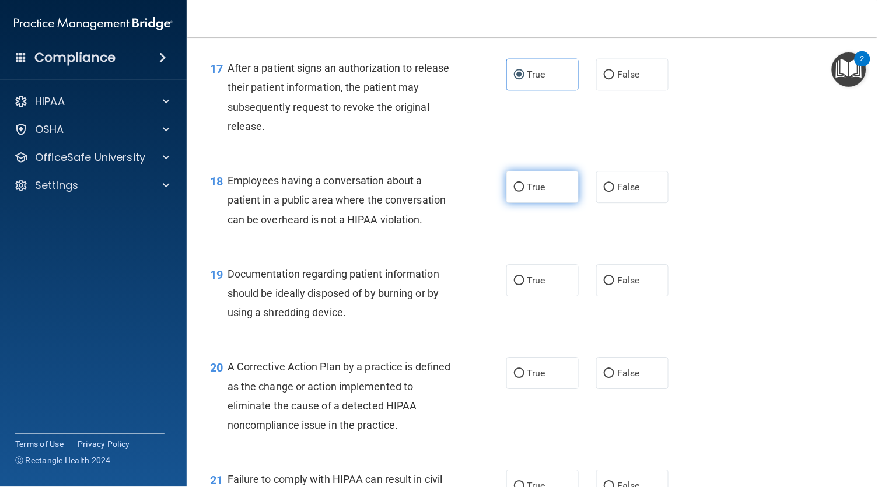
click at [542, 181] on span "True" at bounding box center [536, 186] width 18 height 11
click at [525, 183] on input "True" at bounding box center [519, 187] width 11 height 9
radio input "true"
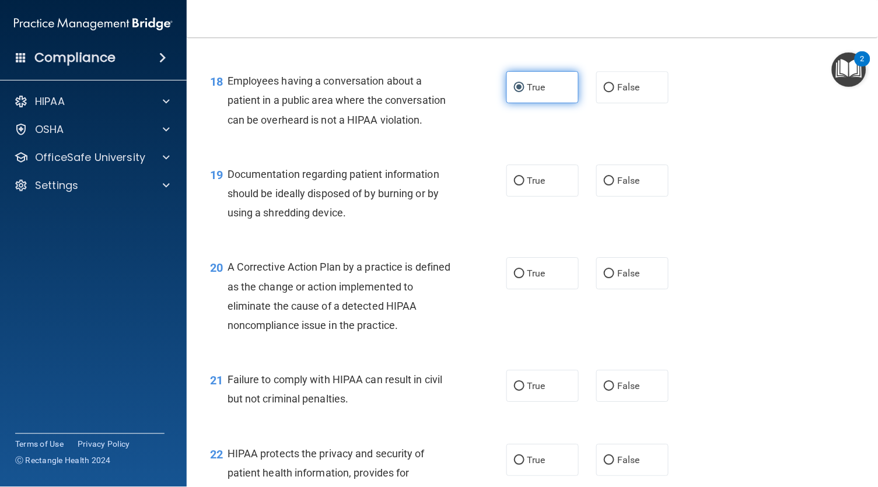
scroll to position [1746, 0]
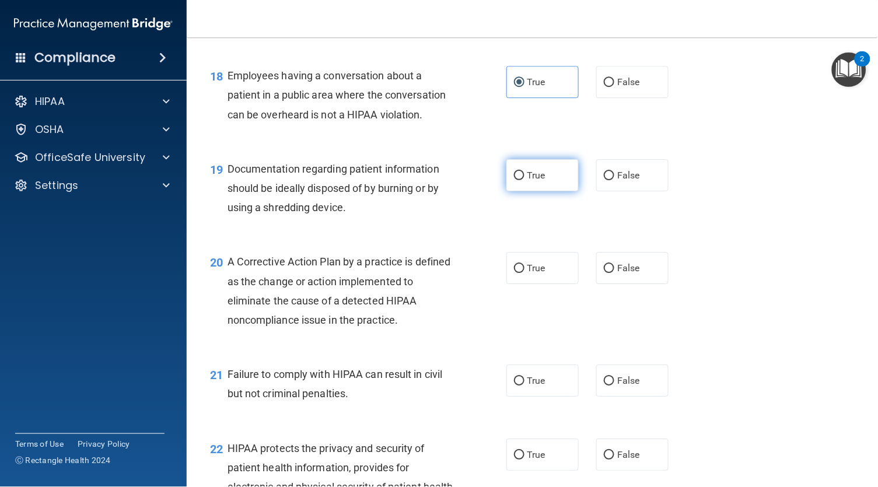
click at [532, 170] on span "True" at bounding box center [536, 175] width 18 height 11
click at [525, 172] on input "True" at bounding box center [519, 176] width 11 height 9
radio input "true"
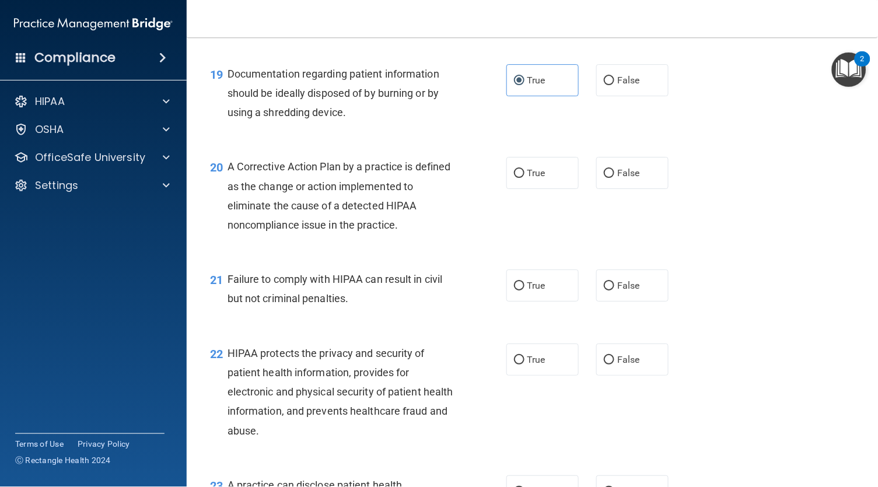
scroll to position [1850, 0]
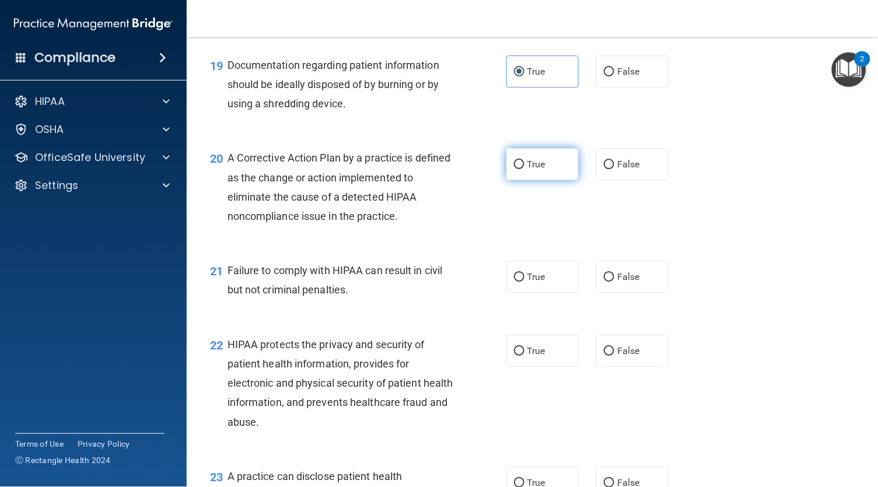
click at [526, 148] on label "True" at bounding box center [542, 164] width 72 height 32
click at [525, 160] on input "True" at bounding box center [519, 164] width 11 height 9
radio input "true"
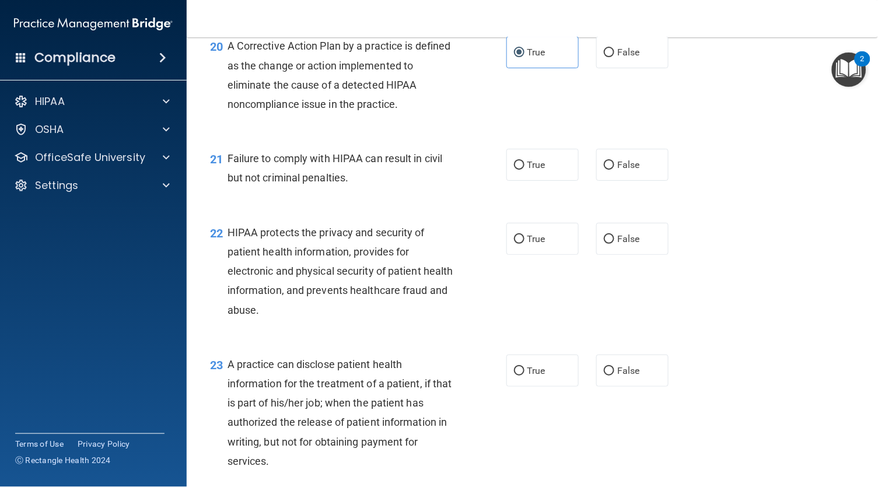
scroll to position [1963, 0]
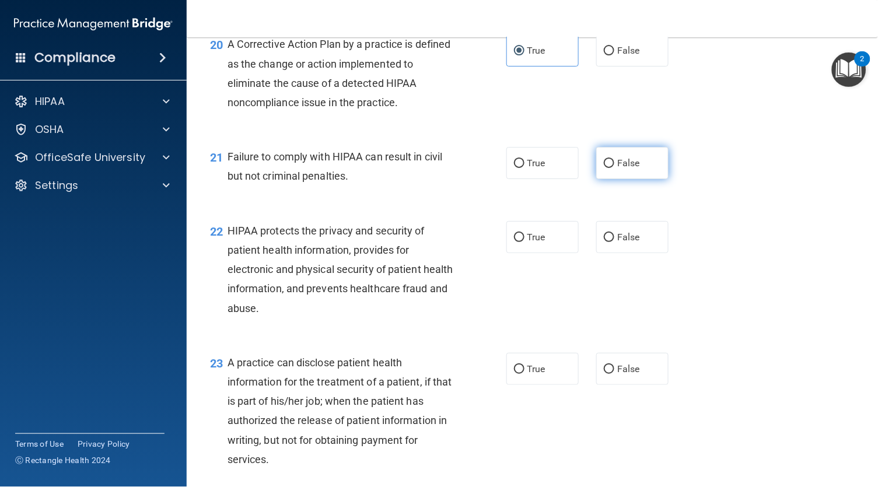
click at [611, 147] on label "False" at bounding box center [632, 163] width 72 height 32
click at [611, 159] on input "False" at bounding box center [609, 163] width 11 height 9
radio input "true"
click at [611, 147] on label "False" at bounding box center [632, 163] width 72 height 32
click at [611, 159] on input "False" at bounding box center [609, 163] width 11 height 9
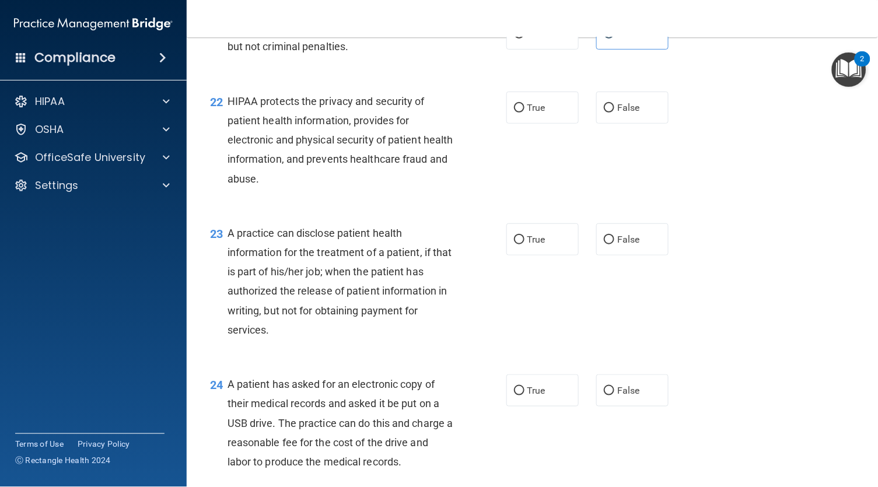
scroll to position [2095, 0]
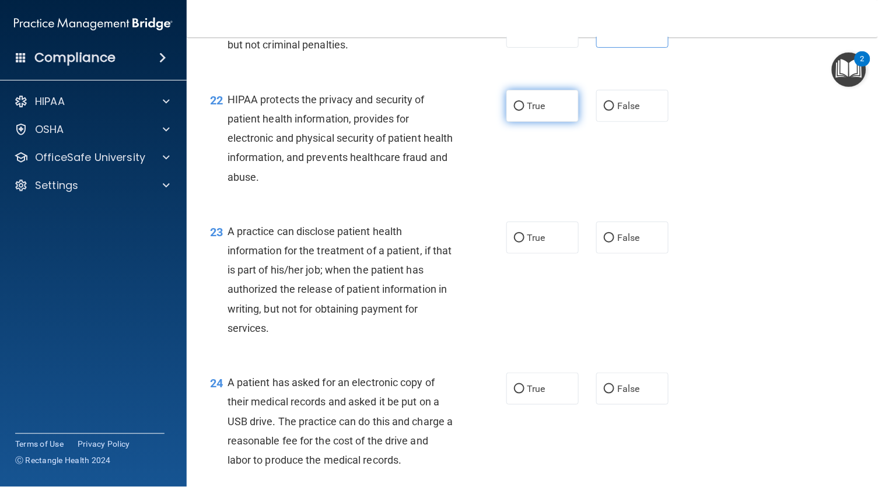
click at [539, 90] on label "True" at bounding box center [542, 106] width 72 height 32
click at [525, 102] on input "True" at bounding box center [519, 106] width 11 height 9
radio input "true"
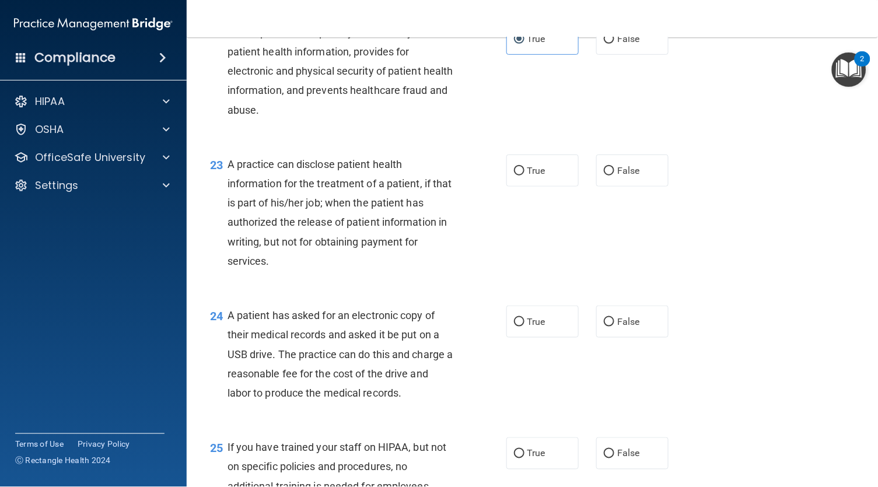
scroll to position [2202, 0]
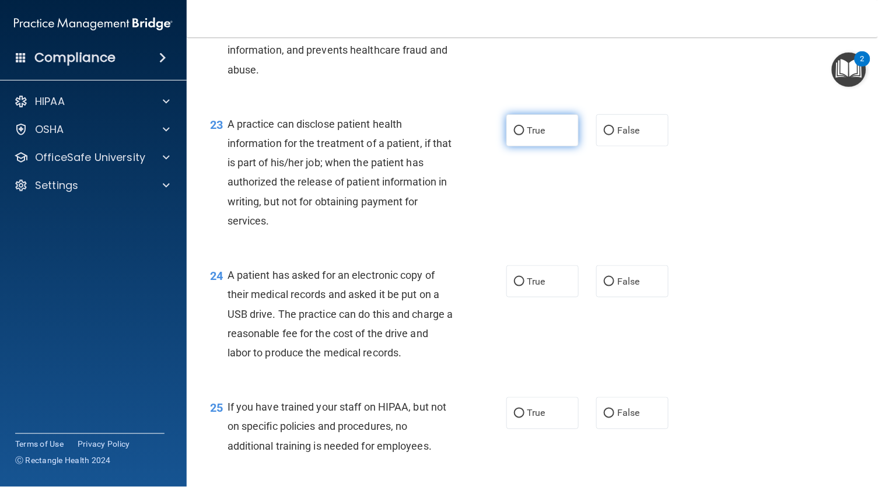
click at [523, 127] on input "True" at bounding box center [519, 131] width 11 height 9
radio input "true"
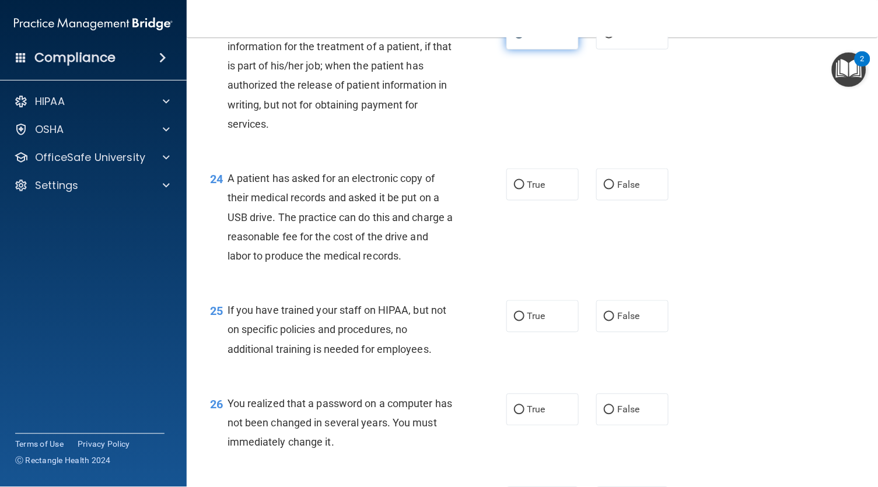
scroll to position [2316, 0]
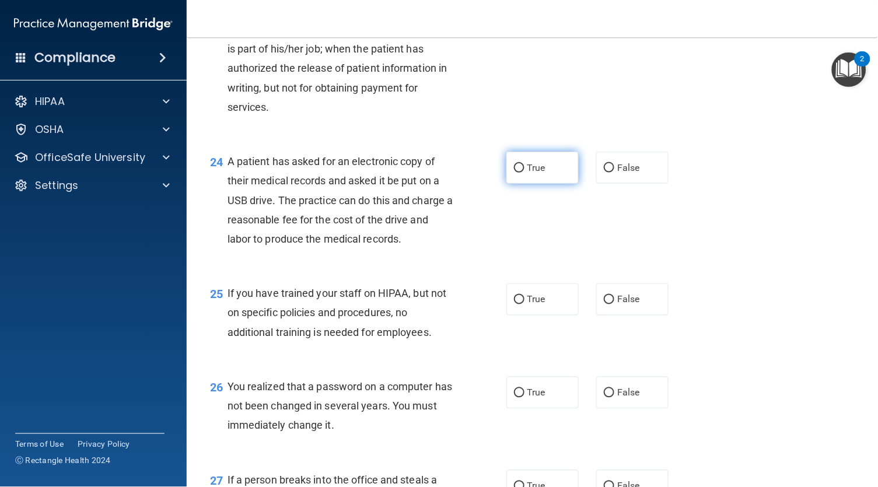
click at [530, 162] on span "True" at bounding box center [536, 167] width 18 height 11
click at [525, 164] on input "True" at bounding box center [519, 168] width 11 height 9
radio input "true"
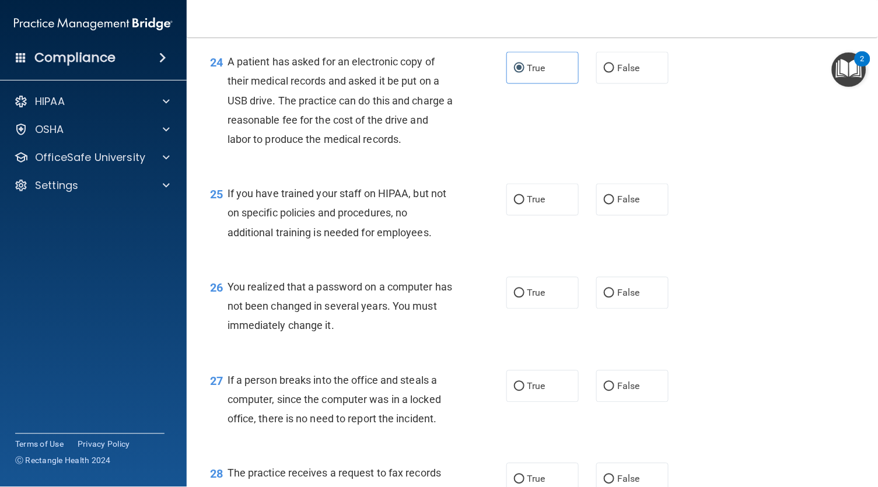
scroll to position [2418, 0]
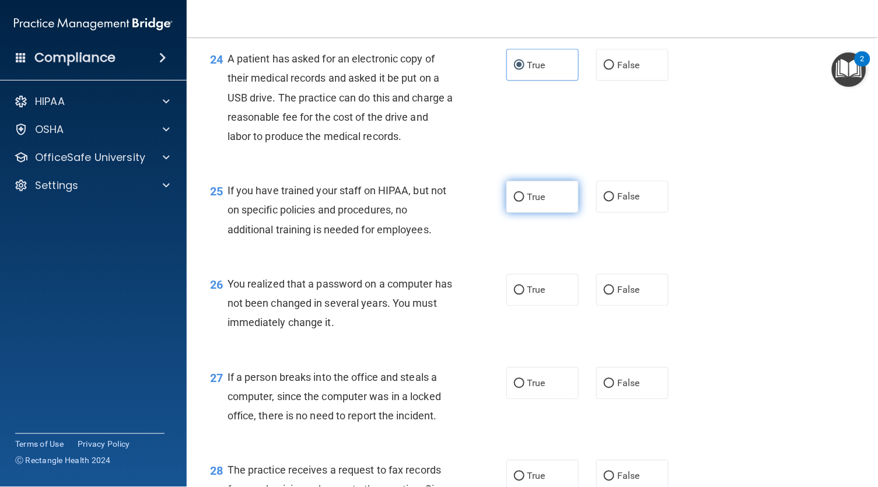
click at [538, 191] on span "True" at bounding box center [536, 196] width 18 height 11
click at [525, 193] on input "True" at bounding box center [519, 197] width 11 height 9
radio input "true"
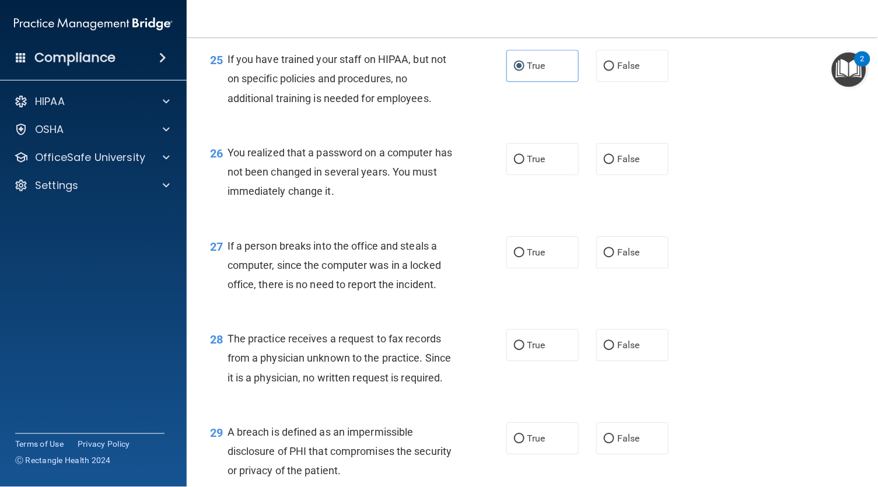
scroll to position [2556, 0]
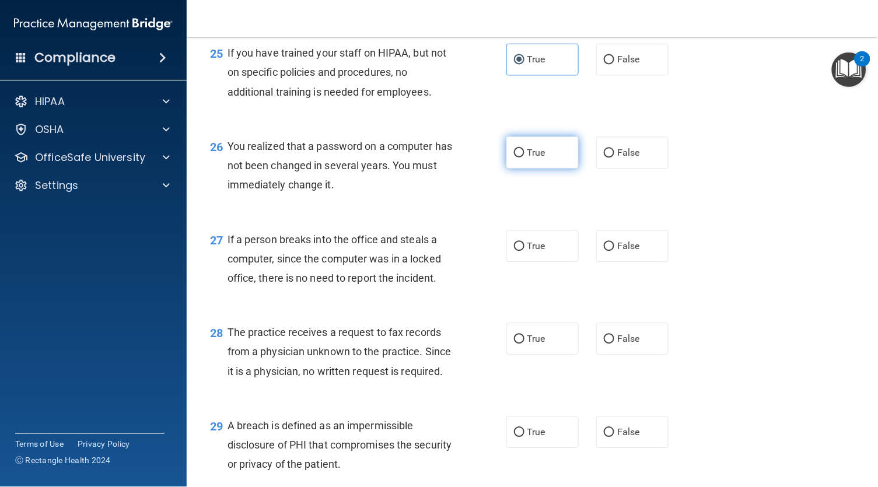
click at [524, 137] on label "True" at bounding box center [542, 153] width 72 height 32
click at [524, 149] on input "True" at bounding box center [519, 153] width 11 height 9
radio input "true"
click at [617, 240] on span "False" at bounding box center [628, 245] width 23 height 11
click at [606, 242] on input "False" at bounding box center [609, 246] width 11 height 9
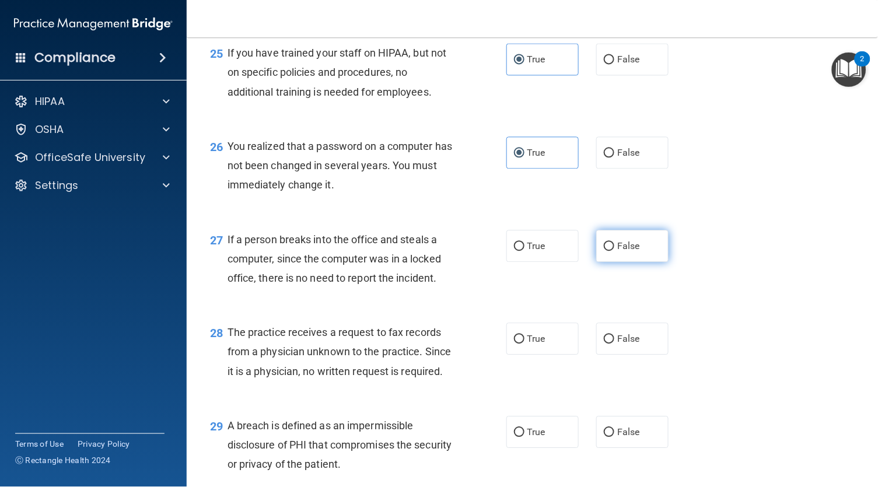
radio input "true"
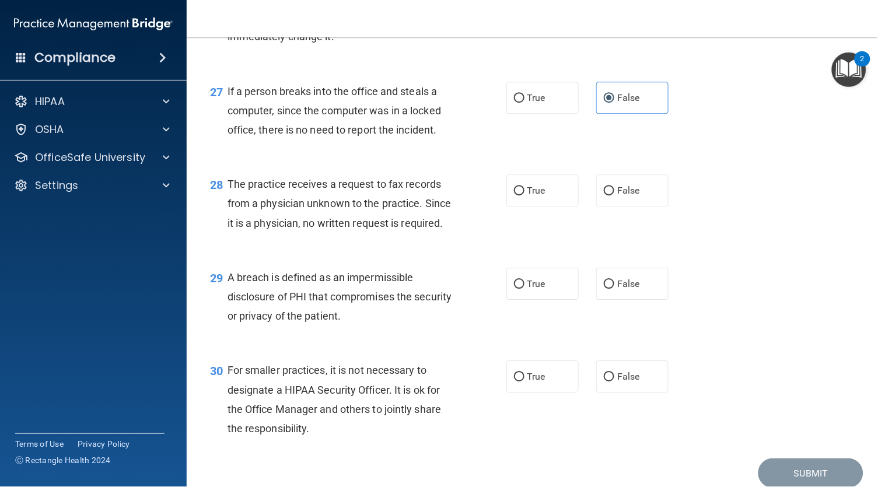
scroll to position [2705, 0]
click at [617, 184] on span "False" at bounding box center [628, 189] width 23 height 11
click at [612, 186] on input "False" at bounding box center [609, 190] width 11 height 9
radio input "true"
click at [527, 267] on label "True" at bounding box center [542, 283] width 72 height 32
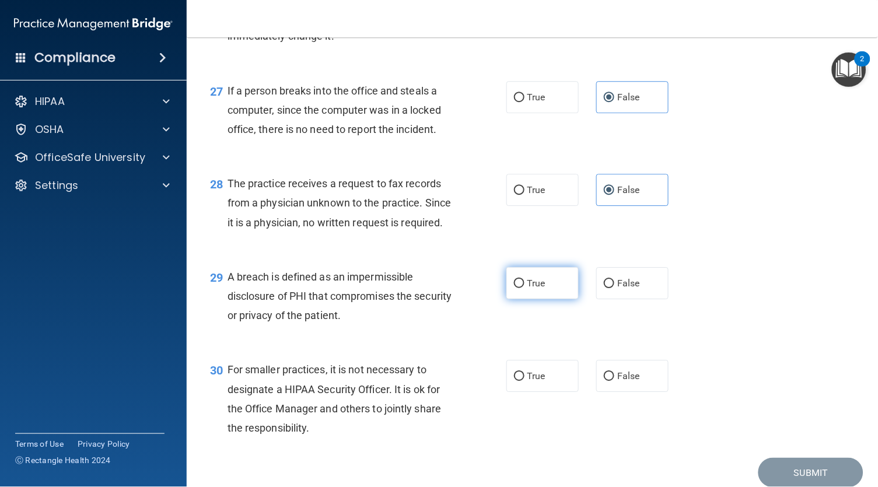
click at [525, 279] on input "True" at bounding box center [519, 283] width 11 height 9
radio input "true"
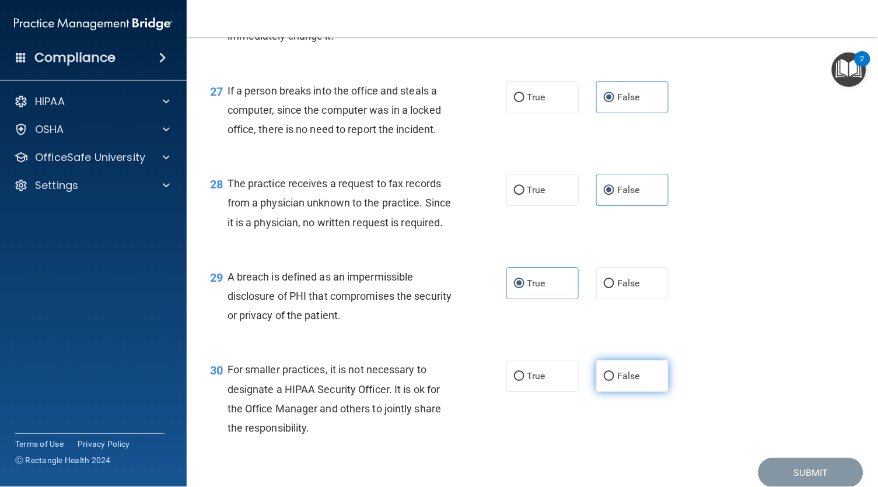
click at [604, 372] on input "False" at bounding box center [609, 376] width 11 height 9
radio input "true"
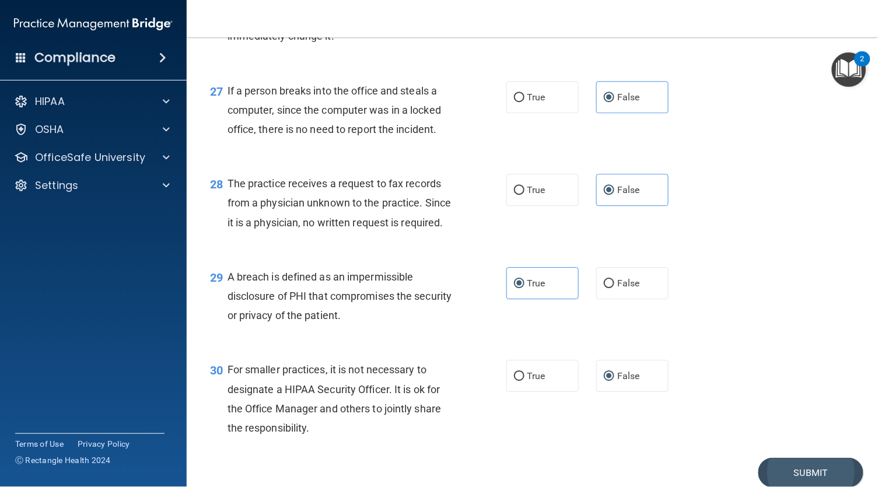
click at [820, 458] on button "Submit" at bounding box center [811, 473] width 105 height 30
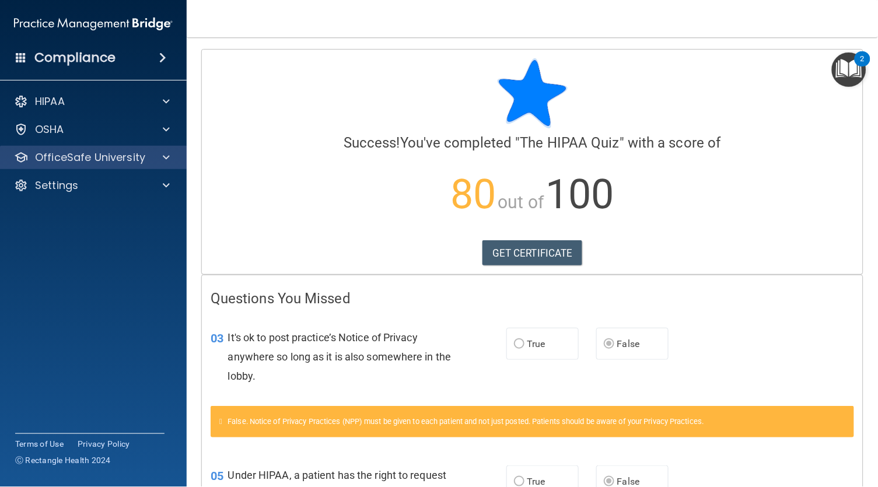
click at [130, 157] on p "OfficeSafe University" at bounding box center [90, 158] width 110 height 14
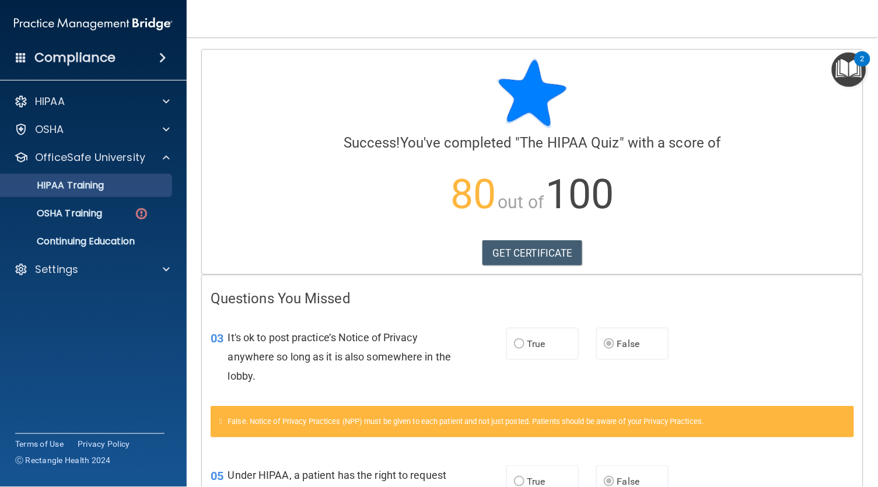
click at [99, 188] on p "HIPAA Training" at bounding box center [56, 186] width 96 height 12
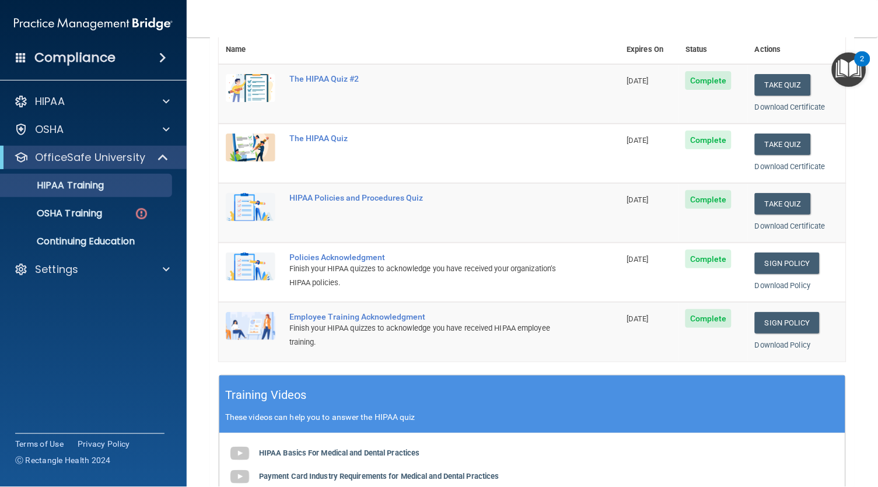
scroll to position [142, 0]
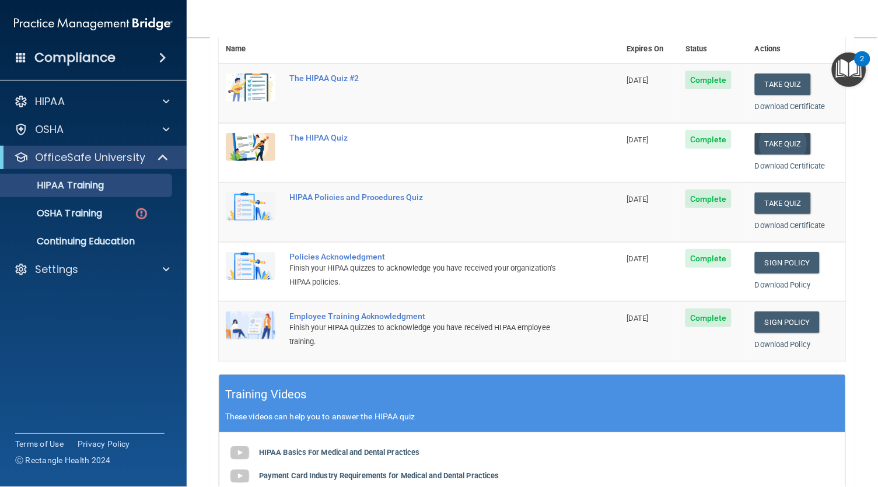
click at [782, 137] on button "Take Quiz" at bounding box center [783, 144] width 56 height 22
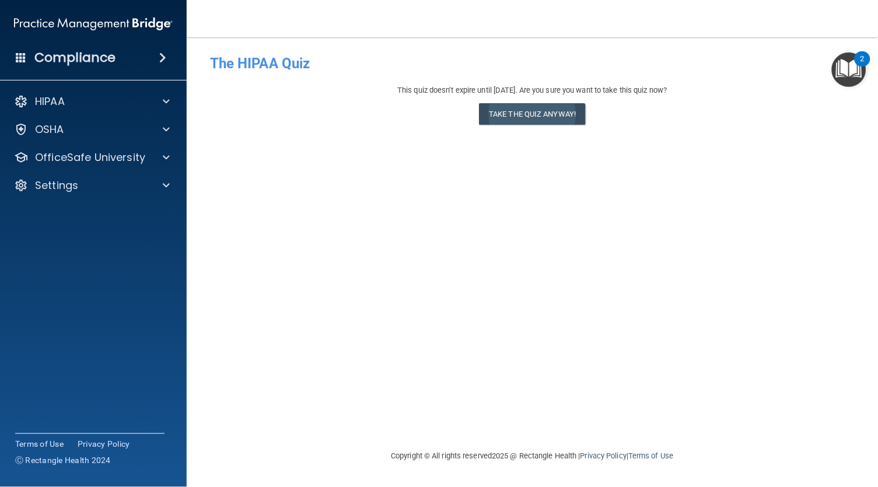
click at [546, 114] on button "Take the quiz anyway!" at bounding box center [532, 114] width 106 height 22
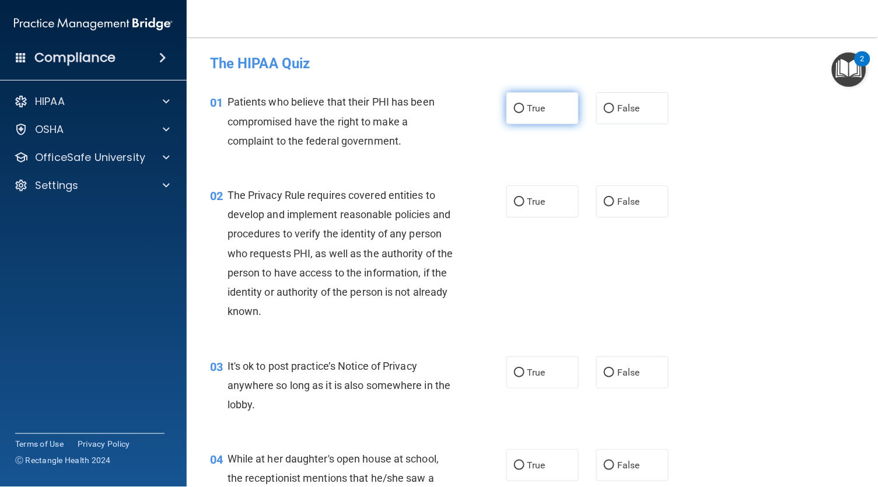
click at [530, 111] on span "True" at bounding box center [536, 108] width 18 height 11
click at [525, 111] on input "True" at bounding box center [519, 108] width 11 height 9
radio input "true"
click at [526, 202] on label "True" at bounding box center [542, 202] width 72 height 32
click at [525, 202] on input "True" at bounding box center [519, 202] width 11 height 9
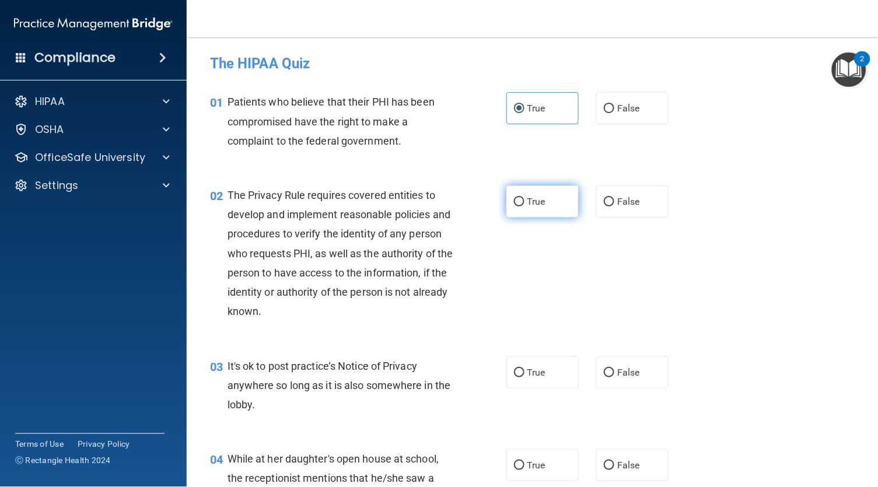
radio input "true"
click at [617, 372] on span "False" at bounding box center [628, 372] width 23 height 11
click at [611, 372] on input "False" at bounding box center [609, 373] width 11 height 9
radio input "true"
click at [617, 464] on span "False" at bounding box center [628, 465] width 23 height 11
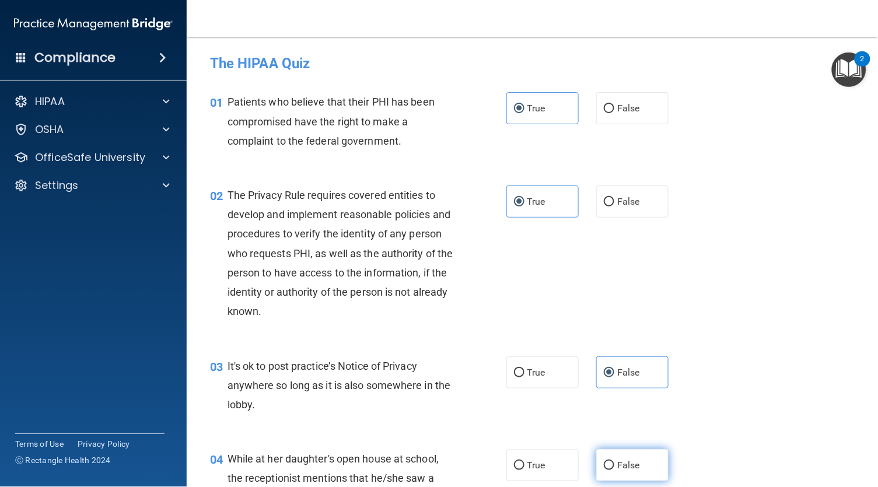
click at [609, 464] on input "False" at bounding box center [609, 466] width 11 height 9
radio input "true"
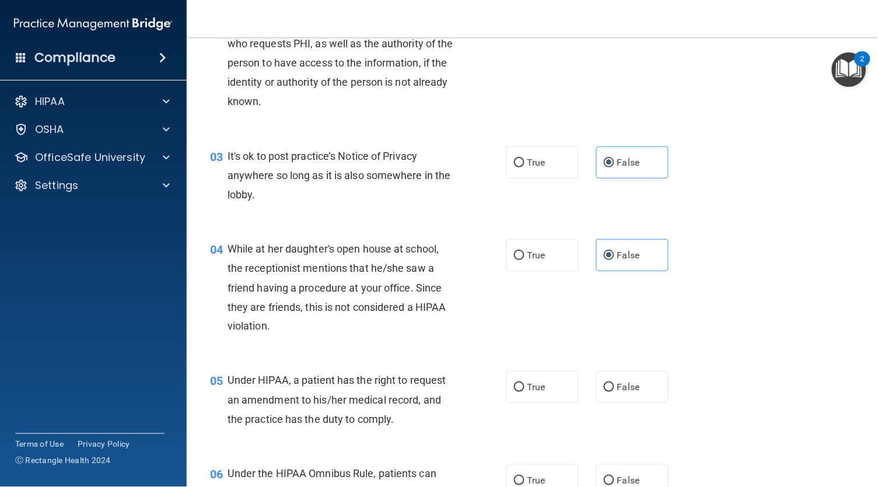
scroll to position [265, 0]
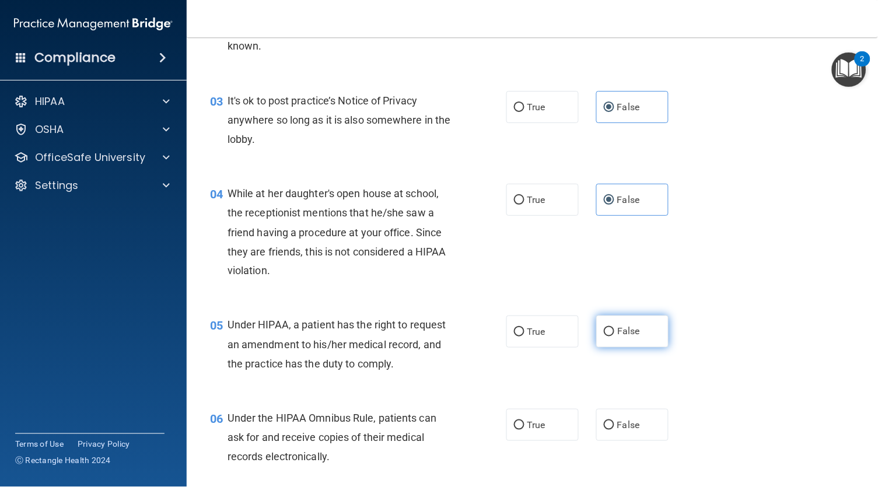
click at [597, 327] on label "False" at bounding box center [632, 332] width 72 height 32
click at [604, 328] on input "False" at bounding box center [609, 332] width 11 height 9
radio input "true"
click at [528, 425] on span "True" at bounding box center [536, 425] width 18 height 11
click at [525, 425] on input "True" at bounding box center [519, 425] width 11 height 9
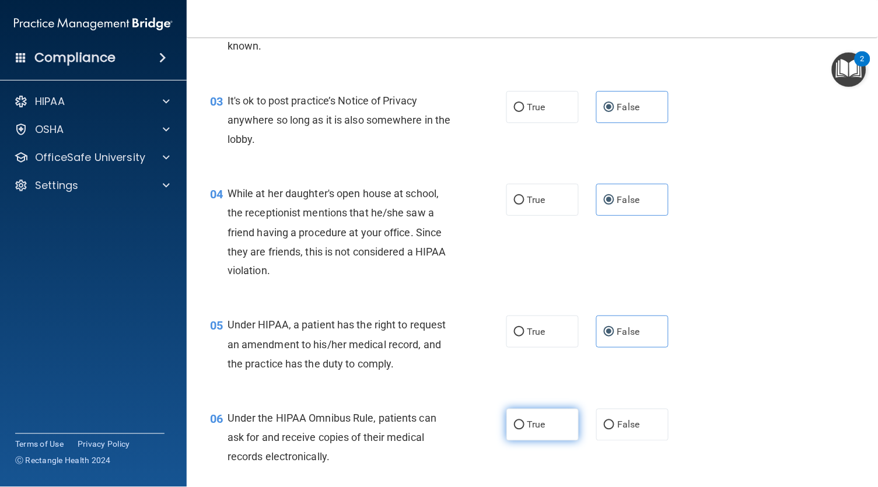
radio input "true"
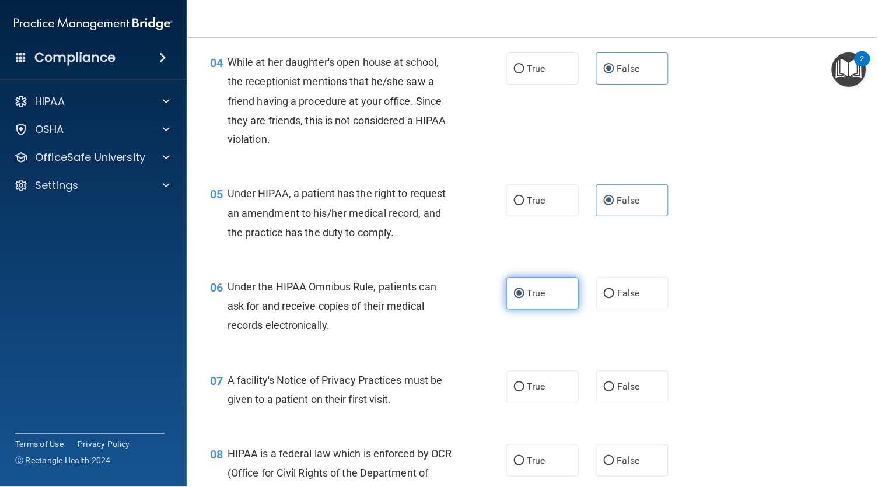
scroll to position [431, 0]
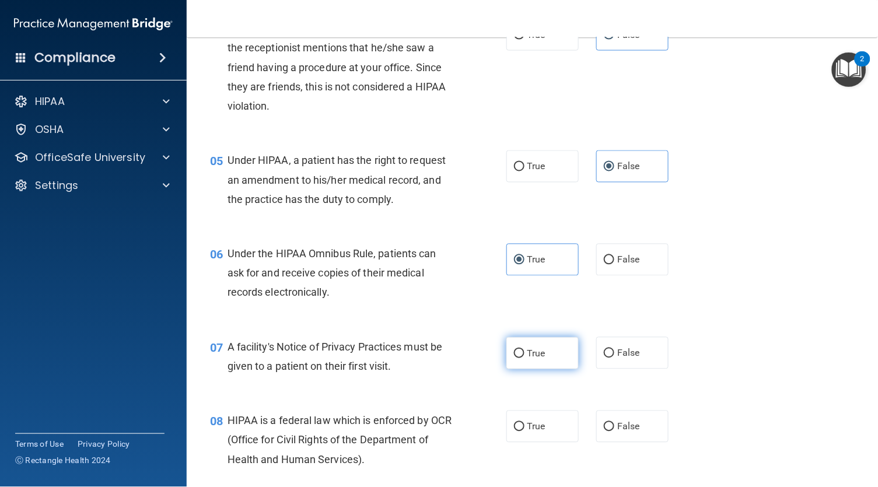
click at [536, 348] on span "True" at bounding box center [536, 353] width 18 height 11
click at [525, 349] on input "True" at bounding box center [519, 353] width 11 height 9
click at [536, 421] on span "True" at bounding box center [536, 426] width 18 height 11
click at [525, 423] on input "True" at bounding box center [519, 427] width 11 height 9
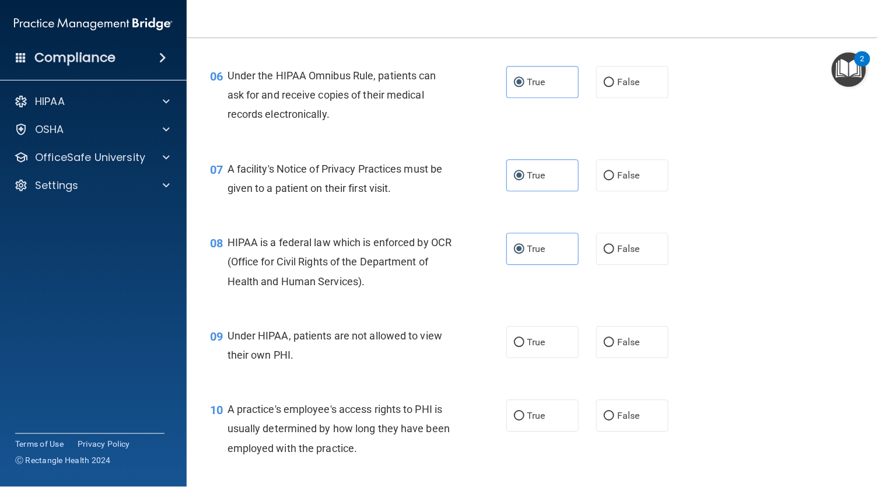
scroll to position [624, 0]
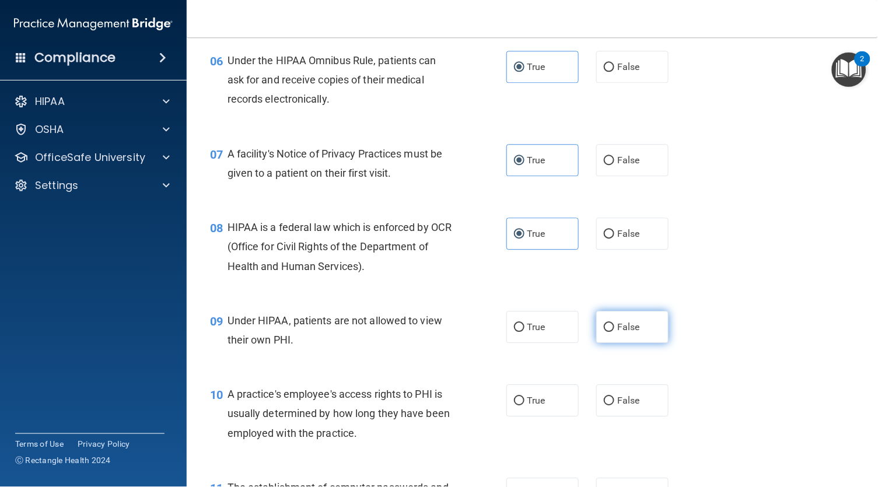
click at [602, 331] on label "False" at bounding box center [632, 327] width 72 height 32
click at [604, 331] on input "False" at bounding box center [609, 327] width 11 height 9
click at [617, 395] on span "False" at bounding box center [628, 400] width 23 height 11
click at [604, 397] on input "False" at bounding box center [609, 401] width 11 height 9
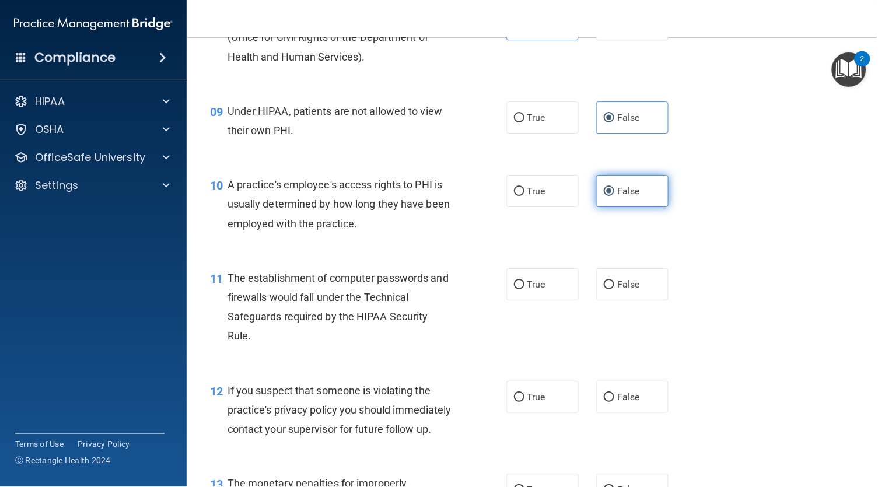
scroll to position [843, 0]
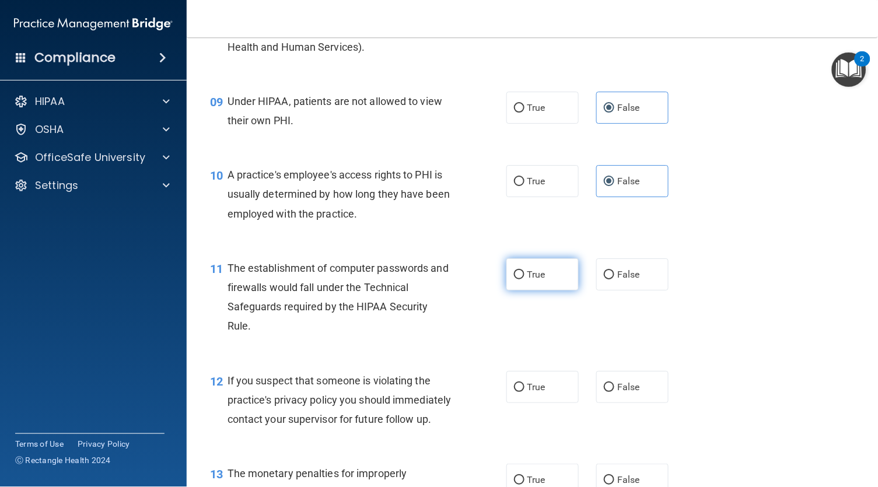
click at [522, 275] on label "True" at bounding box center [542, 274] width 72 height 32
click at [522, 275] on input "True" at bounding box center [519, 275] width 11 height 9
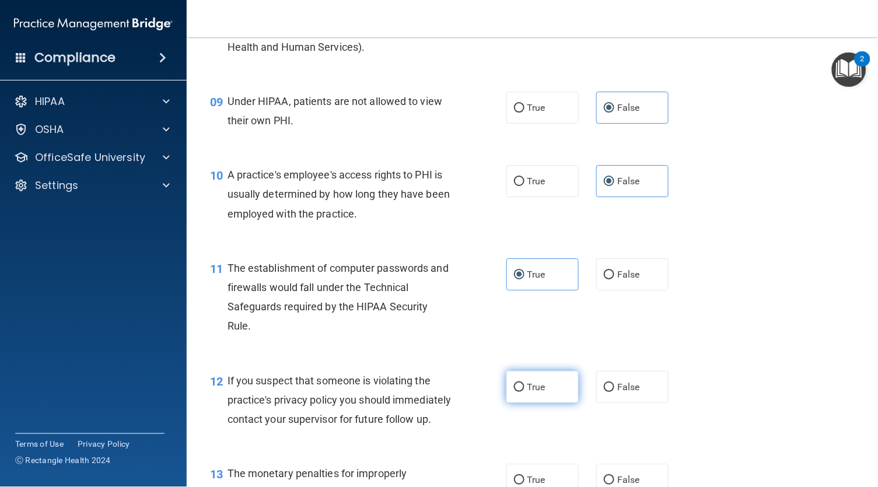
click at [530, 382] on span "True" at bounding box center [536, 387] width 18 height 11
click at [525, 383] on input "True" at bounding box center [519, 387] width 11 height 9
click at [528, 474] on span "True" at bounding box center [536, 479] width 18 height 11
click at [525, 476] on input "True" at bounding box center [519, 480] width 11 height 9
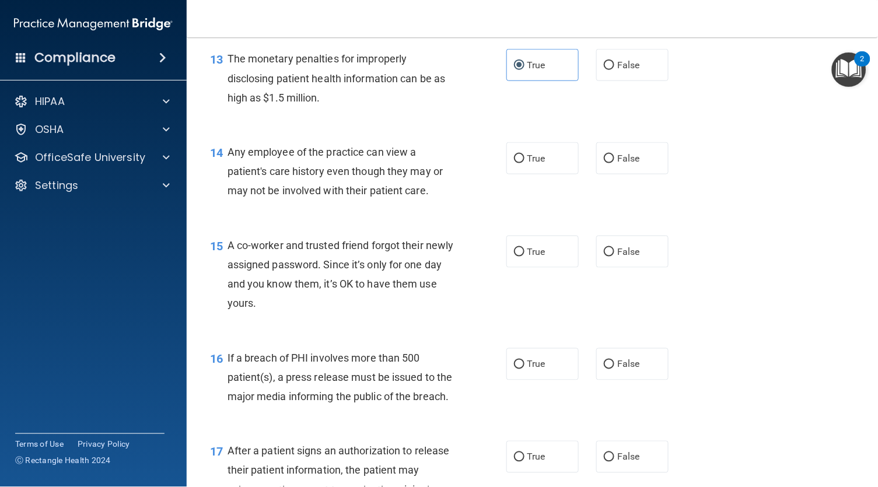
scroll to position [1259, 0]
click at [604, 154] on input "False" at bounding box center [609, 158] width 11 height 9
click at [604, 247] on input "False" at bounding box center [609, 251] width 11 height 9
click at [526, 348] on label "True" at bounding box center [542, 364] width 72 height 32
click at [525, 360] on input "True" at bounding box center [519, 364] width 11 height 9
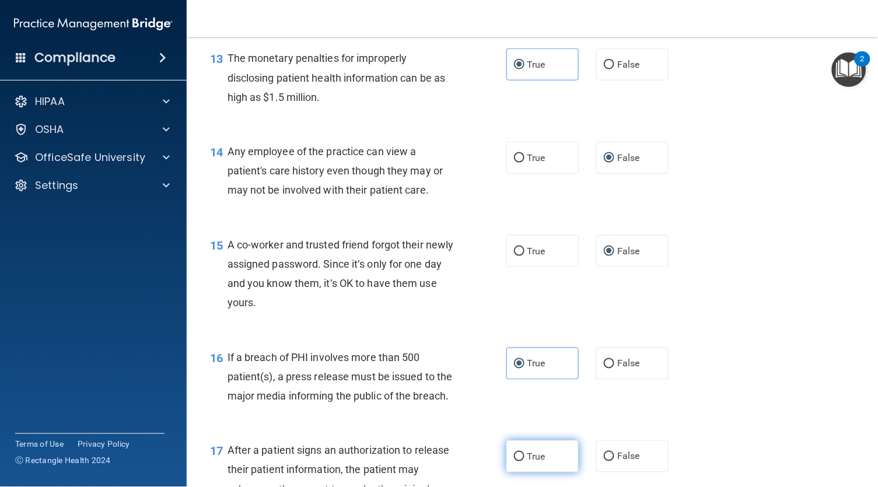
click at [526, 441] on label "True" at bounding box center [542, 457] width 72 height 32
click at [525, 453] on input "True" at bounding box center [519, 457] width 11 height 9
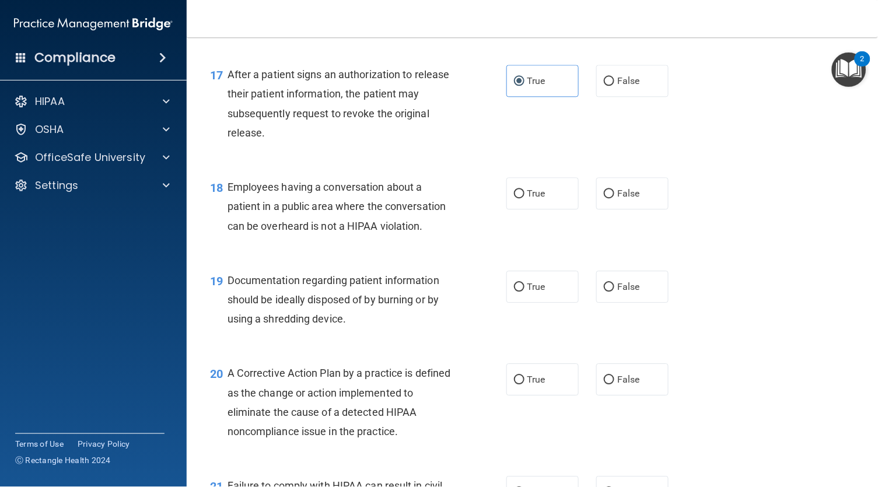
scroll to position [1616, 0]
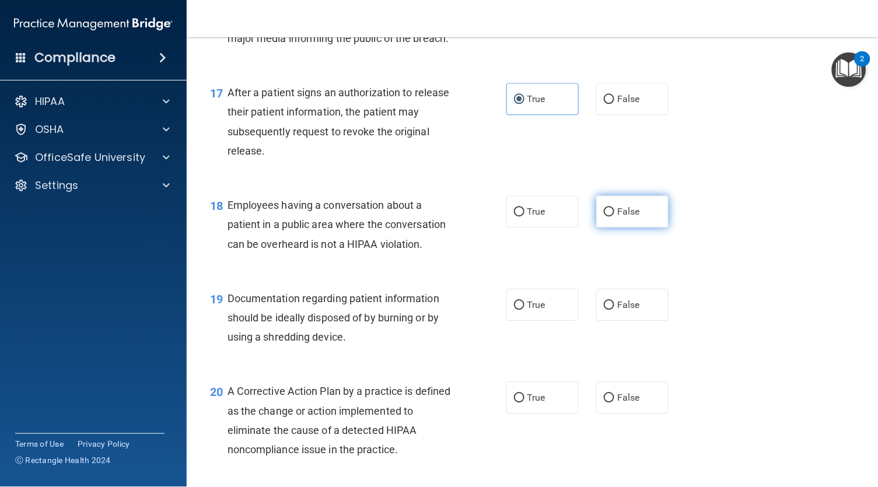
click at [604, 208] on input "False" at bounding box center [609, 212] width 11 height 9
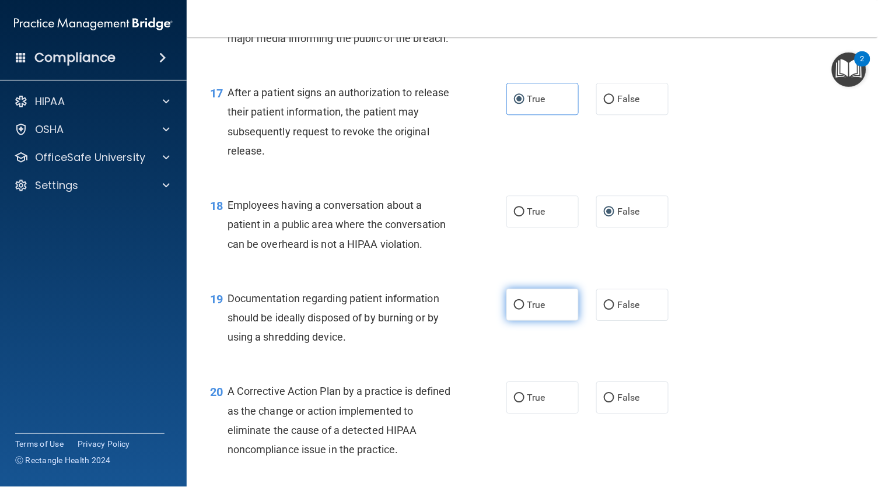
click at [518, 301] on input "True" at bounding box center [519, 305] width 11 height 9
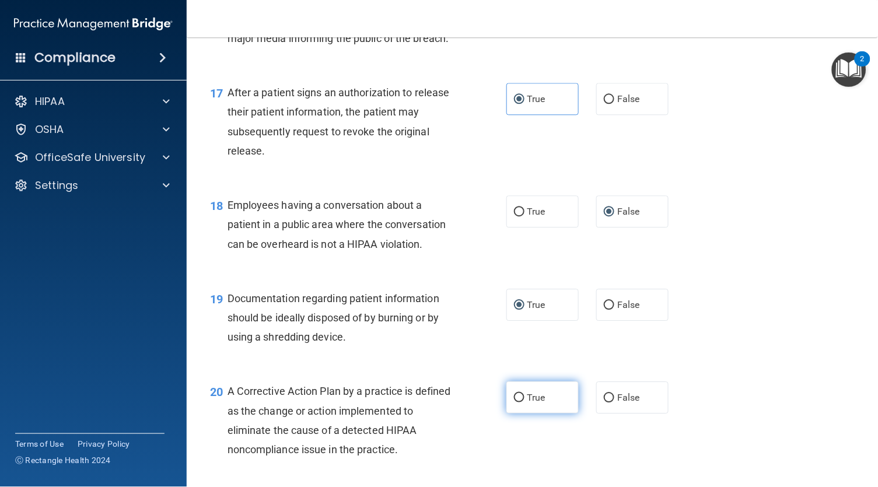
click at [518, 394] on input "True" at bounding box center [519, 398] width 11 height 9
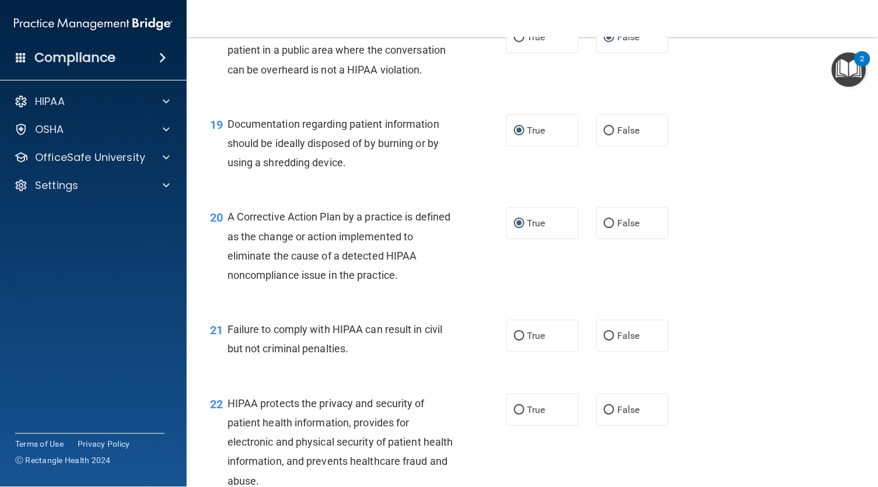
scroll to position [1835, 0]
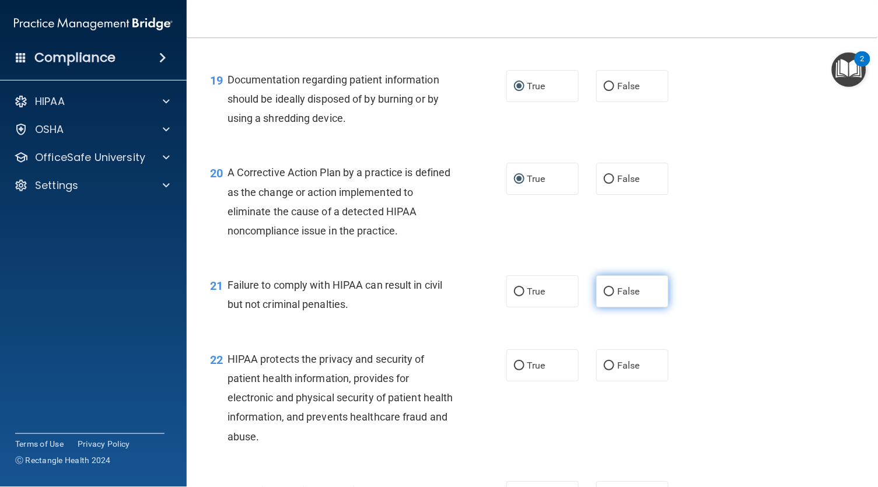
click at [617, 286] on span "False" at bounding box center [628, 291] width 23 height 11
click at [604, 288] on input "False" at bounding box center [609, 292] width 11 height 9
click at [518, 362] on input "True" at bounding box center [519, 366] width 11 height 9
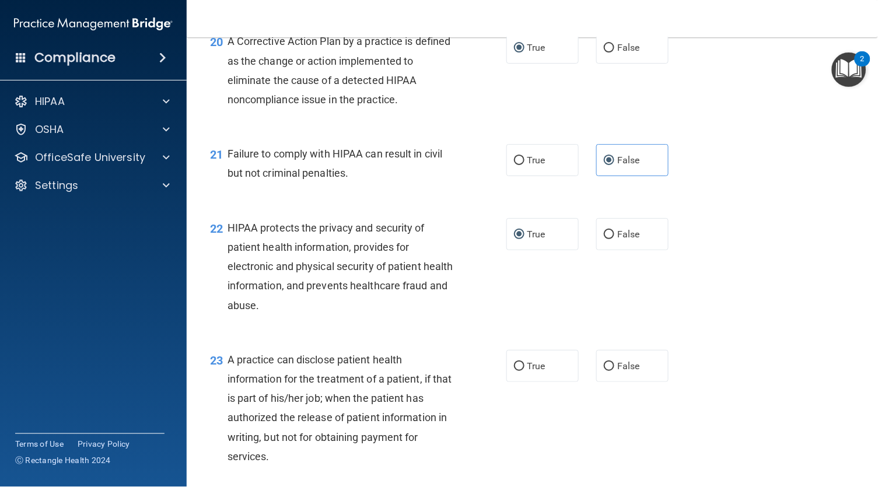
scroll to position [1967, 0]
click at [608, 349] on label "False" at bounding box center [632, 365] width 72 height 32
click at [608, 361] on input "False" at bounding box center [609, 365] width 11 height 9
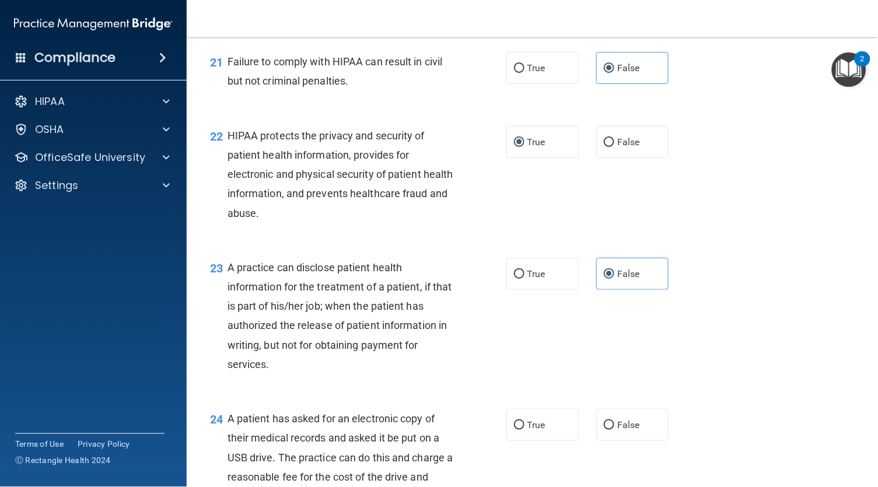
scroll to position [2058, 0]
click at [526, 409] on label "True" at bounding box center [542, 425] width 72 height 32
click at [525, 421] on input "True" at bounding box center [519, 425] width 11 height 9
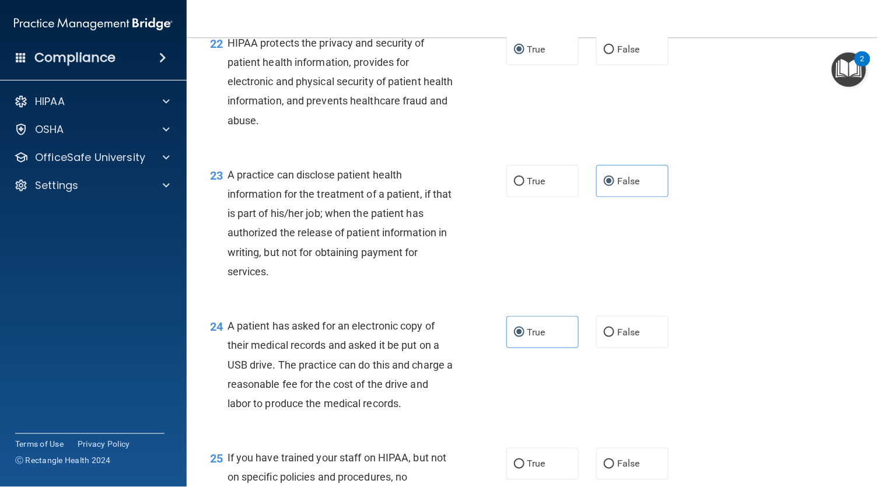
scroll to position [2176, 0]
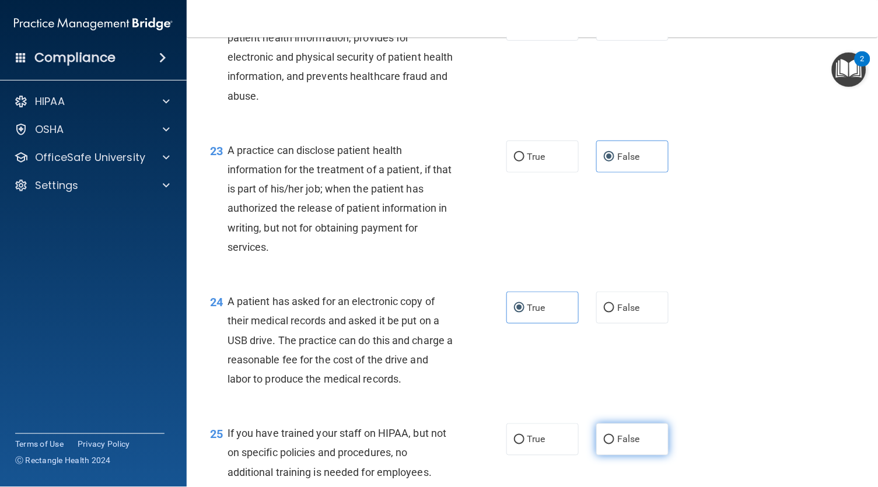
click at [617, 434] on span "False" at bounding box center [628, 439] width 23 height 11
click at [611, 436] on input "False" at bounding box center [609, 440] width 11 height 9
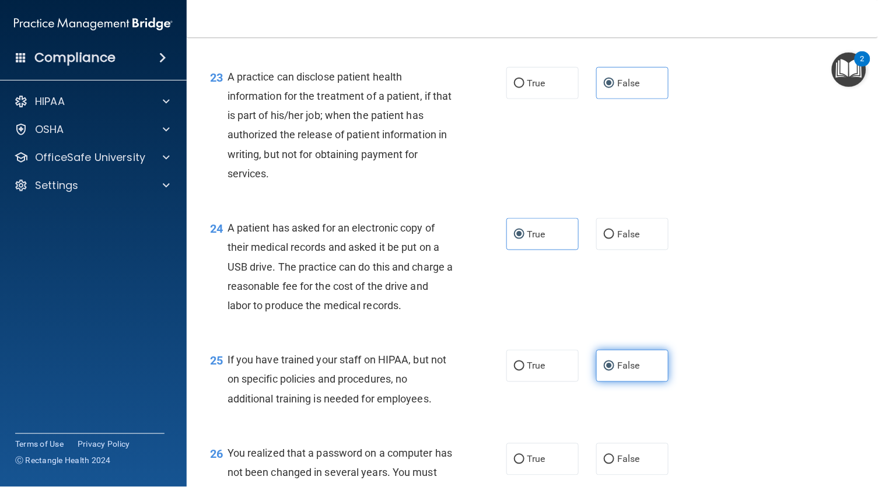
scroll to position [2283, 0]
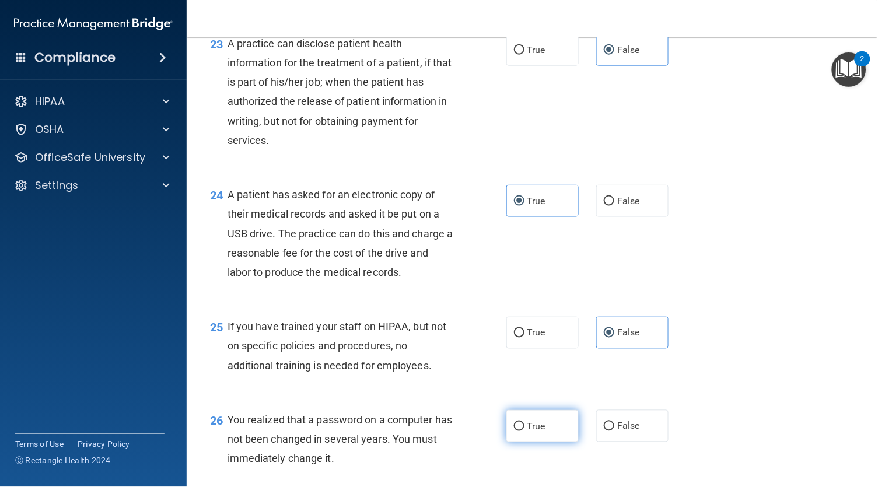
click at [533, 421] on span "True" at bounding box center [536, 426] width 18 height 11
click at [525, 422] on input "True" at bounding box center [519, 426] width 11 height 9
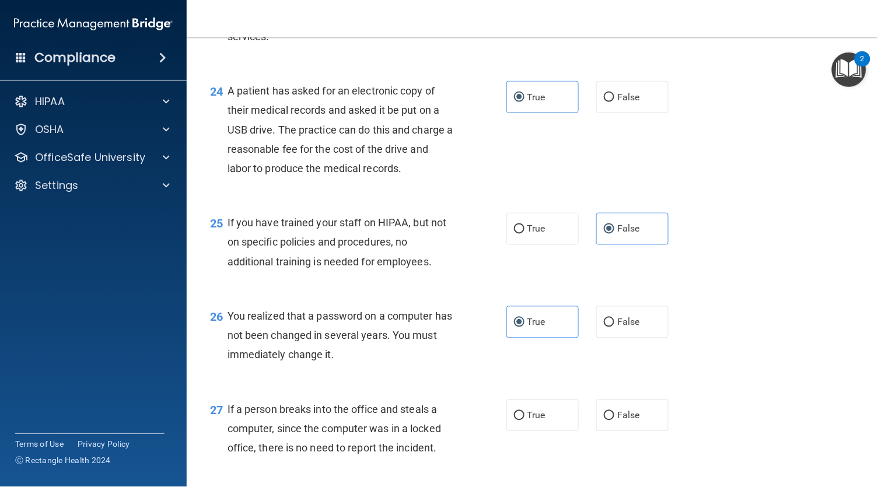
scroll to position [2389, 0]
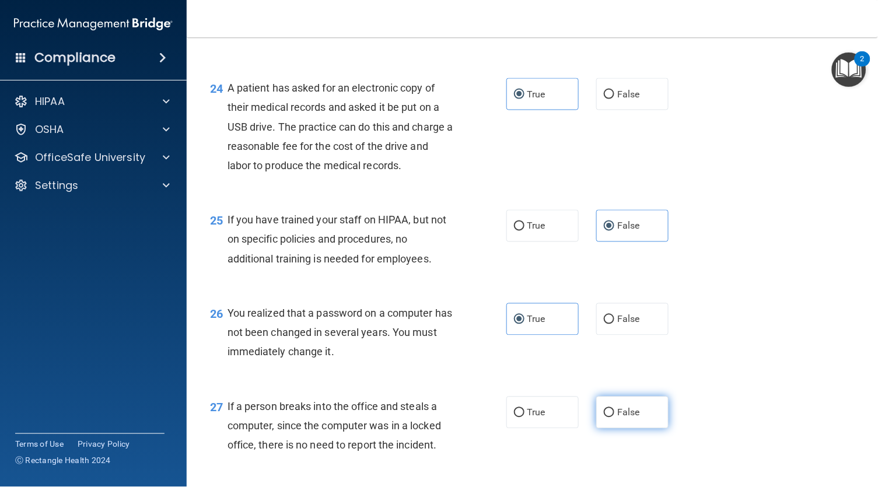
click at [604, 409] on input "False" at bounding box center [609, 413] width 11 height 9
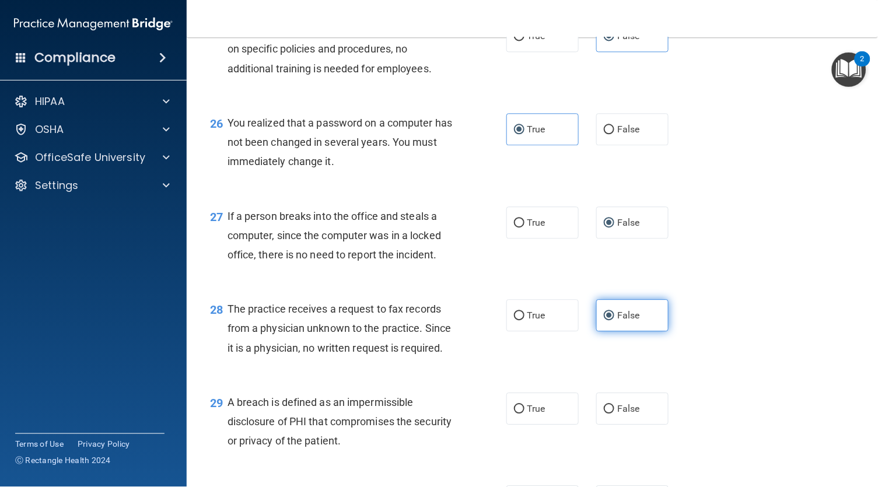
scroll to position [2580, 0]
click at [530, 403] on span "True" at bounding box center [536, 408] width 18 height 11
click at [525, 404] on input "True" at bounding box center [519, 408] width 11 height 9
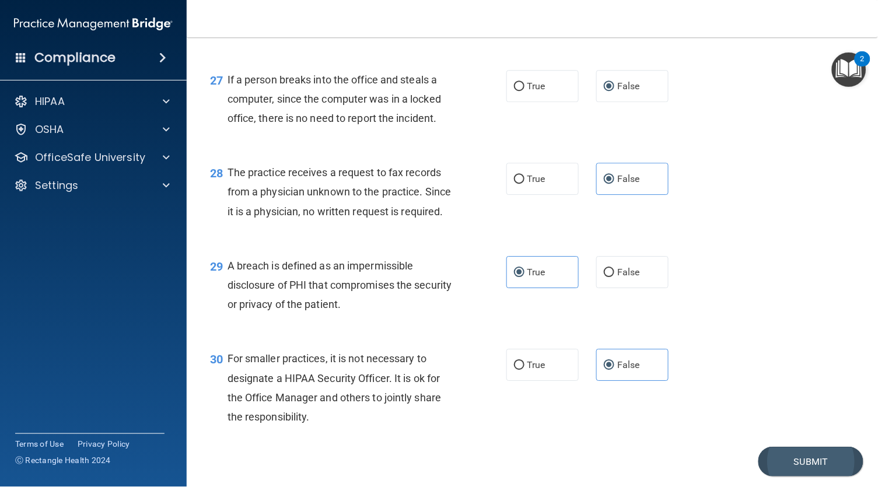
scroll to position [2715, 0]
click at [830, 448] on button "Submit" at bounding box center [811, 463] width 105 height 30
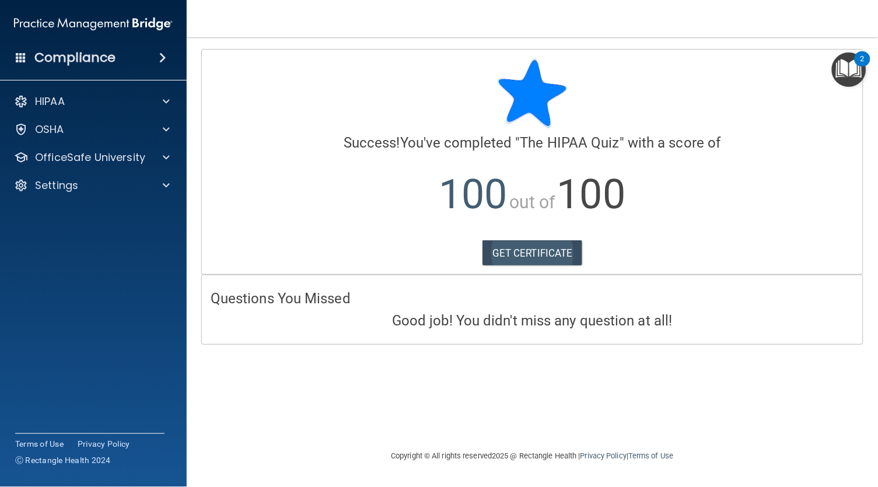
click at [532, 248] on link "GET CERTIFICATE" at bounding box center [533, 253] width 100 height 26
click at [135, 155] on p "OfficeSafe University" at bounding box center [90, 158] width 110 height 14
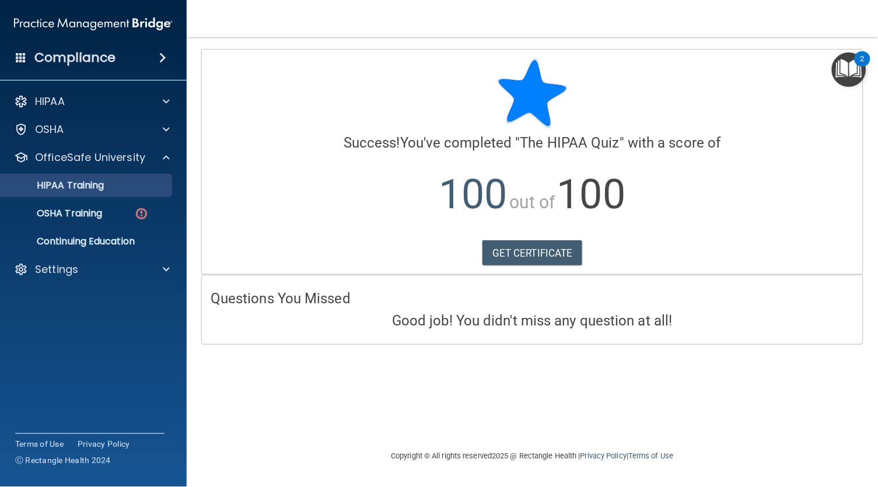
click at [124, 186] on div "HIPAA Training" at bounding box center [87, 186] width 159 height 12
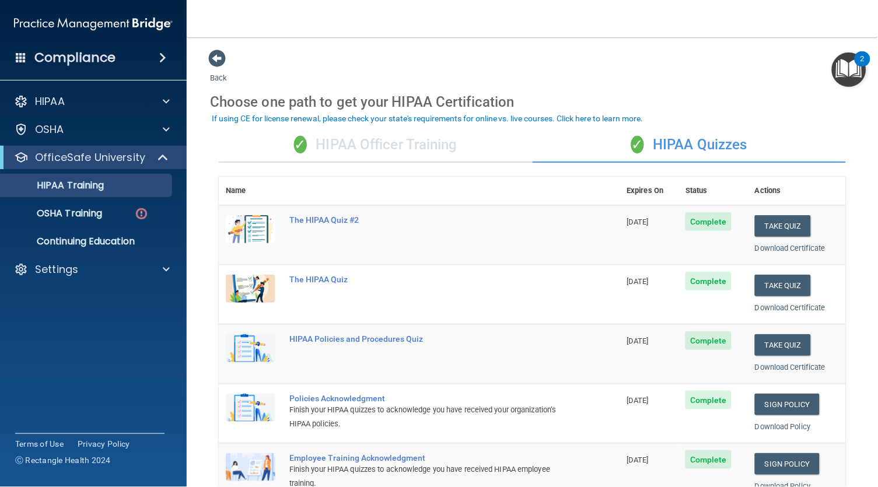
click at [399, 148] on div "✓ HIPAA Officer Training" at bounding box center [376, 145] width 314 height 35
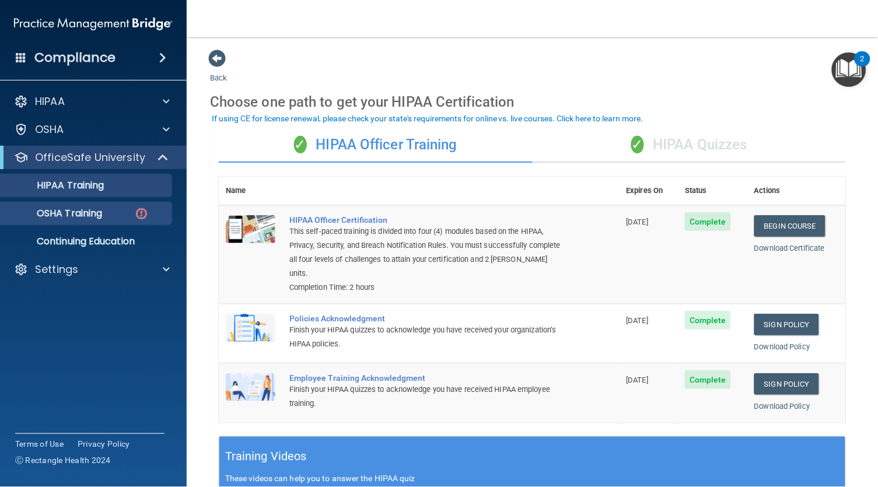
click at [89, 214] on p "OSHA Training" at bounding box center [55, 214] width 95 height 12
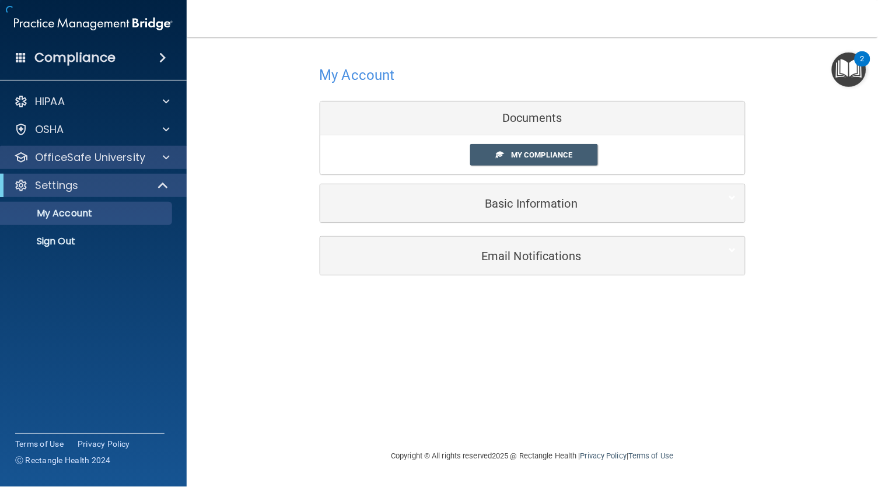
click at [81, 158] on p "OfficeSafe University" at bounding box center [90, 158] width 110 height 14
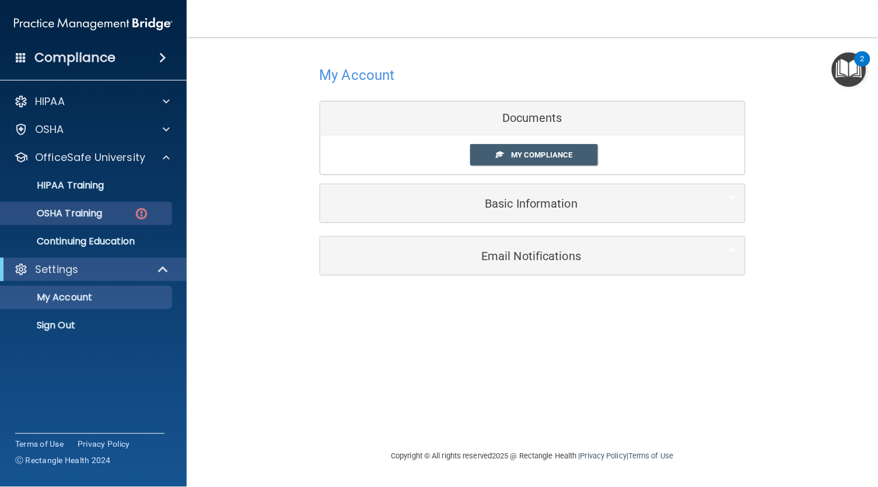
click at [109, 212] on div "OSHA Training" at bounding box center [87, 214] width 159 height 12
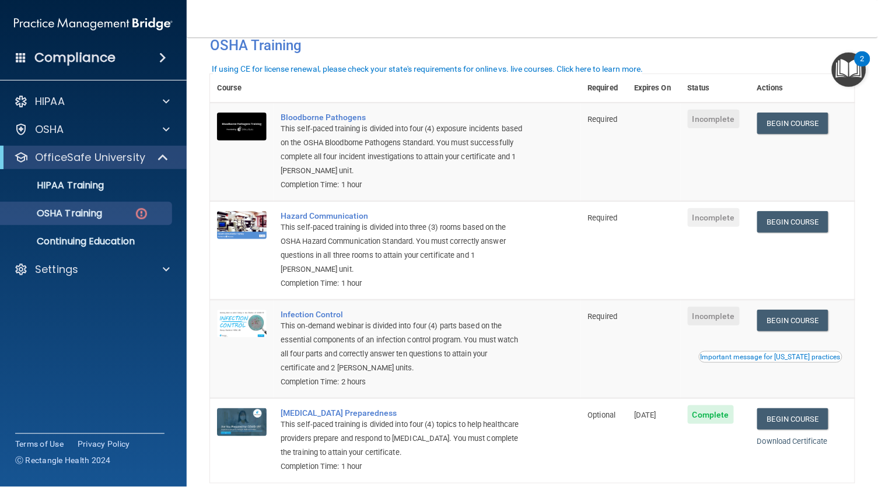
scroll to position [53, 0]
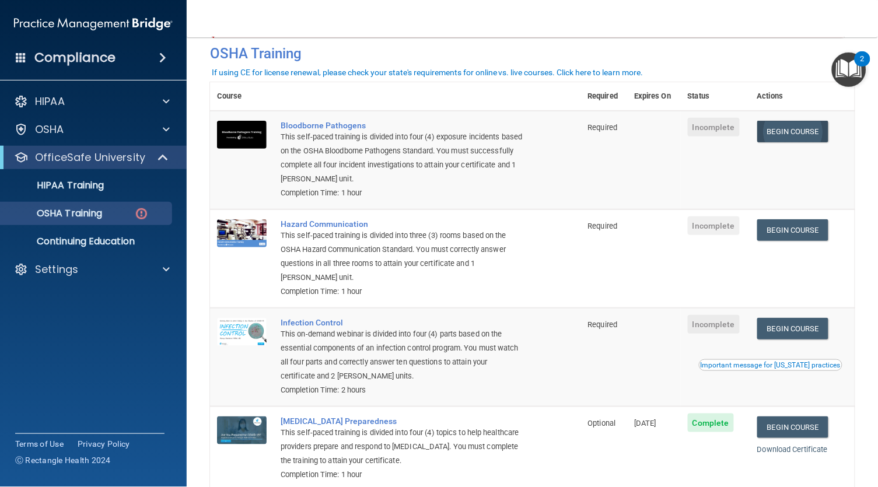
click at [780, 131] on link "Begin Course" at bounding box center [792, 132] width 71 height 22
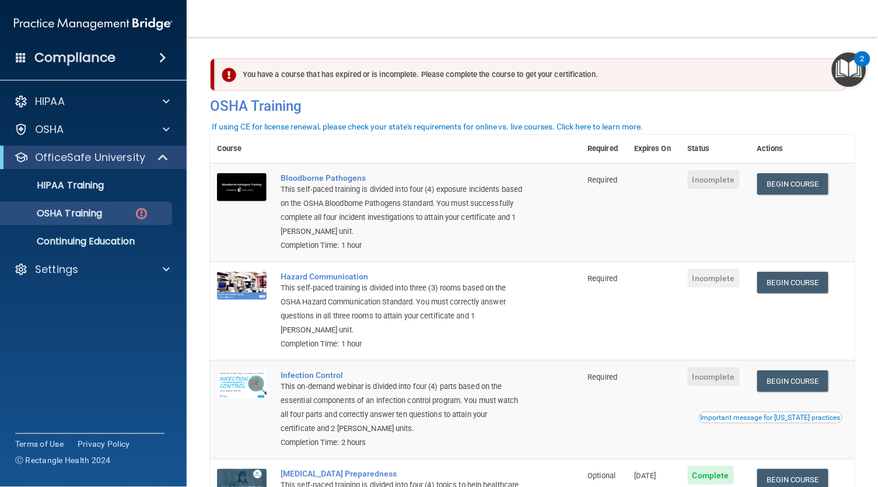
scroll to position [0, 0]
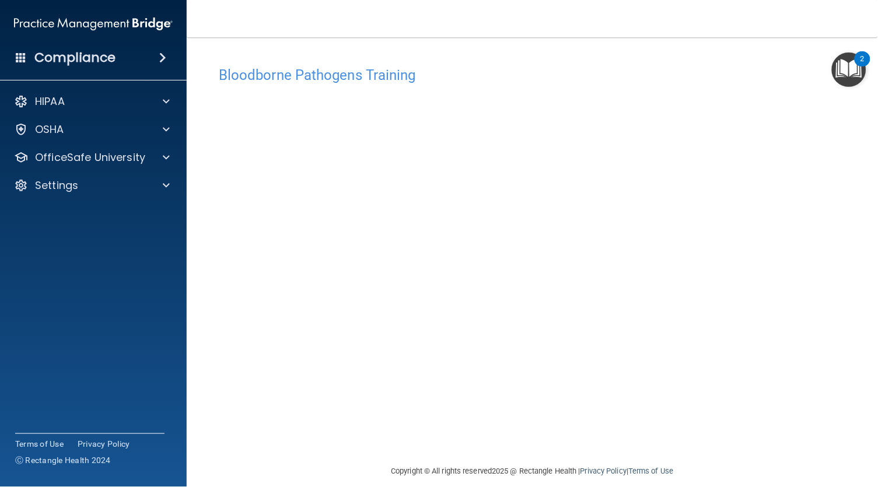
click at [847, 68] on img "Open Resource Center, 2 new notifications" at bounding box center [849, 70] width 34 height 34
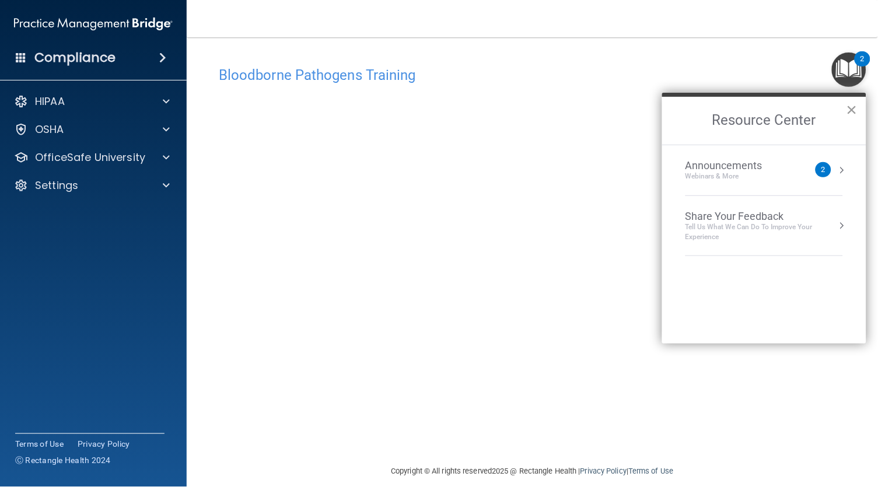
click at [847, 113] on button "×" at bounding box center [852, 109] width 11 height 19
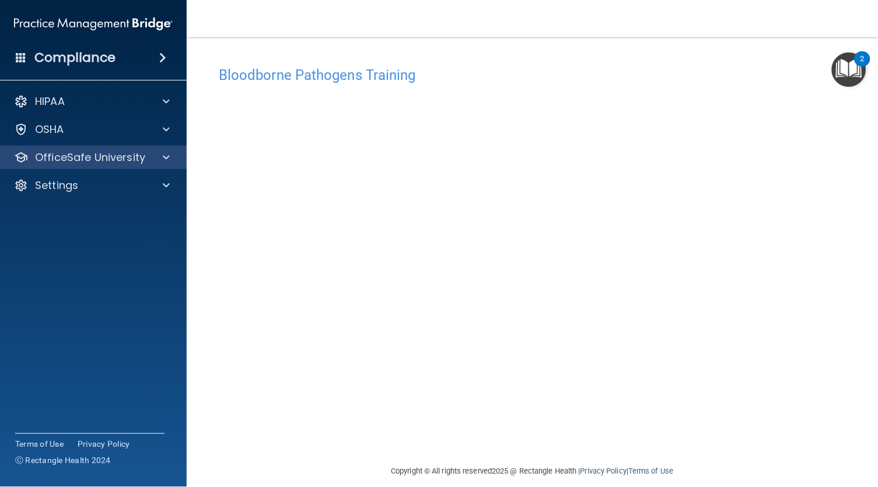
click at [123, 157] on p "OfficeSafe University" at bounding box center [90, 158] width 110 height 14
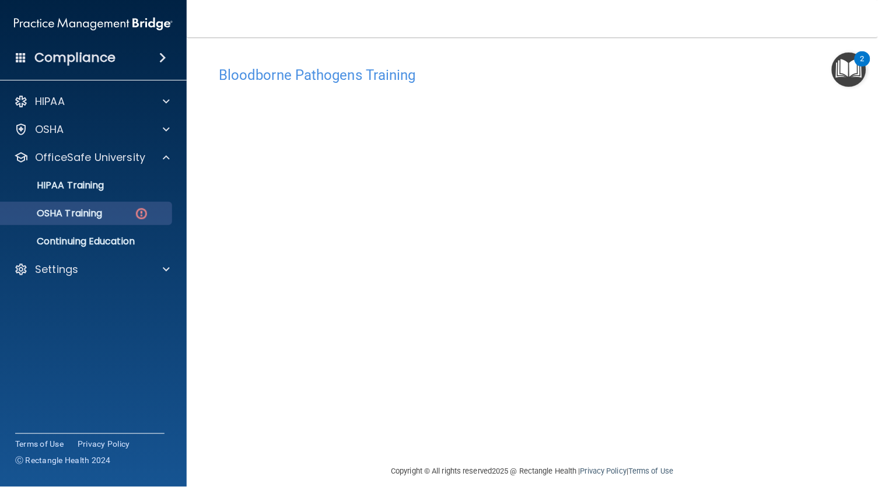
click at [131, 215] on div "OSHA Training" at bounding box center [87, 214] width 159 height 12
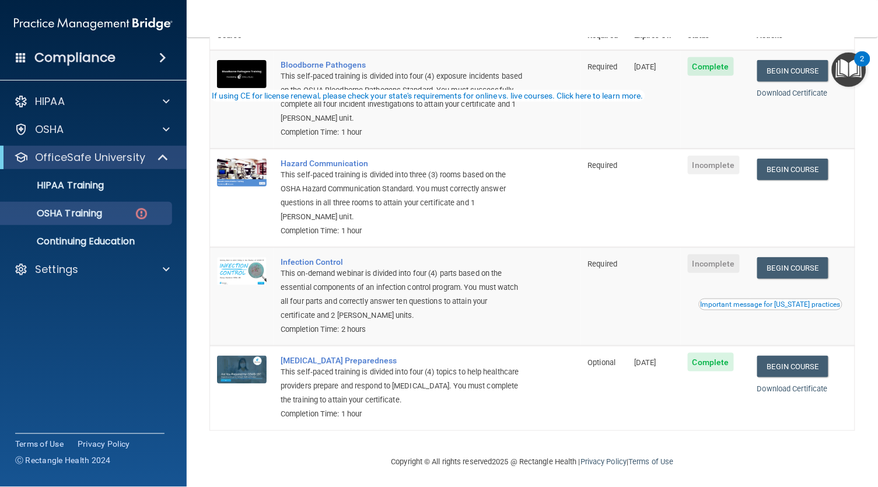
scroll to position [111, 0]
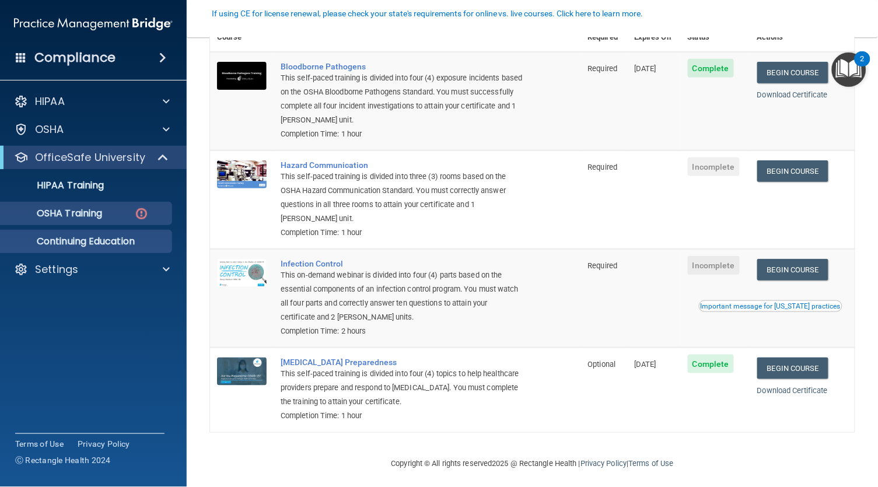
click at [107, 236] on p "Continuing Education" at bounding box center [87, 242] width 159 height 12
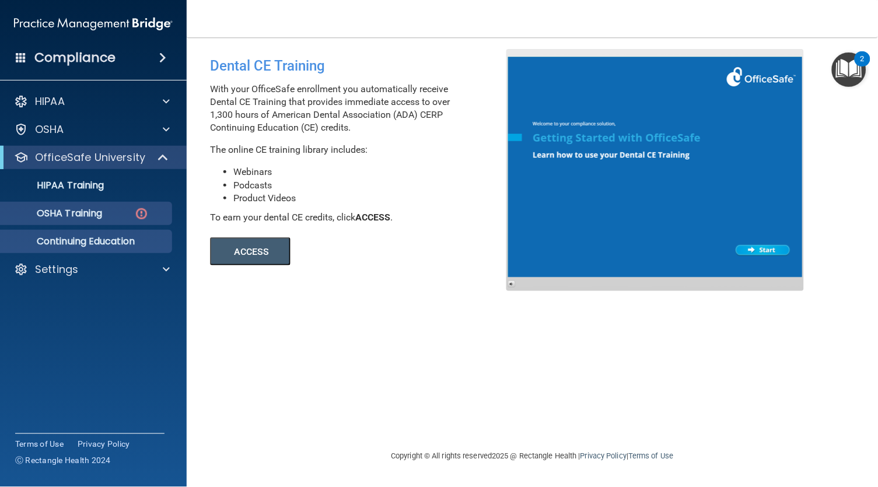
click at [88, 215] on p "OSHA Training" at bounding box center [55, 214] width 95 height 12
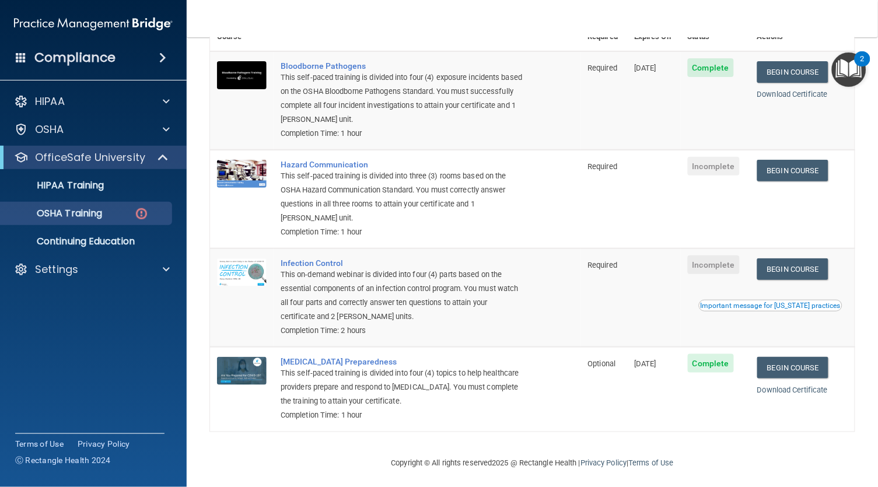
scroll to position [111, 0]
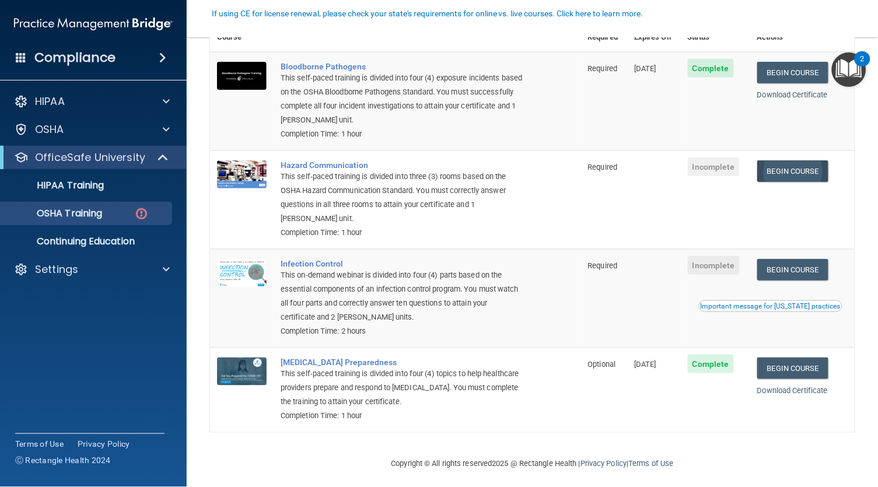
click at [802, 169] on link "Begin Course" at bounding box center [792, 171] width 71 height 22
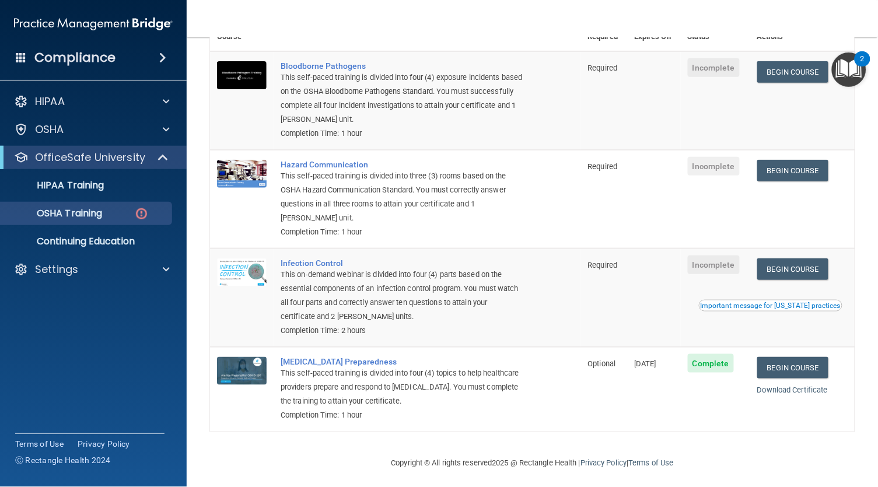
scroll to position [111, 0]
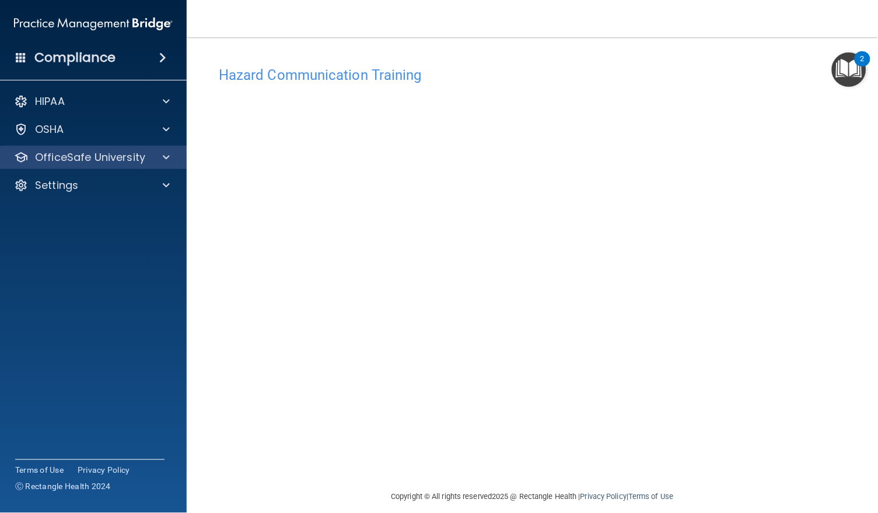
click at [142, 163] on p "OfficeSafe University" at bounding box center [90, 158] width 110 height 14
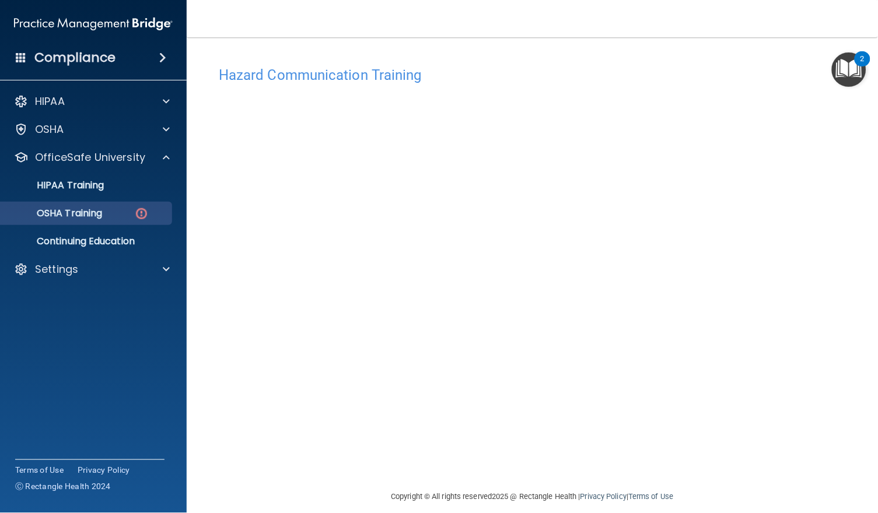
click at [111, 212] on div "OSHA Training" at bounding box center [87, 214] width 159 height 12
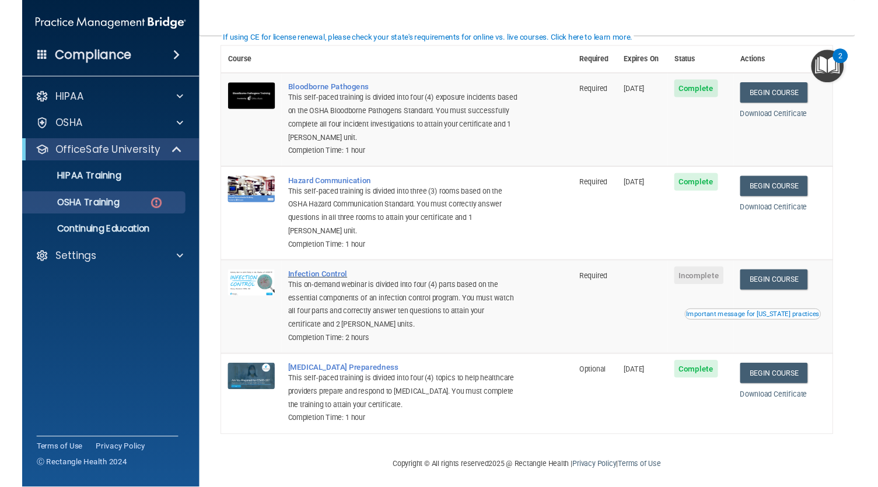
scroll to position [86, 0]
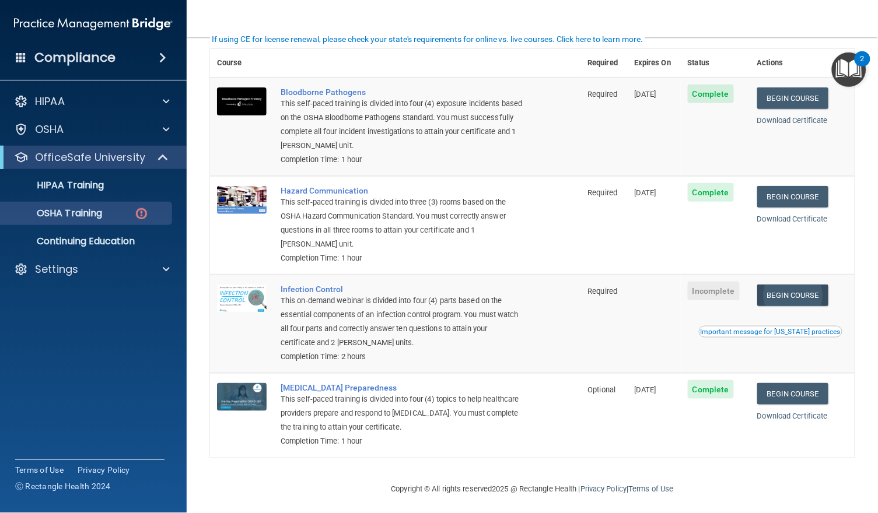
click at [803, 298] on link "Begin Course" at bounding box center [792, 296] width 71 height 22
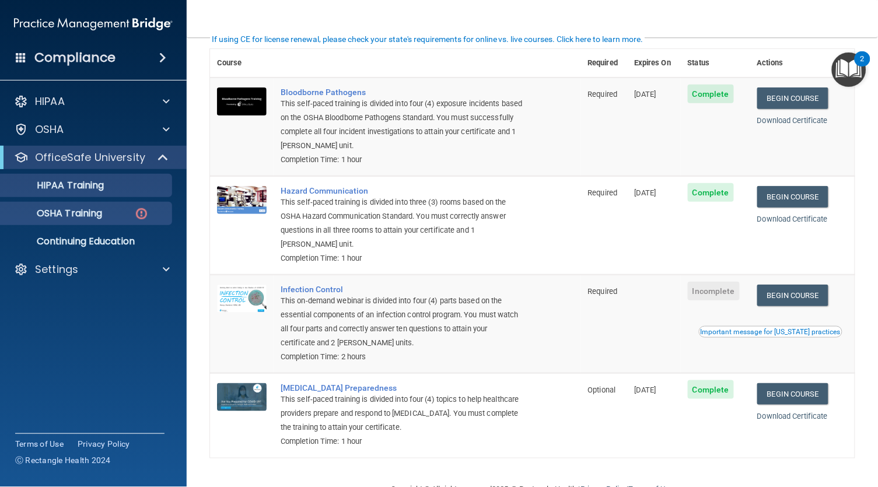
click at [102, 191] on p "HIPAA Training" at bounding box center [56, 186] width 96 height 12
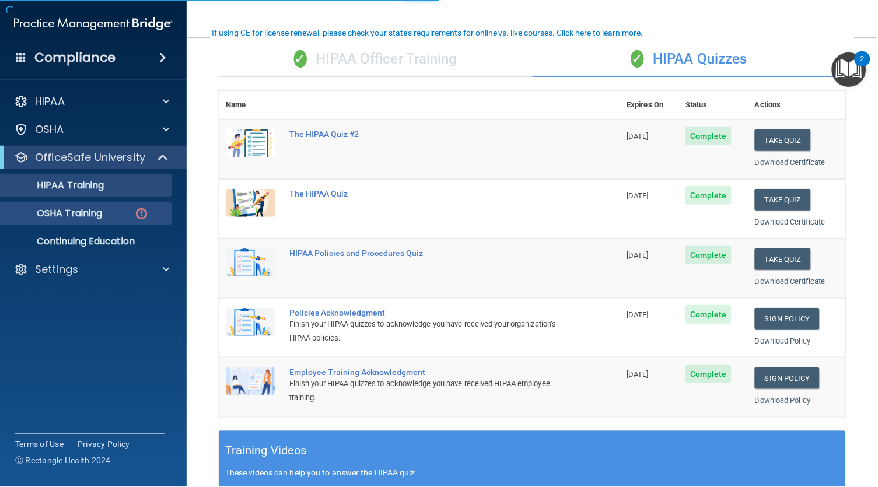
click at [102, 205] on link "OSHA Training" at bounding box center [80, 213] width 184 height 23
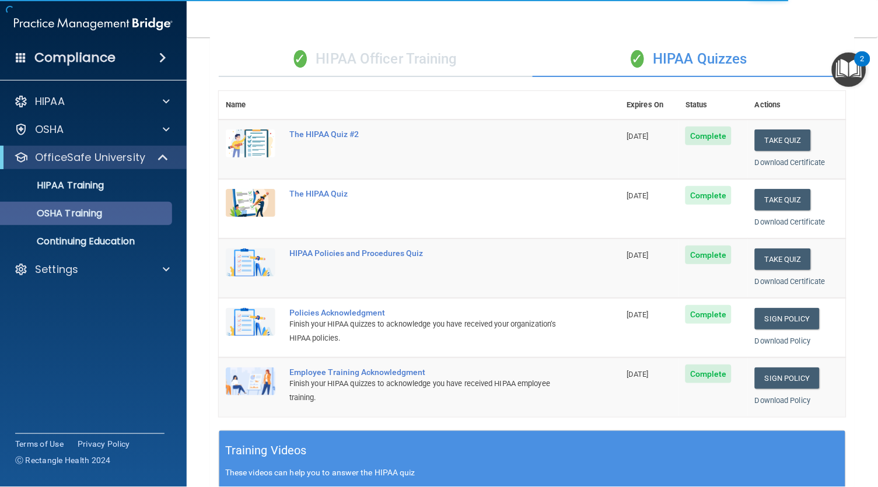
scroll to position [65, 0]
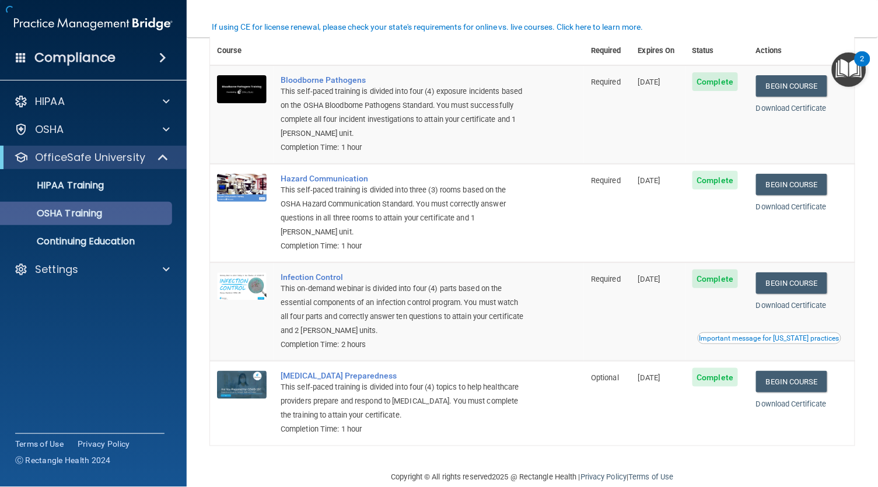
click at [102, 209] on p "OSHA Training" at bounding box center [55, 214] width 95 height 12
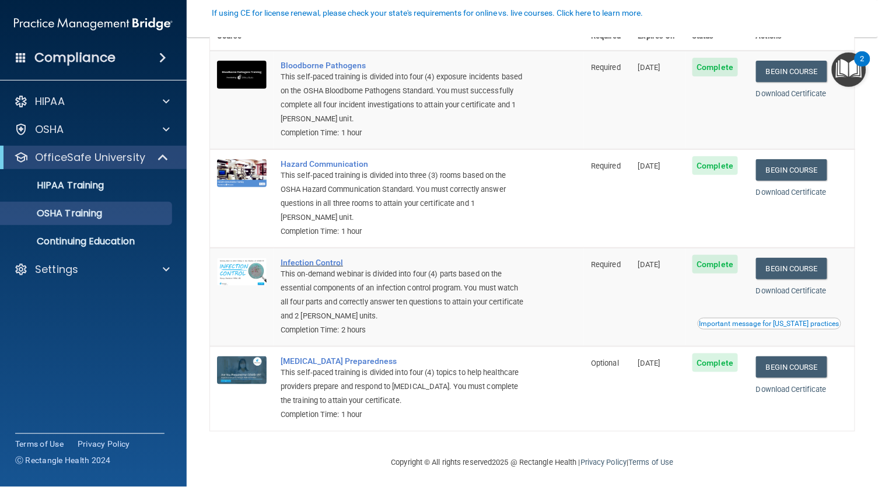
scroll to position [79, 0]
click at [119, 162] on p "OfficeSafe University" at bounding box center [90, 158] width 110 height 14
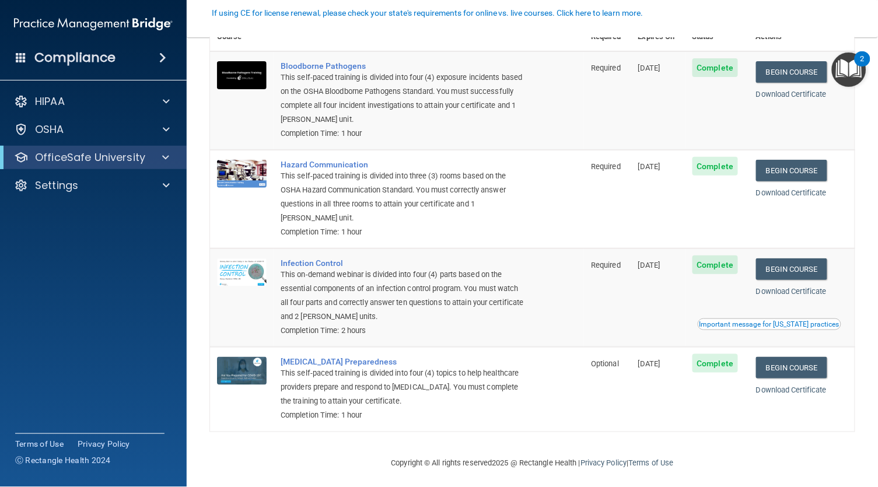
click at [119, 162] on p "OfficeSafe University" at bounding box center [90, 158] width 110 height 14
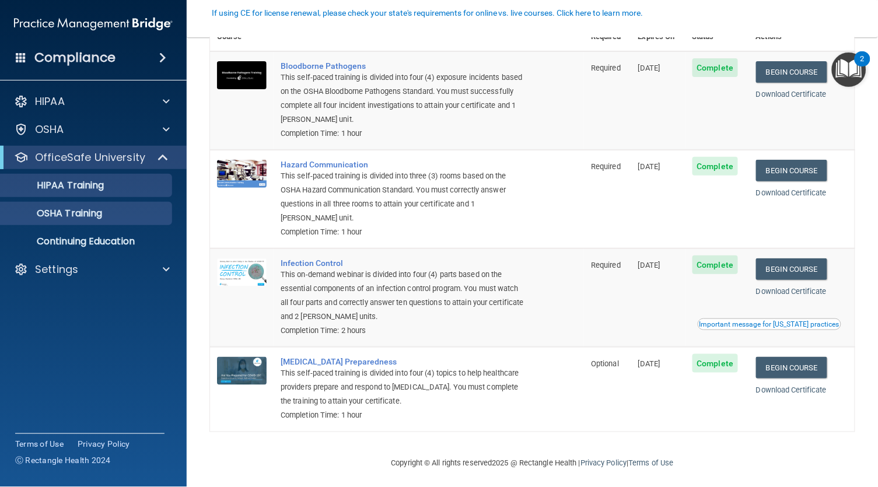
click at [109, 181] on div "HIPAA Training" at bounding box center [87, 186] width 159 height 12
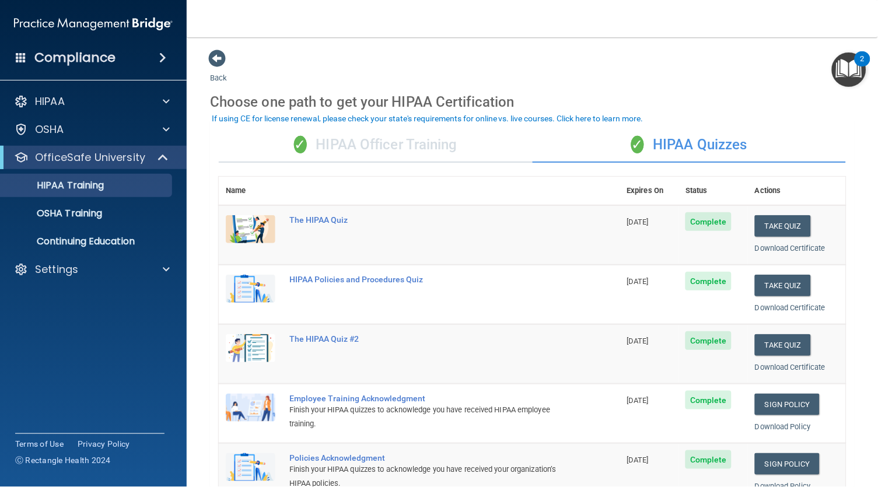
click at [473, 149] on div "✓ HIPAA Officer Training" at bounding box center [376, 145] width 314 height 35
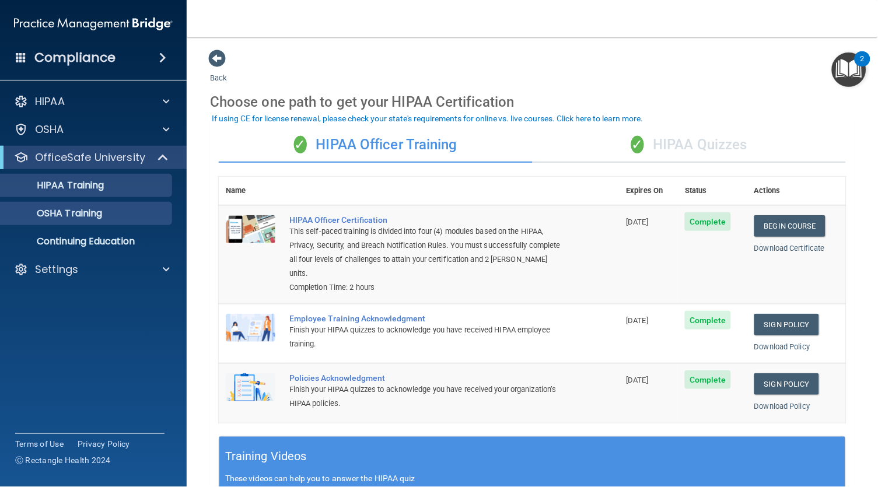
click at [135, 217] on div "OSHA Training" at bounding box center [87, 214] width 159 height 12
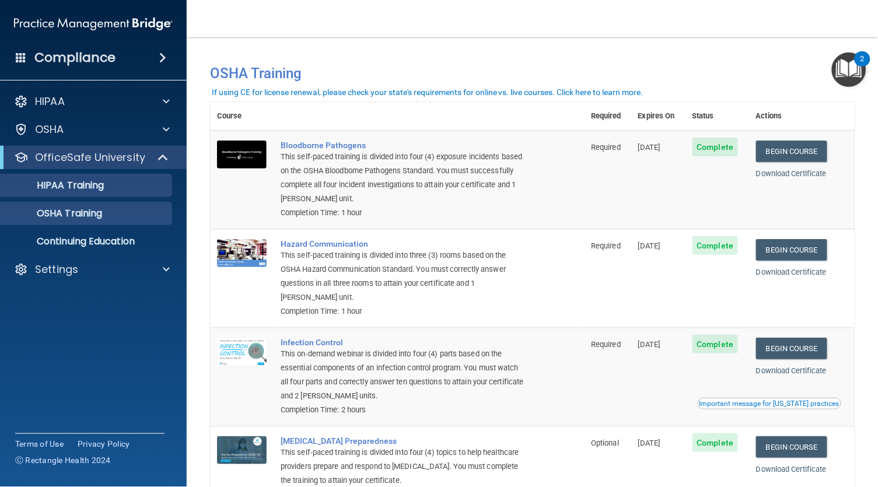
click at [100, 186] on p "HIPAA Training" at bounding box center [56, 186] width 96 height 12
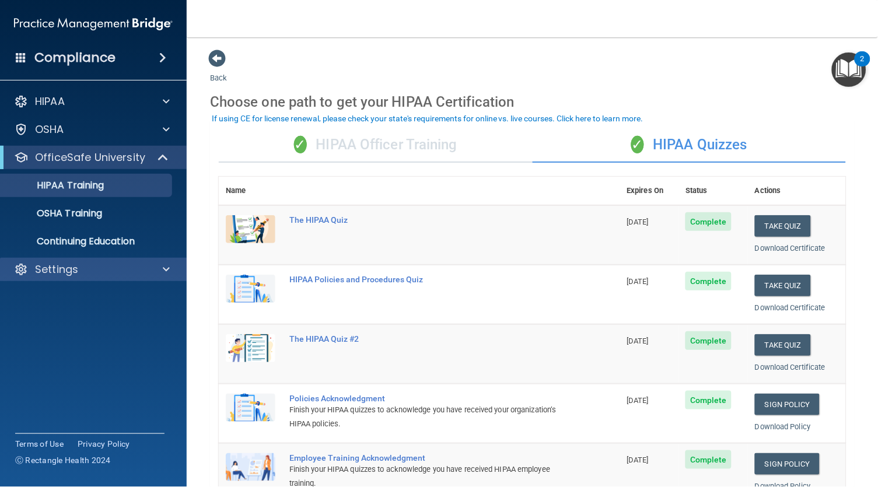
click at [97, 267] on div "Settings" at bounding box center [77, 270] width 145 height 14
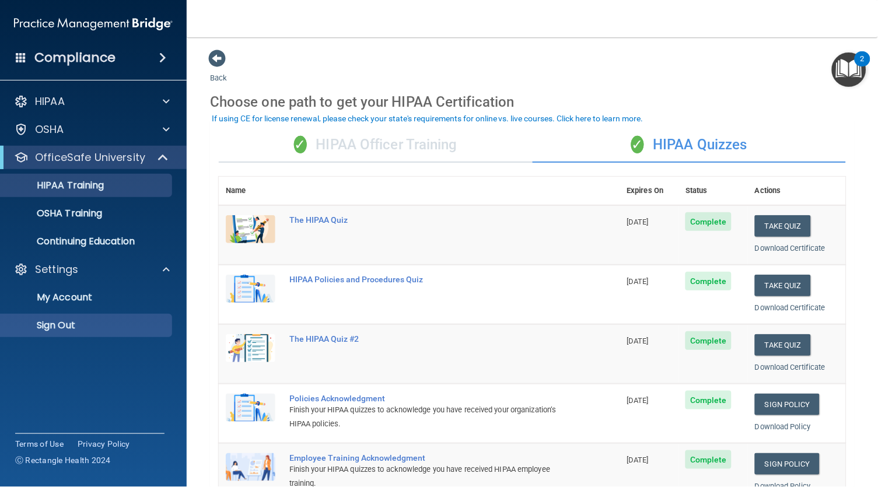
click at [77, 322] on p "Sign Out" at bounding box center [87, 326] width 159 height 12
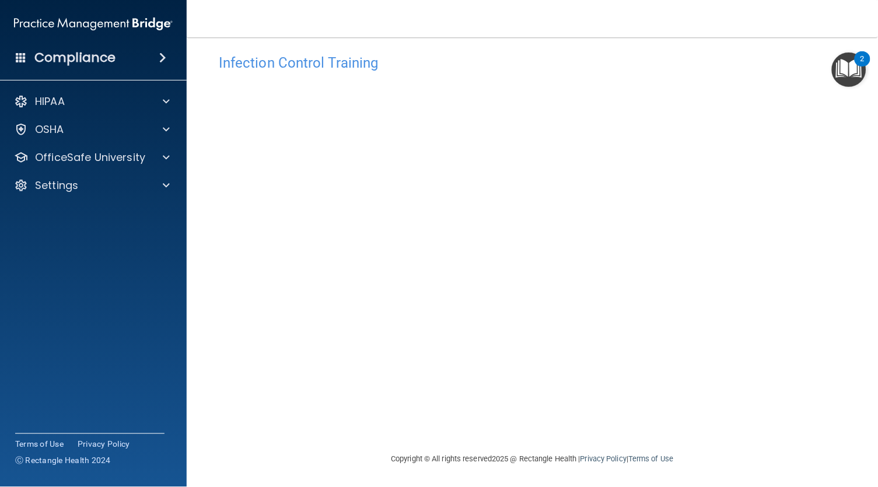
scroll to position [12, 0]
